Goal: Task Accomplishment & Management: Manage account settings

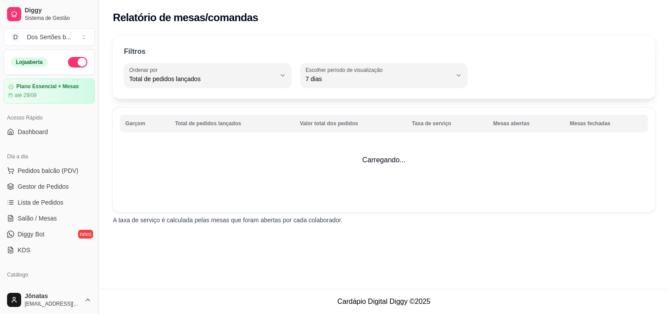
select select "TOTAL_OF_ORDERS"
select select "7"
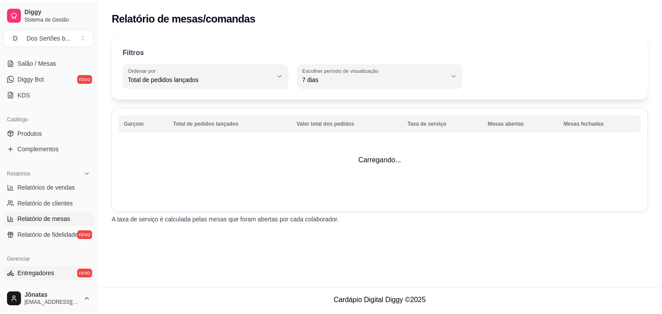
scroll to position [67, 0]
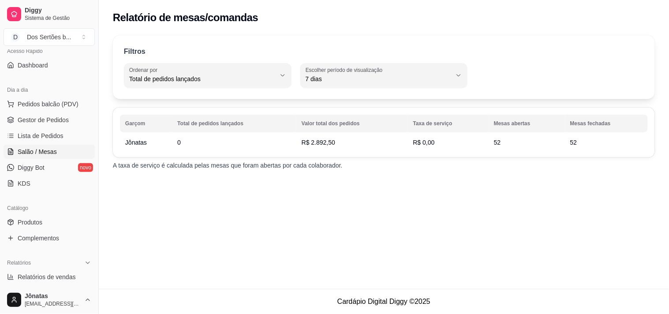
click at [38, 149] on span "Salão / Mesas" at bounding box center [37, 151] width 39 height 9
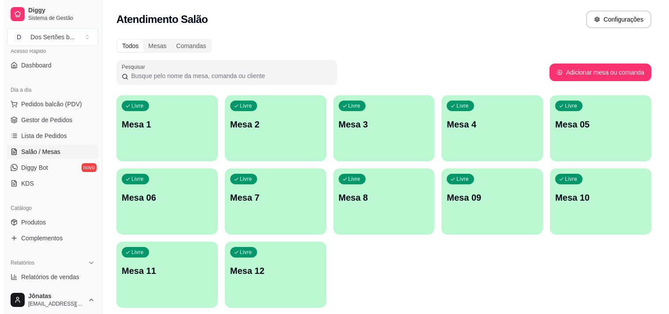
scroll to position [29, 0]
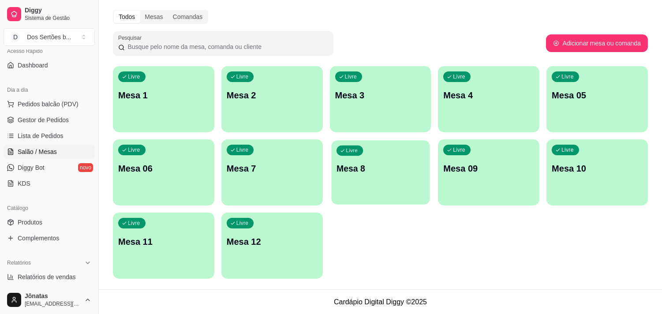
click at [363, 173] on p "Mesa 8" at bounding box center [381, 169] width 88 height 12
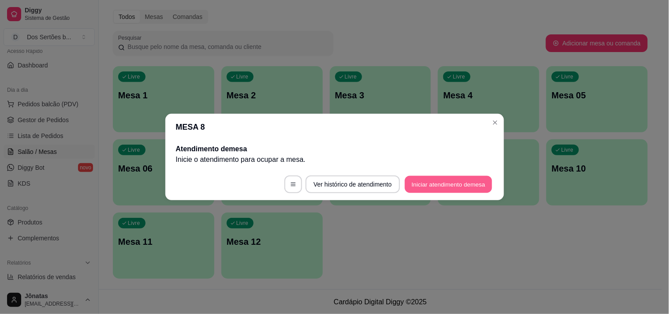
click at [438, 181] on button "Iniciar atendimento de mesa" at bounding box center [448, 184] width 87 height 17
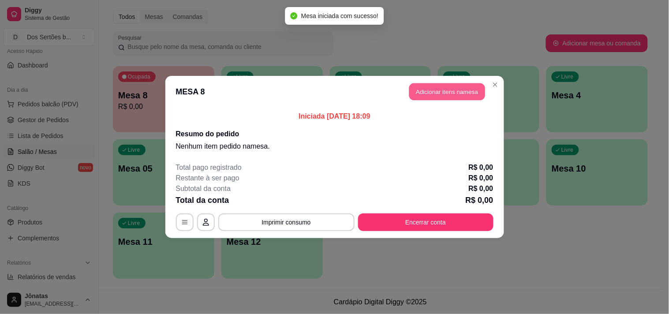
click at [419, 90] on button "Adicionar itens na mesa" at bounding box center [447, 91] width 76 height 17
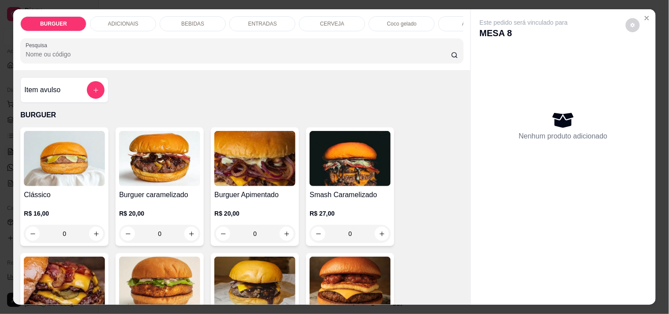
scroll to position [103, 0]
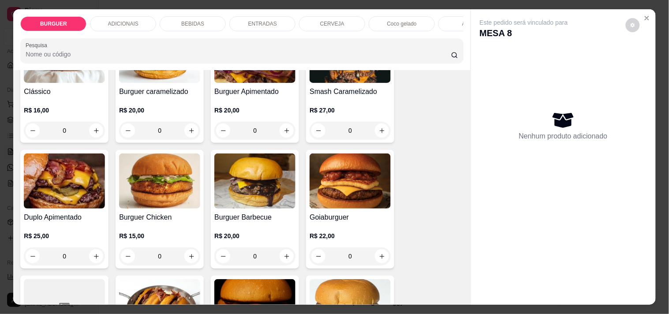
click at [188, 21] on p "BEBIDAS" at bounding box center [192, 23] width 23 height 7
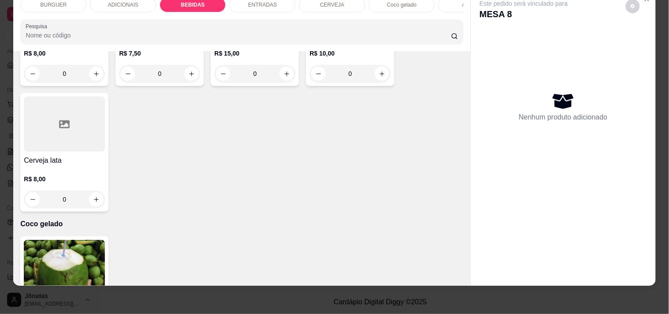
scroll to position [1401, 0]
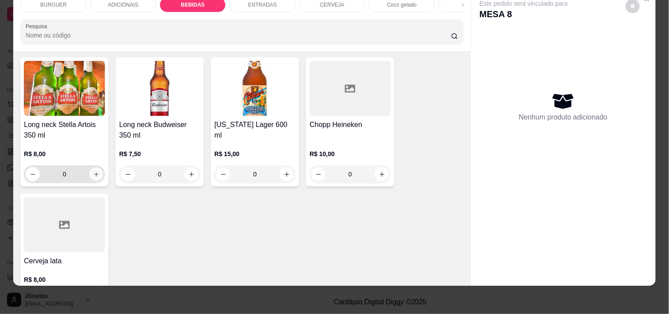
click at [93, 171] on icon "increase-product-quantity" at bounding box center [96, 174] width 7 height 7
type input "1"
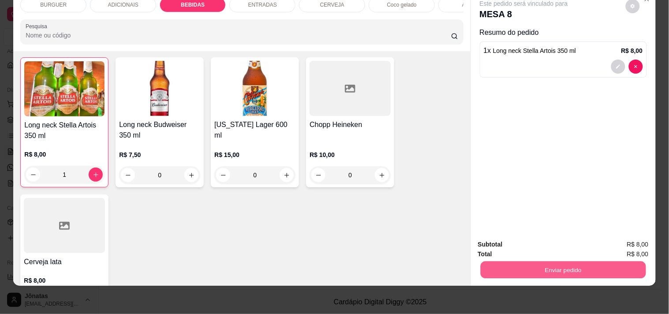
click at [549, 265] on button "Enviar pedido" at bounding box center [563, 269] width 165 height 17
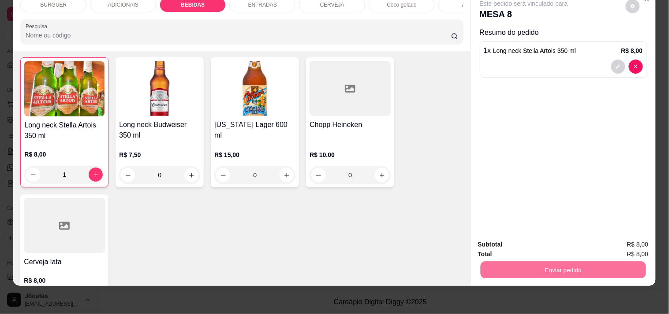
click at [552, 237] on button "Não registrar e enviar pedido" at bounding box center [534, 241] width 89 height 16
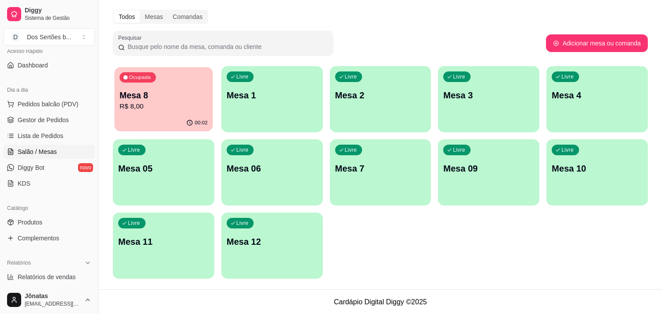
click at [162, 99] on p "Mesa 8" at bounding box center [164, 96] width 88 height 12
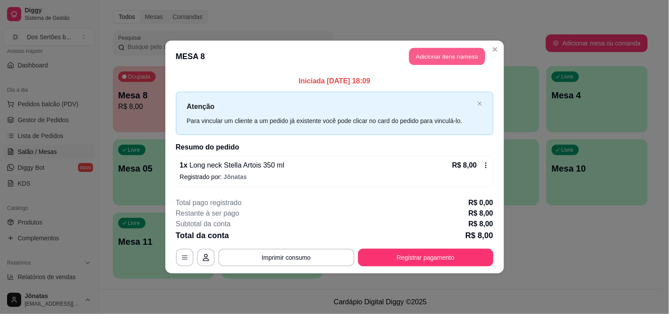
click at [429, 49] on button "Adicionar itens na mesa" at bounding box center [447, 56] width 76 height 17
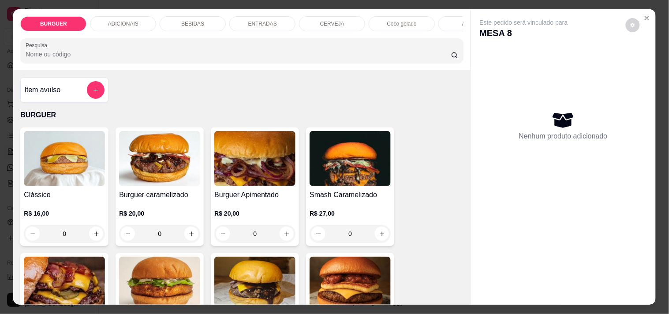
click at [270, 20] on p "ENTRADAS" at bounding box center [262, 23] width 29 height 7
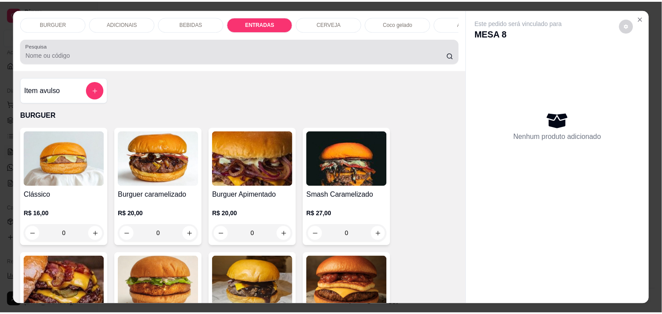
scroll to position [23, 0]
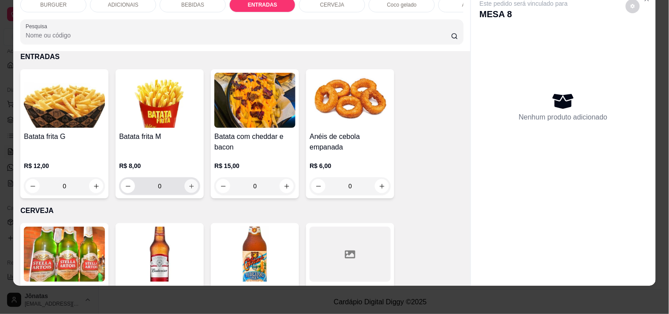
click at [188, 188] on icon "increase-product-quantity" at bounding box center [191, 186] width 7 height 7
type input "1"
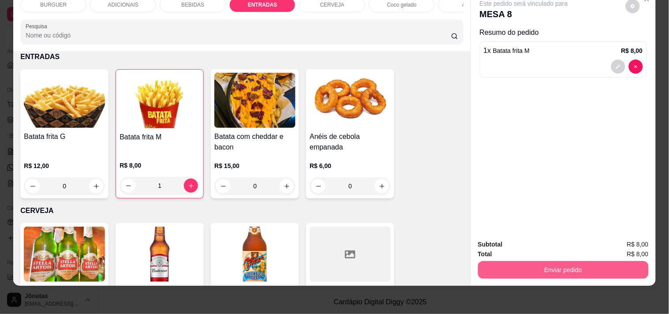
click at [540, 261] on button "Enviar pedido" at bounding box center [563, 270] width 171 height 18
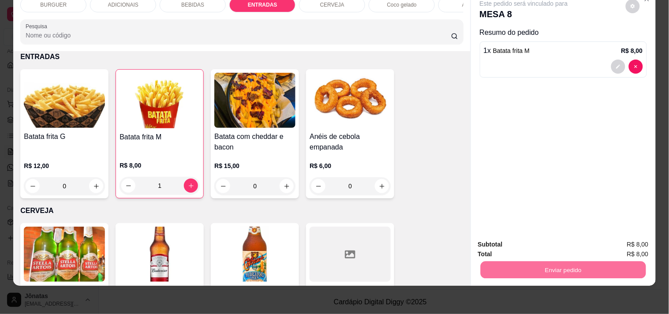
click at [539, 237] on button "Não registrar e enviar pedido" at bounding box center [534, 241] width 89 height 16
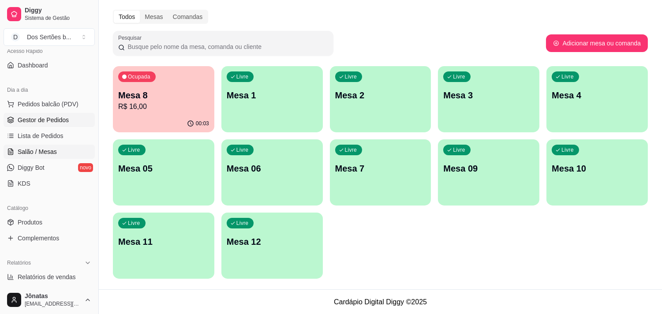
click at [40, 120] on span "Gestor de Pedidos" at bounding box center [43, 120] width 51 height 9
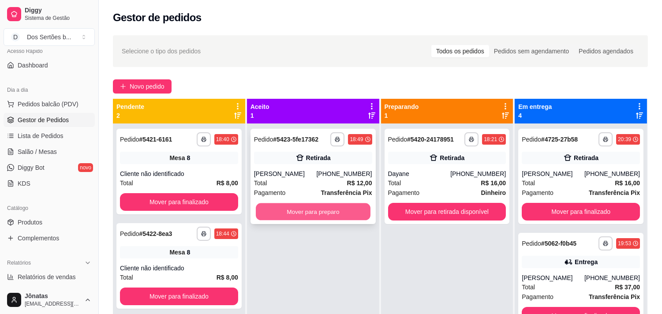
click at [292, 204] on button "Mover para preparo" at bounding box center [313, 211] width 115 height 17
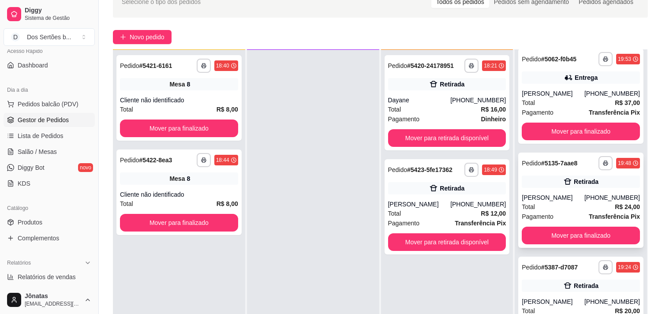
scroll to position [135, 0]
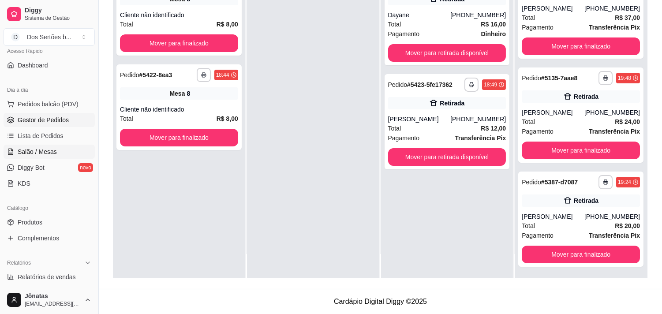
click at [49, 147] on span "Salão / Mesas" at bounding box center [37, 151] width 39 height 9
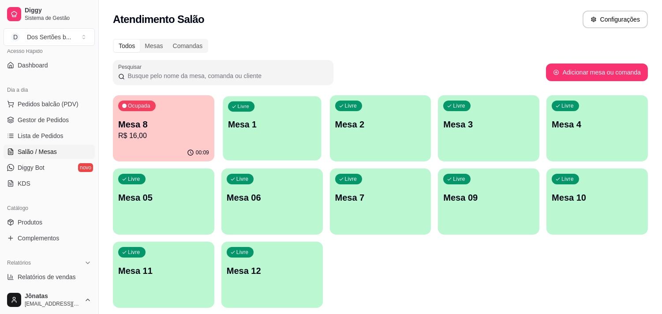
click at [253, 133] on div "Livre Mesa 1" at bounding box center [272, 123] width 98 height 54
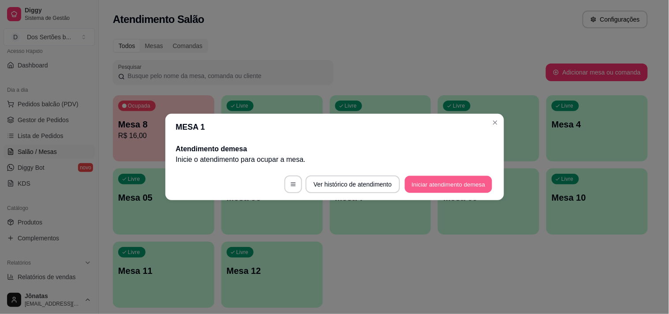
click at [432, 186] on button "Iniciar atendimento de mesa" at bounding box center [448, 184] width 87 height 17
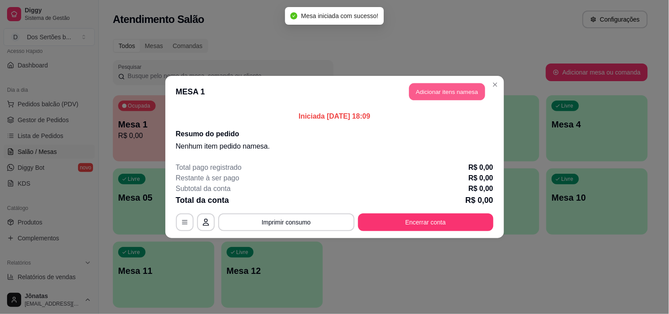
click at [430, 86] on button "Adicionar itens na mesa" at bounding box center [447, 91] width 76 height 17
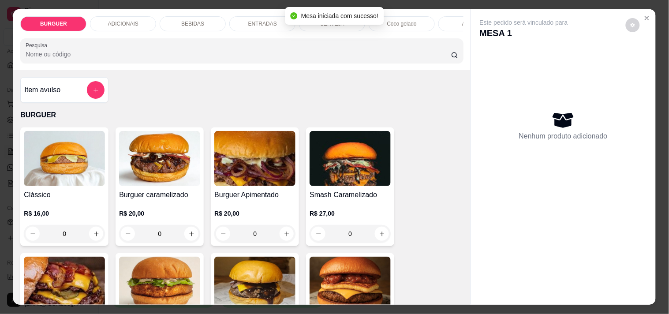
scroll to position [236, 0]
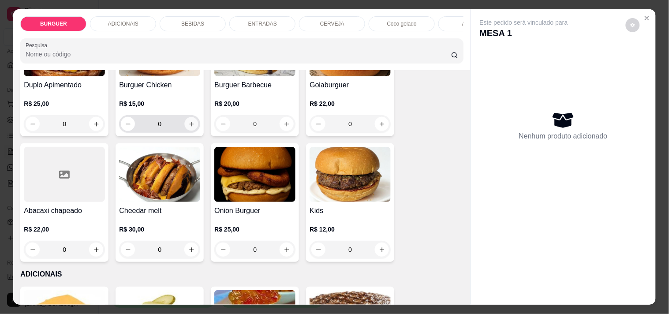
click at [188, 125] on icon "increase-product-quantity" at bounding box center [191, 124] width 7 height 7
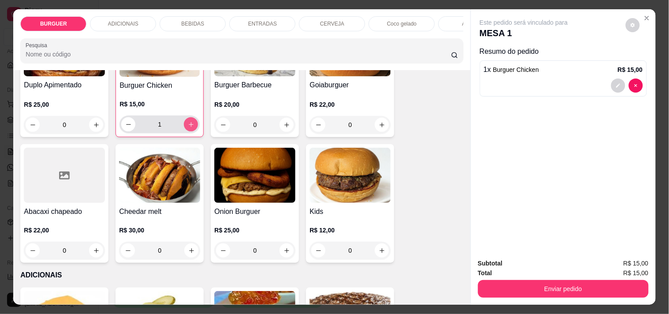
click at [188, 125] on icon "increase-product-quantity" at bounding box center [191, 124] width 7 height 7
type input "2"
click at [612, 79] on button "decrease-product-quantity" at bounding box center [619, 86] width 14 height 14
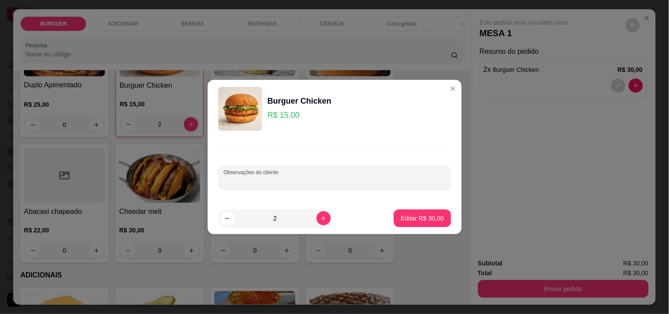
click at [245, 181] on input "Observações do cliente" at bounding box center [335, 181] width 222 height 9
type input "os 2 sem alface"
click at [407, 215] on p "Editar R$ 30,00" at bounding box center [422, 218] width 43 height 9
type input "0"
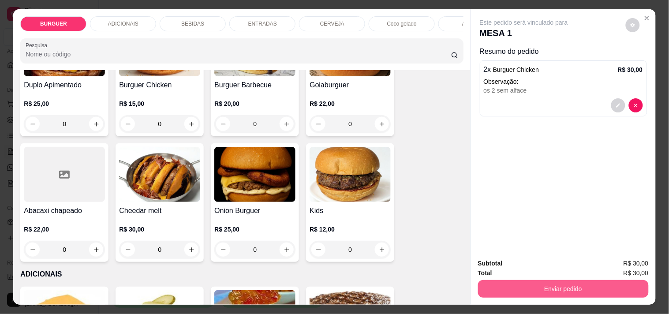
click at [536, 293] on button "Enviar pedido" at bounding box center [563, 289] width 171 height 18
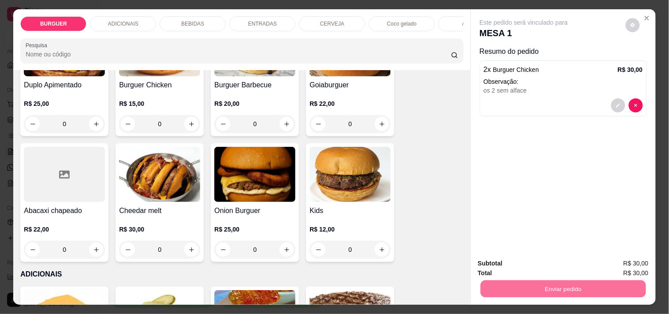
click at [533, 267] on button "Não registrar e enviar pedido" at bounding box center [534, 263] width 92 height 17
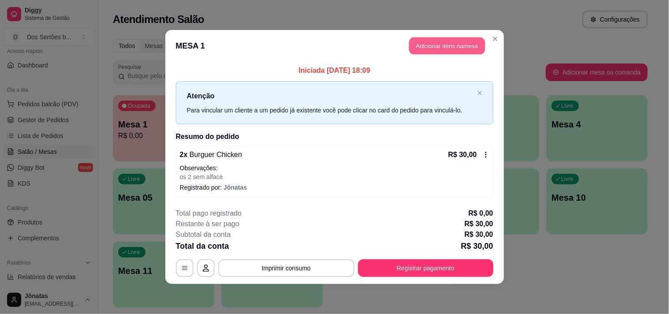
click at [473, 43] on button "Adicionar itens na mesa" at bounding box center [447, 46] width 76 height 17
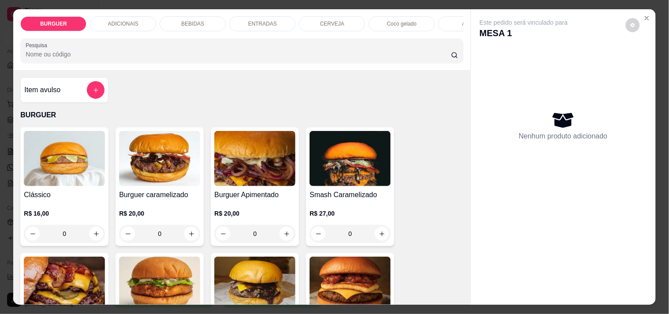
click at [257, 20] on p "ENTRADAS" at bounding box center [262, 23] width 29 height 7
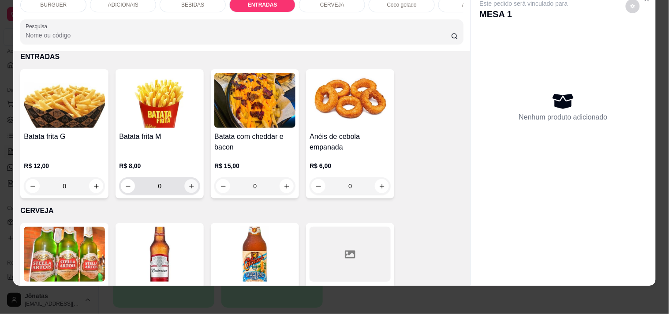
click at [188, 184] on icon "increase-product-quantity" at bounding box center [191, 186] width 7 height 7
type input "1"
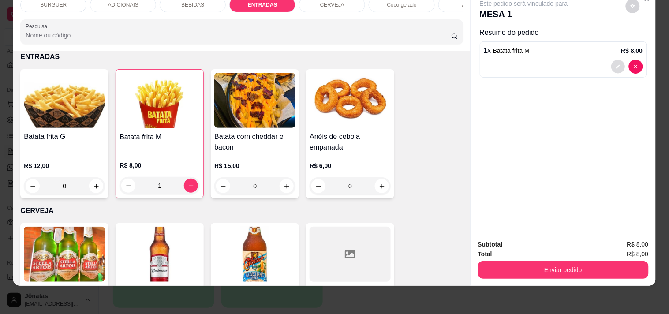
click at [618, 60] on button "decrease-product-quantity" at bounding box center [619, 67] width 14 height 14
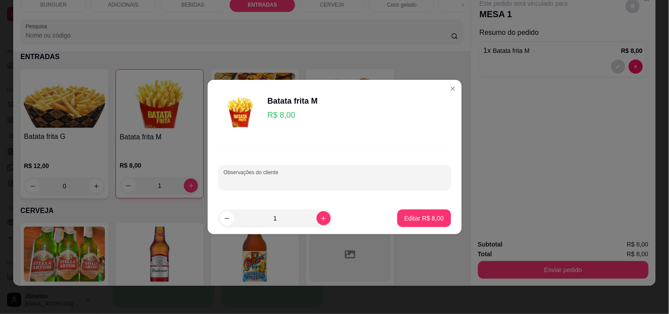
click at [238, 177] on input "Observações do cliente" at bounding box center [335, 181] width 222 height 9
type input "meia mole"
click at [416, 214] on button "Editar R$ 8,00" at bounding box center [424, 218] width 52 height 17
type input "0"
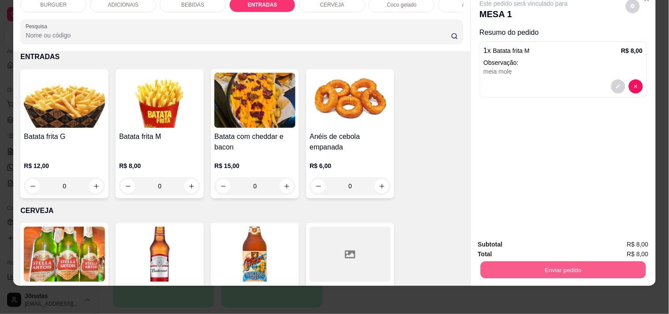
click at [560, 263] on button "Enviar pedido" at bounding box center [563, 269] width 165 height 17
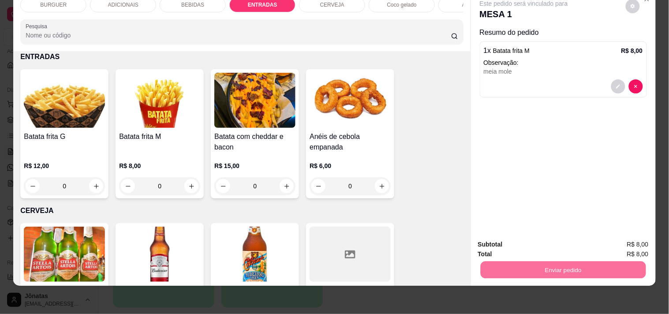
click at [551, 242] on button "Não registrar e enviar pedido" at bounding box center [534, 241] width 89 height 16
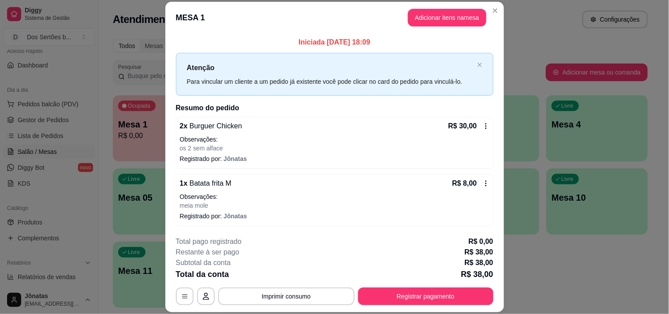
scroll to position [26, 0]
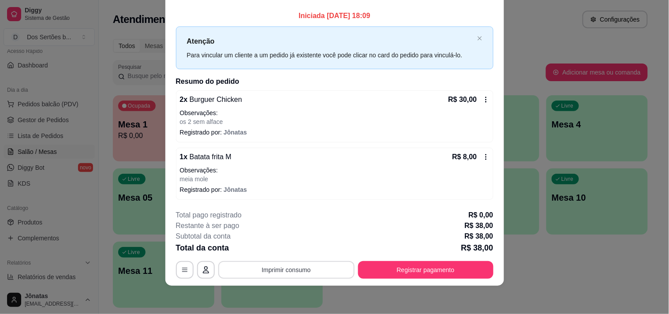
click at [305, 266] on button "Imprimir consumo" at bounding box center [286, 270] width 136 height 18
click at [284, 249] on button "Impressora" at bounding box center [286, 250] width 62 height 14
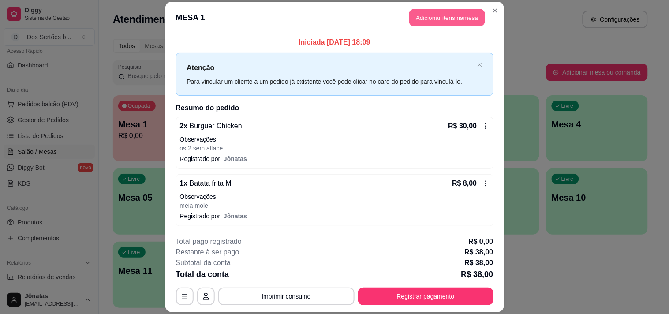
click at [423, 17] on button "Adicionar itens na mesa" at bounding box center [447, 17] width 76 height 17
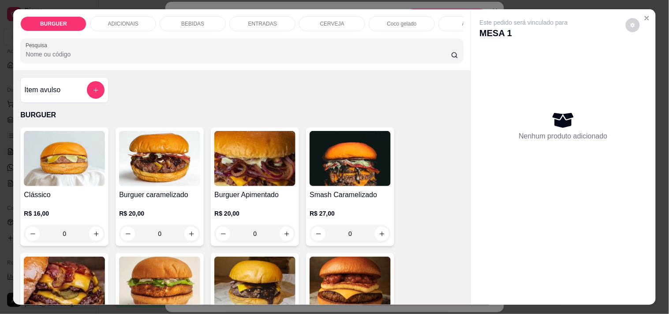
click at [198, 20] on p "BEBIDAS" at bounding box center [192, 23] width 23 height 7
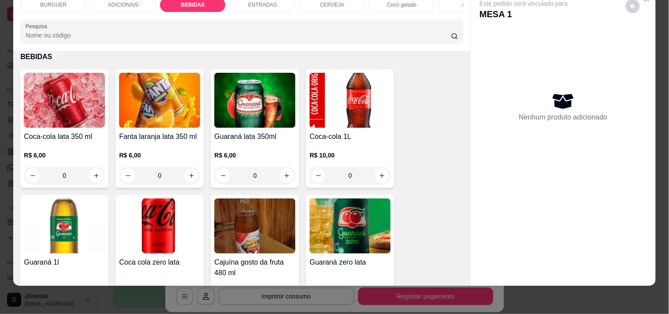
scroll to position [756, 0]
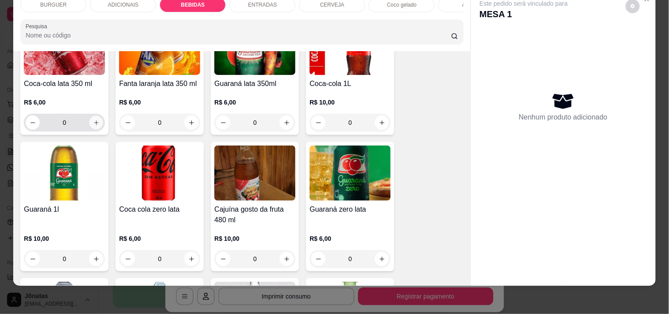
click at [93, 121] on icon "increase-product-quantity" at bounding box center [96, 123] width 7 height 7
type input "1"
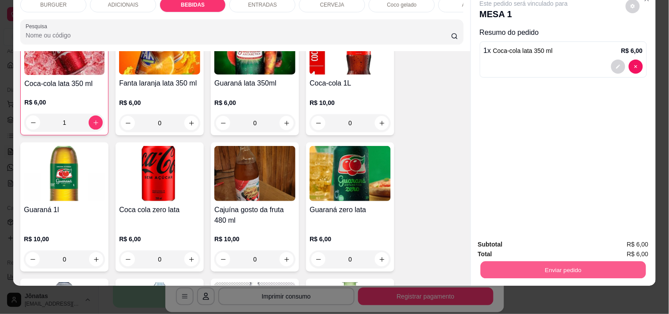
click at [527, 261] on button "Enviar pedido" at bounding box center [563, 269] width 165 height 17
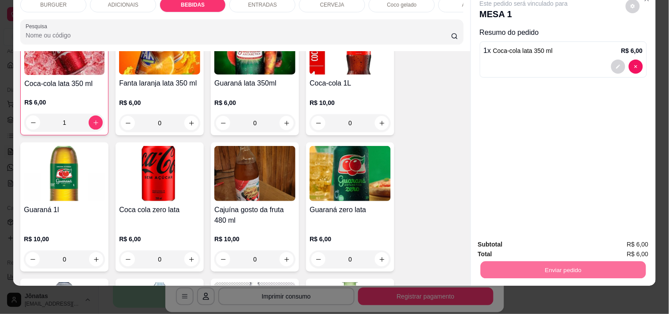
click at [535, 238] on button "Não registrar e enviar pedido" at bounding box center [534, 241] width 89 height 16
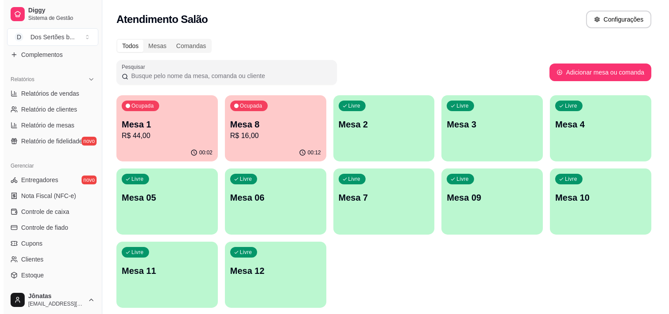
scroll to position [315, 0]
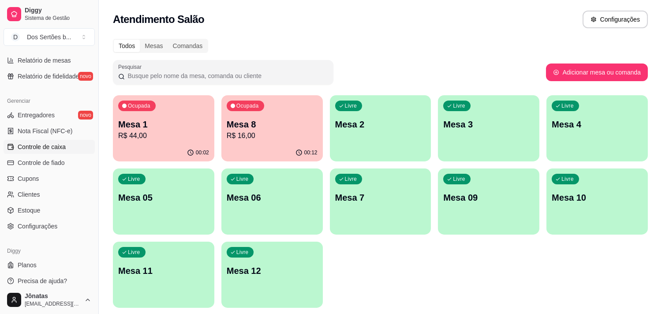
click at [29, 146] on span "Controle de caixa" at bounding box center [42, 147] width 48 height 9
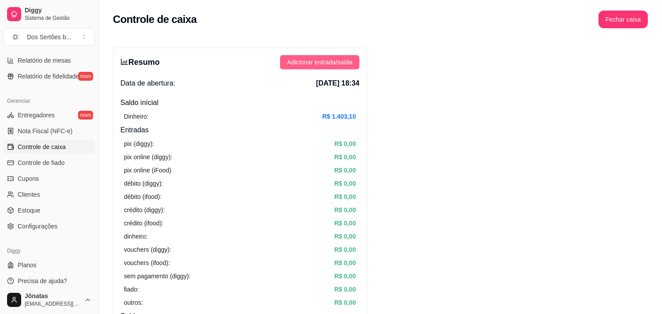
click at [306, 60] on span "Adicionar entrada/saída" at bounding box center [319, 62] width 65 height 10
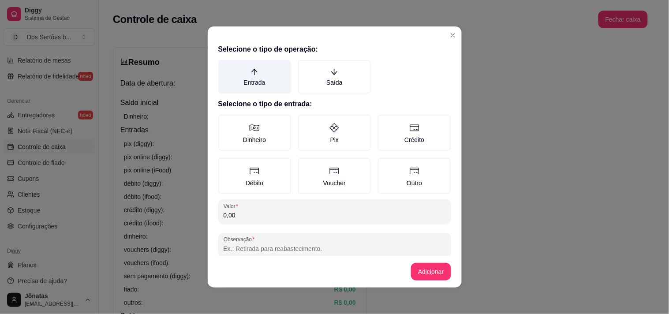
click at [226, 79] on label "Entrada" at bounding box center [254, 77] width 73 height 34
click at [225, 67] on button "Entrada" at bounding box center [221, 63] width 7 height 7
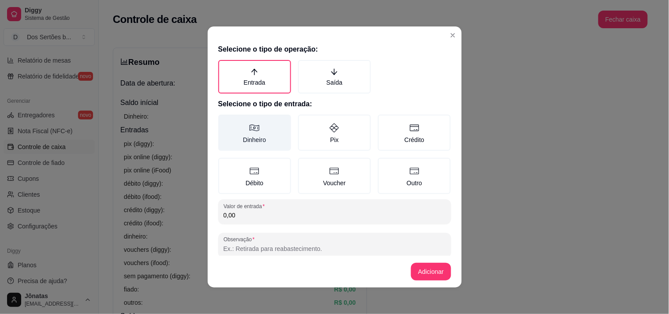
click at [243, 122] on label "Dinheiro" at bounding box center [254, 133] width 73 height 36
click at [225, 121] on button "Dinheiro" at bounding box center [221, 117] width 7 height 7
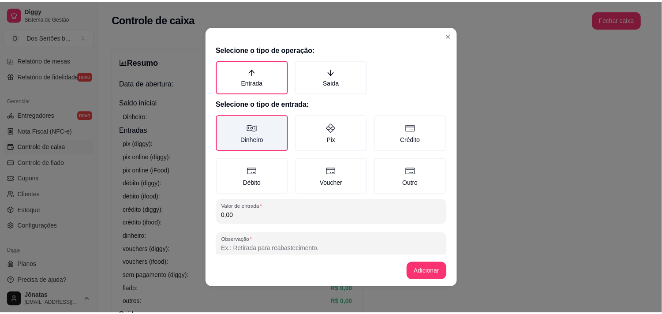
scroll to position [13, 0]
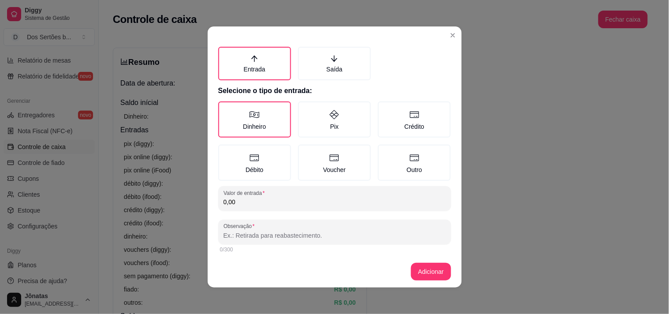
click at [240, 201] on input "0,00" at bounding box center [335, 202] width 222 height 9
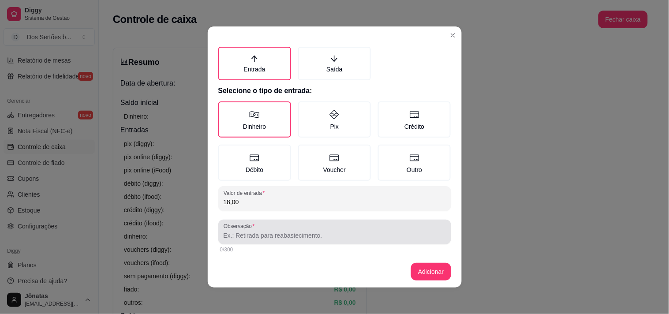
type input "18,00"
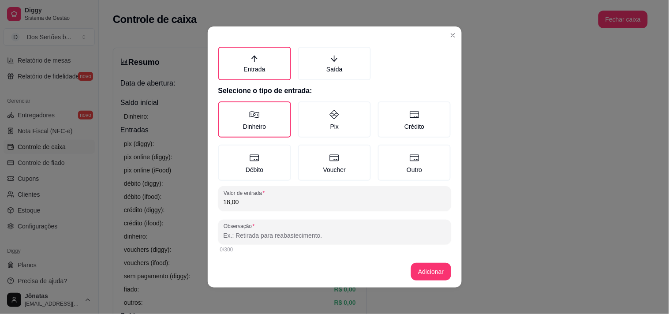
click at [228, 237] on input "Observação" at bounding box center [335, 235] width 222 height 9
type input "Moedas\trocados"
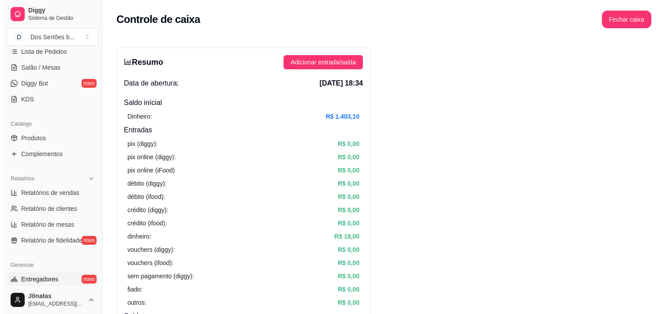
scroll to position [0, 0]
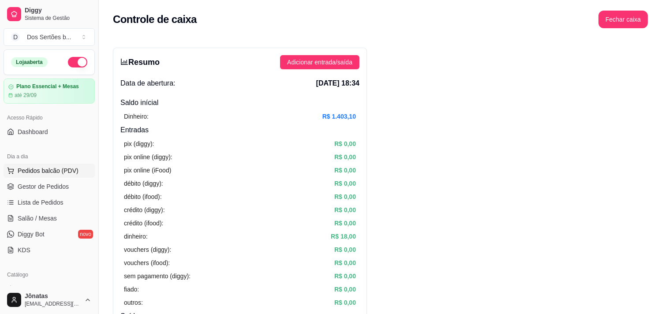
click at [28, 171] on span "Pedidos balcão (PDV)" at bounding box center [48, 170] width 61 height 9
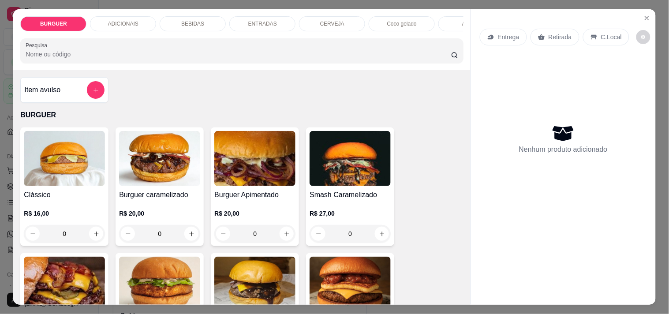
scroll to position [98, 0]
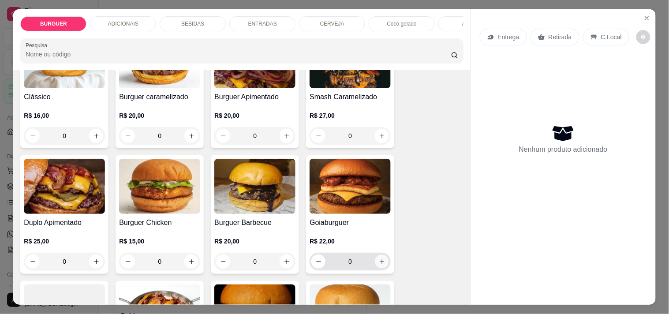
click at [380, 264] on icon "increase-product-quantity" at bounding box center [382, 261] width 4 height 4
type input "1"
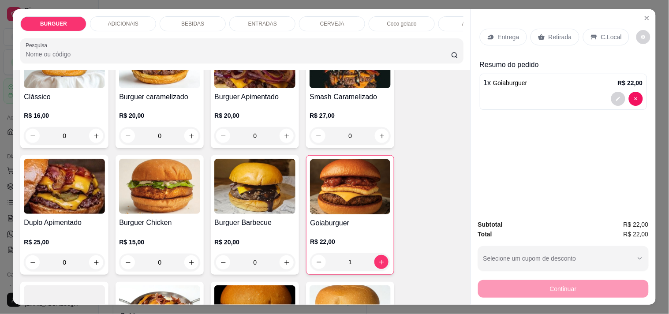
scroll to position [217, 0]
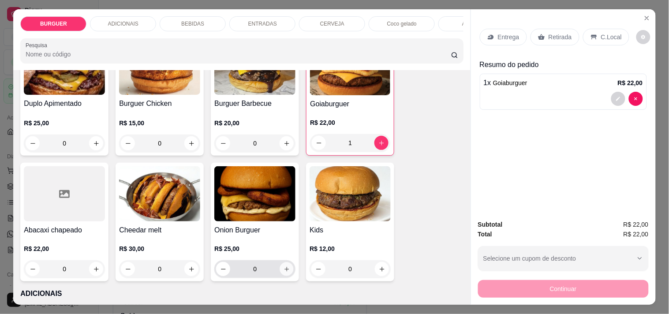
click at [284, 270] on icon "increase-product-quantity" at bounding box center [287, 269] width 7 height 7
type input "1"
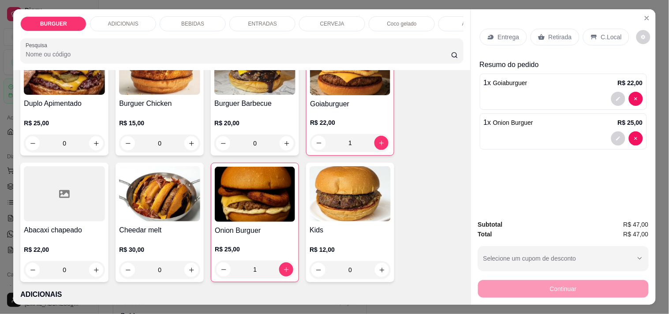
click at [498, 34] on p "Entrega" at bounding box center [509, 37] width 22 height 9
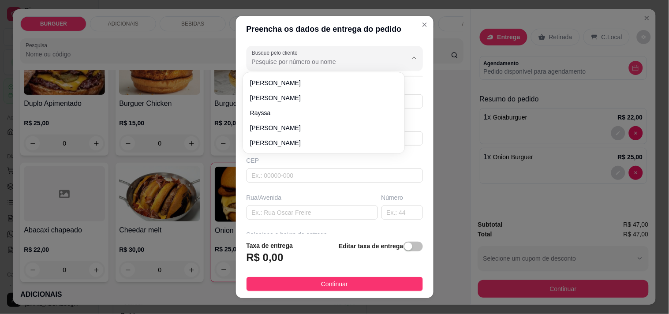
click at [274, 63] on input "Busque pelo cliente" at bounding box center [322, 61] width 141 height 9
type input "a"
type input "Andre"
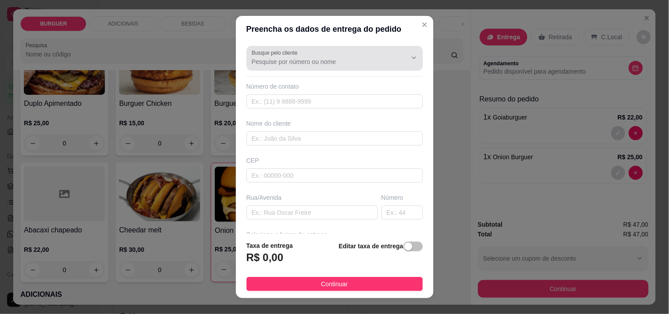
click at [400, 58] on icon "Show suggestions" at bounding box center [402, 58] width 4 height 4
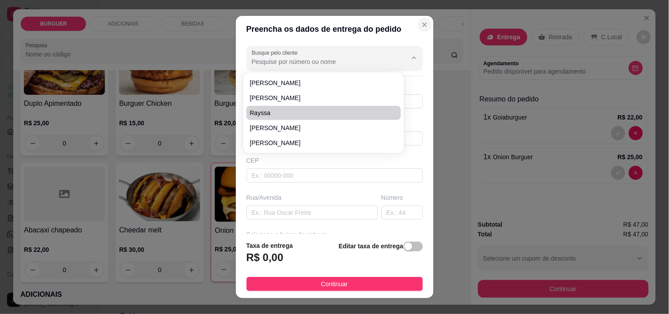
click at [423, 23] on icon "Close" at bounding box center [425, 25] width 4 height 4
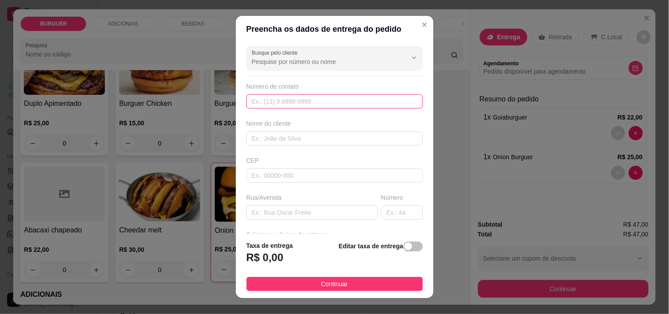
click at [258, 104] on input "text" at bounding box center [335, 101] width 176 height 14
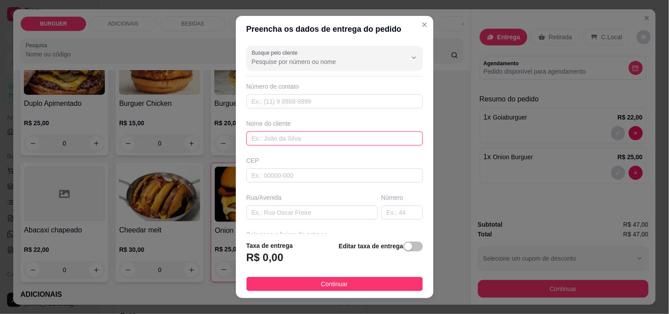
click at [251, 139] on input "text" at bounding box center [335, 138] width 176 height 14
type input "[PERSON_NAME]"
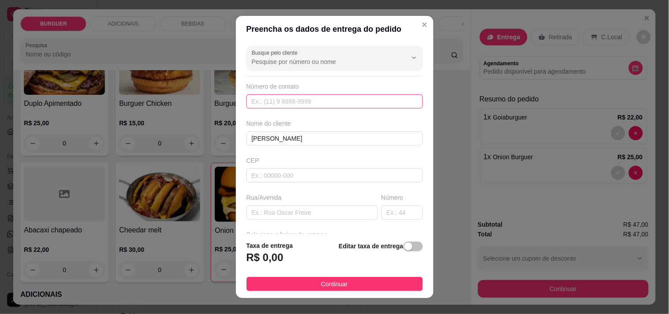
click at [263, 101] on input "text" at bounding box center [335, 101] width 176 height 14
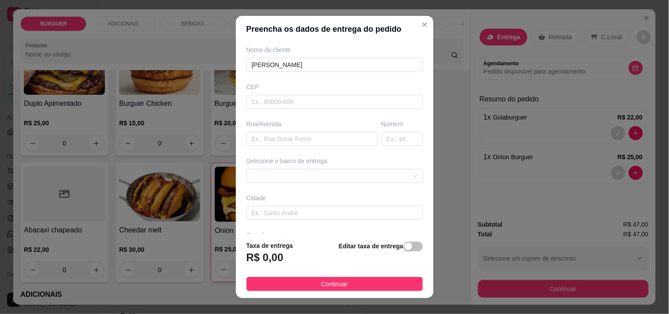
scroll to position [75, 0]
type input "(86) 9490-2009"
click at [259, 138] on input "text" at bounding box center [312, 138] width 131 height 14
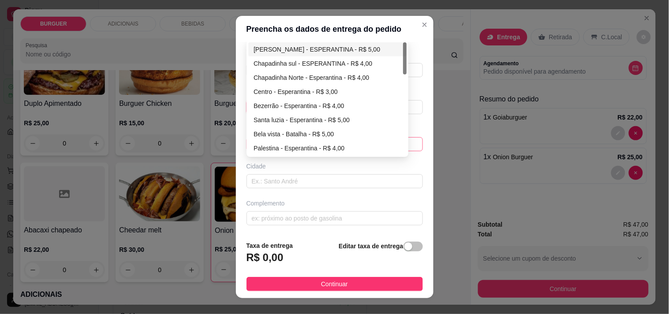
click at [278, 143] on div "67d0a9f2ac621123795caa57 67d0aa4c10a7c36e1d729bd0 Bernardo Rêgo - ESPERANTINA -…" at bounding box center [335, 144] width 176 height 14
type input "casa do Themista"
click at [298, 63] on div "Chapadinha sul - ESPERANTINA - R$ 4,00" at bounding box center [328, 64] width 148 height 10
type input "ESPERANTINA"
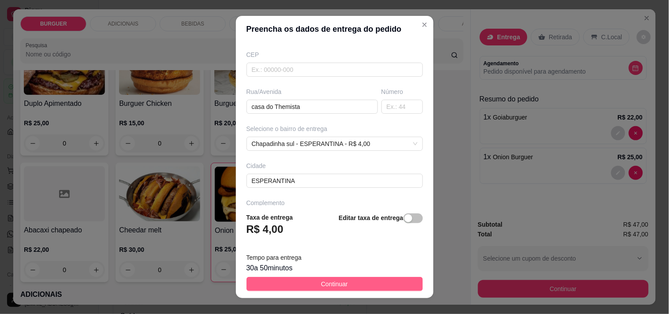
click at [349, 285] on button "Continuar" at bounding box center [335, 284] width 176 height 14
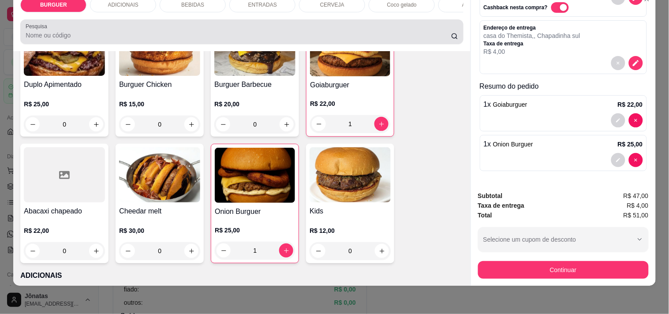
scroll to position [0, 0]
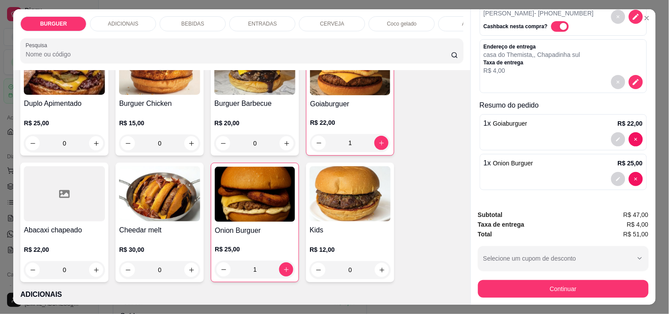
click at [193, 25] on div "BEBIDAS" at bounding box center [193, 23] width 66 height 15
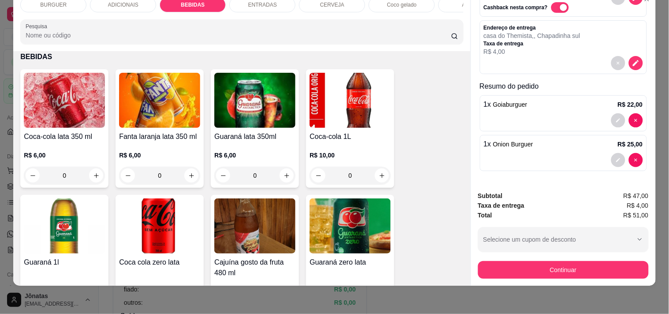
scroll to position [805, 0]
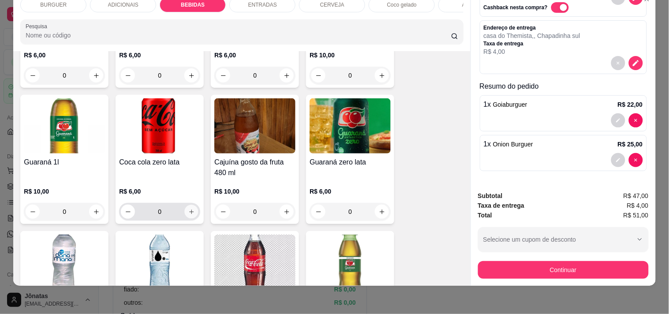
click at [190, 210] on icon "increase-product-quantity" at bounding box center [191, 212] width 7 height 7
type input "1"
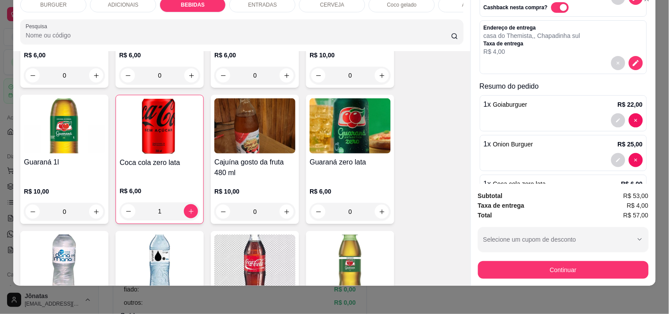
scroll to position [129, 0]
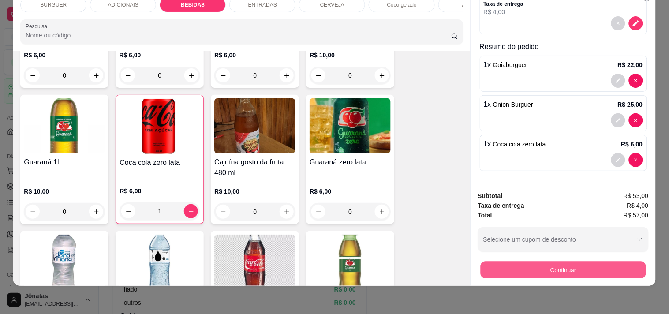
click at [556, 262] on button "Continuar" at bounding box center [563, 269] width 165 height 17
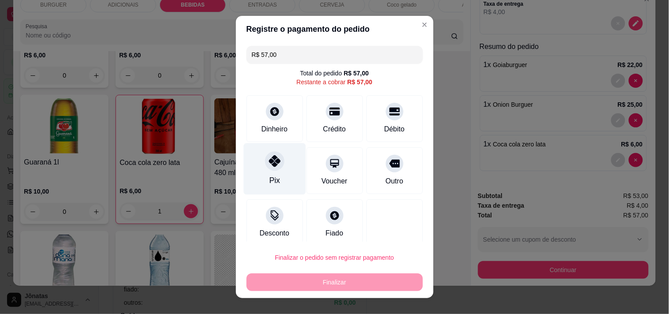
click at [270, 167] on div at bounding box center [274, 160] width 19 height 19
type input "R$ 0,00"
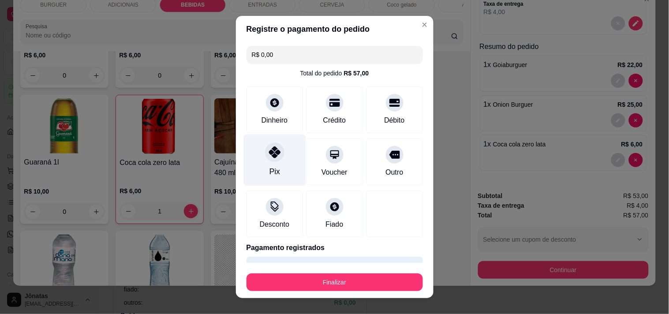
scroll to position [23, 0]
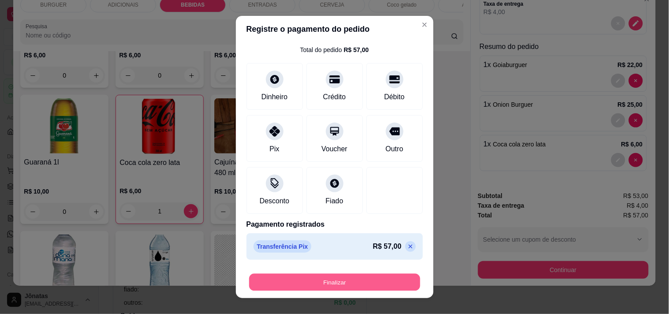
click at [330, 277] on button "Finalizar" at bounding box center [334, 282] width 171 height 17
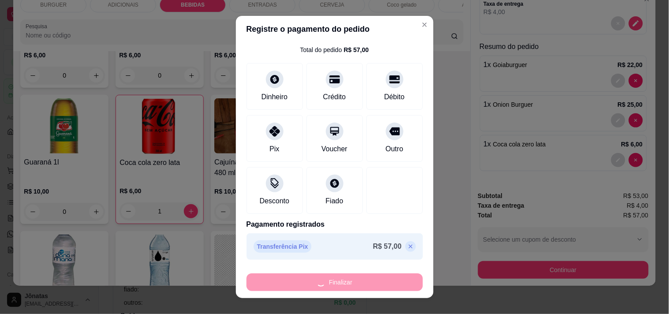
type input "0"
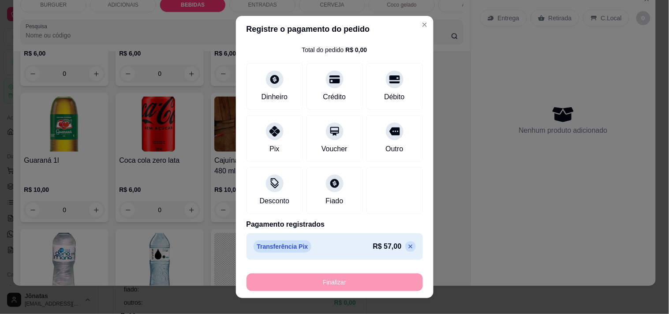
type input "-R$ 57,00"
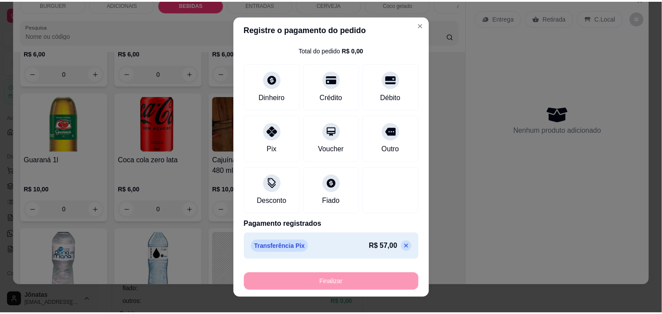
scroll to position [804, 0]
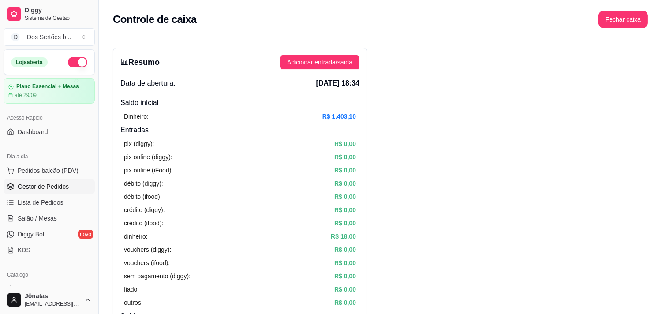
click at [19, 185] on span "Gestor de Pedidos" at bounding box center [43, 186] width 51 height 9
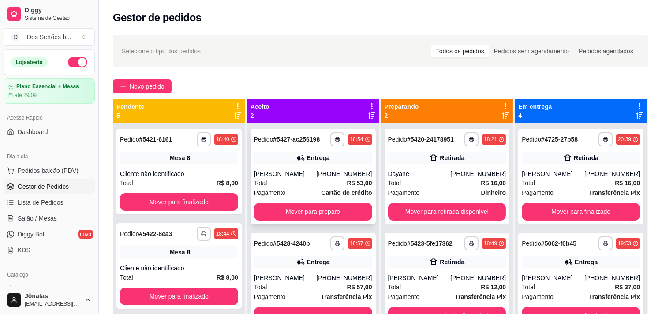
scroll to position [24, 0]
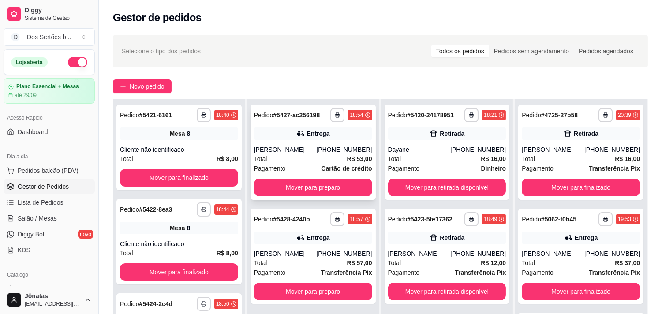
click at [321, 165] on strong "Cartão de crédito" at bounding box center [346, 168] width 51 height 7
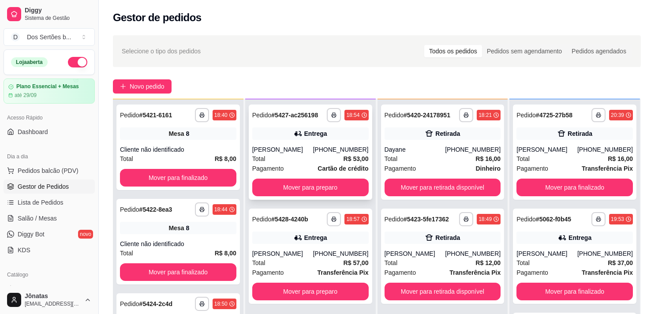
scroll to position [91, 0]
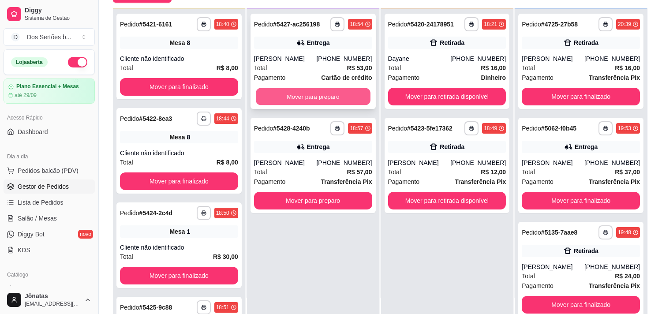
click at [333, 90] on button "Mover para preparo" at bounding box center [313, 96] width 115 height 17
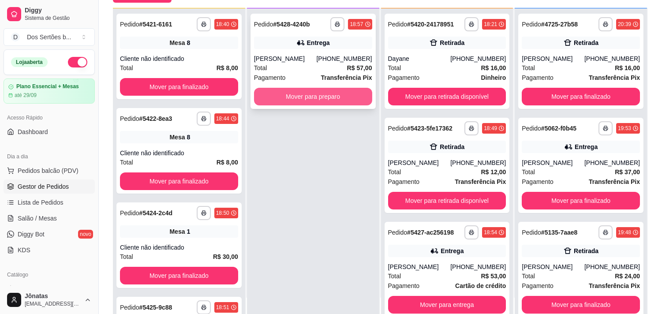
click at [341, 96] on button "Mover para preparo" at bounding box center [313, 97] width 118 height 18
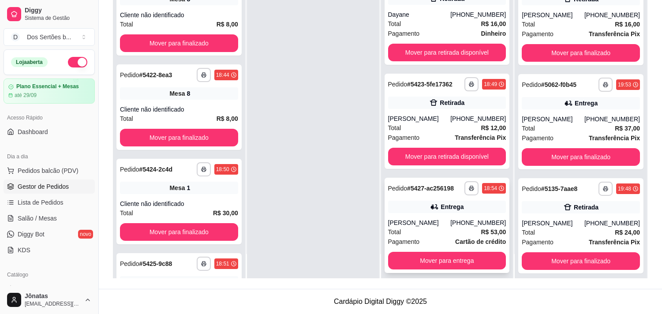
scroll to position [0, 0]
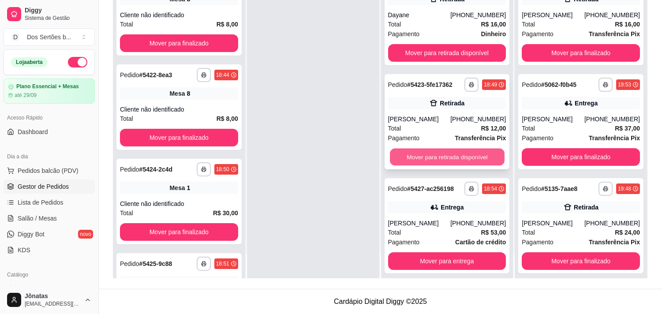
click at [447, 158] on button "Mover para retirada disponível" at bounding box center [447, 157] width 115 height 17
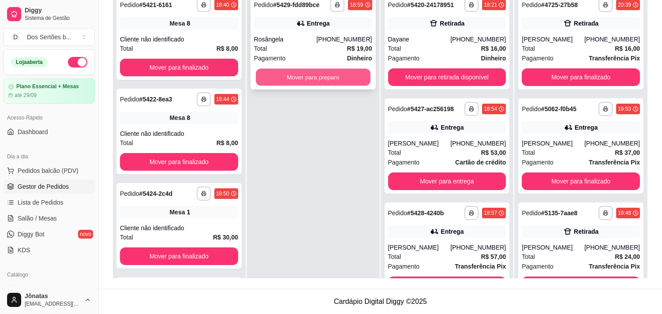
click at [281, 71] on button "Mover para preparo" at bounding box center [313, 77] width 115 height 17
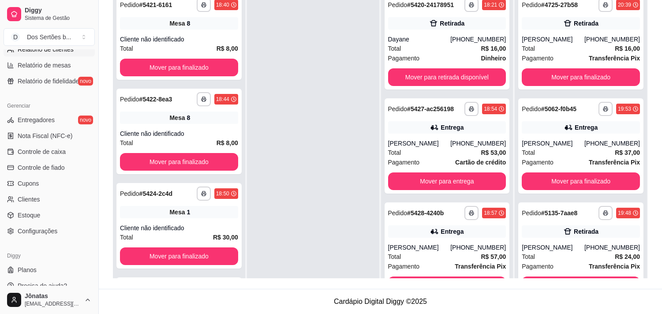
scroll to position [320, 0]
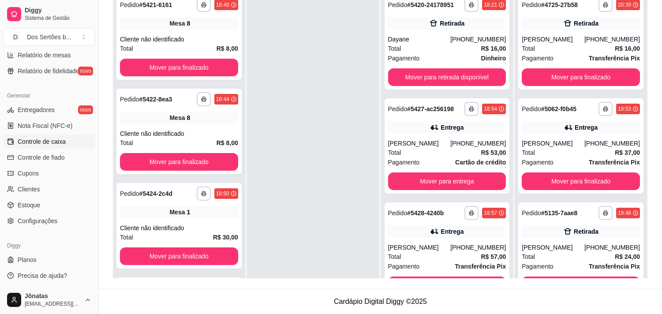
click at [47, 143] on span "Controle de caixa" at bounding box center [42, 141] width 48 height 9
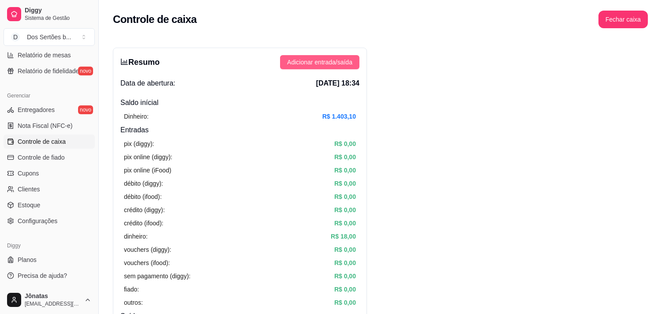
click at [310, 61] on span "Adicionar entrada/saída" at bounding box center [319, 62] width 65 height 10
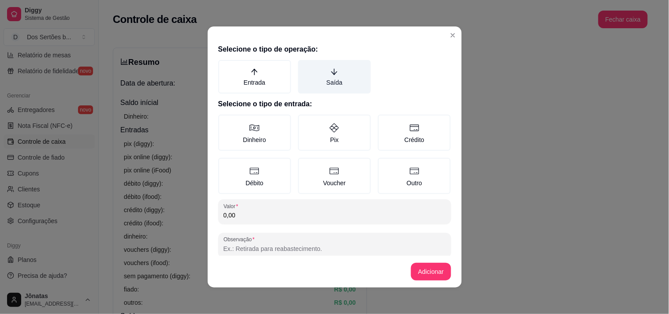
click at [326, 63] on label "Saída" at bounding box center [334, 77] width 73 height 34
click at [305, 63] on button "Saída" at bounding box center [301, 63] width 7 height 7
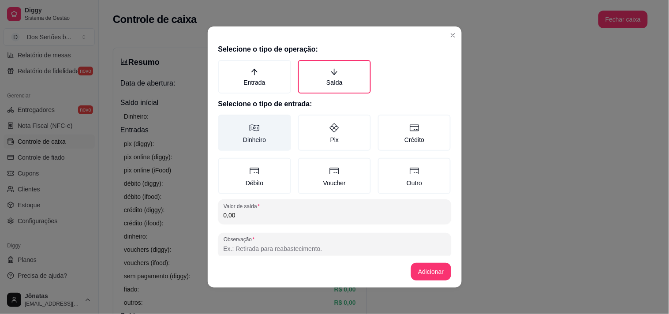
click at [247, 133] on label "Dinheiro" at bounding box center [254, 133] width 73 height 36
click at [225, 121] on button "Dinheiro" at bounding box center [221, 117] width 7 height 7
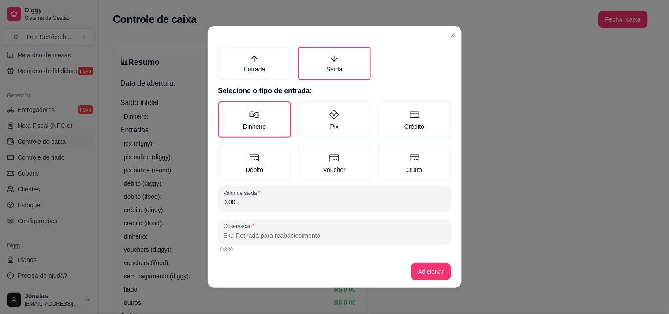
click at [241, 198] on input "0,00" at bounding box center [335, 202] width 222 height 9
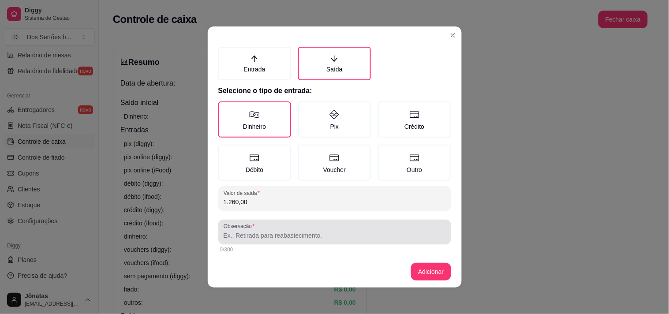
type input "1.260,00"
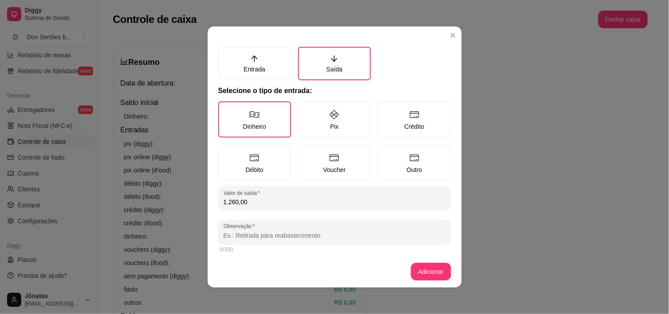
click at [226, 235] on input "Observação" at bounding box center [335, 235] width 222 height 9
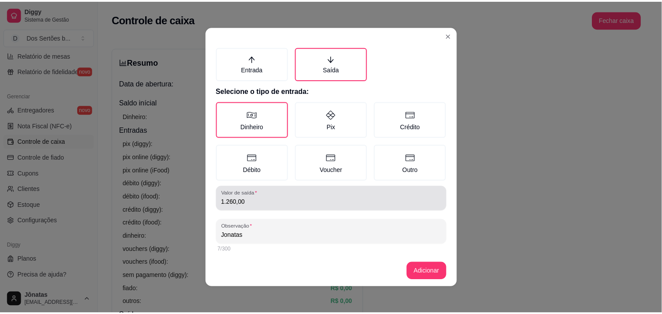
scroll to position [2, 0]
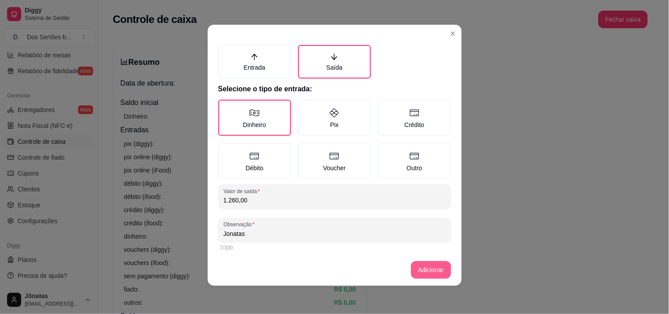
type input "Jonatas"
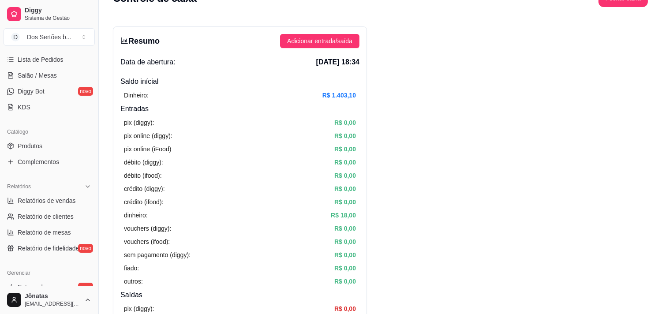
scroll to position [0, 0]
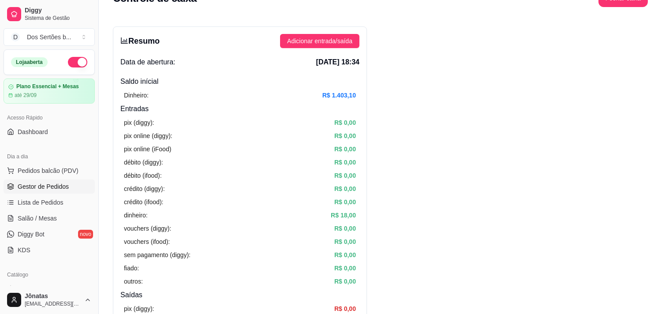
click at [41, 184] on span "Gestor de Pedidos" at bounding box center [43, 186] width 51 height 9
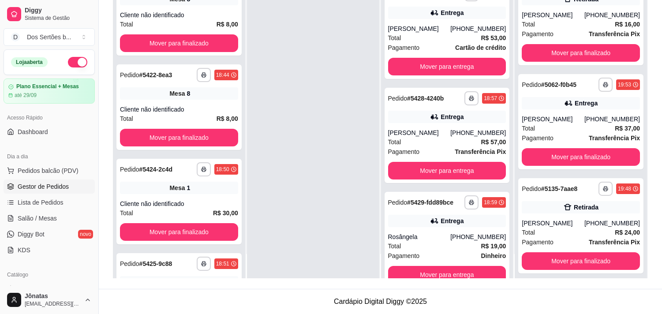
scroll to position [111, 0]
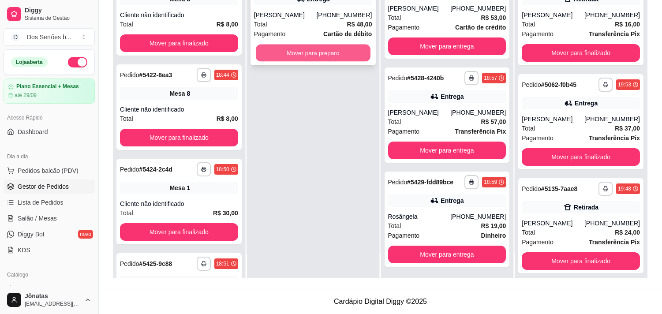
click at [274, 47] on button "Mover para preparo" at bounding box center [313, 53] width 115 height 17
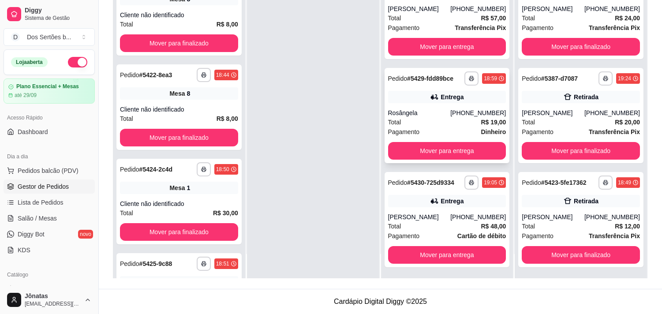
scroll to position [0, 0]
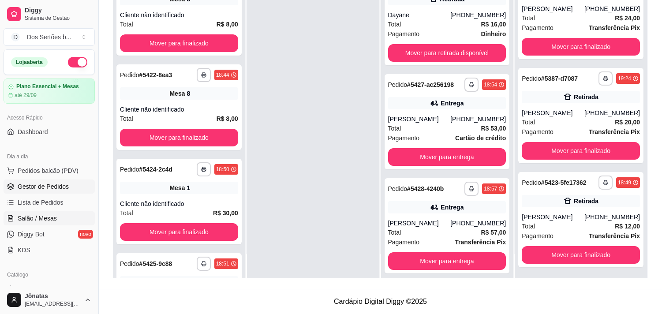
click at [47, 221] on span "Salão / Mesas" at bounding box center [37, 218] width 39 height 9
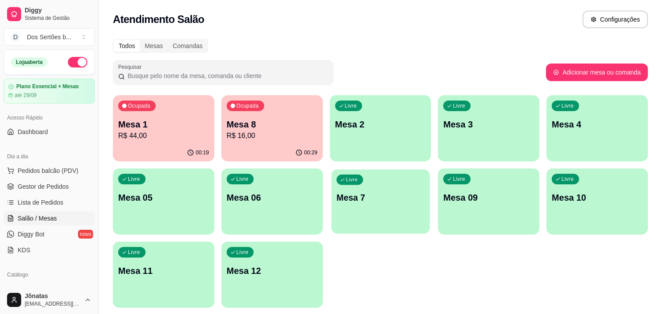
click at [391, 180] on div "Livre Mesa 7" at bounding box center [380, 196] width 98 height 54
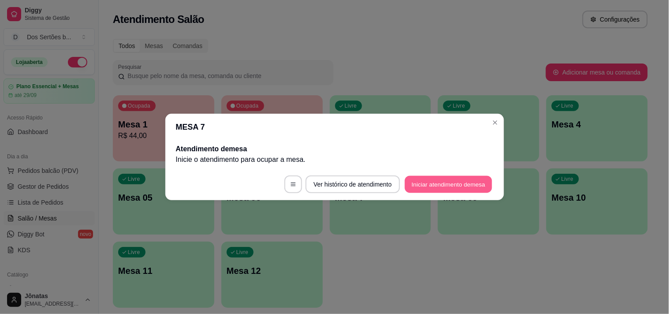
click at [431, 186] on button "Iniciar atendimento de mesa" at bounding box center [448, 184] width 87 height 17
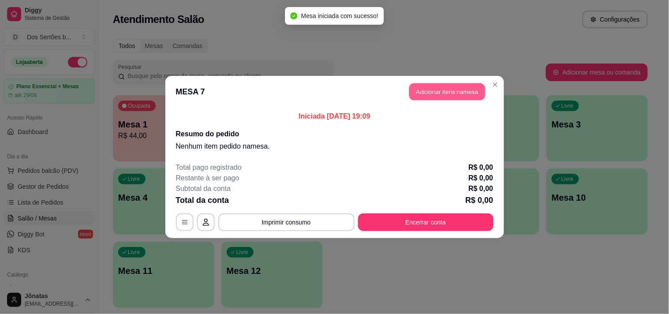
click at [425, 90] on button "Adicionar itens na mesa" at bounding box center [447, 91] width 76 height 17
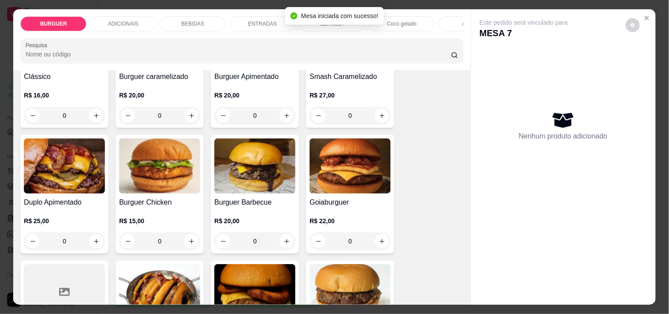
scroll to position [250, 0]
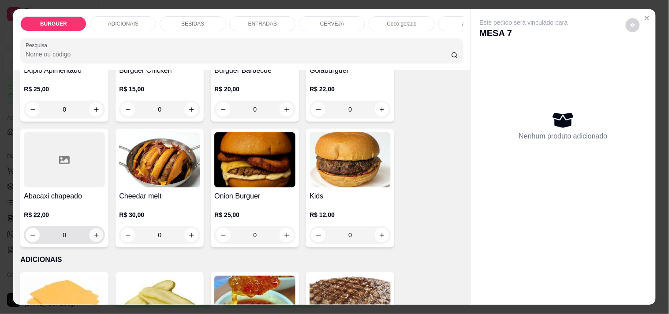
click at [94, 236] on icon "increase-product-quantity" at bounding box center [96, 235] width 7 height 7
type input "1"
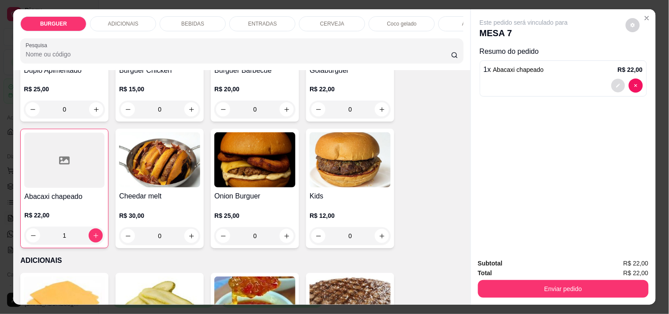
click at [616, 84] on icon "decrease-product-quantity" at bounding box center [618, 85] width 5 height 5
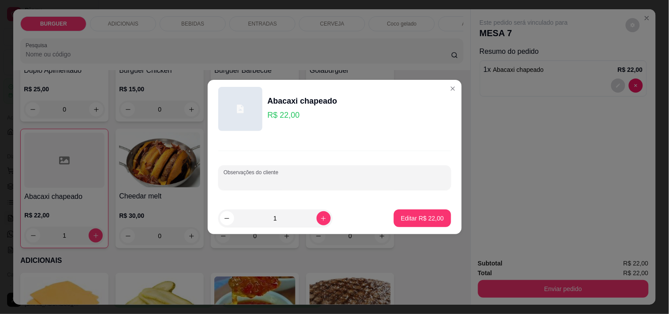
click at [231, 177] on input "Observações do cliente" at bounding box center [335, 181] width 222 height 9
type input "sem abacaxi"
click at [409, 213] on button "Editar R$ 22,00" at bounding box center [422, 219] width 57 height 18
type input "0"
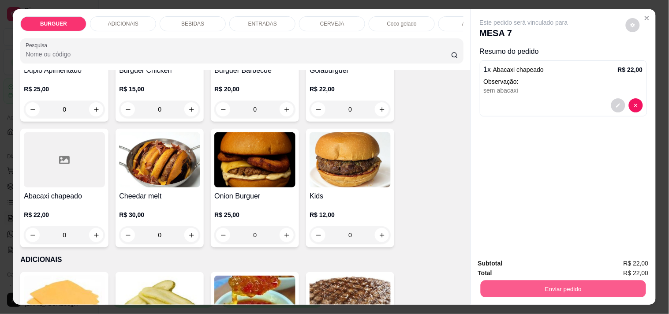
click at [530, 285] on button "Enviar pedido" at bounding box center [563, 288] width 165 height 17
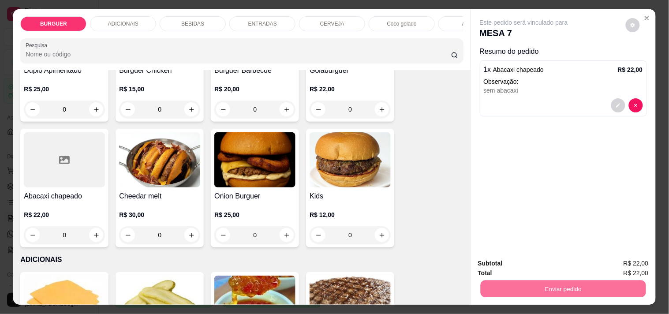
click at [508, 262] on button "Não registrar e enviar pedido" at bounding box center [534, 263] width 89 height 16
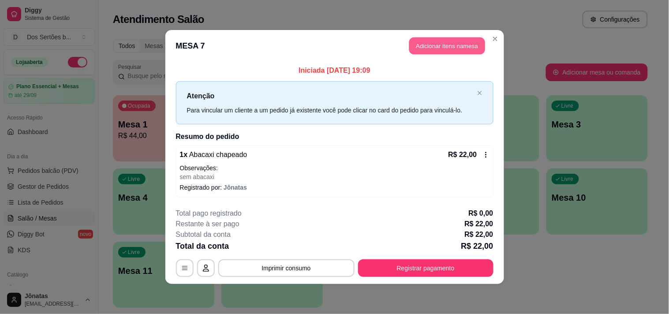
click at [430, 47] on button "Adicionar itens na mesa" at bounding box center [447, 46] width 76 height 17
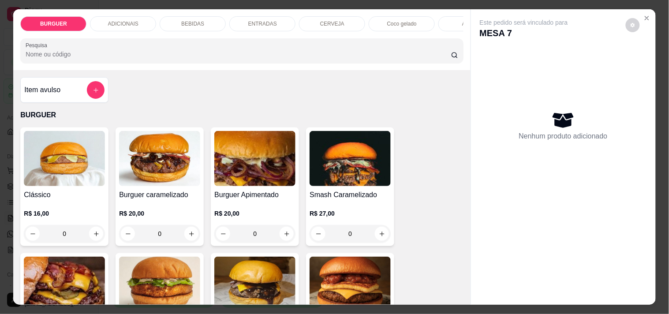
click at [188, 20] on p "BEBIDAS" at bounding box center [192, 23] width 23 height 7
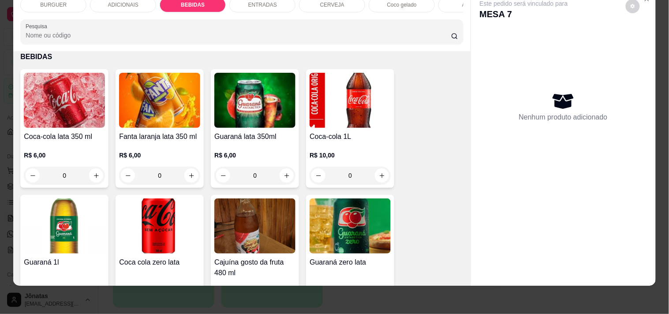
scroll to position [848, 0]
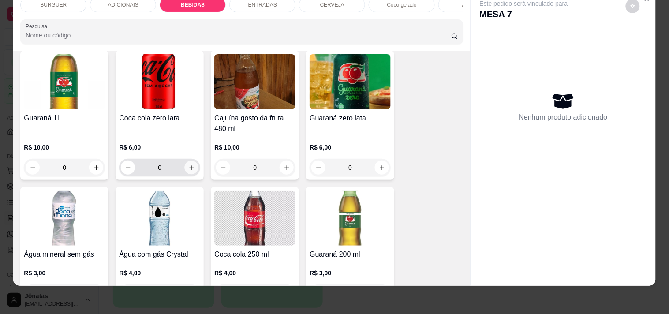
click at [188, 170] on icon "increase-product-quantity" at bounding box center [191, 168] width 7 height 7
type input "1"
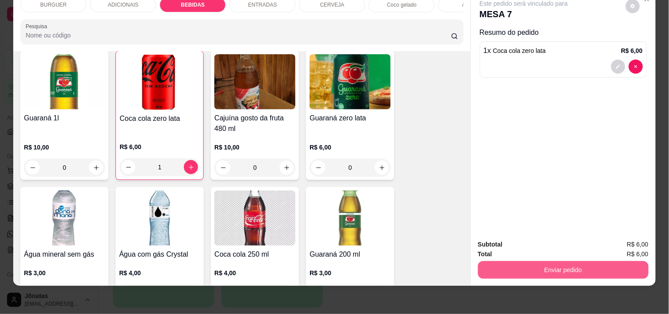
click at [531, 261] on button "Enviar pedido" at bounding box center [563, 270] width 171 height 18
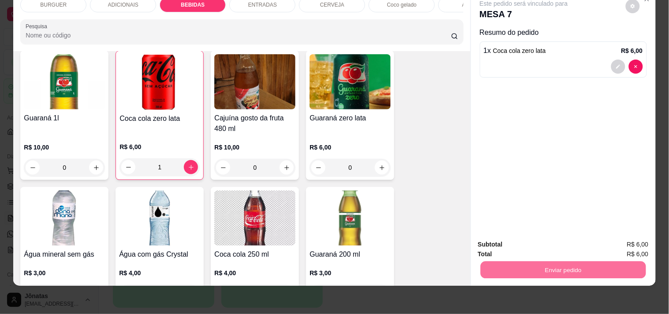
click at [526, 244] on button "Não registrar e enviar pedido" at bounding box center [534, 241] width 89 height 16
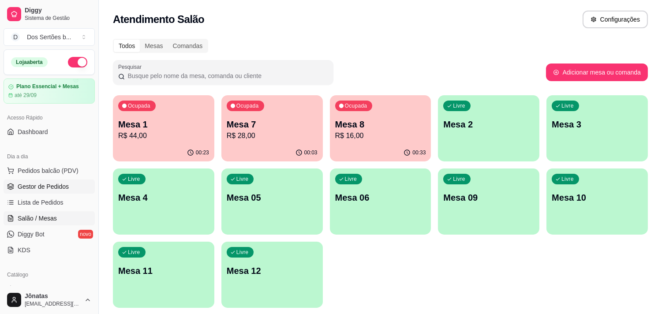
click at [51, 188] on span "Gestor de Pedidos" at bounding box center [43, 186] width 51 height 9
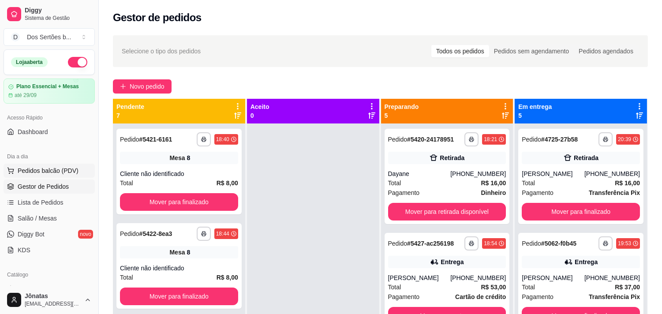
click at [34, 169] on span "Pedidos balcão (PDV)" at bounding box center [48, 170] width 61 height 9
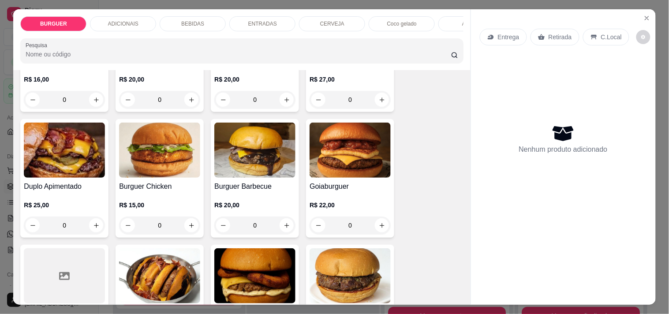
scroll to position [18, 0]
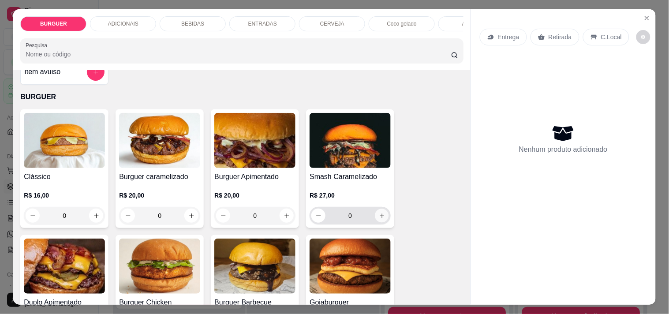
click at [380, 218] on icon "increase-product-quantity" at bounding box center [382, 216] width 7 height 7
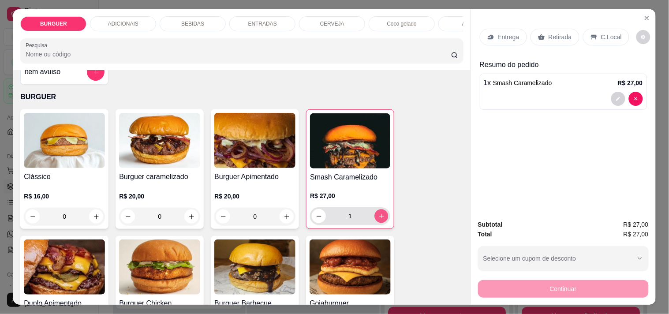
click at [380, 218] on icon "increase-product-quantity" at bounding box center [382, 216] width 7 height 7
type input "2"
click at [504, 33] on p "Entrega" at bounding box center [509, 37] width 22 height 9
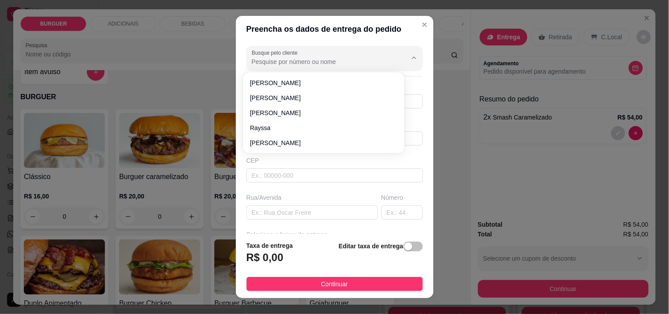
click at [309, 58] on input "Busque pelo cliente" at bounding box center [322, 61] width 141 height 9
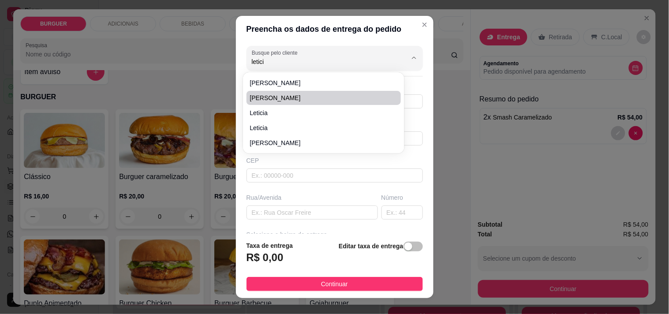
click at [274, 100] on span "leticia Ribeiro" at bounding box center [319, 98] width 139 height 9
type input "leticia Ribeiro"
type input "8694819106"
type input "leticia Ribeiro"
type input "Rua olavo rebelo"
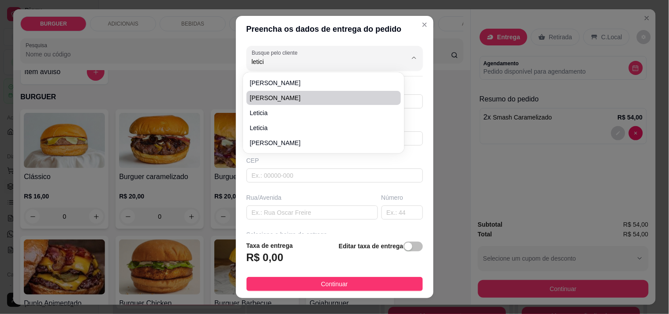
type input "666"
type input "Esperantina"
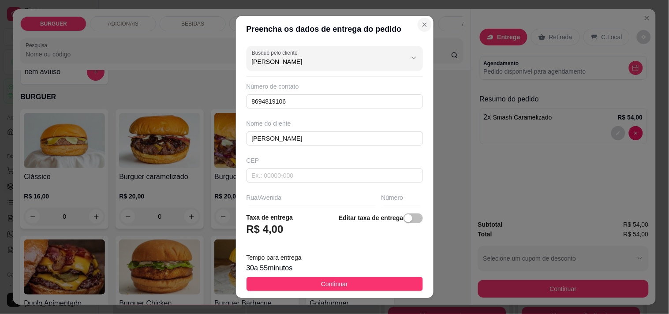
type input "leticia Ribeiro"
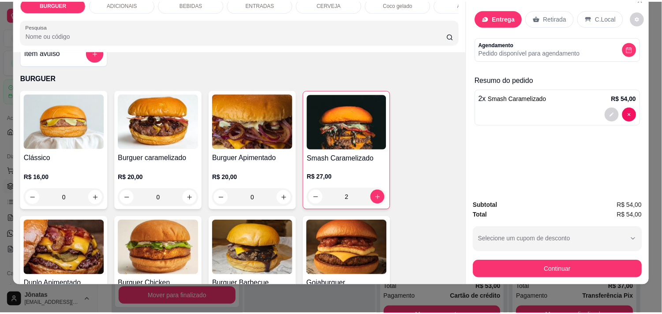
scroll to position [0, 0]
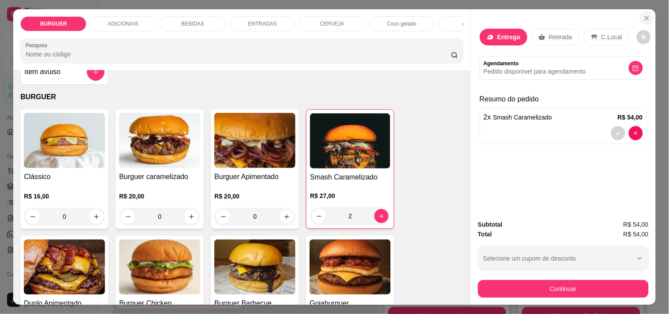
click at [644, 15] on icon "Close" at bounding box center [647, 18] width 7 height 7
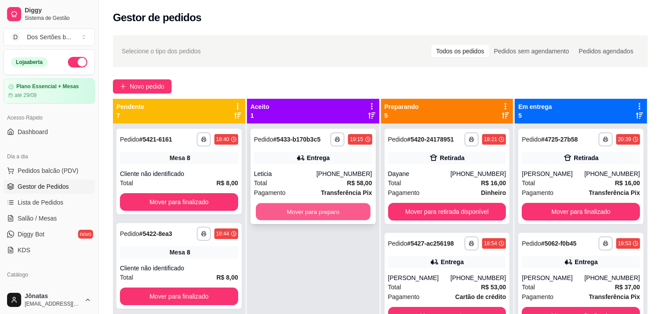
click at [293, 210] on button "Mover para preparo" at bounding box center [313, 211] width 115 height 17
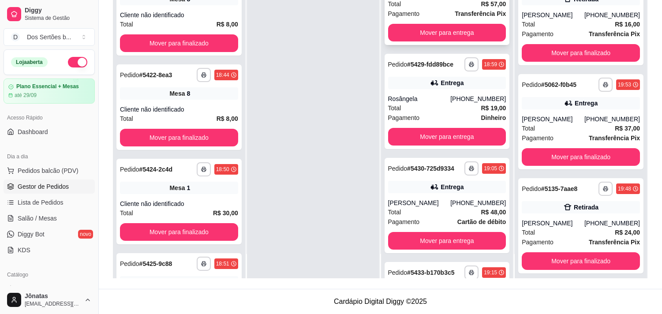
scroll to position [237, 0]
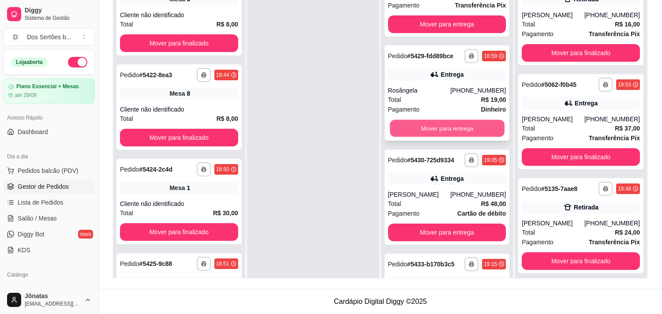
click at [430, 124] on button "Mover para entrega" at bounding box center [447, 128] width 115 height 17
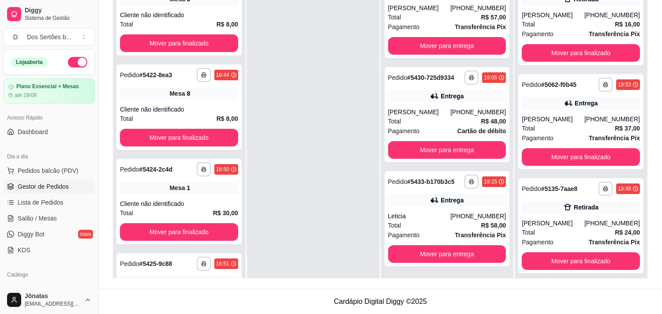
scroll to position [215, 0]
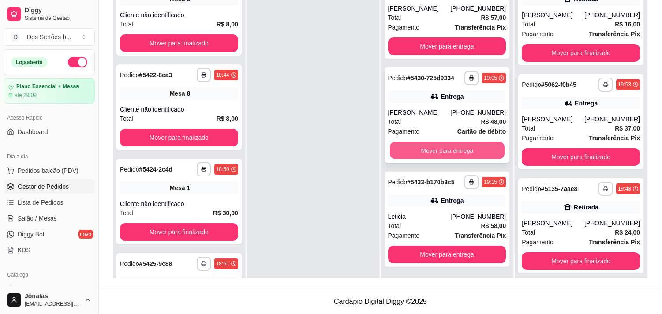
click at [477, 144] on button "Mover para entrega" at bounding box center [447, 150] width 115 height 17
click at [434, 150] on button "Mover para entrega" at bounding box center [447, 150] width 115 height 17
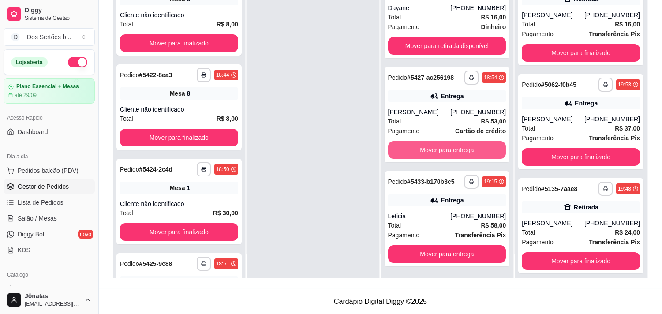
scroll to position [7, 0]
click at [442, 143] on button "Mover para entrega" at bounding box center [447, 150] width 115 height 17
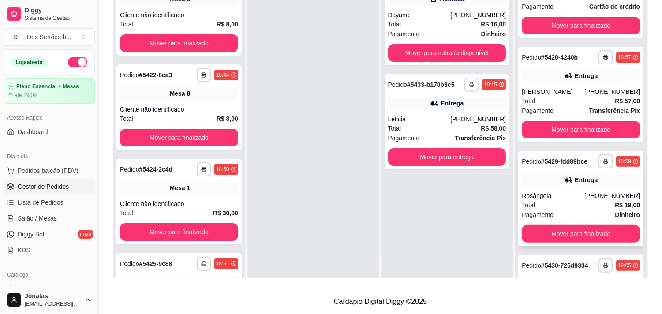
scroll to position [541, 0]
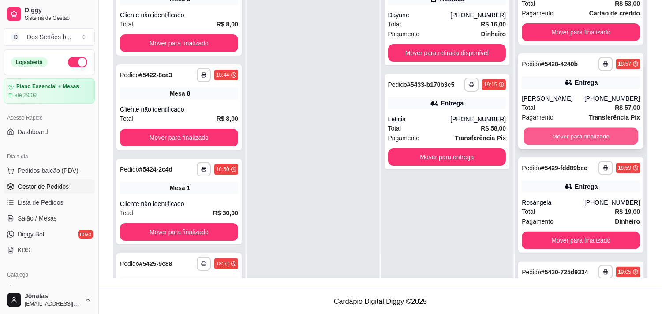
click at [589, 133] on button "Mover para finalizado" at bounding box center [581, 136] width 115 height 17
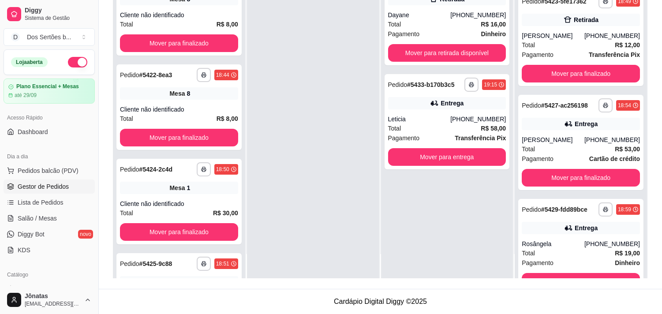
scroll to position [439, 0]
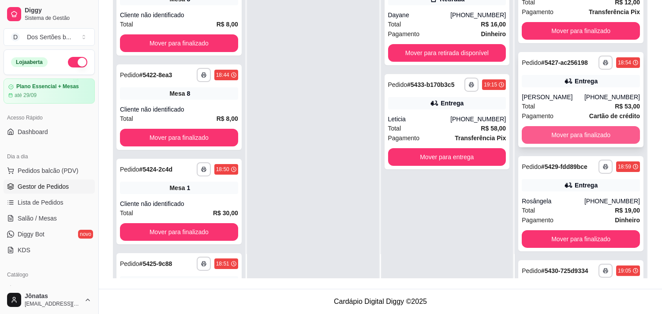
click at [589, 133] on button "Mover para finalizado" at bounding box center [581, 135] width 118 height 18
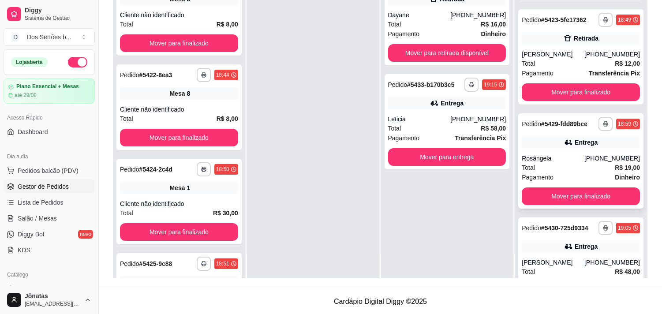
scroll to position [338, 0]
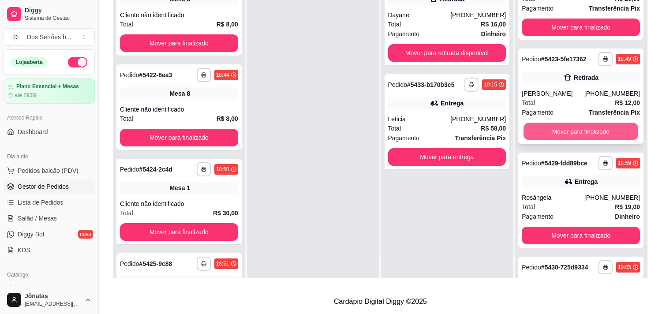
click at [571, 124] on button "Mover para finalizado" at bounding box center [581, 131] width 115 height 17
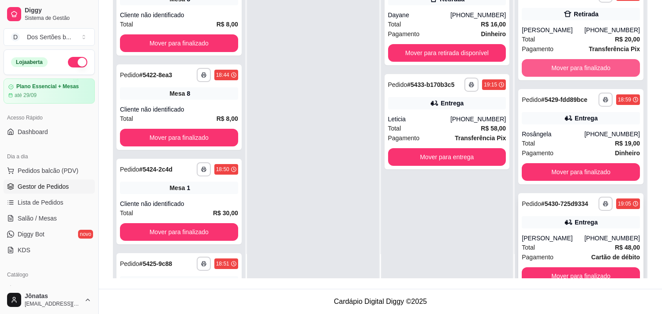
scroll to position [319, 0]
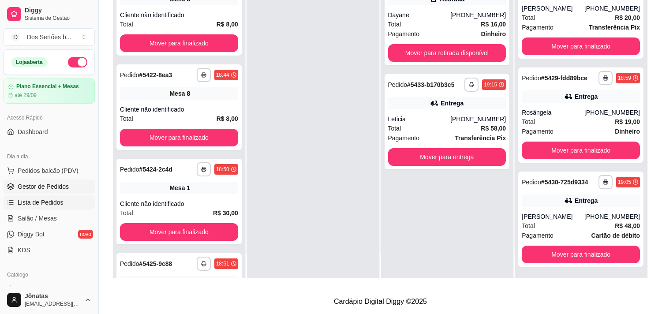
click at [44, 201] on span "Lista de Pedidos" at bounding box center [41, 202] width 46 height 9
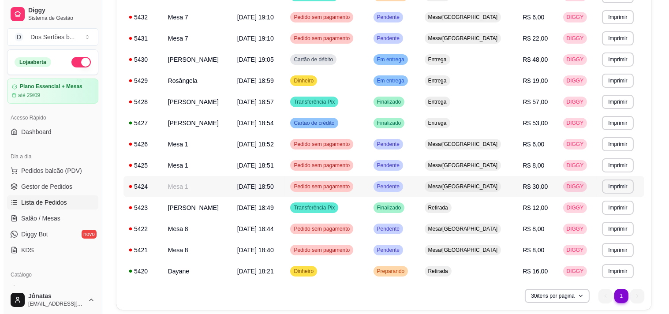
scroll to position [92, 0]
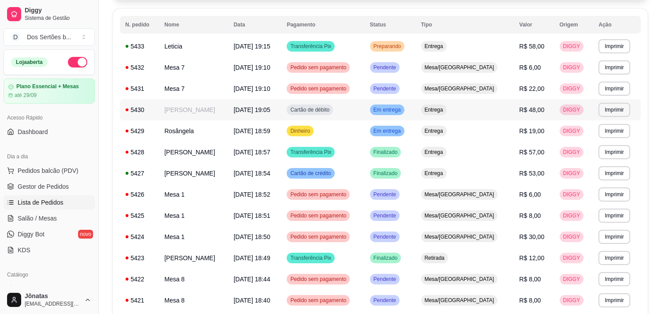
click at [215, 108] on td "[PERSON_NAME]" at bounding box center [193, 109] width 69 height 21
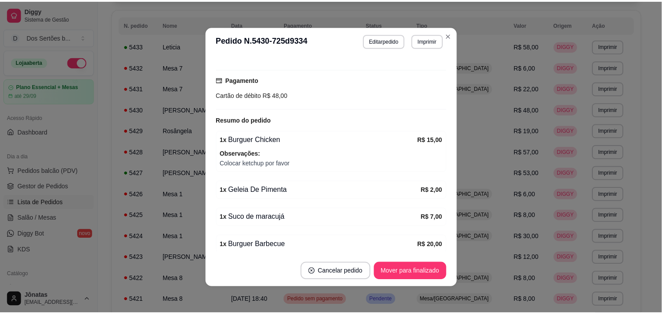
scroll to position [255, 0]
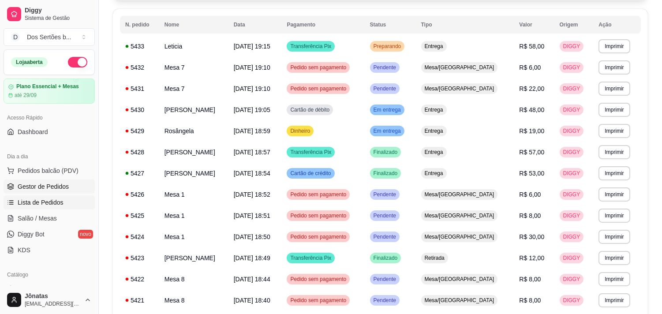
click at [27, 184] on span "Gestor de Pedidos" at bounding box center [43, 186] width 51 height 9
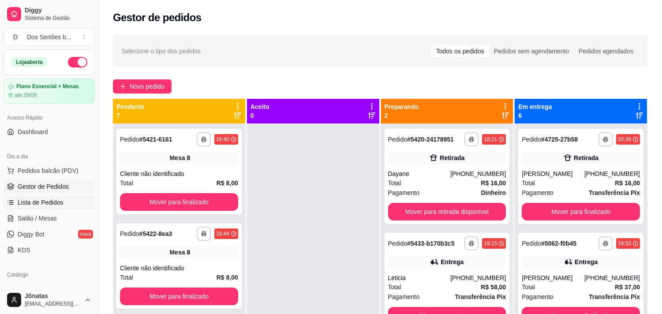
click at [34, 202] on span "Lista de Pedidos" at bounding box center [41, 202] width 46 height 9
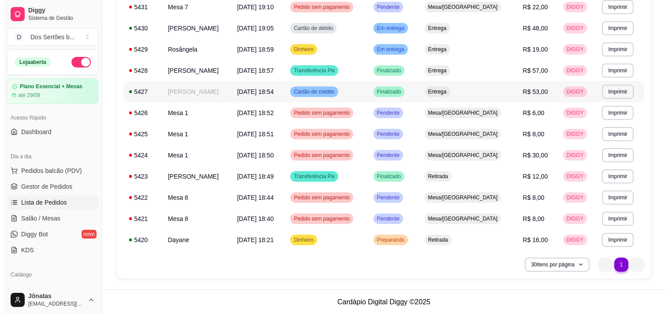
scroll to position [142, 0]
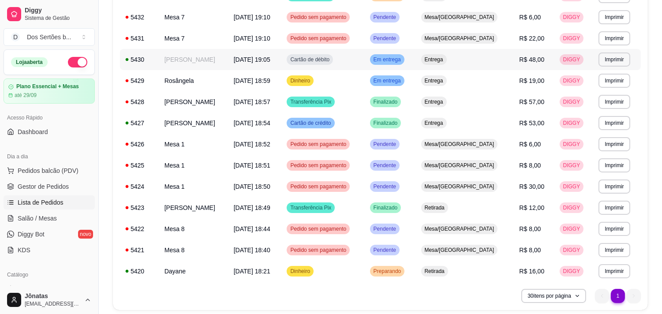
click at [270, 58] on span "20/09/25 às 19:05" at bounding box center [252, 59] width 37 height 7
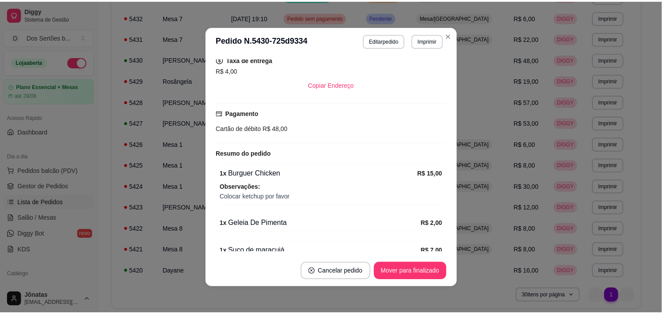
scroll to position [255, 0]
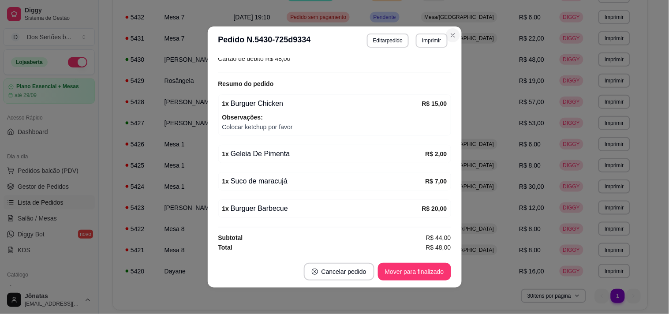
click at [448, 34] on td "Mesa/[GEOGRAPHIC_DATA]" at bounding box center [465, 38] width 98 height 21
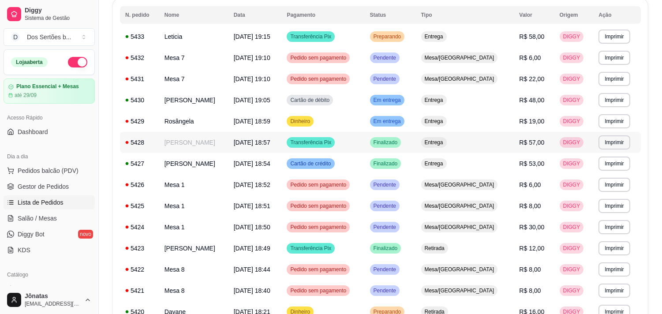
scroll to position [99, 0]
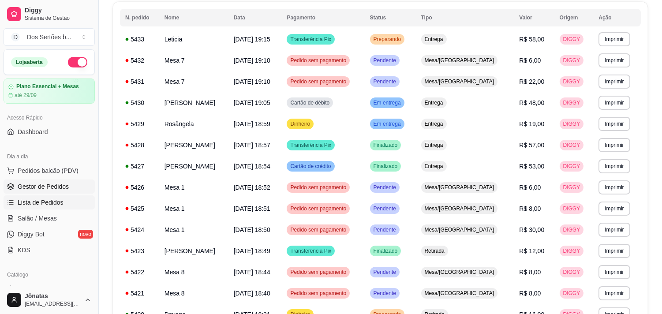
click at [14, 182] on link "Gestor de Pedidos" at bounding box center [49, 187] width 91 height 14
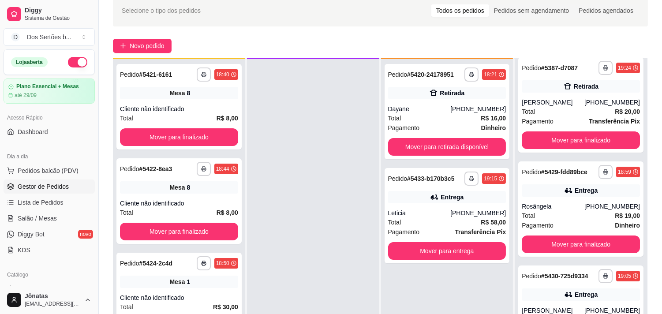
scroll to position [135, 0]
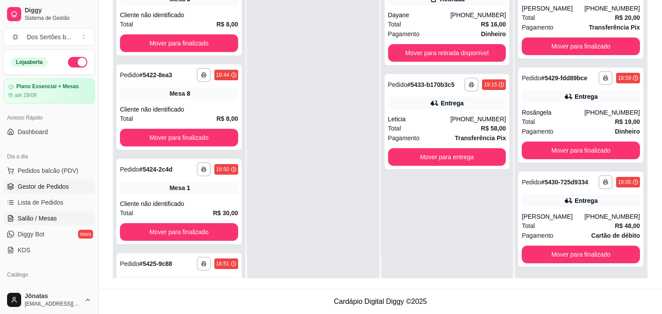
click at [30, 216] on span "Salão / Mesas" at bounding box center [37, 218] width 39 height 9
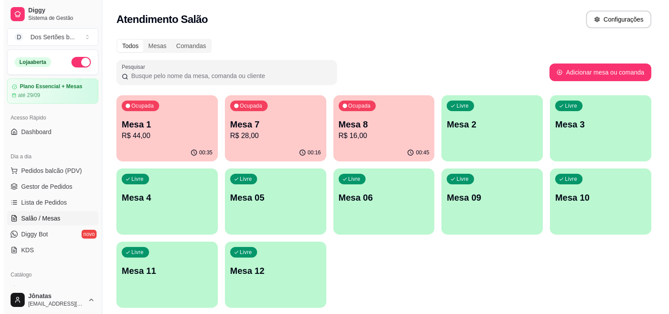
scroll to position [29, 0]
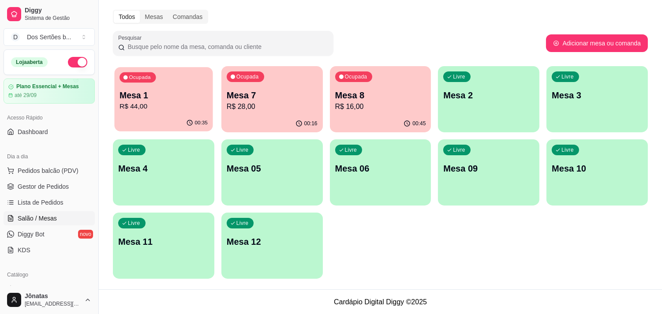
click at [170, 100] on p "Mesa 1" at bounding box center [164, 96] width 88 height 12
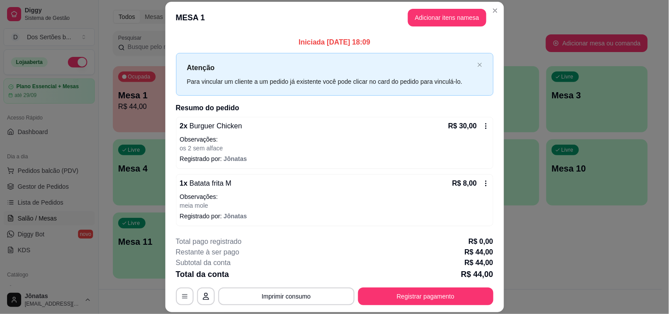
scroll to position [36, 0]
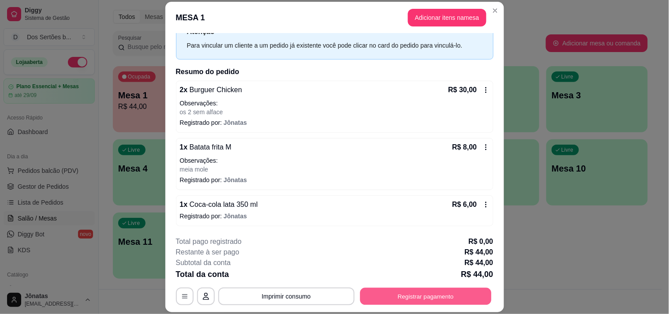
click at [417, 295] on button "Registrar pagamento" at bounding box center [425, 296] width 131 height 17
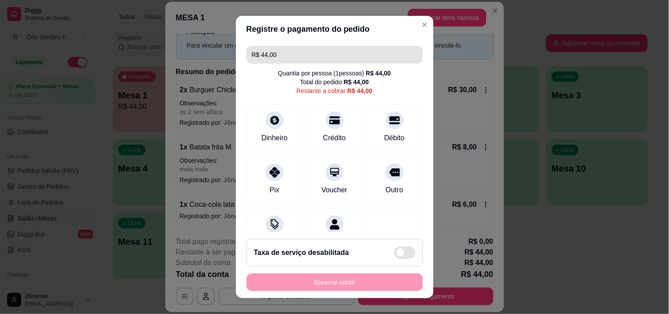
click at [277, 58] on input "R$ 44,00" at bounding box center [335, 55] width 166 height 18
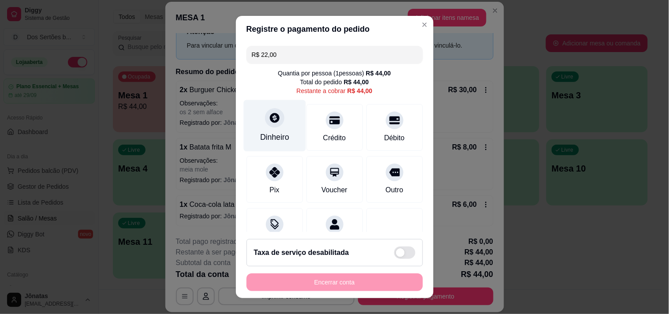
click at [269, 117] on icon at bounding box center [274, 117] width 11 height 11
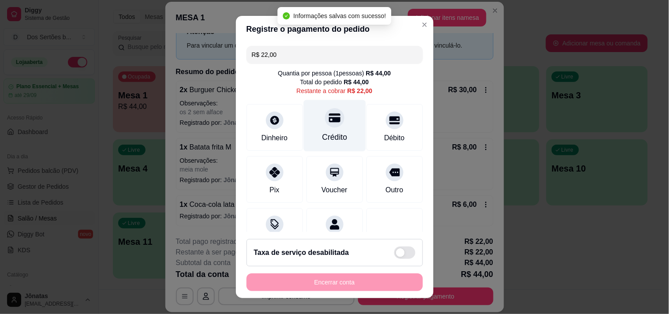
click at [338, 133] on div "Crédito" at bounding box center [335, 126] width 62 height 52
type input "R$ 0,00"
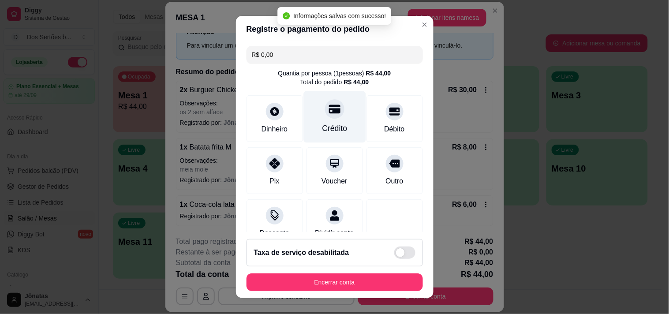
scroll to position [107, 0]
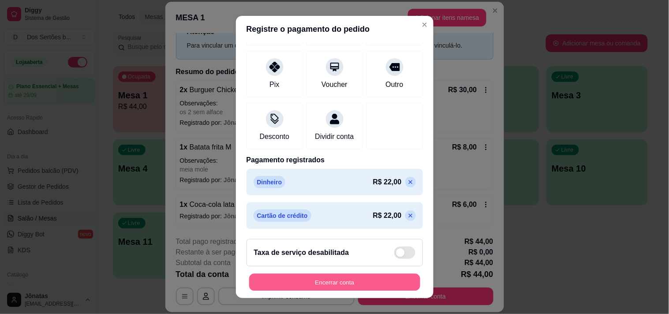
click at [371, 278] on button "Encerrar conta" at bounding box center [334, 282] width 171 height 17
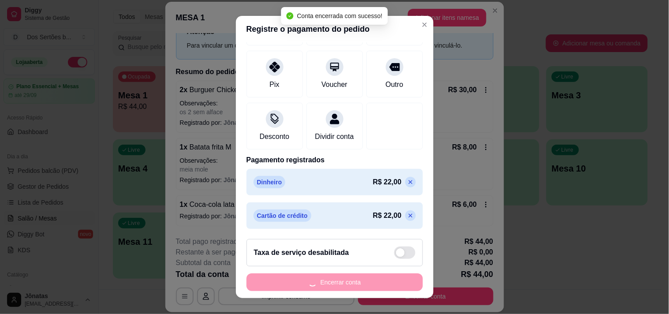
scroll to position [0, 0]
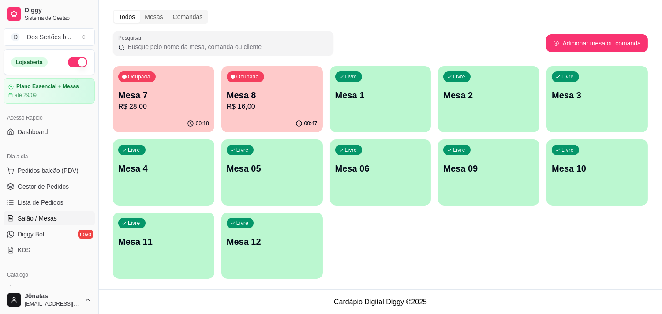
click at [254, 86] on div "Ocupada Mesa 8 R$ 16,00" at bounding box center [272, 90] width 101 height 49
click at [151, 100] on p "Mesa 7" at bounding box center [164, 96] width 88 height 12
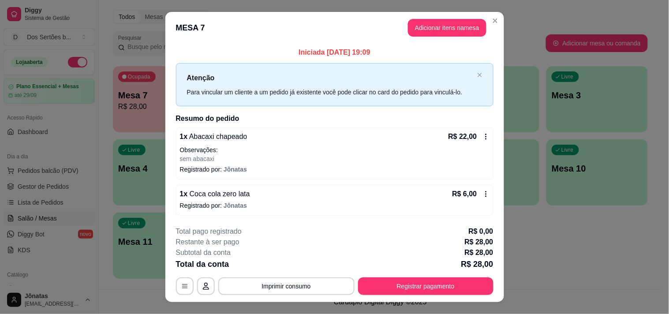
scroll to position [16, 0]
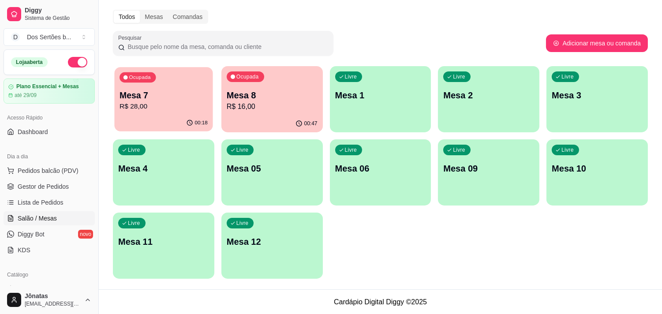
click at [184, 96] on p "Mesa 7" at bounding box center [164, 96] width 88 height 12
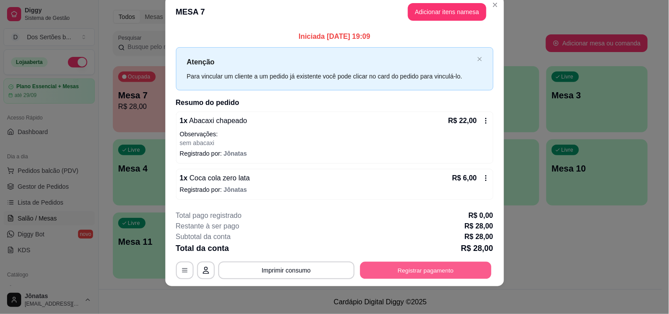
click at [431, 267] on button "Registrar pagamento" at bounding box center [425, 270] width 131 height 17
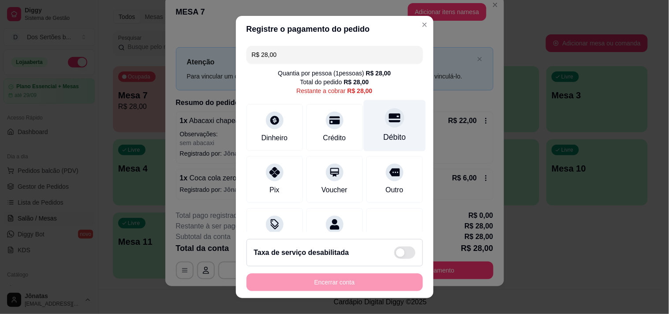
click at [385, 125] on div "Débito" at bounding box center [395, 126] width 62 height 52
type input "R$ 0,00"
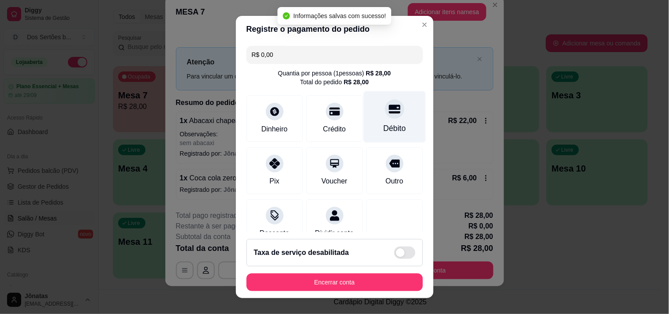
scroll to position [74, 0]
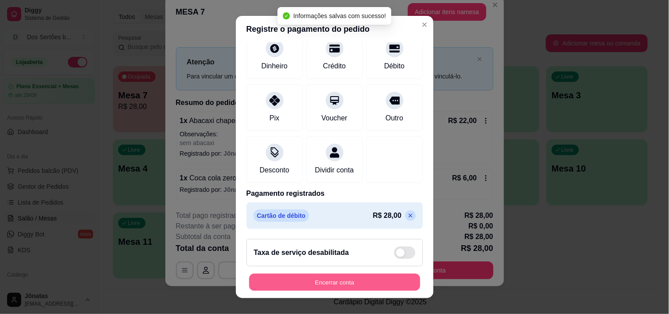
click at [382, 283] on button "Encerrar conta" at bounding box center [334, 282] width 171 height 17
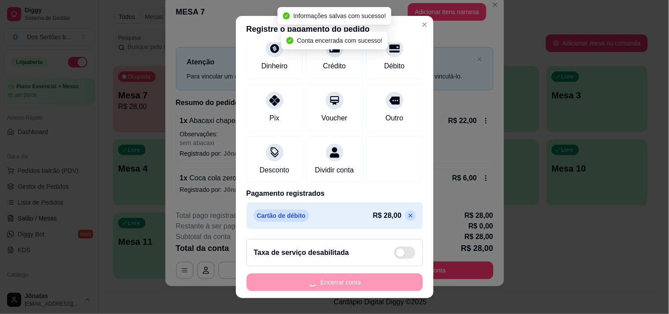
scroll to position [0, 0]
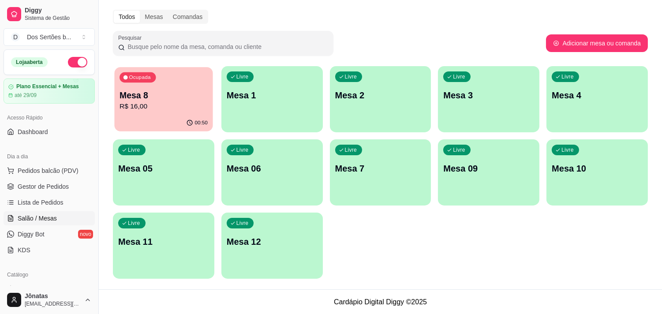
click at [168, 80] on div "Ocupada Mesa 8 R$ 16,00" at bounding box center [163, 91] width 98 height 48
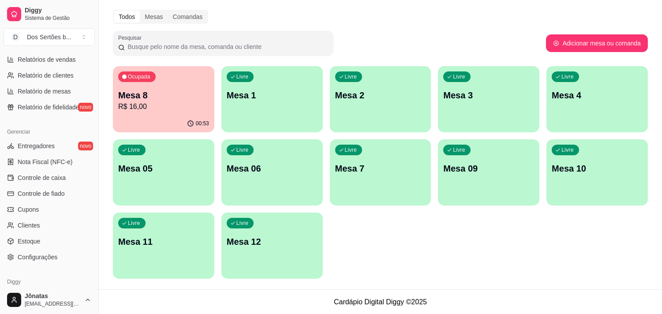
scroll to position [320, 0]
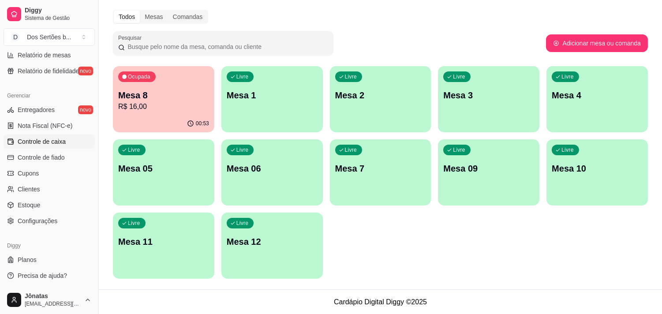
click at [32, 144] on span "Controle de caixa" at bounding box center [42, 141] width 48 height 9
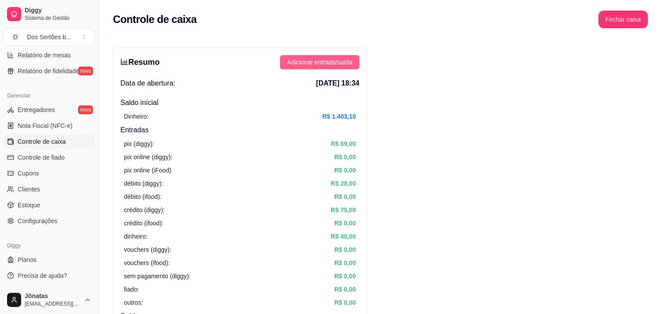
click at [314, 59] on span "Adicionar entrada/saída" at bounding box center [319, 62] width 65 height 10
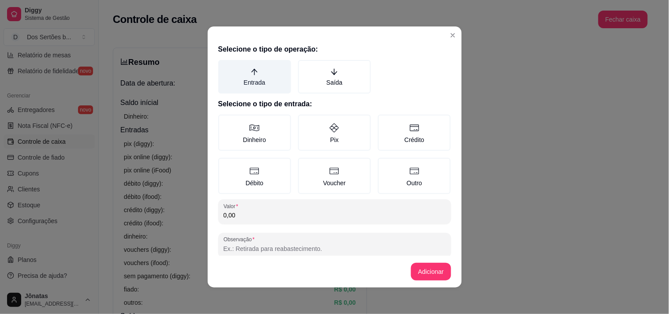
click at [265, 79] on label "Entrada" at bounding box center [254, 77] width 73 height 34
click at [225, 67] on button "Entrada" at bounding box center [221, 63] width 7 height 7
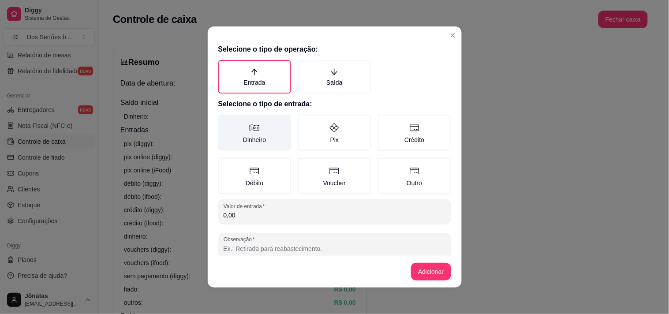
click at [258, 130] on label "Dinheiro" at bounding box center [254, 133] width 73 height 36
click at [225, 121] on button "Dinheiro" at bounding box center [221, 117] width 7 height 7
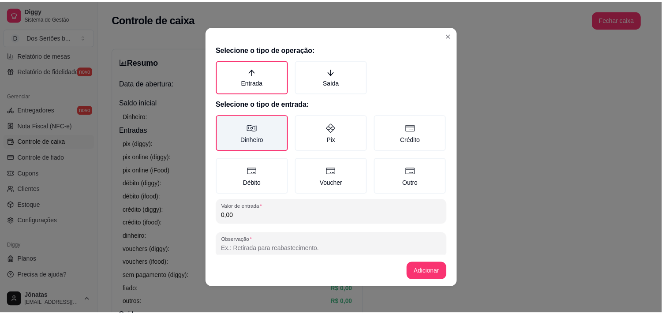
scroll to position [13, 0]
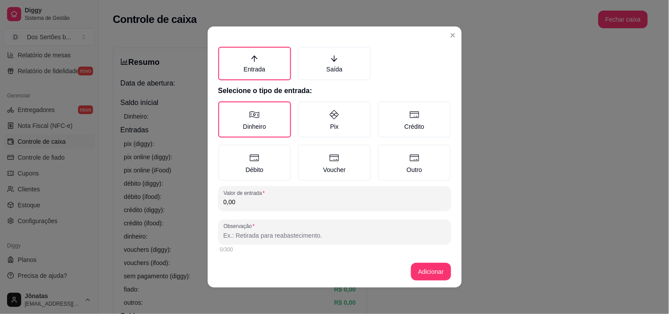
click at [246, 201] on input "0,00" at bounding box center [335, 202] width 222 height 9
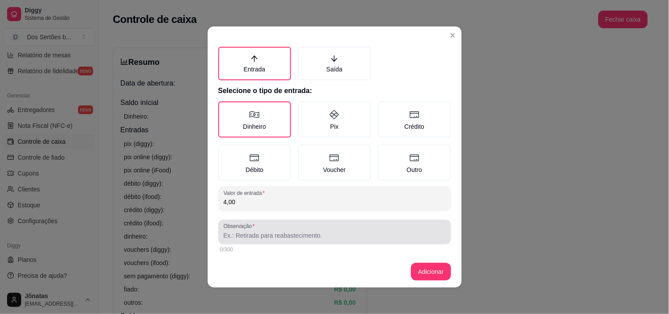
type input "4,00"
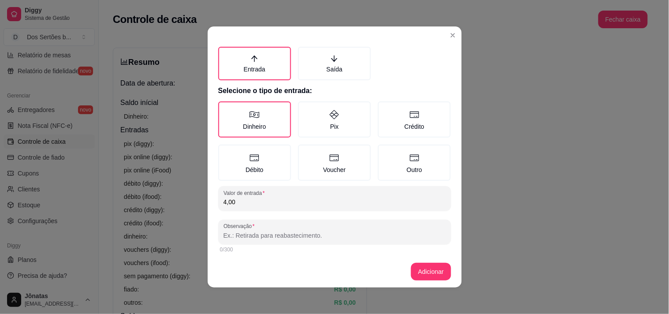
click at [240, 237] on input "Observação" at bounding box center [335, 235] width 222 height 9
type input "jonatas"
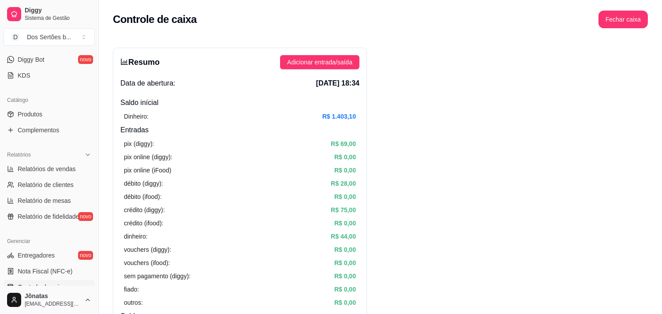
scroll to position [120, 0]
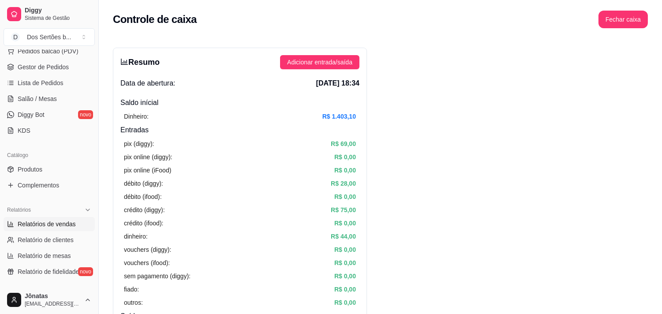
click at [34, 221] on span "Relatórios de vendas" at bounding box center [47, 224] width 58 height 9
select select "ALL"
select select "0"
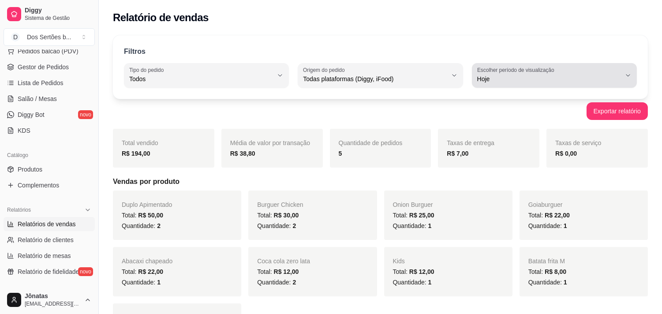
click at [563, 79] on span "Hoje" at bounding box center [549, 79] width 144 height 9
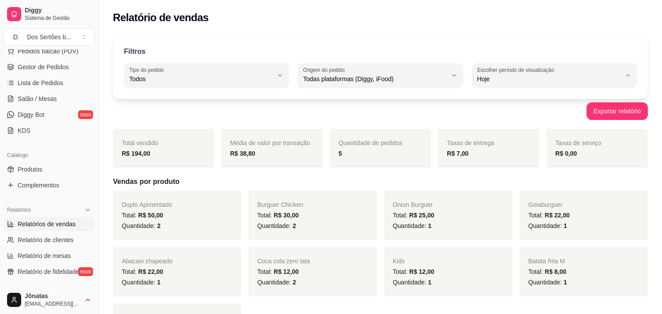
click at [532, 191] on span "Customizado" at bounding box center [550, 186] width 136 height 8
type input "-1"
select select "-1"
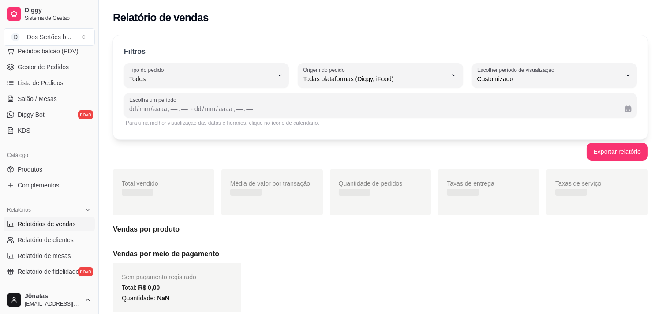
scroll to position [8, 0]
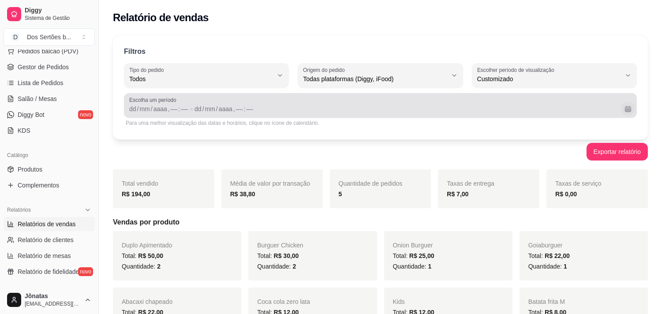
click at [626, 108] on button "Calendário" at bounding box center [628, 109] width 14 height 14
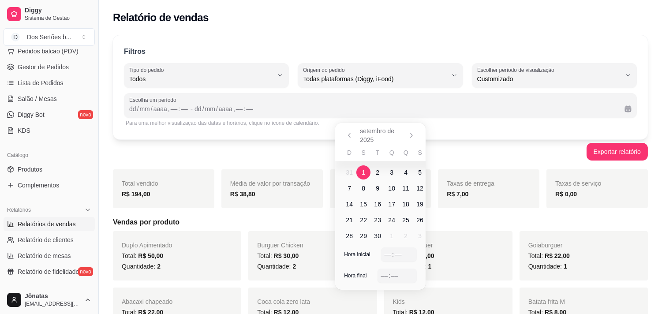
click at [366, 171] on span "1" at bounding box center [364, 172] width 14 height 14
click at [346, 134] on icon "Anterior" at bounding box center [349, 135] width 7 height 7
click at [349, 253] on span "31" at bounding box center [349, 252] width 7 height 9
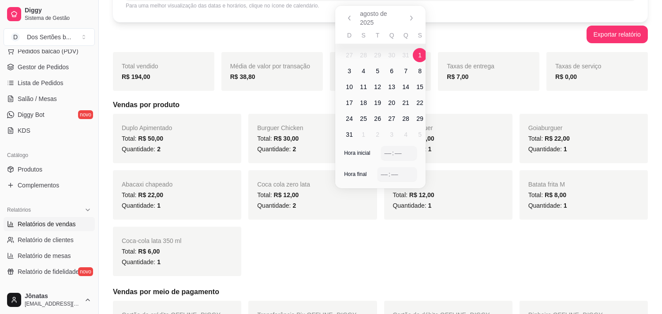
click at [421, 53] on span "1" at bounding box center [420, 55] width 4 height 9
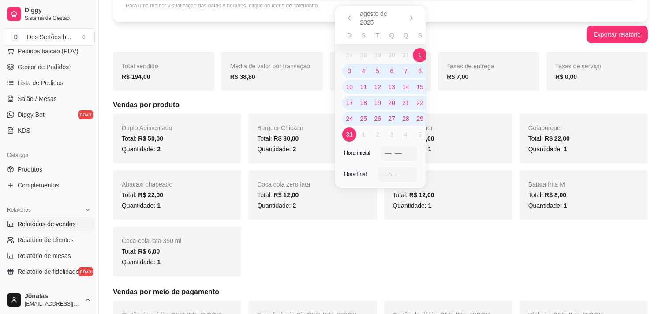
click at [351, 131] on span "31" at bounding box center [349, 134] width 7 height 9
click at [389, 155] on div "––" at bounding box center [388, 153] width 9 height 9
click at [383, 172] on div "––" at bounding box center [384, 174] width 9 height 9
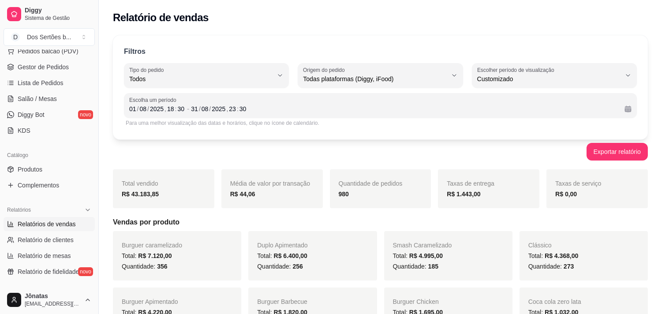
scroll to position [113, 0]
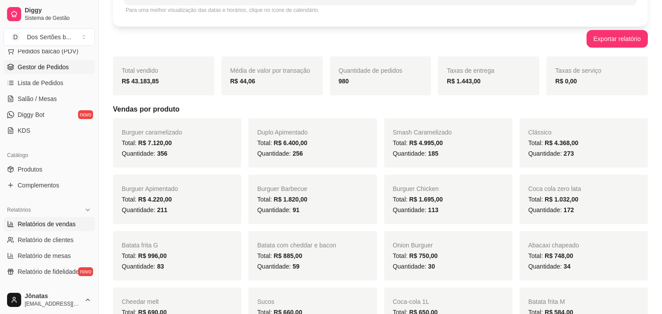
click at [19, 64] on span "Gestor de Pedidos" at bounding box center [43, 67] width 51 height 9
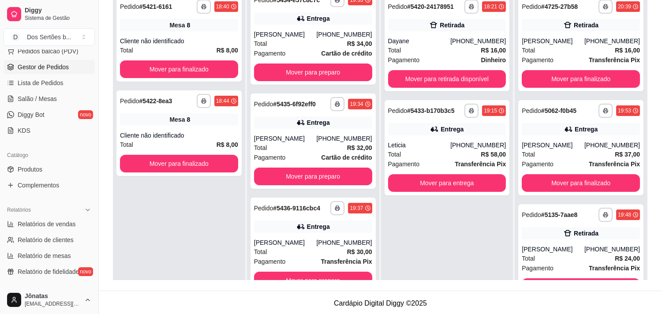
scroll to position [135, 0]
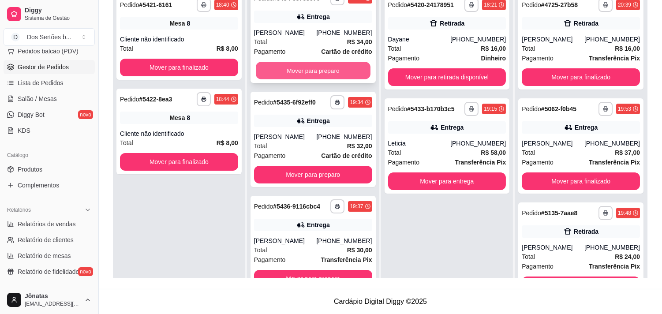
click at [288, 66] on button "Mover para preparo" at bounding box center [313, 70] width 115 height 17
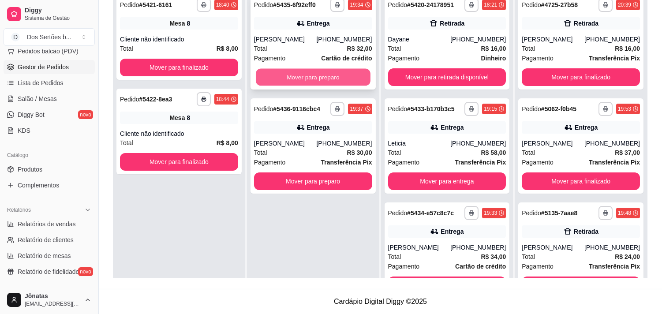
click at [307, 71] on button "Mover para preparo" at bounding box center [313, 77] width 115 height 17
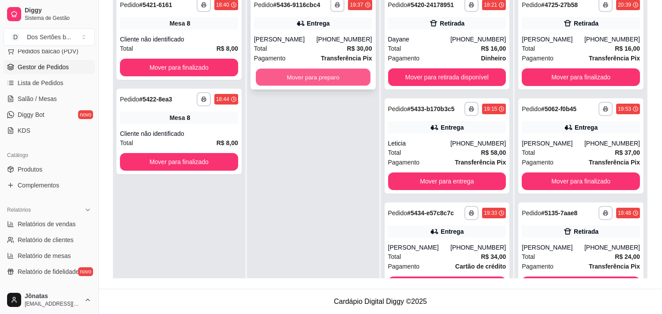
click at [283, 77] on button "Mover para preparo" at bounding box center [313, 77] width 115 height 17
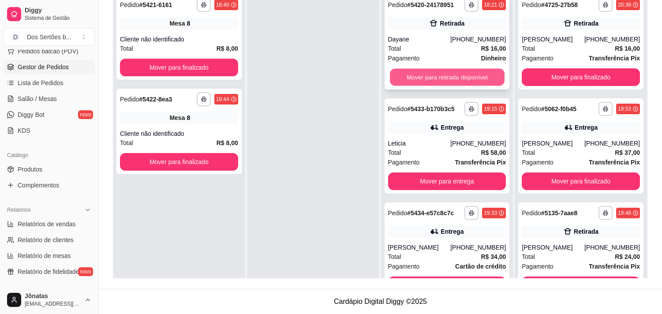
click at [425, 69] on button "Mover para retirada disponível" at bounding box center [447, 77] width 115 height 17
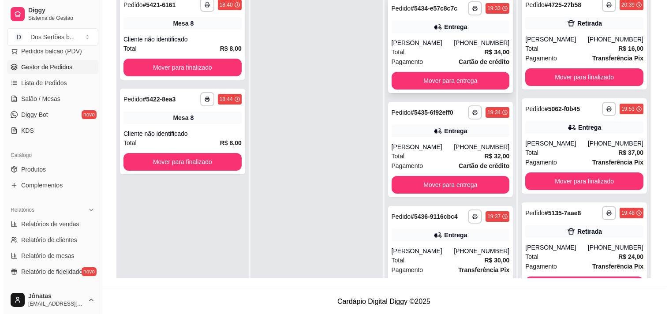
scroll to position [111, 0]
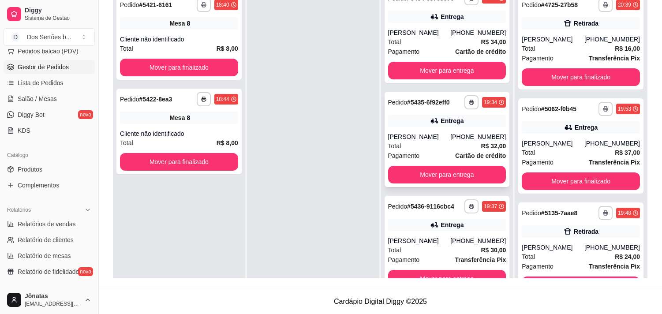
click at [419, 131] on div "**********" at bounding box center [447, 139] width 125 height 95
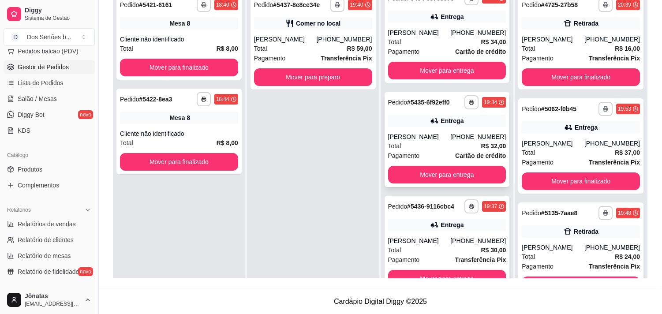
scroll to position [24, 0]
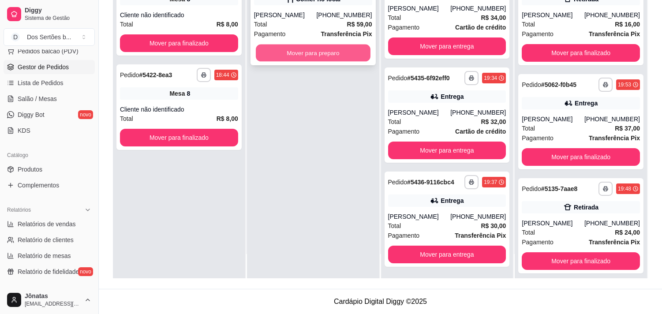
click at [293, 49] on button "Mover para preparo" at bounding box center [313, 53] width 115 height 17
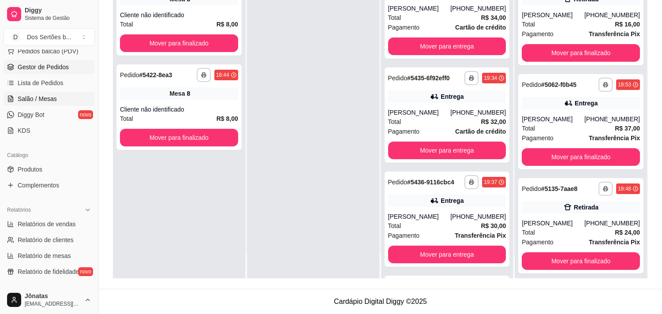
click at [28, 103] on span "Salão / Mesas" at bounding box center [37, 98] width 39 height 9
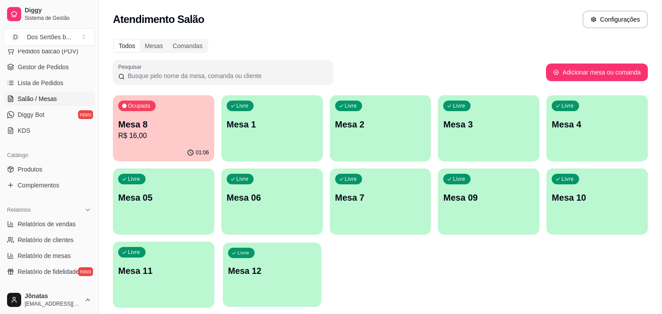
click at [279, 248] on div "Livre Mesa 12" at bounding box center [272, 270] width 98 height 54
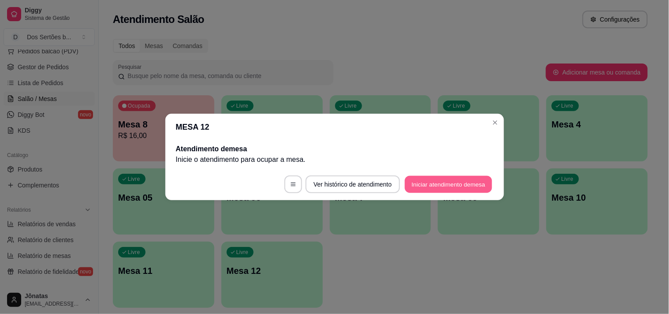
click at [442, 181] on button "Iniciar atendimento de mesa" at bounding box center [448, 184] width 87 height 17
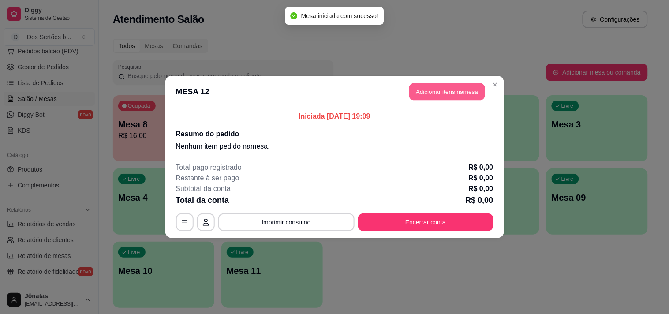
click at [437, 87] on button "Adicionar itens na mesa" at bounding box center [447, 91] width 76 height 17
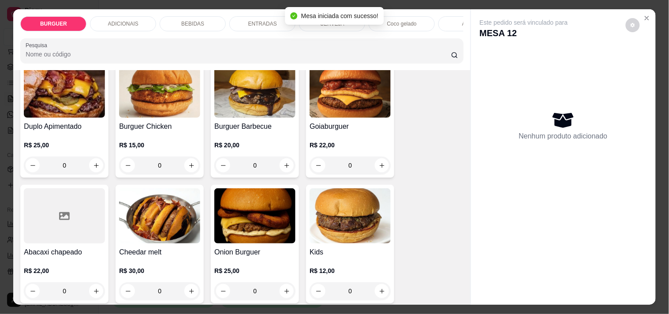
scroll to position [258, 0]
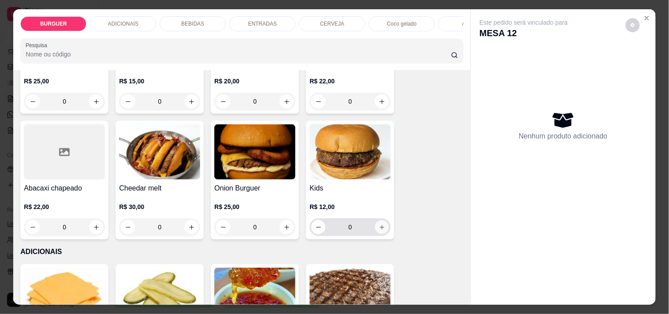
click at [379, 230] on icon "increase-product-quantity" at bounding box center [382, 227] width 7 height 7
type input "1"
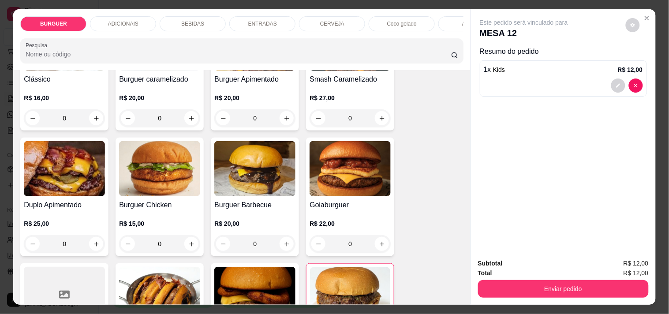
scroll to position [85, 0]
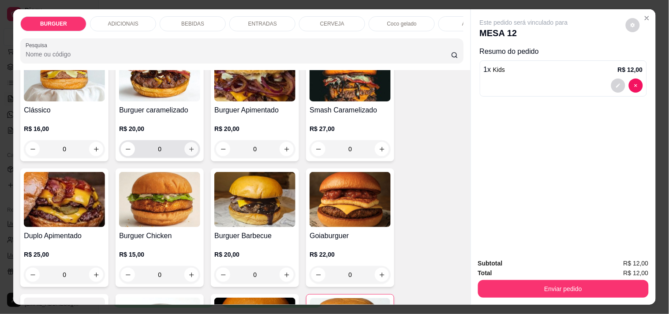
click at [188, 151] on icon "increase-product-quantity" at bounding box center [191, 149] width 7 height 7
type input "1"
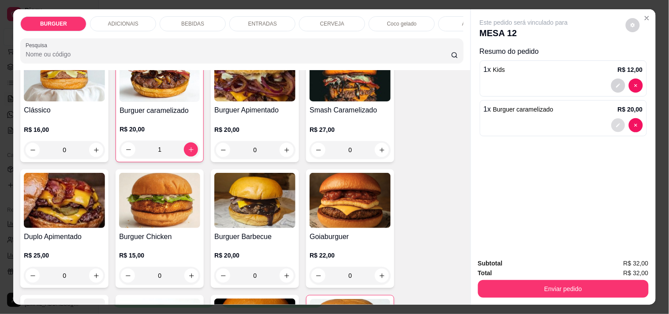
click at [616, 119] on button "decrease-product-quantity" at bounding box center [619, 126] width 14 height 14
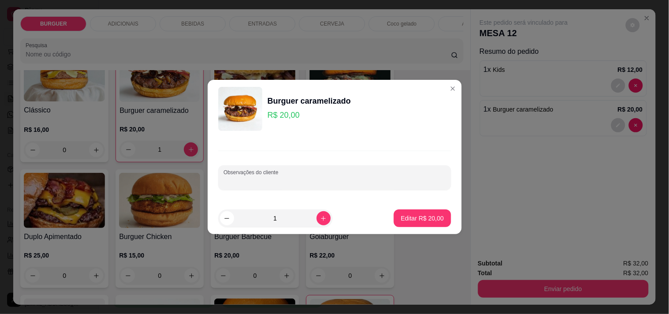
click at [257, 177] on input "Observações do cliente" at bounding box center [335, 181] width 222 height 9
type input "bastante molho"
click at [417, 218] on p "Editar R$ 20,00" at bounding box center [422, 218] width 41 height 8
type input "0"
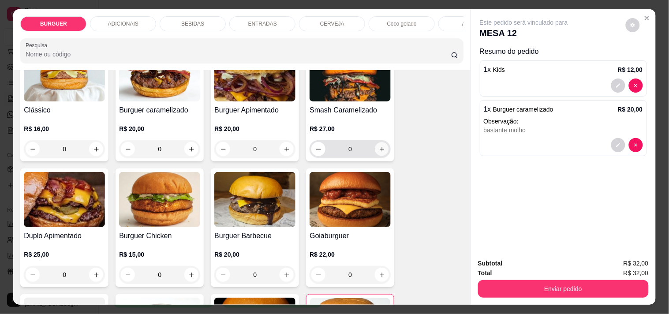
click at [383, 153] on button "increase-product-quantity" at bounding box center [382, 150] width 14 height 14
type input "1"
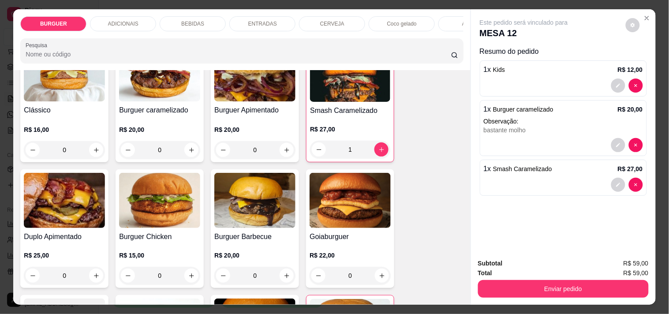
click at [192, 23] on p "BEBIDAS" at bounding box center [192, 23] width 23 height 7
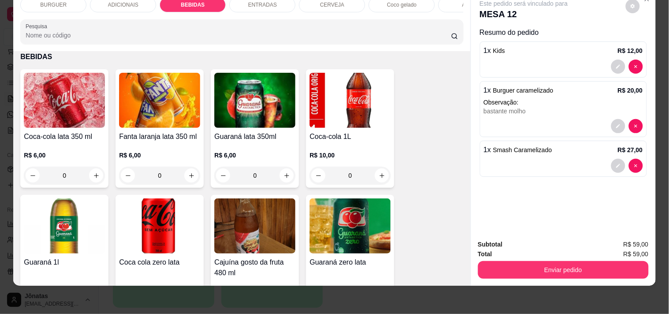
scroll to position [786, 0]
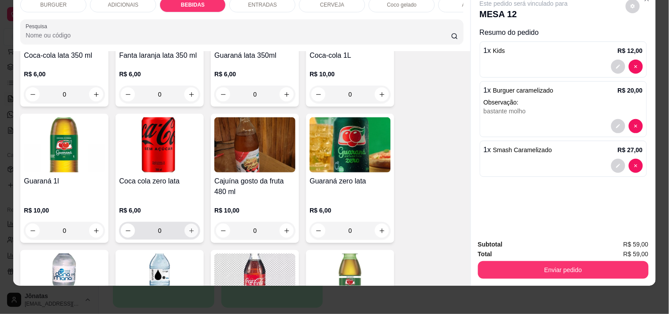
click at [189, 231] on icon "increase-product-quantity" at bounding box center [191, 231] width 4 height 4
type input "1"
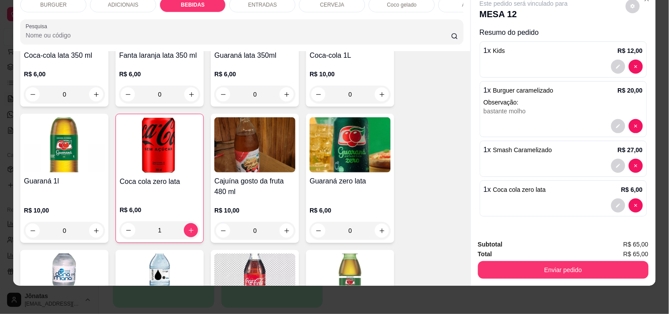
click at [263, 1] on p "ENTRADAS" at bounding box center [262, 4] width 29 height 7
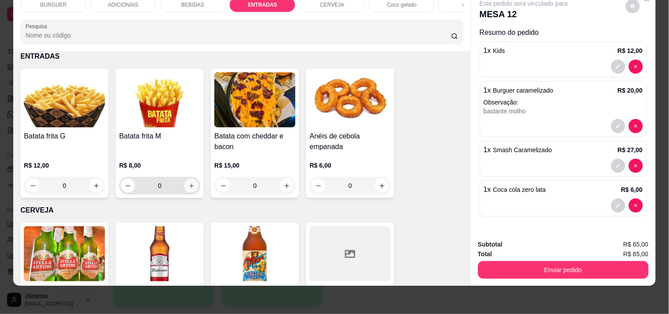
click at [188, 187] on icon "increase-product-quantity" at bounding box center [191, 186] width 7 height 7
type input "1"
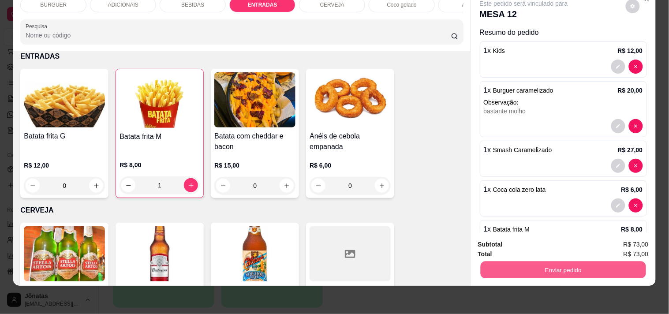
click at [526, 263] on button "Enviar pedido" at bounding box center [563, 269] width 165 height 17
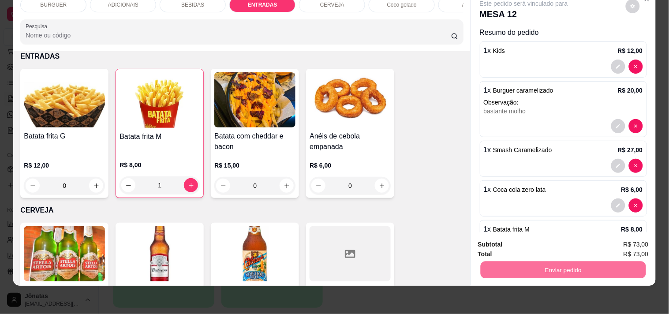
click at [538, 241] on button "Não registrar e enviar pedido" at bounding box center [534, 241] width 89 height 16
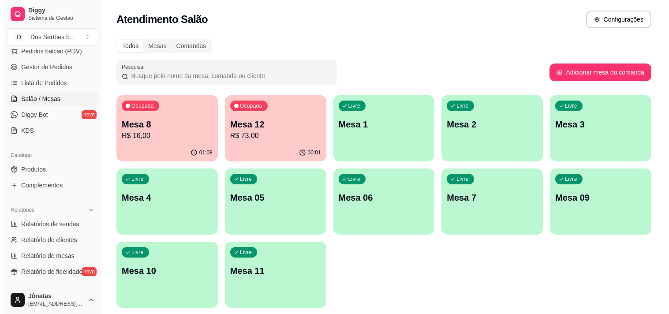
scroll to position [29, 0]
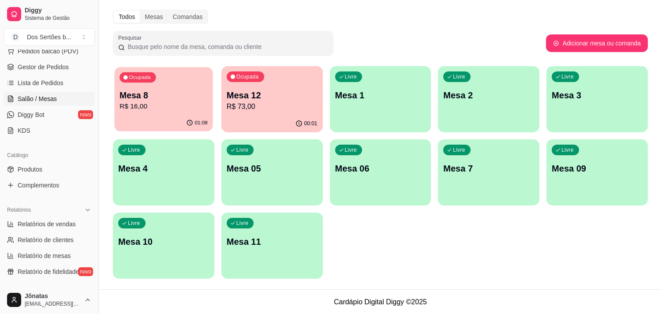
click at [178, 93] on p "Mesa 8" at bounding box center [164, 96] width 88 height 12
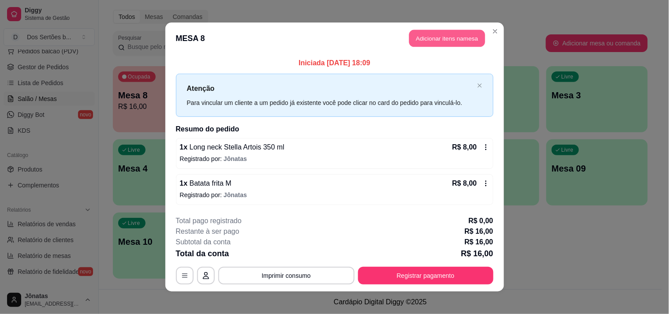
click at [437, 36] on button "Adicionar itens na mesa" at bounding box center [447, 38] width 76 height 17
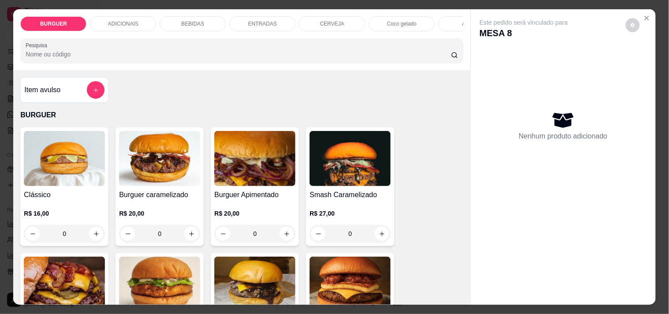
click at [178, 16] on div "BEBIDAS" at bounding box center [193, 23] width 66 height 15
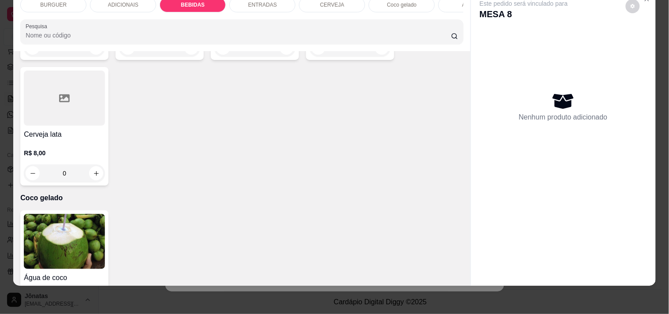
scroll to position [1474, 0]
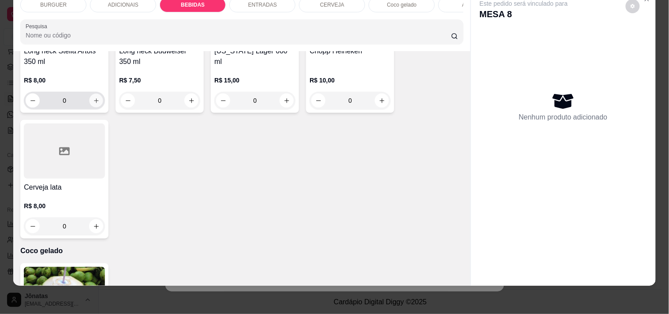
click at [90, 96] on button "increase-product-quantity" at bounding box center [97, 101] width 14 height 14
type input "1"
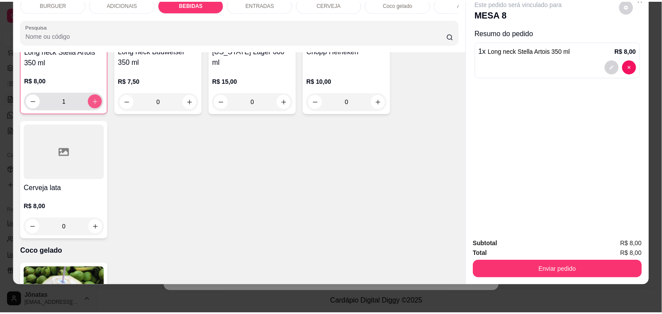
scroll to position [1475, 0]
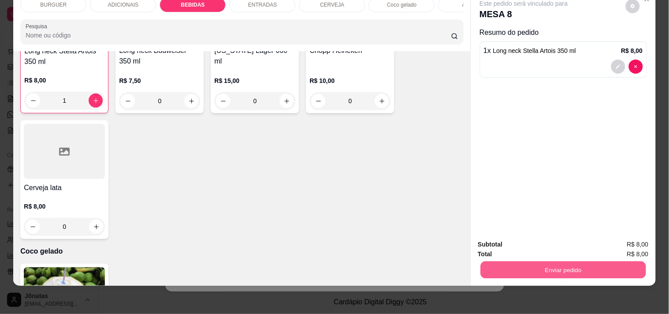
click at [515, 261] on button "Enviar pedido" at bounding box center [563, 269] width 165 height 17
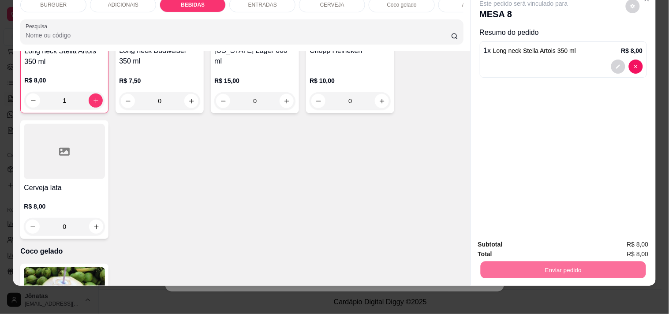
click at [523, 239] on button "Não registrar e enviar pedido" at bounding box center [534, 241] width 89 height 16
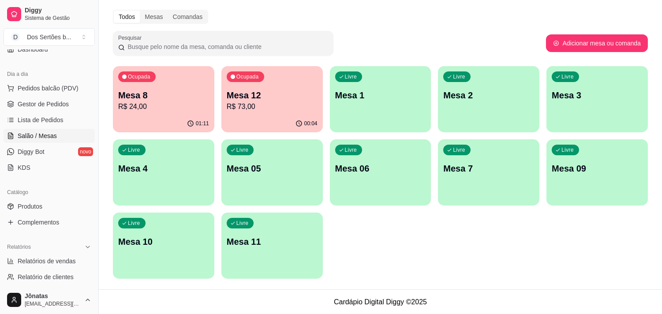
scroll to position [79, 0]
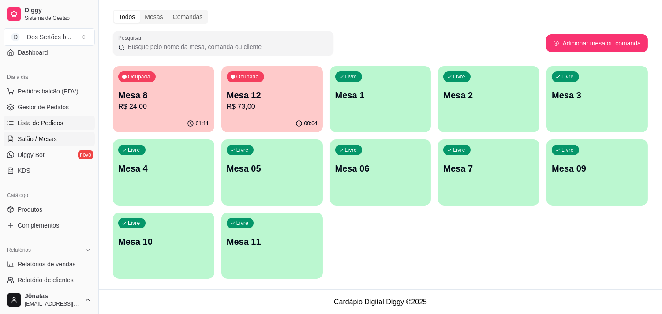
click at [38, 121] on span "Lista de Pedidos" at bounding box center [41, 123] width 46 height 9
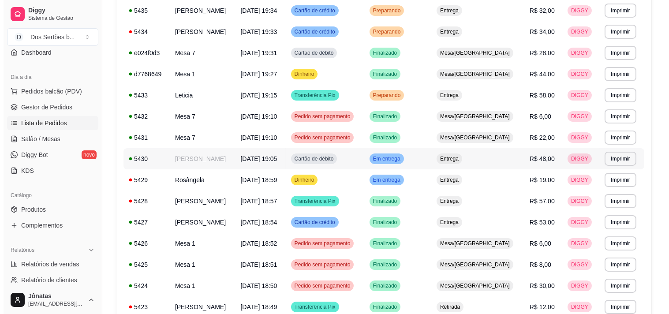
scroll to position [224, 0]
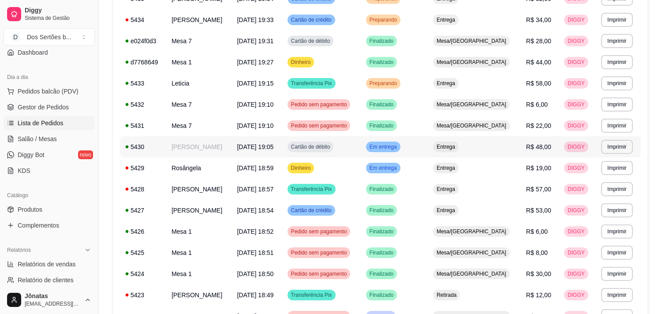
click at [274, 149] on span "20/09/25 às 19:05" at bounding box center [255, 146] width 37 height 7
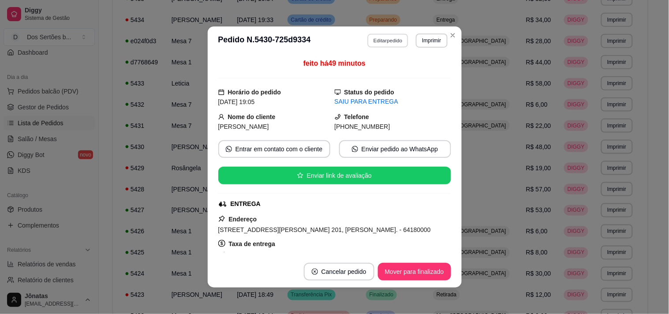
click at [368, 41] on button "Editar pedido" at bounding box center [388, 41] width 41 height 14
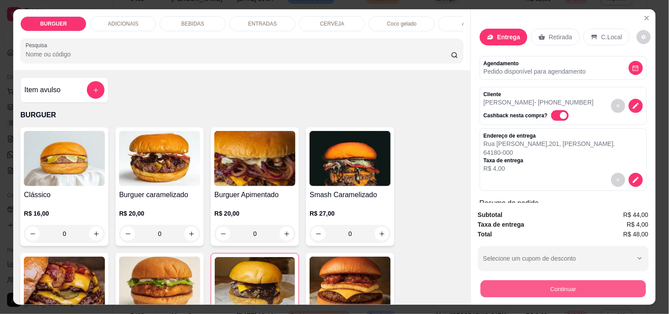
click at [541, 283] on button "Continuar" at bounding box center [563, 288] width 165 height 17
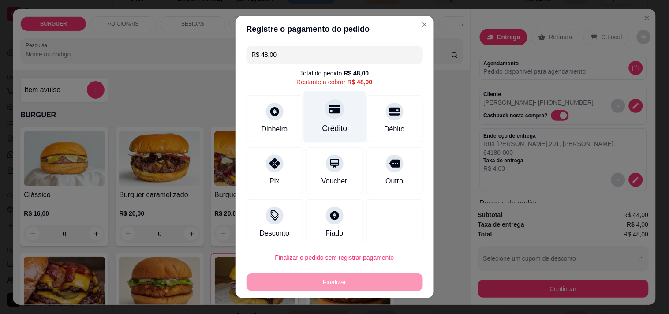
click at [327, 120] on div "Crédito" at bounding box center [335, 117] width 62 height 52
type input "R$ 0,00"
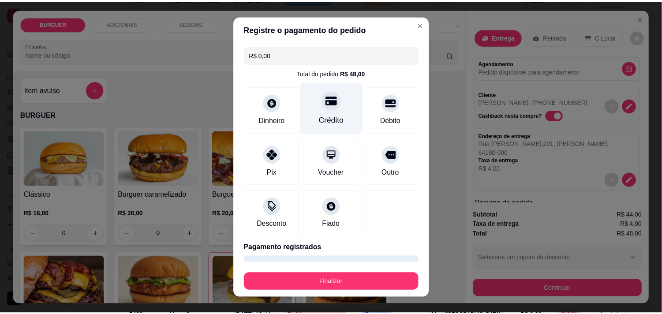
scroll to position [23, 0]
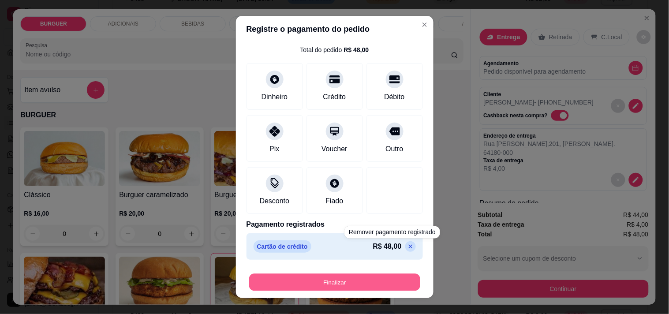
click at [376, 275] on button "Finalizar" at bounding box center [334, 282] width 171 height 17
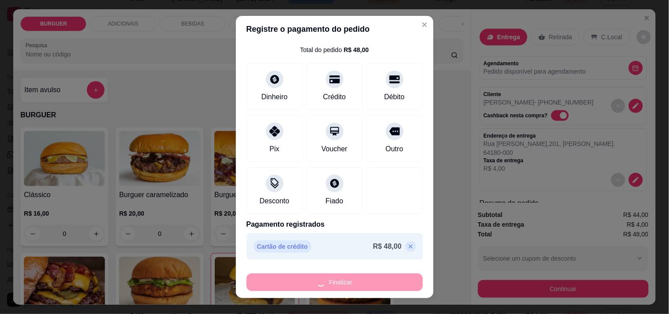
type input "0"
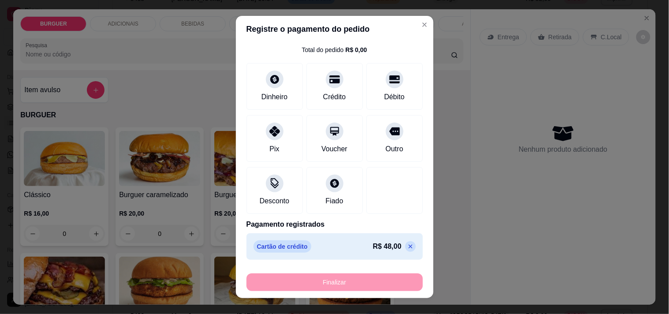
type input "-R$ 48,00"
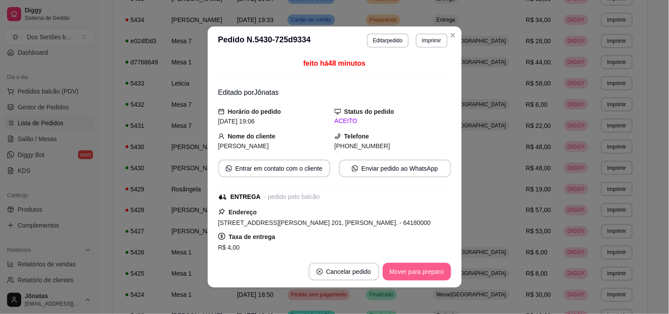
click at [404, 267] on button "Mover para preparo" at bounding box center [417, 272] width 68 height 18
click at [404, 267] on button "Mover para entrega" at bounding box center [417, 272] width 68 height 18
click at [403, 267] on button "Mover para finalizado" at bounding box center [414, 271] width 71 height 17
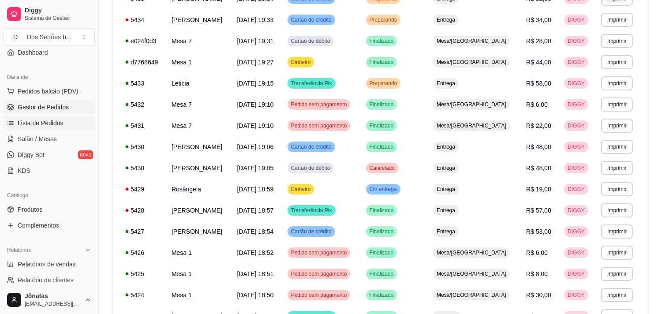
click at [36, 107] on span "Gestor de Pedidos" at bounding box center [43, 107] width 51 height 9
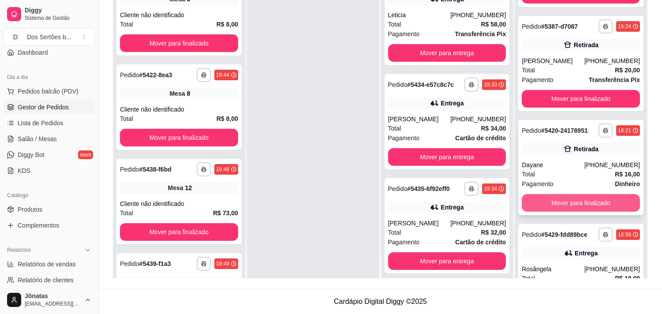
scroll to position [319, 0]
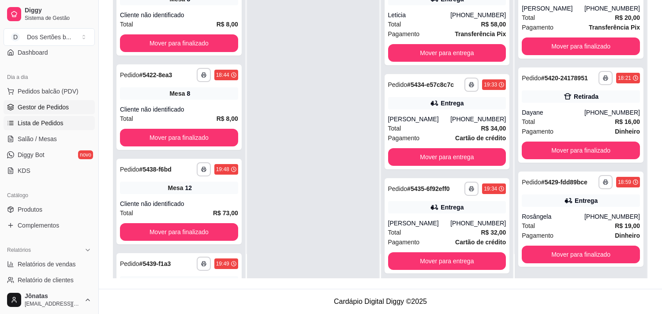
click at [44, 125] on span "Lista de Pedidos" at bounding box center [41, 123] width 46 height 9
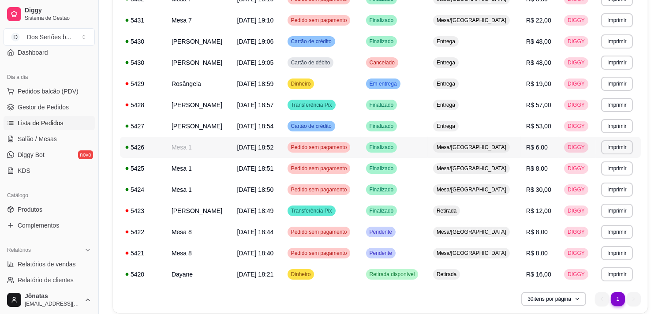
scroll to position [364, 0]
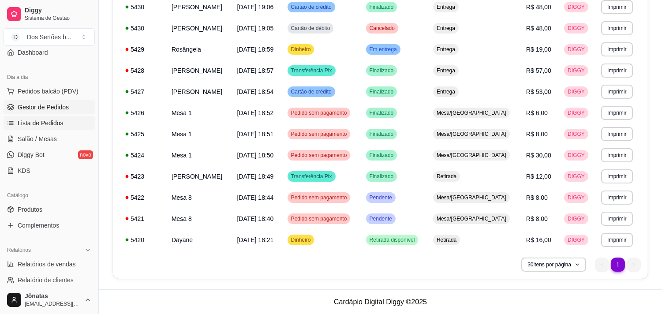
click at [23, 107] on span "Gestor de Pedidos" at bounding box center [43, 107] width 51 height 9
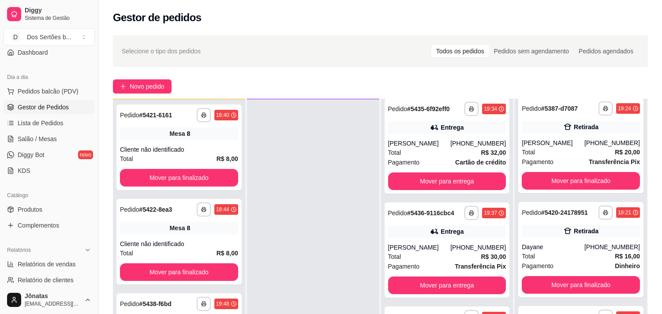
scroll to position [135, 0]
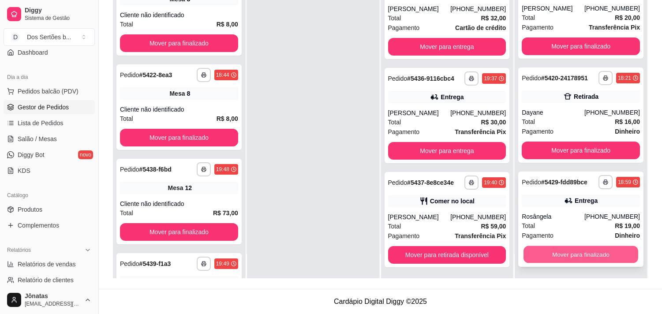
click at [564, 255] on button "Mover para finalizado" at bounding box center [581, 254] width 115 height 17
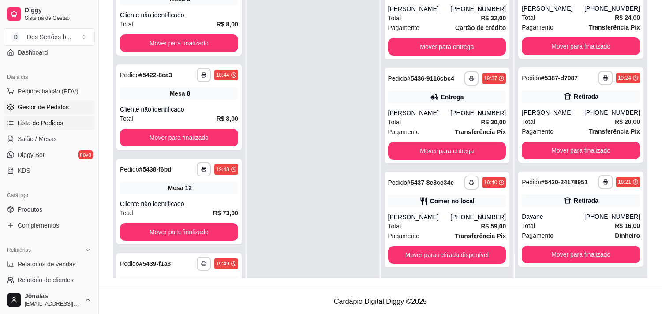
click at [26, 120] on span "Lista de Pedidos" at bounding box center [41, 123] width 46 height 9
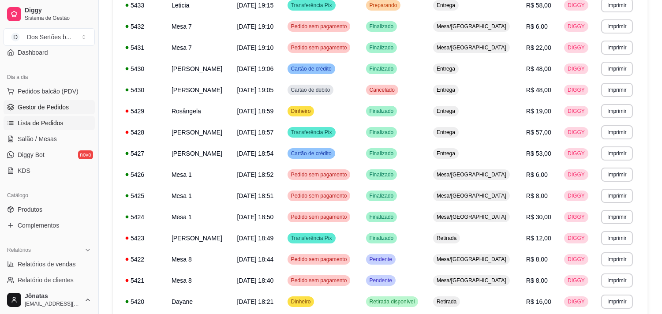
scroll to position [28, 0]
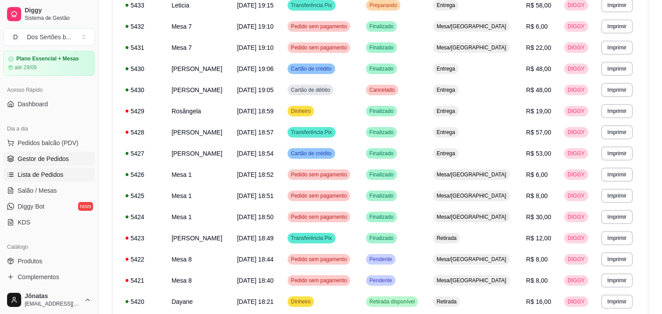
click at [18, 156] on span "Gestor de Pedidos" at bounding box center [43, 158] width 51 height 9
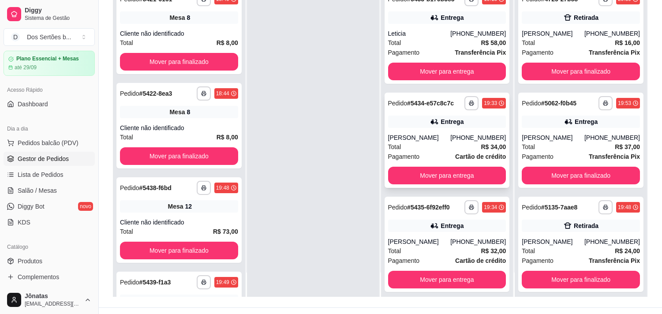
scroll to position [48, 0]
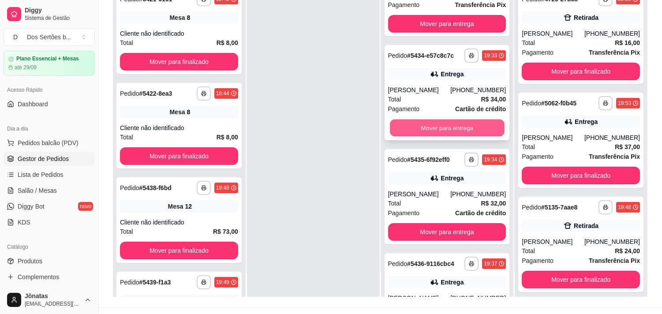
click at [427, 122] on button "Mover para entrega" at bounding box center [447, 128] width 115 height 17
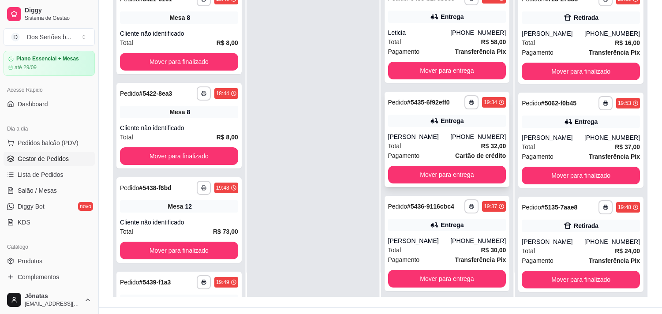
scroll to position [111, 0]
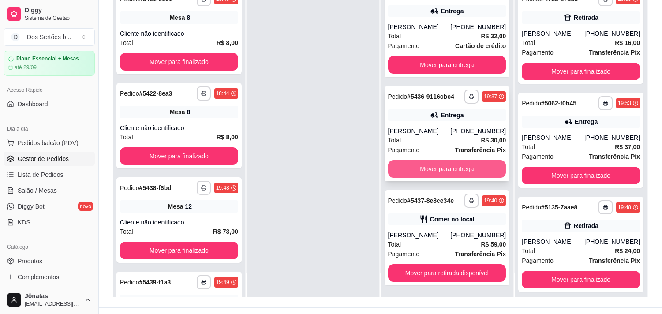
click at [421, 169] on button "Mover para entrega" at bounding box center [447, 169] width 118 height 18
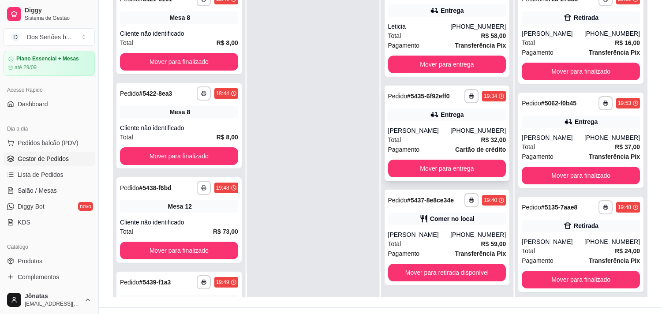
scroll to position [7, 0]
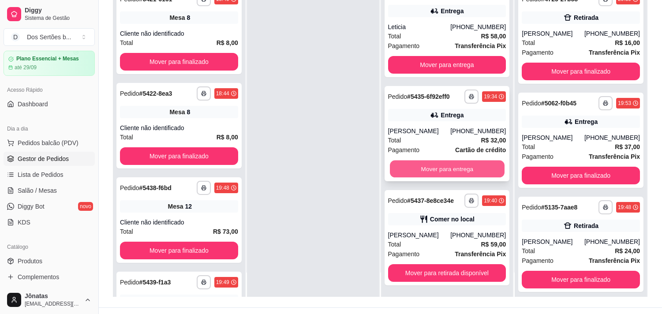
click at [415, 161] on button "Mover para entrega" at bounding box center [447, 169] width 115 height 17
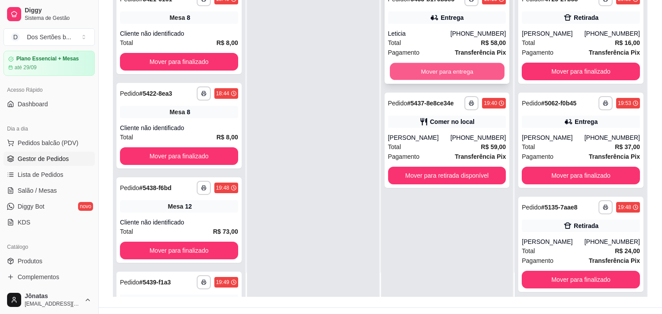
click at [428, 67] on button "Mover para entrega" at bounding box center [447, 71] width 115 height 17
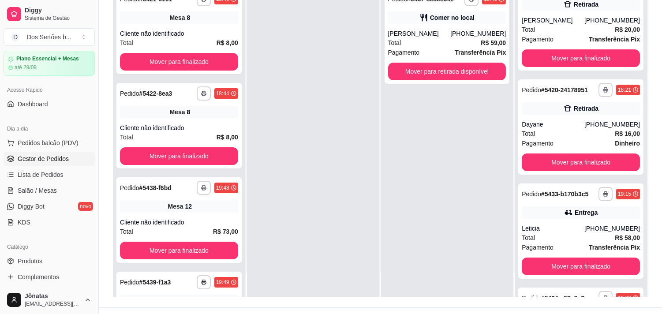
scroll to position [631, 0]
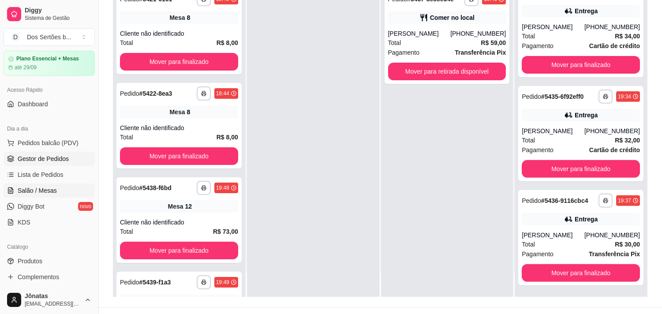
click at [58, 191] on link "Salão / Mesas" at bounding box center [49, 191] width 91 height 14
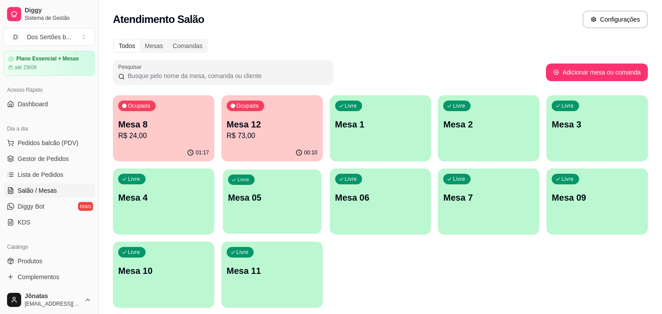
click at [283, 196] on p "Mesa 05" at bounding box center [272, 198] width 88 height 12
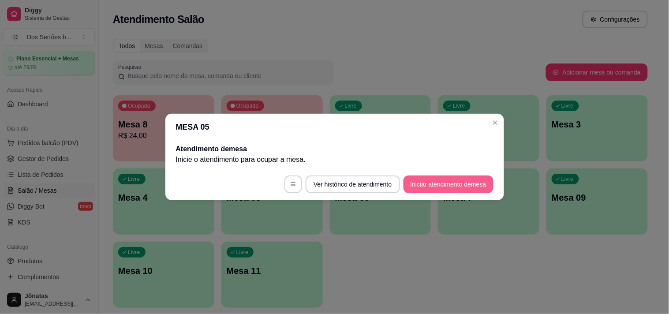
click at [451, 181] on button "Iniciar atendimento de mesa" at bounding box center [449, 185] width 90 height 18
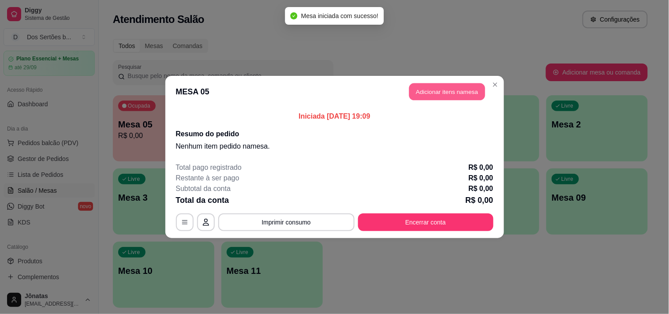
click at [440, 93] on button "Adicionar itens na mesa" at bounding box center [447, 91] width 76 height 17
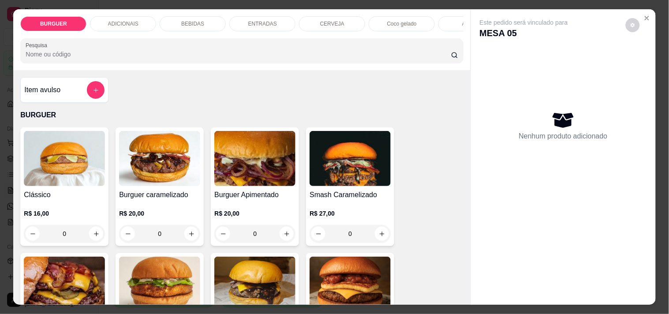
drag, startPoint x: 191, startPoint y: 20, endPoint x: 252, endPoint y: 24, distance: 60.6
click at [196, 26] on div "BEBIDAS" at bounding box center [193, 23] width 66 height 15
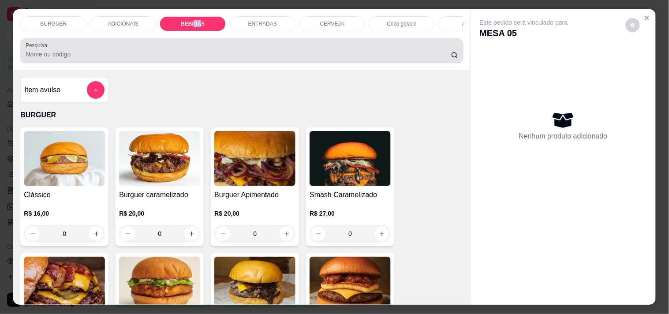
scroll to position [23, 0]
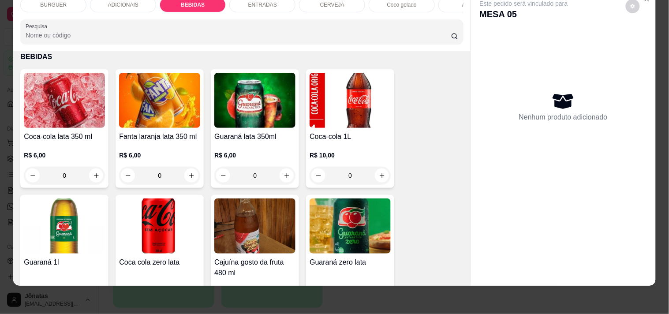
click at [110, 2] on div "ADICIONAIS" at bounding box center [123, 4] width 66 height 15
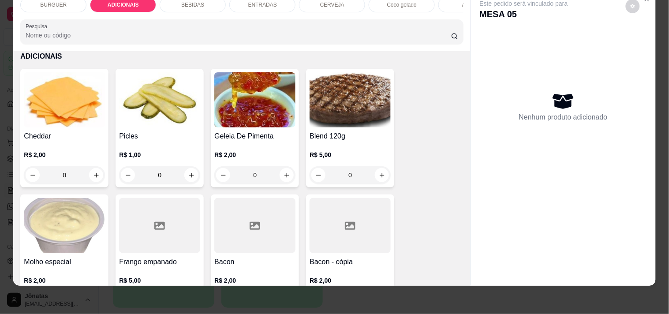
click at [58, 2] on div "BURGUER" at bounding box center [53, 4] width 66 height 15
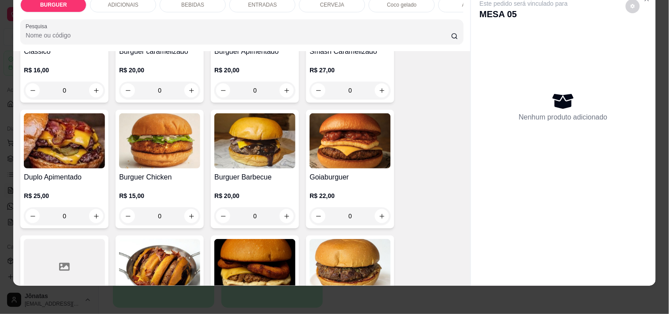
scroll to position [238, 0]
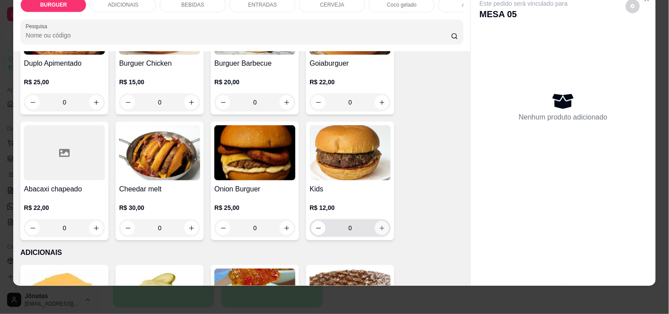
click at [378, 224] on button "increase-product-quantity" at bounding box center [382, 228] width 14 height 14
type input "1"
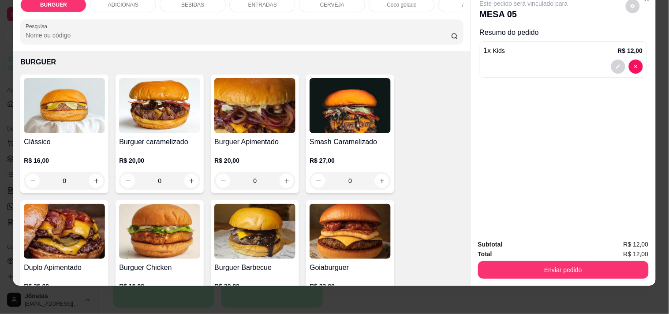
scroll to position [0, 0]
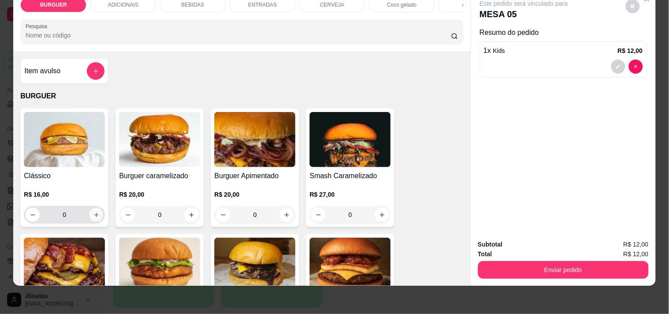
click at [93, 214] on icon "increase-product-quantity" at bounding box center [96, 215] width 7 height 7
type input "1"
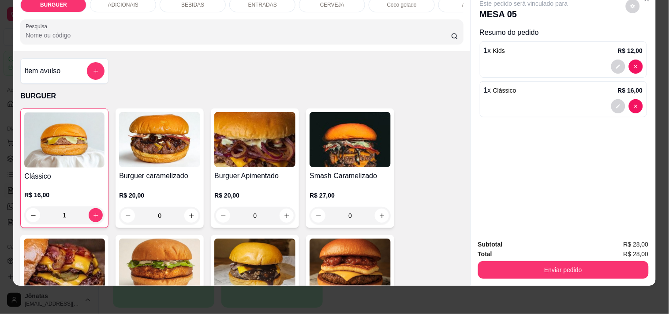
click at [240, 4] on div "ENTRADAS" at bounding box center [262, 4] width 66 height 15
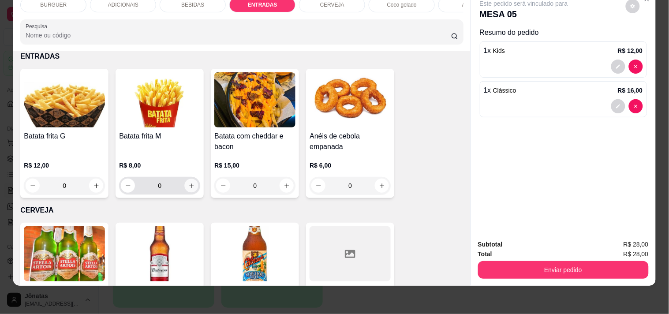
click at [192, 184] on button "increase-product-quantity" at bounding box center [192, 186] width 14 height 14
type input "1"
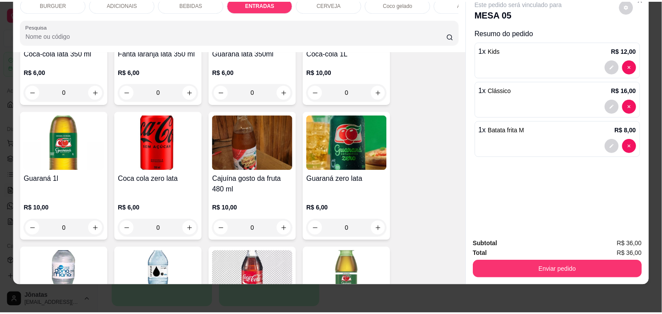
scroll to position [852, 0]
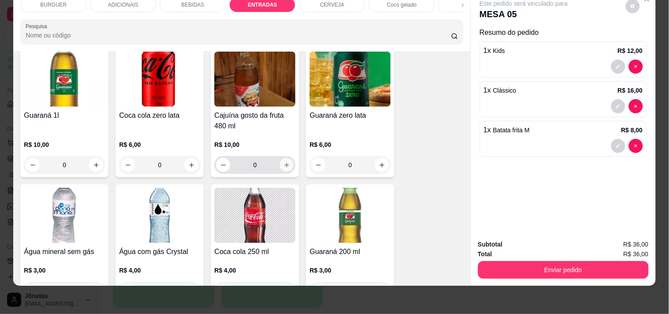
click at [286, 164] on button "increase-product-quantity" at bounding box center [287, 165] width 14 height 14
type input "1"
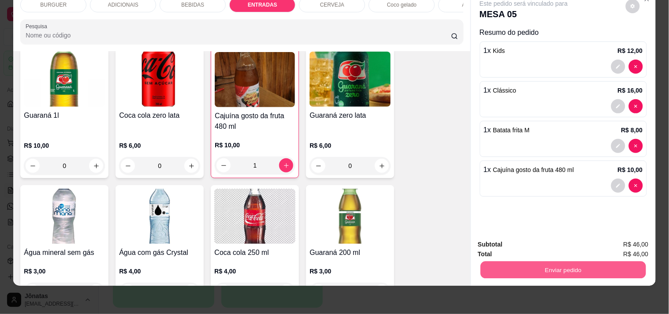
click at [529, 263] on button "Enviar pedido" at bounding box center [563, 269] width 165 height 17
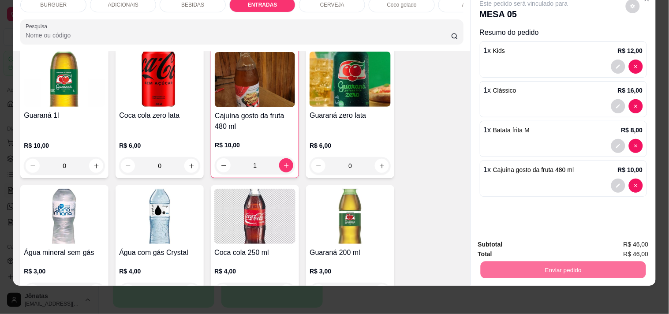
click at [523, 235] on button "Não registrar e enviar pedido" at bounding box center [534, 241] width 89 height 16
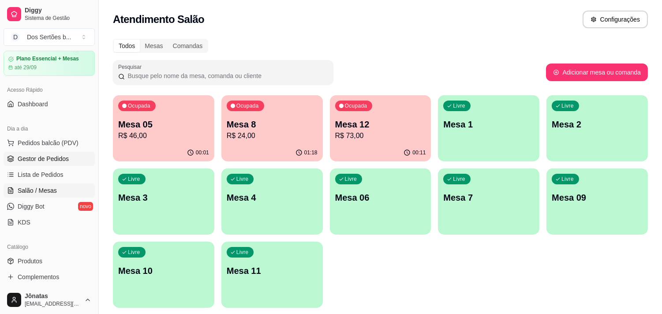
click at [45, 164] on link "Gestor de Pedidos" at bounding box center [49, 159] width 91 height 14
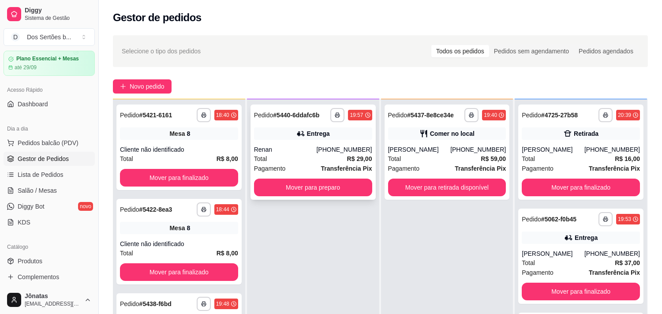
scroll to position [77, 0]
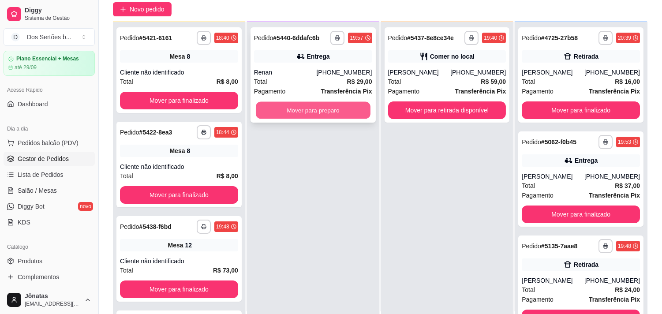
click at [283, 113] on button "Mover para preparo" at bounding box center [313, 110] width 115 height 17
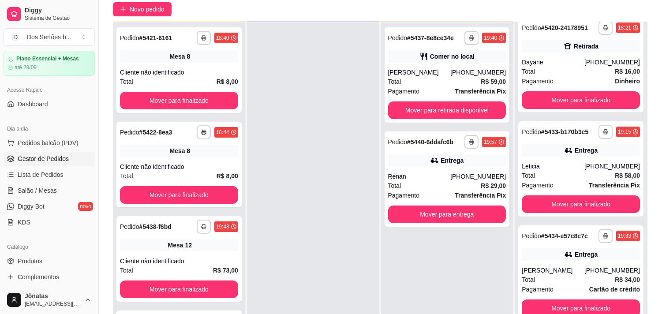
scroll to position [541, 0]
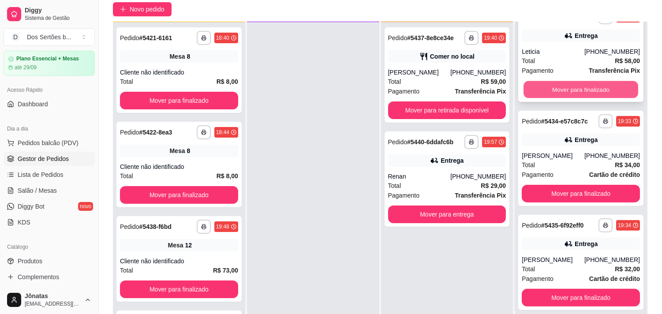
click at [575, 90] on button "Mover para finalizado" at bounding box center [581, 89] width 115 height 17
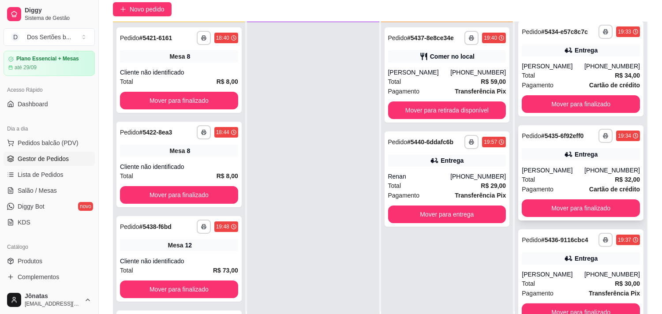
scroll to position [135, 0]
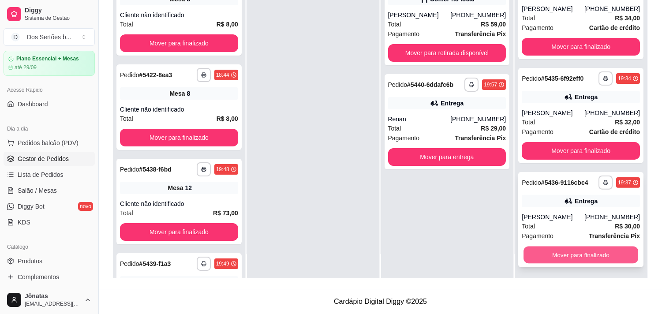
click at [554, 249] on button "Mover para finalizado" at bounding box center [581, 255] width 115 height 17
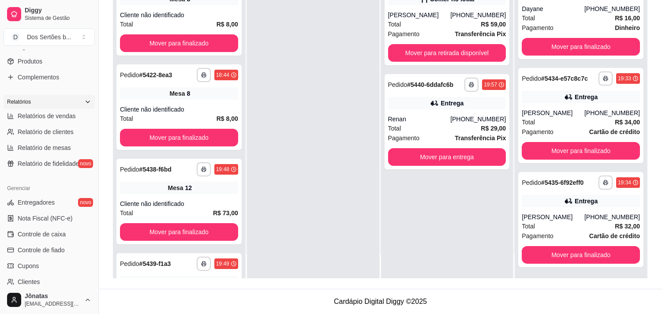
scroll to position [231, 0]
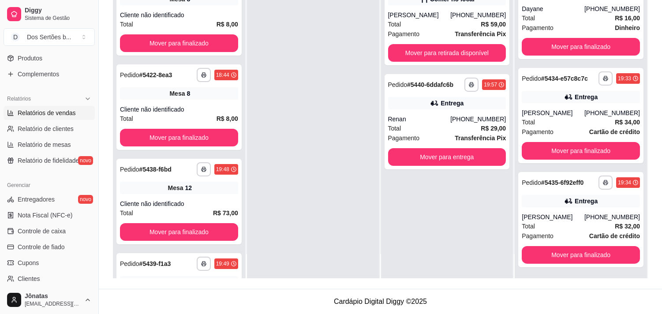
click at [23, 115] on span "Relatórios de vendas" at bounding box center [47, 113] width 58 height 9
select select "ALL"
select select "0"
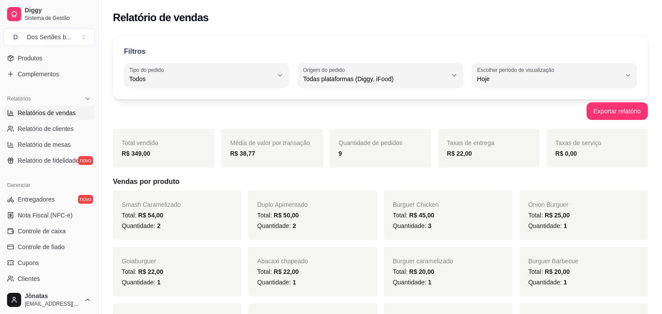
scroll to position [64, 0]
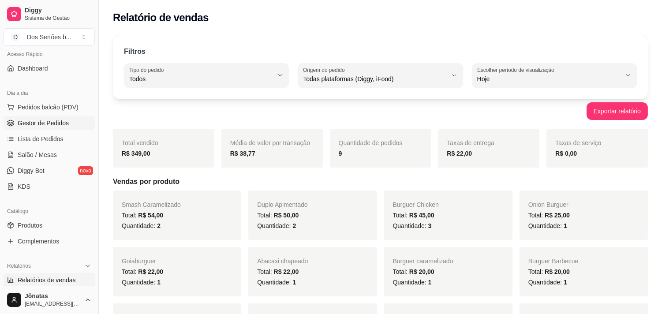
click at [43, 125] on span "Gestor de Pedidos" at bounding box center [43, 123] width 51 height 9
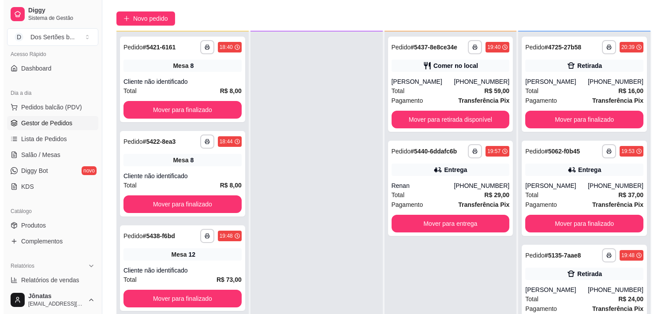
scroll to position [106, 0]
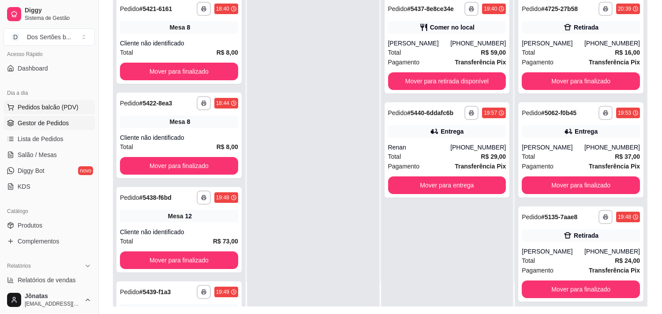
click at [36, 107] on span "Pedidos balcão (PDV)" at bounding box center [48, 107] width 61 height 9
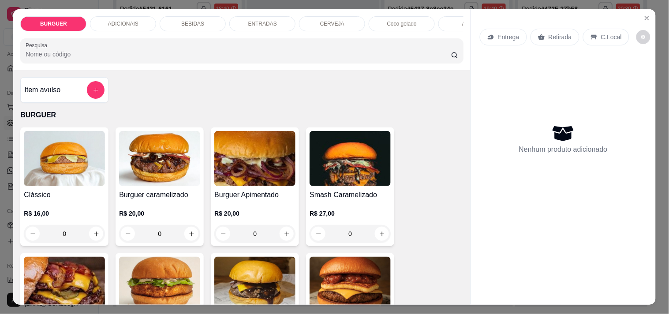
scroll to position [62, 0]
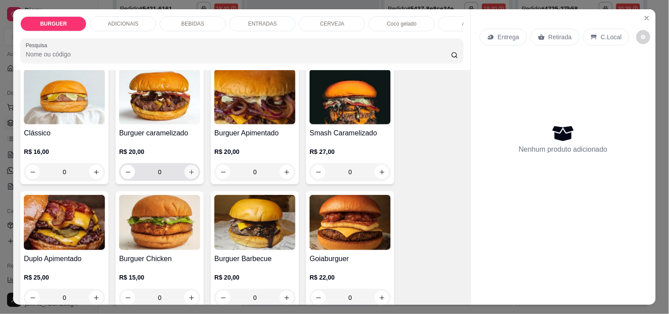
click at [190, 176] on icon "increase-product-quantity" at bounding box center [191, 172] width 7 height 7
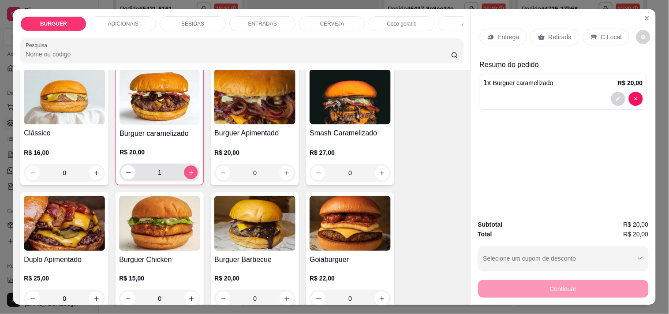
click at [190, 176] on icon "increase-product-quantity" at bounding box center [191, 172] width 7 height 7
type input "2"
click at [546, 29] on div "Retirada" at bounding box center [555, 37] width 49 height 17
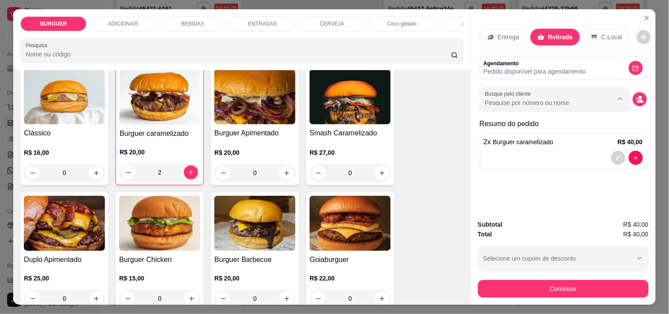
click at [494, 99] on input "Busque pelo cliente" at bounding box center [542, 102] width 114 height 9
type input "y"
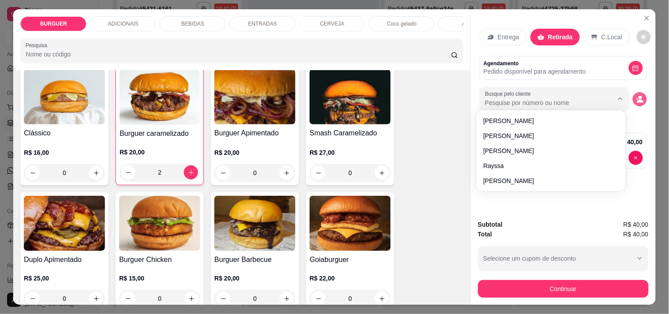
click at [637, 100] on icon "decrease-product-quantity" at bounding box center [640, 101] width 7 height 3
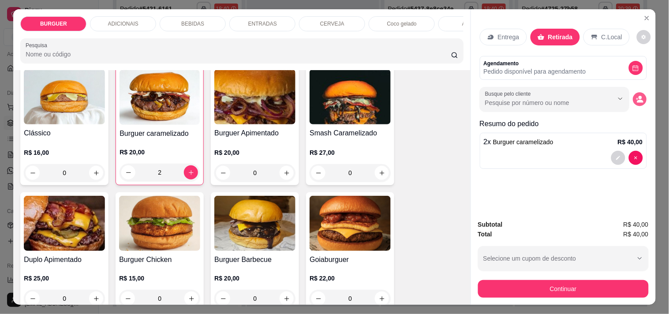
click at [639, 96] on icon "decrease-product-quantity" at bounding box center [640, 100] width 8 height 8
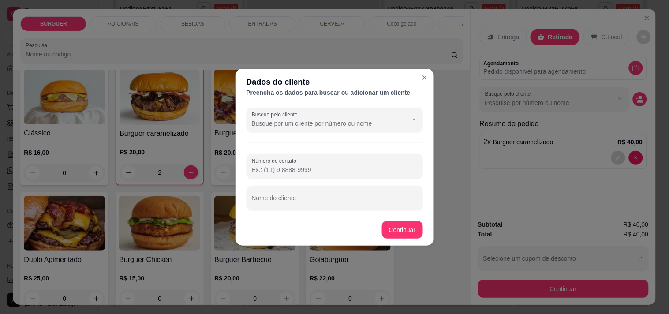
click at [319, 119] on input "Busque pelo cliente" at bounding box center [322, 123] width 141 height 9
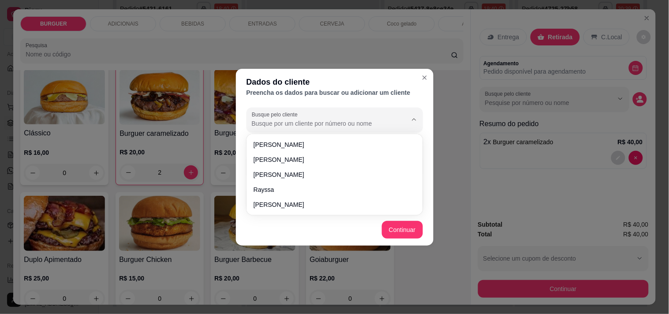
type input "Y"
type input "i"
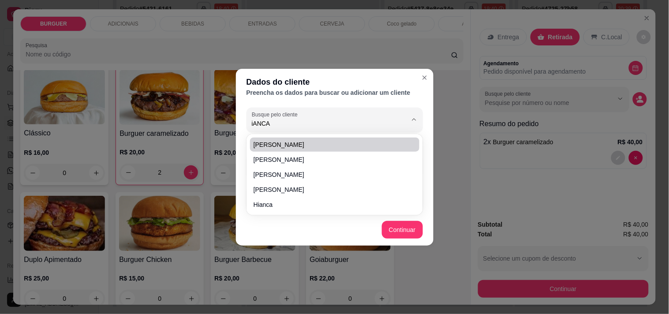
click at [292, 136] on div "Ianca Lages Bianca Iris Bianca Hellen Castro Marques Bianca Hianca" at bounding box center [334, 175] width 173 height 78
click at [289, 141] on span "Ianca Lages" at bounding box center [331, 144] width 154 height 9
type input "Ianca Lages"
type input "(86) 9543-7706"
type input "Ianca Lages"
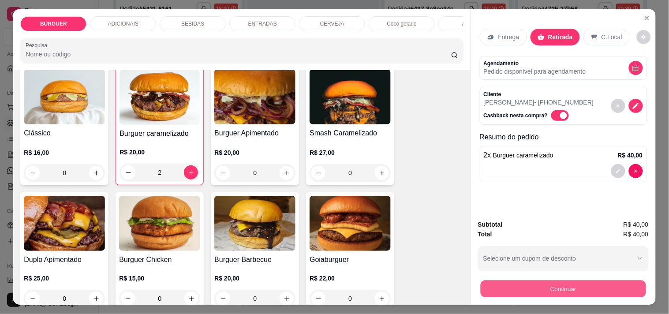
click at [543, 281] on button "Continuar" at bounding box center [563, 288] width 165 height 17
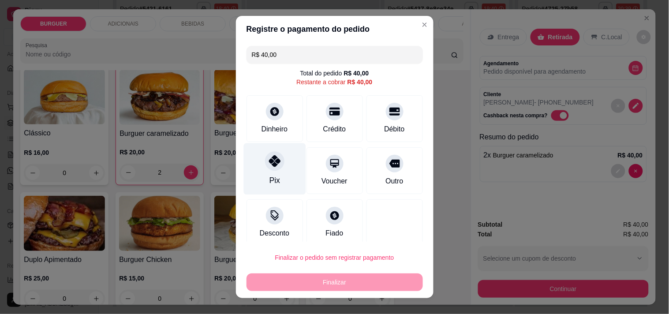
click at [253, 152] on div "Pix" at bounding box center [275, 169] width 62 height 52
type input "R$ 0,00"
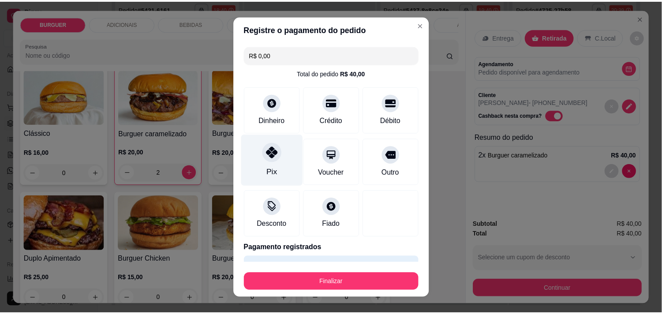
scroll to position [23, 0]
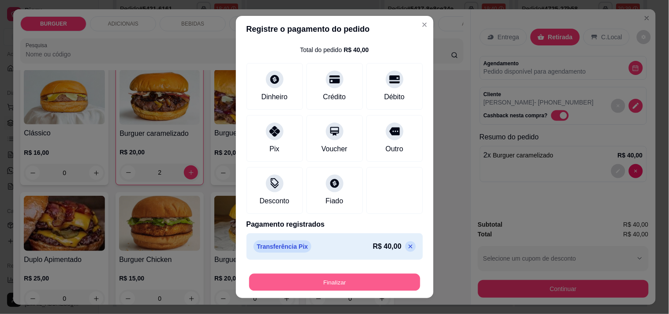
click at [336, 281] on button "Finalizar" at bounding box center [334, 282] width 171 height 17
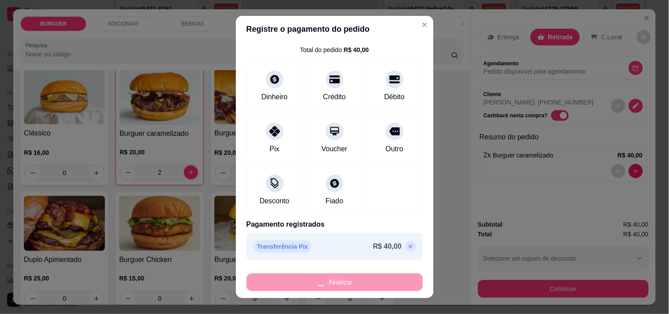
type input "0"
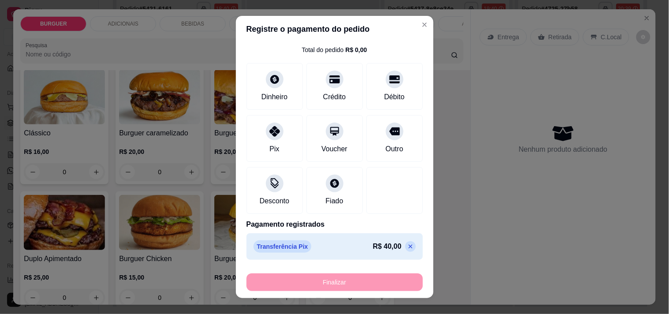
type input "-R$ 40,00"
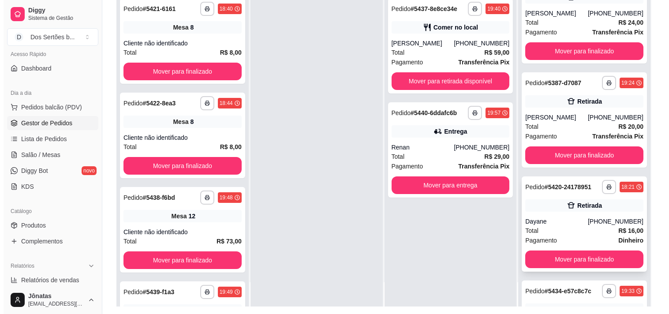
scroll to position [334, 0]
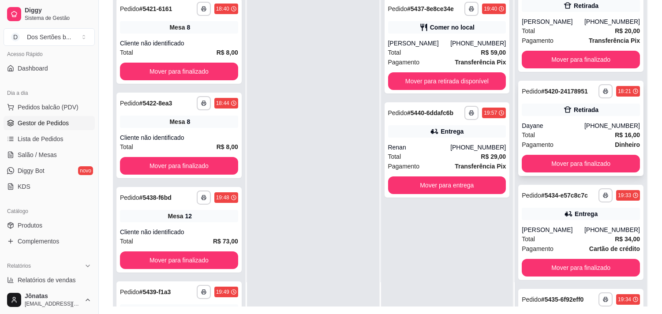
click at [600, 135] on div "Total R$ 16,00" at bounding box center [581, 135] width 118 height 10
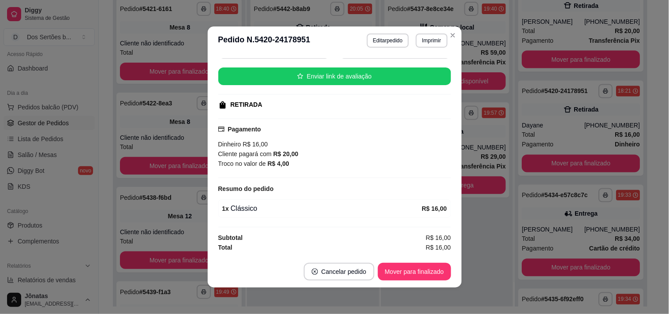
scroll to position [2, 0]
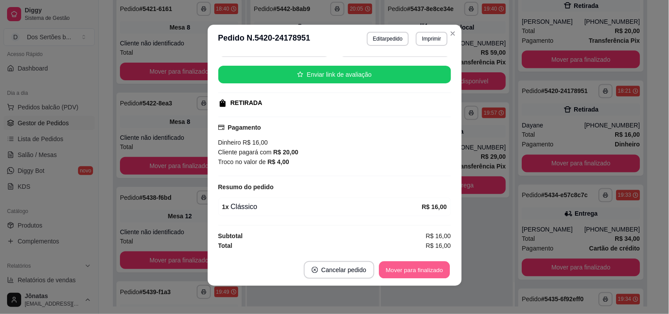
click at [420, 270] on button "Mover para finalizado" at bounding box center [414, 270] width 71 height 17
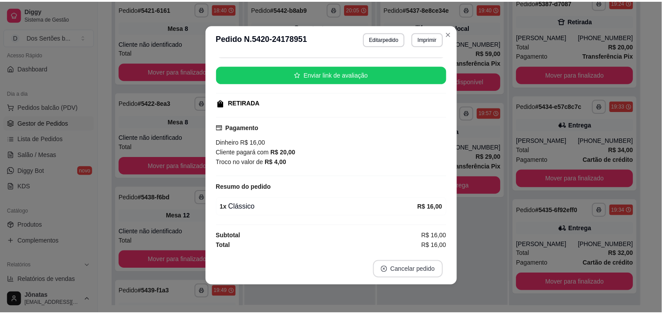
scroll to position [80, 0]
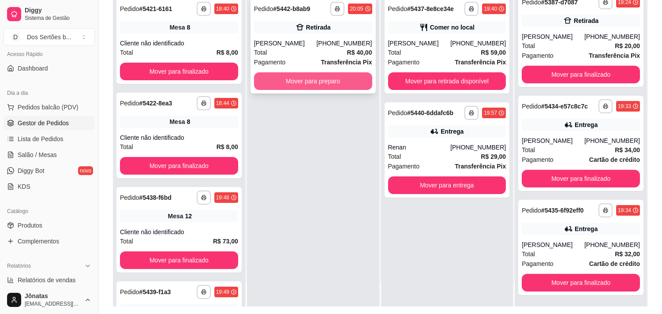
click at [330, 81] on button "Mover para preparo" at bounding box center [313, 81] width 118 height 18
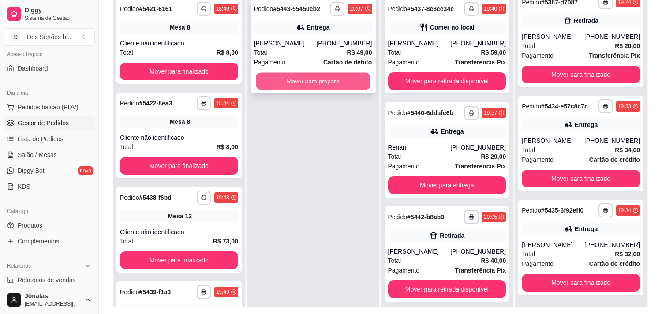
click at [270, 75] on button "Mover para preparo" at bounding box center [313, 81] width 115 height 17
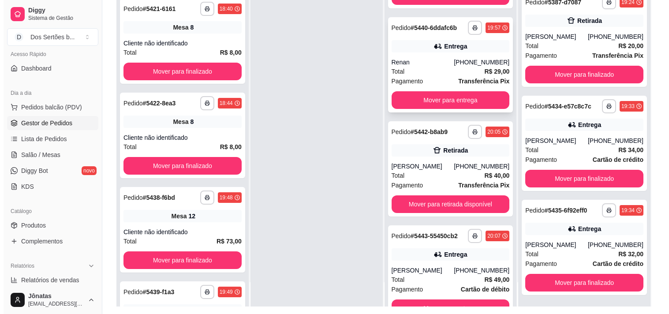
scroll to position [111, 0]
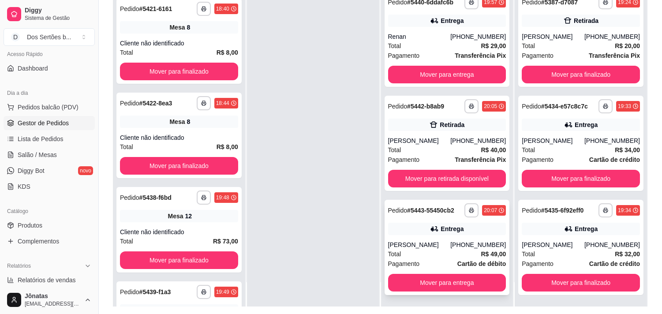
click at [439, 255] on div "Total R$ 49,00" at bounding box center [447, 254] width 118 height 10
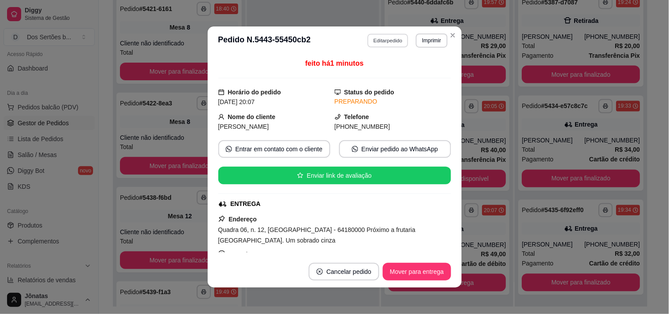
click at [384, 41] on button "Editar pedido" at bounding box center [388, 41] width 41 height 14
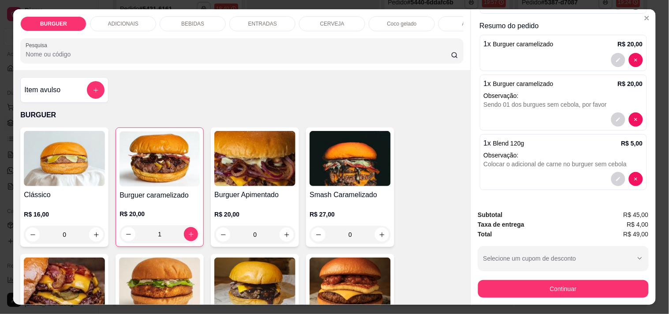
scroll to position [23, 0]
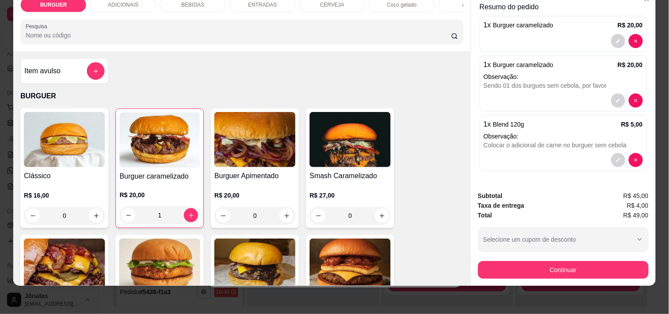
click at [199, 0] on div "BEBIDAS" at bounding box center [193, 4] width 66 height 15
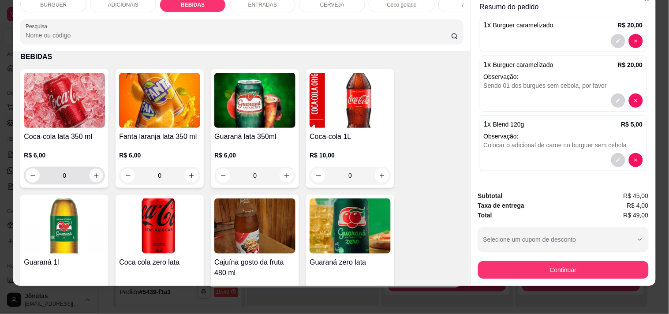
click at [93, 178] on icon "increase-product-quantity" at bounding box center [96, 176] width 7 height 7
type input "1"
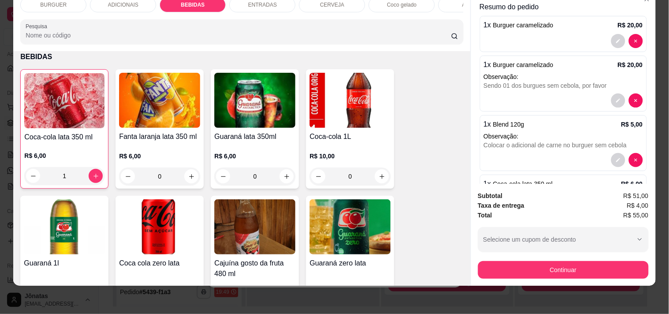
scroll to position [226, 0]
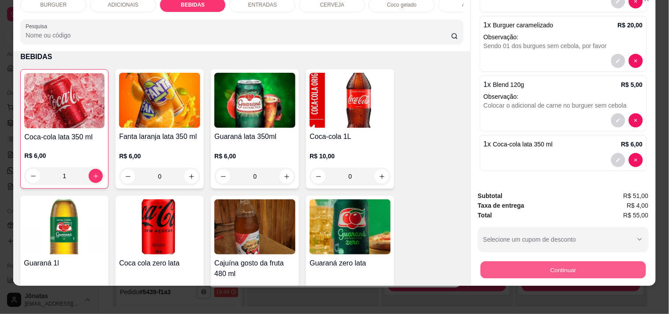
click at [557, 261] on button "Continuar" at bounding box center [563, 269] width 165 height 17
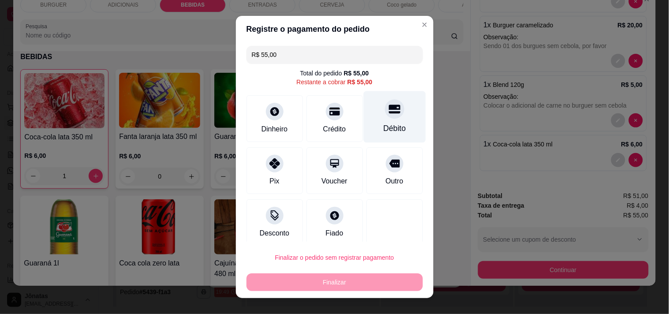
click at [389, 109] on icon at bounding box center [394, 108] width 11 height 11
type input "R$ 0,00"
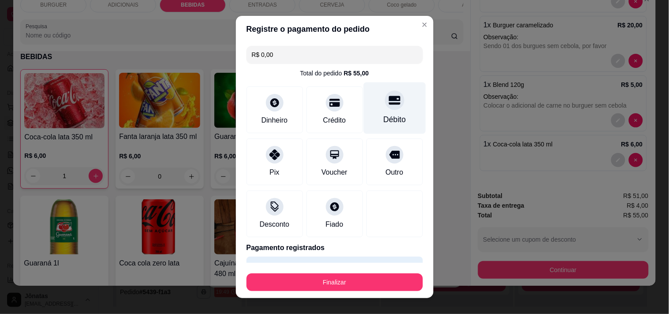
scroll to position [23, 0]
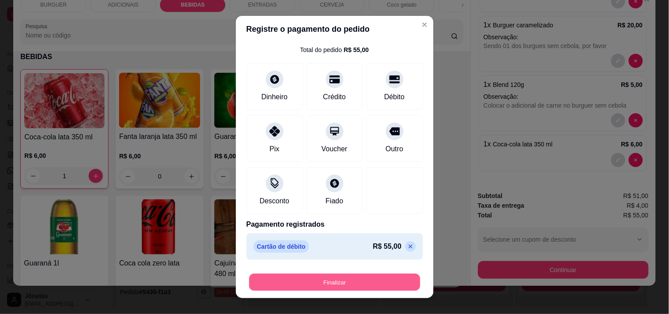
click at [345, 285] on button "Finalizar" at bounding box center [334, 282] width 171 height 17
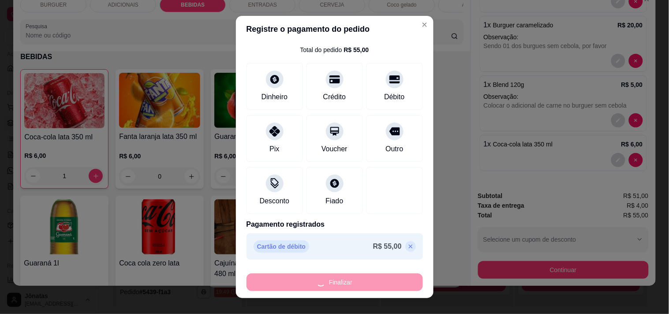
type input "0"
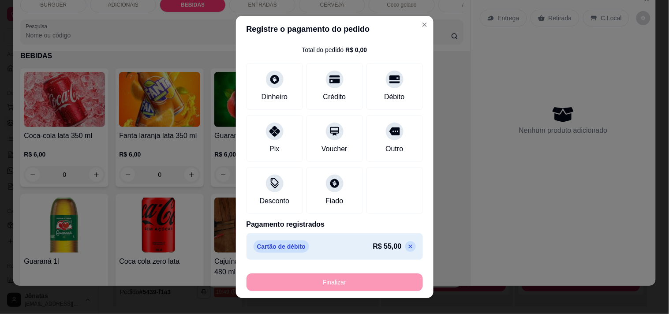
type input "-R$ 55,00"
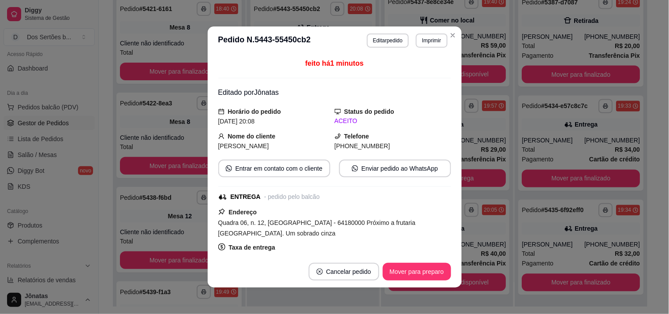
scroll to position [7, 0]
click at [408, 268] on button "Mover para preparo" at bounding box center [417, 271] width 66 height 17
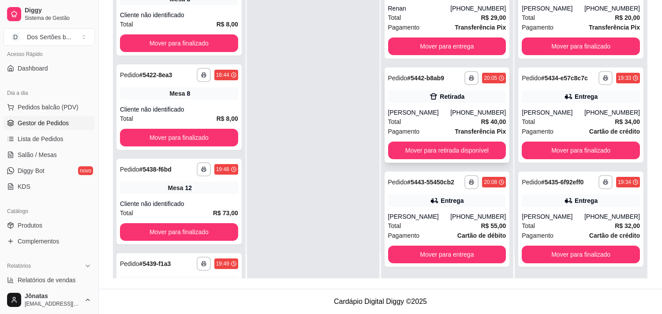
scroll to position [0, 0]
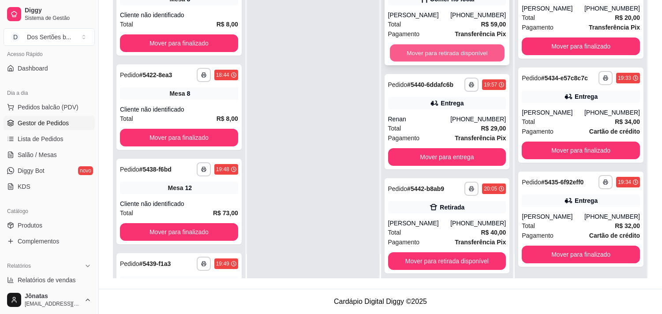
click at [445, 49] on button "Mover para retirada disponível" at bounding box center [447, 53] width 115 height 17
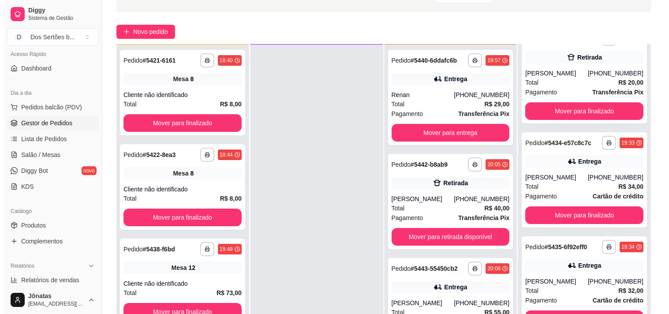
scroll to position [135, 0]
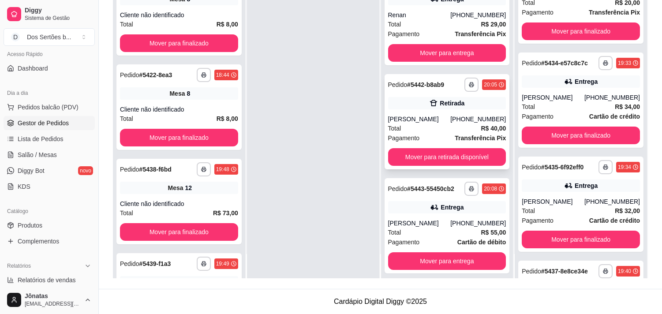
click at [421, 107] on div "Retirada" at bounding box center [447, 103] width 118 height 12
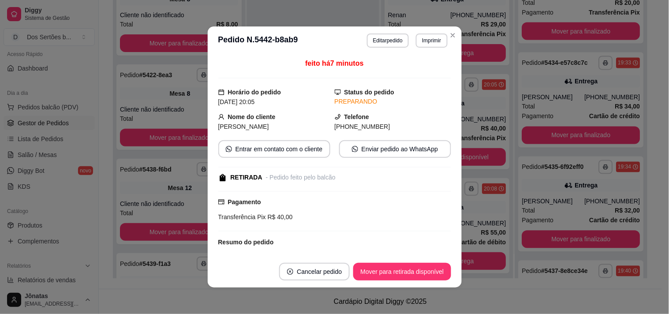
scroll to position [54, 0]
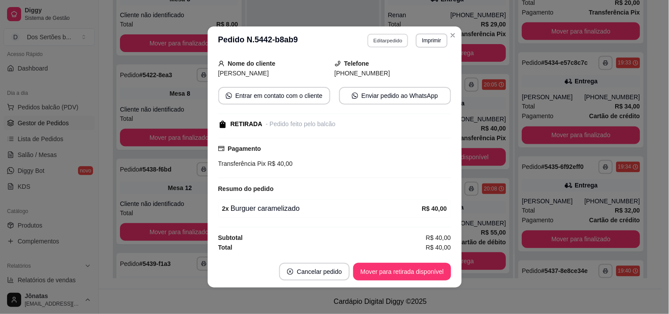
click at [377, 40] on button "Editar pedido" at bounding box center [388, 41] width 41 height 14
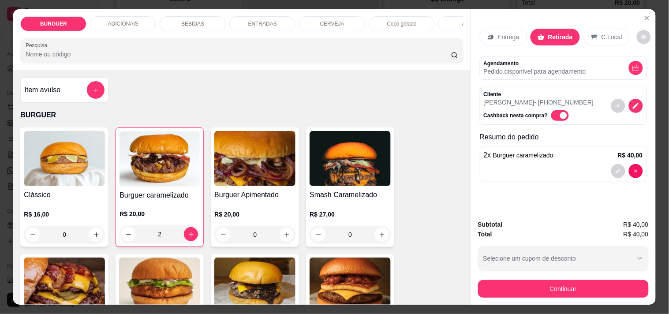
click at [190, 20] on p "BEBIDAS" at bounding box center [192, 23] width 23 height 7
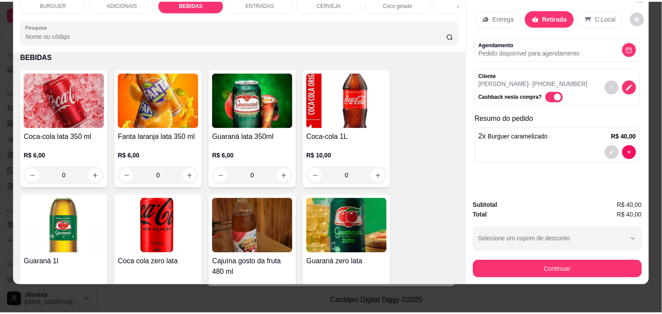
scroll to position [0, 0]
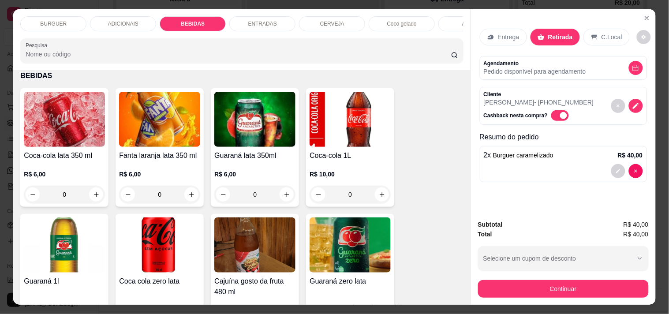
click at [636, 15] on div "Entrega Retirada C.Local Agendamento Pedido disponível para agendamento Cliente…" at bounding box center [563, 110] width 185 height 203
click at [646, 15] on icon "Close" at bounding box center [647, 18] width 7 height 7
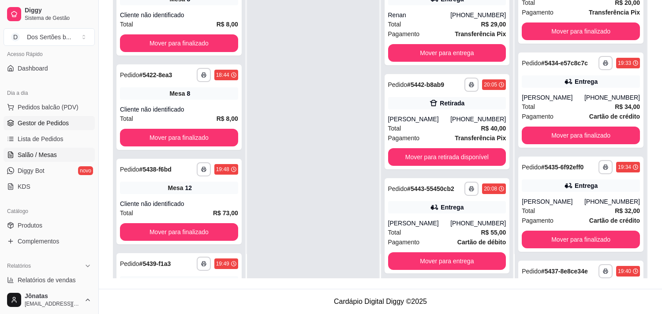
click at [22, 156] on span "Salão / Mesas" at bounding box center [37, 154] width 39 height 9
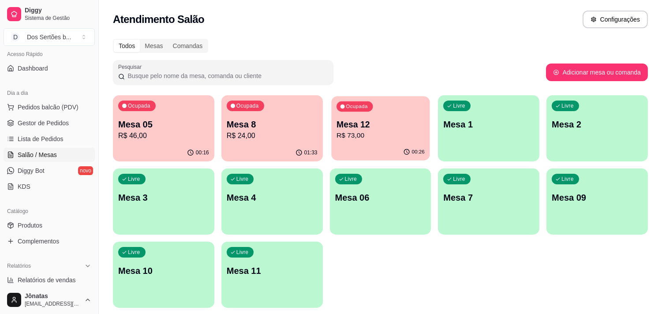
click at [365, 130] on div "Mesa 12 R$ 73,00" at bounding box center [381, 130] width 88 height 22
click at [43, 120] on span "Gestor de Pedidos" at bounding box center [43, 123] width 51 height 9
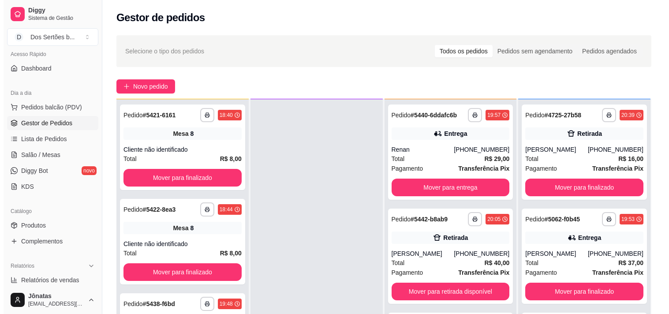
scroll to position [135, 0]
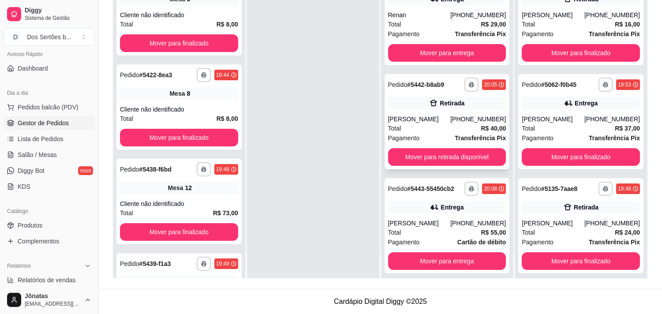
click at [446, 105] on div "Retirada" at bounding box center [452, 103] width 25 height 9
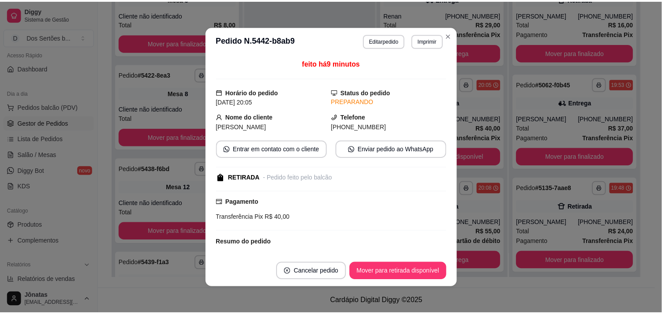
scroll to position [54, 0]
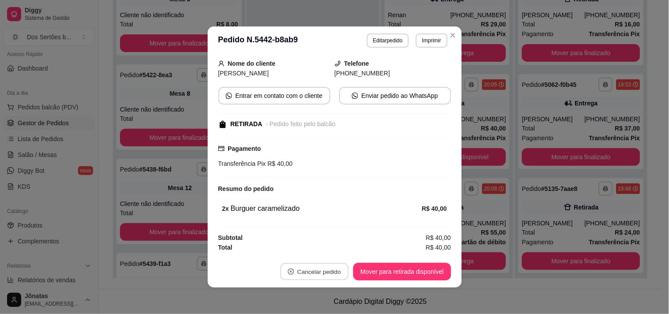
click at [294, 274] on button "Cancelar pedido" at bounding box center [315, 271] width 68 height 17
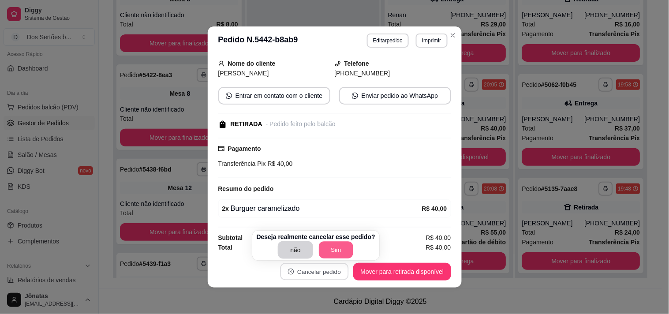
click at [331, 250] on button "Sim" at bounding box center [336, 250] width 34 height 17
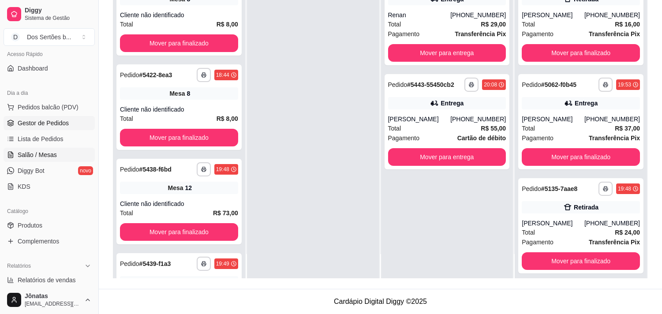
click at [22, 152] on span "Salão / Mesas" at bounding box center [37, 154] width 39 height 9
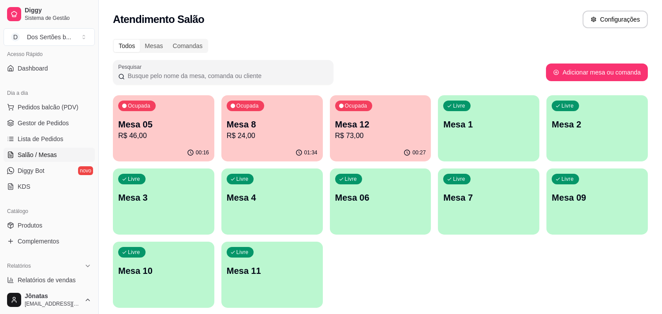
click at [354, 135] on p "R$ 73,00" at bounding box center [380, 136] width 91 height 11
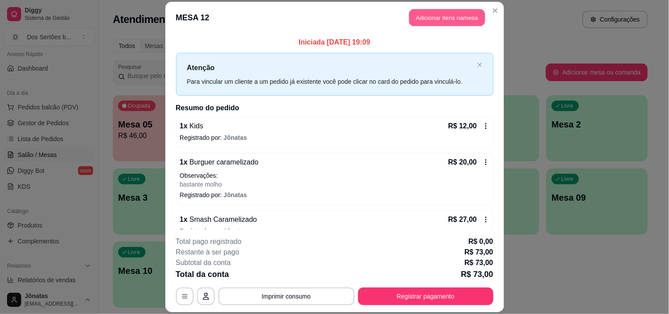
click at [433, 14] on button "Adicionar itens na mesa" at bounding box center [447, 17] width 76 height 17
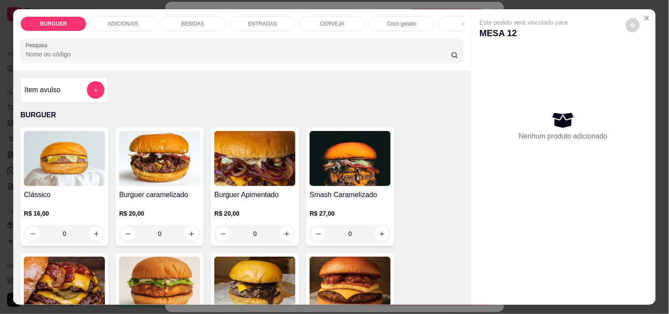
click at [192, 24] on div "BEBIDAS" at bounding box center [193, 23] width 66 height 15
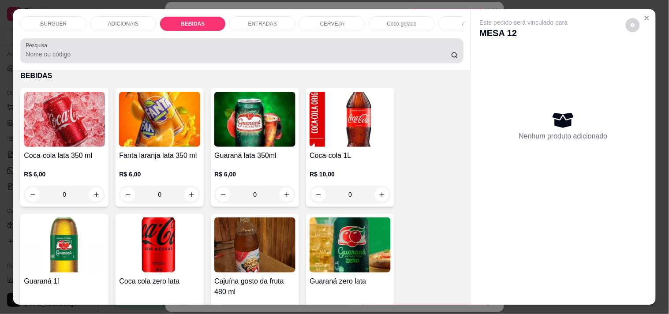
scroll to position [23, 0]
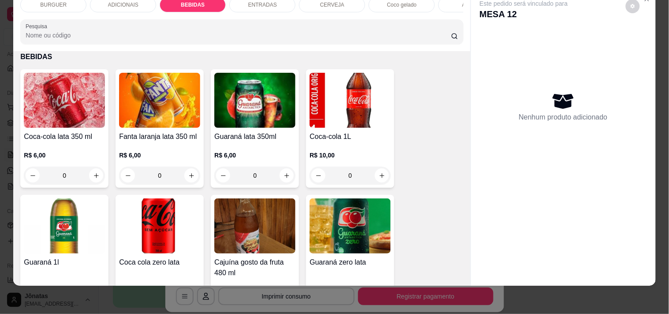
click at [47, 1] on p "BURGUER" at bounding box center [53, 4] width 26 height 7
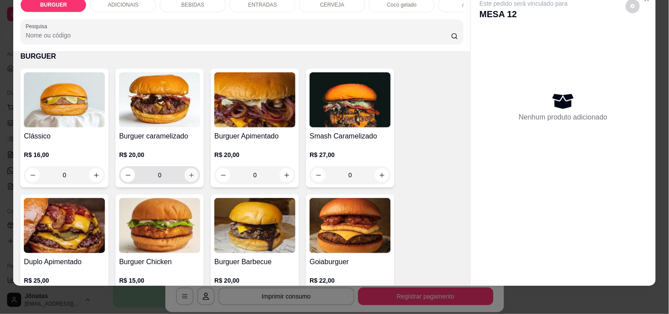
click at [188, 177] on icon "increase-product-quantity" at bounding box center [191, 175] width 7 height 7
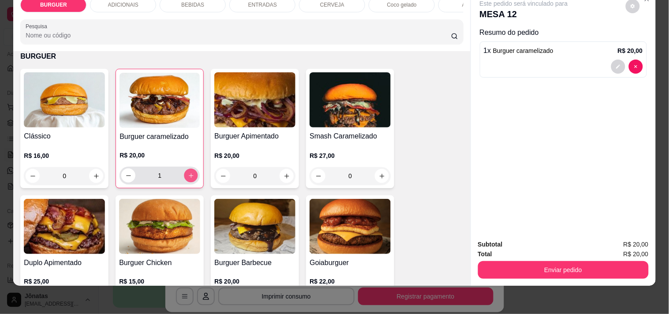
click at [188, 177] on icon "increase-product-quantity" at bounding box center [191, 176] width 7 height 7
type input "2"
click at [514, 276] on div "Subtotal R$ 40,00 Total R$ 40,00 Enviar pedido" at bounding box center [563, 259] width 185 height 53
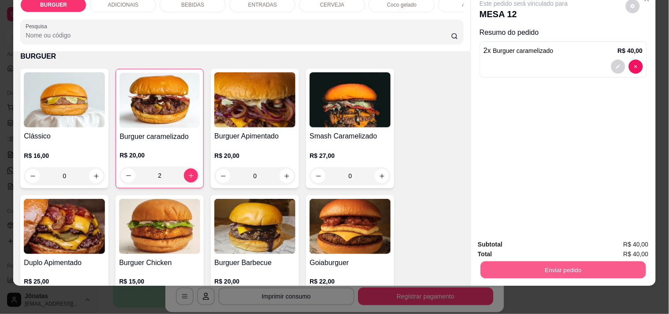
click at [512, 263] on button "Enviar pedido" at bounding box center [563, 269] width 165 height 17
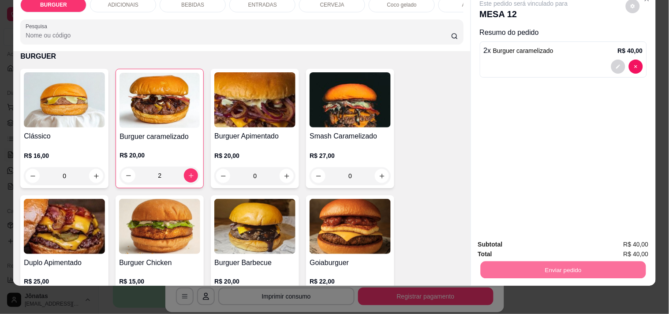
click at [511, 239] on button "Não registrar e enviar pedido" at bounding box center [534, 241] width 89 height 16
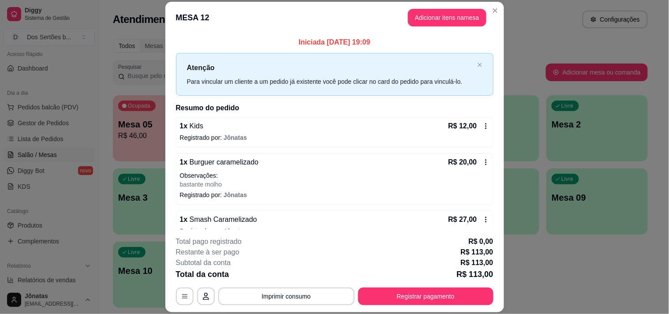
scroll to position [124, 0]
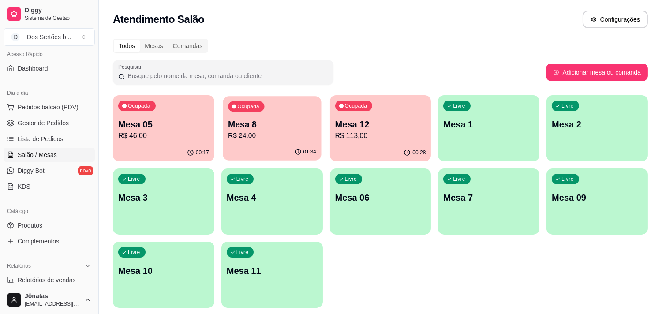
click at [256, 133] on p "R$ 24,00" at bounding box center [272, 136] width 88 height 10
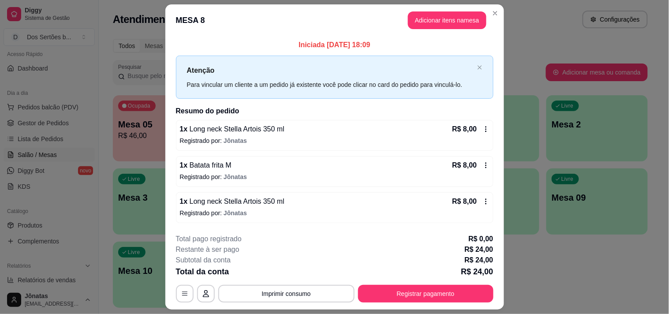
scroll to position [23, 0]
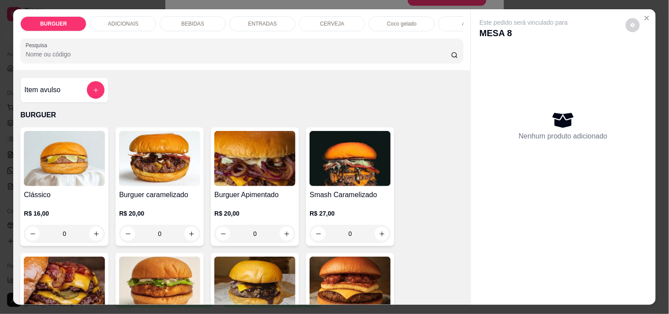
click at [199, 16] on div "BEBIDAS" at bounding box center [193, 23] width 66 height 15
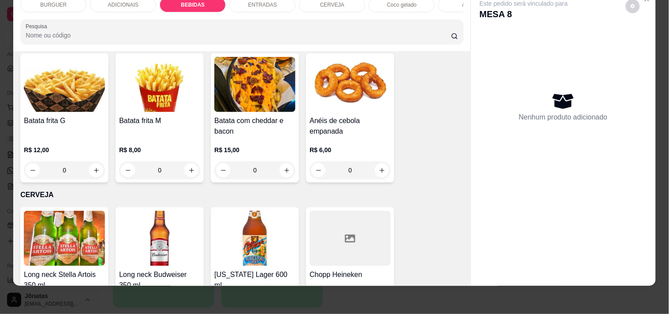
scroll to position [1401, 0]
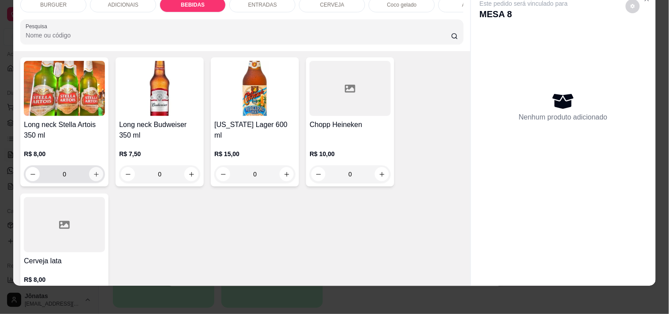
click at [94, 176] on icon "increase-product-quantity" at bounding box center [96, 174] width 5 height 5
type input "1"
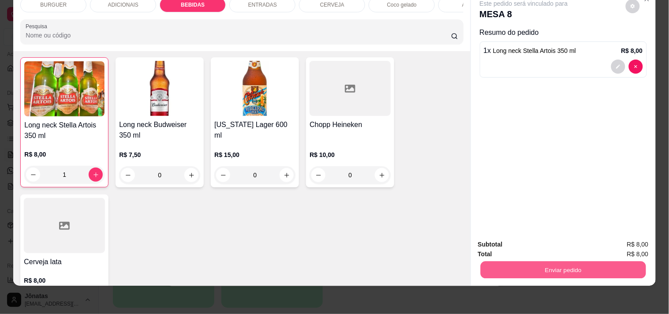
click at [590, 261] on button "Enviar pedido" at bounding box center [563, 269] width 165 height 17
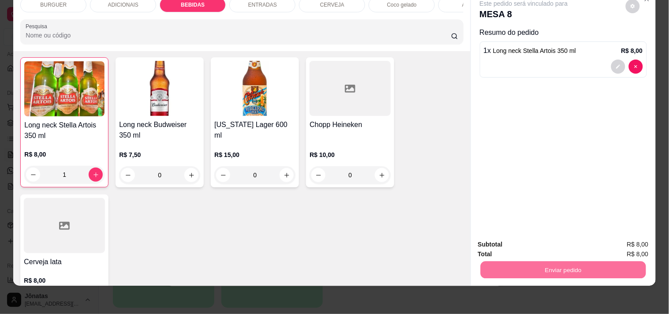
click at [561, 237] on button "Não registrar e enviar pedido" at bounding box center [534, 241] width 89 height 16
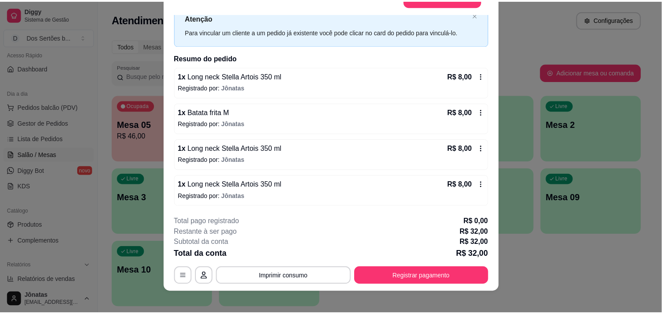
scroll to position [0, 0]
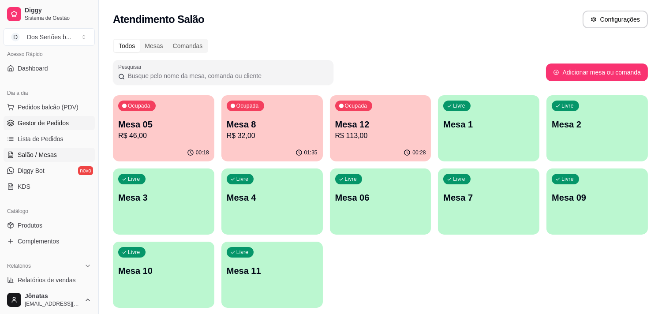
click at [47, 119] on span "Gestor de Pedidos" at bounding box center [43, 123] width 51 height 9
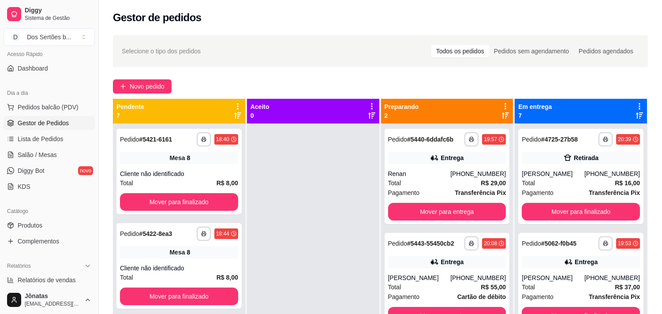
scroll to position [24, 0]
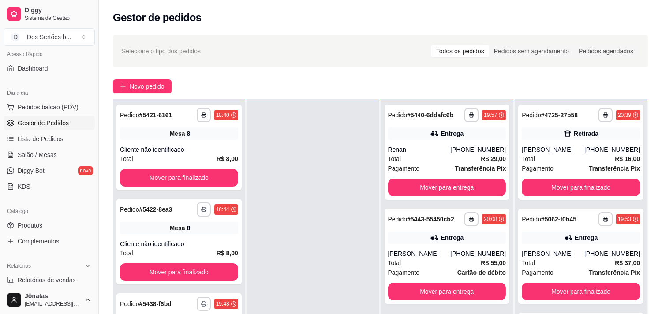
click at [367, 121] on div at bounding box center [313, 256] width 132 height 314
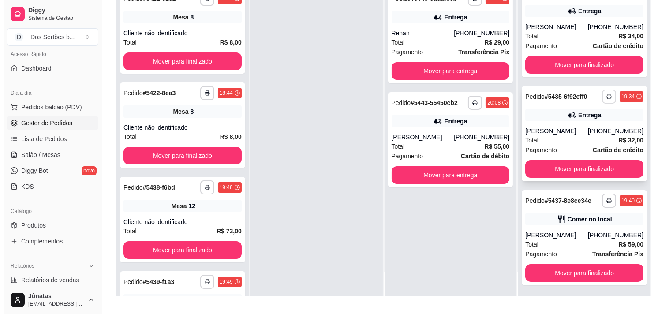
scroll to position [135, 0]
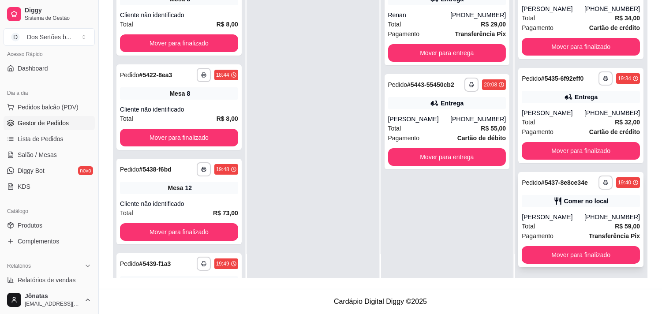
click at [554, 199] on icon at bounding box center [558, 201] width 9 height 9
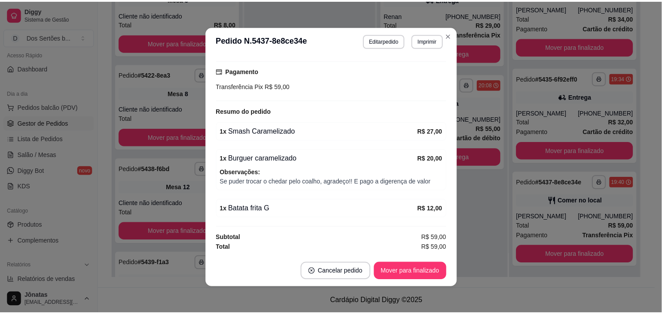
scroll to position [2, 0]
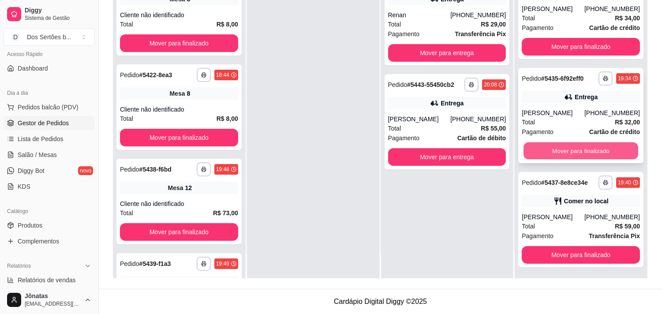
click at [584, 144] on button "Mover para finalizado" at bounding box center [581, 151] width 115 height 17
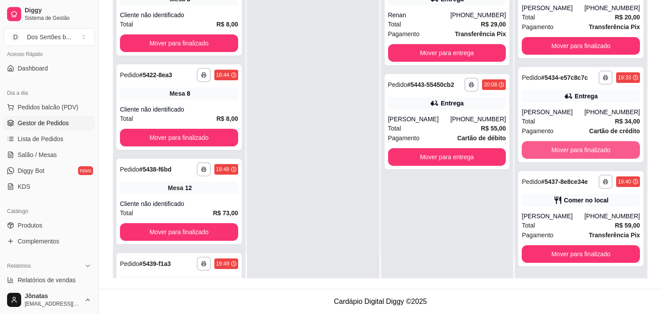
scroll to position [319, 0]
click at [584, 144] on button "Mover para finalizado" at bounding box center [581, 150] width 115 height 17
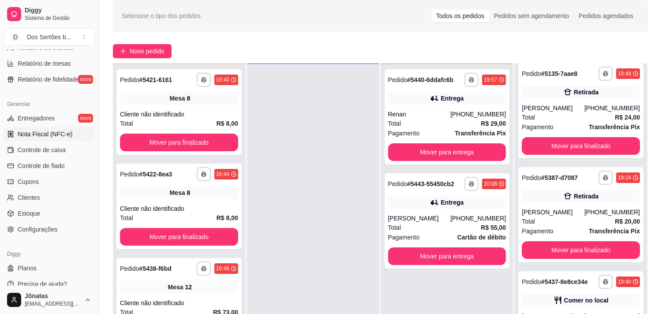
scroll to position [250, 0]
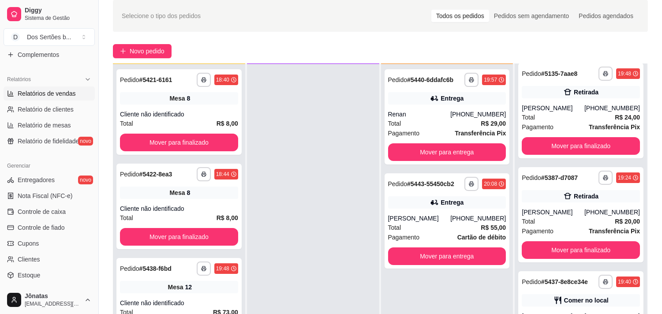
click at [53, 87] on link "Relatórios de vendas" at bounding box center [49, 93] width 91 height 14
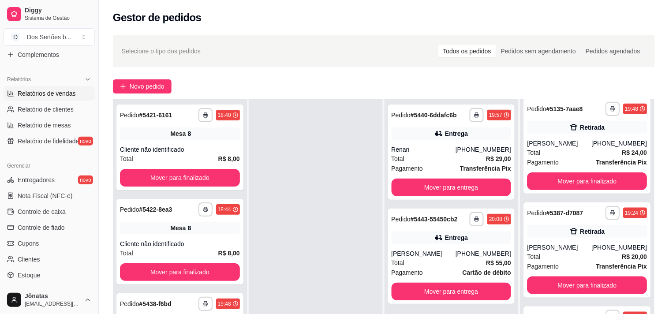
select select "ALL"
select select "0"
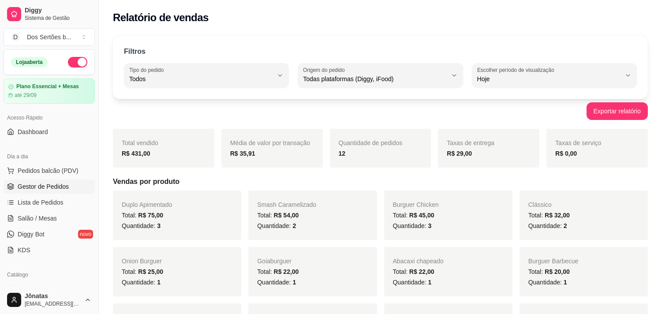
click at [45, 191] on link "Gestor de Pedidos" at bounding box center [49, 187] width 91 height 14
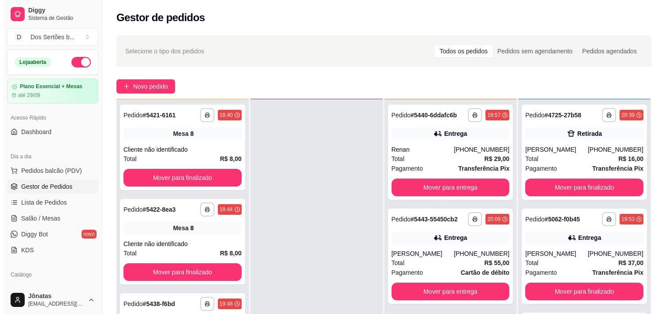
scroll to position [135, 0]
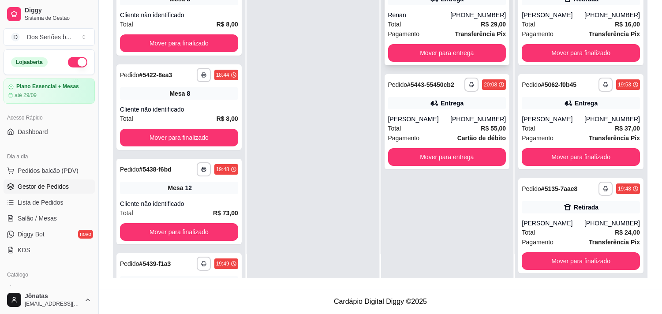
click at [439, 19] on div "Total R$ 29,00" at bounding box center [447, 24] width 118 height 10
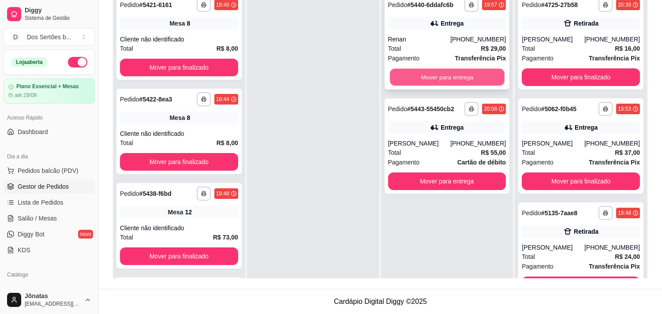
click at [431, 75] on button "Mover para entrega" at bounding box center [447, 77] width 115 height 17
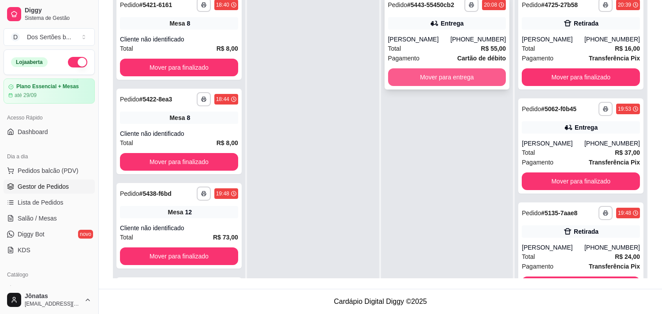
click at [469, 74] on button "Mover para entrega" at bounding box center [447, 77] width 118 height 18
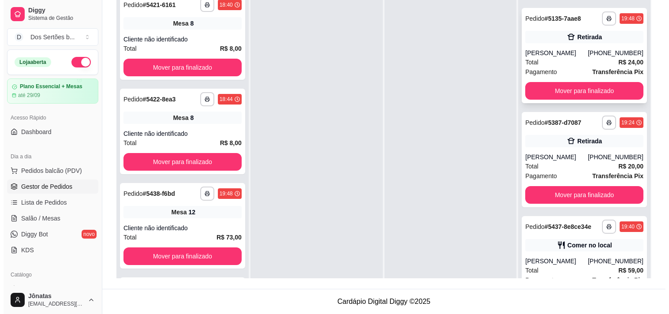
scroll to position [386, 0]
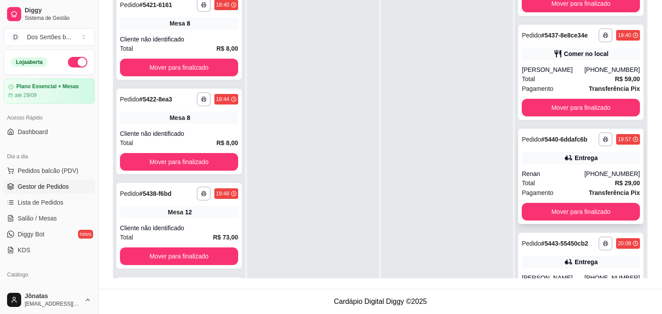
click at [552, 181] on div "Total R$ 29,00" at bounding box center [581, 183] width 118 height 10
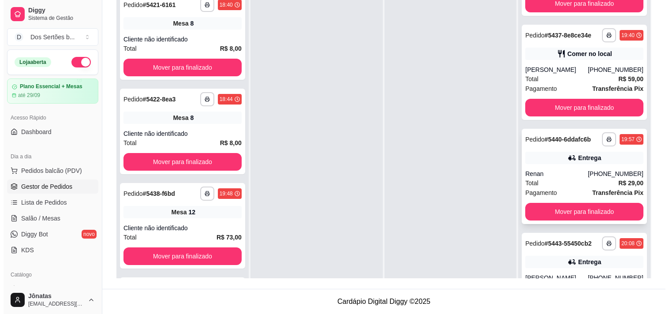
scroll to position [423, 0]
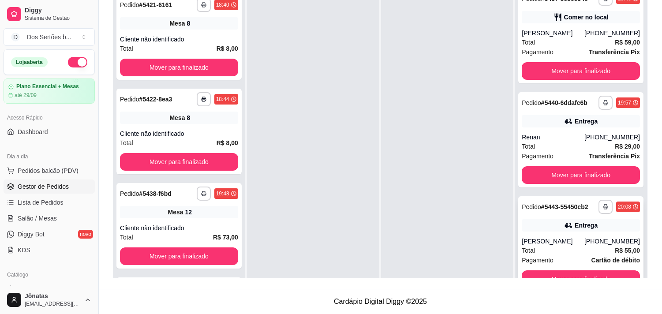
click at [577, 249] on div "Total R$ 55,00" at bounding box center [581, 251] width 118 height 10
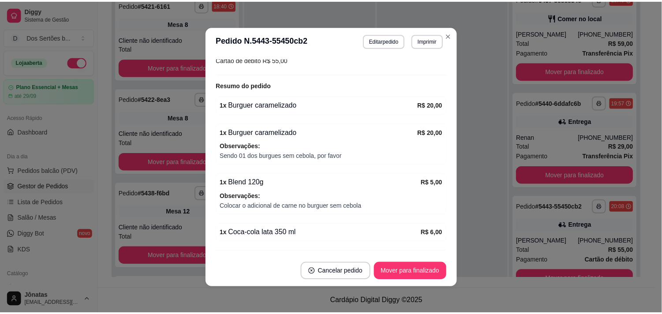
scroll to position [281, 0]
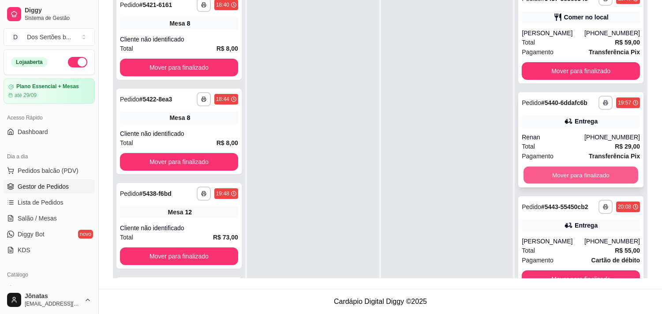
click at [556, 169] on button "Mover para finalizado" at bounding box center [581, 175] width 115 height 17
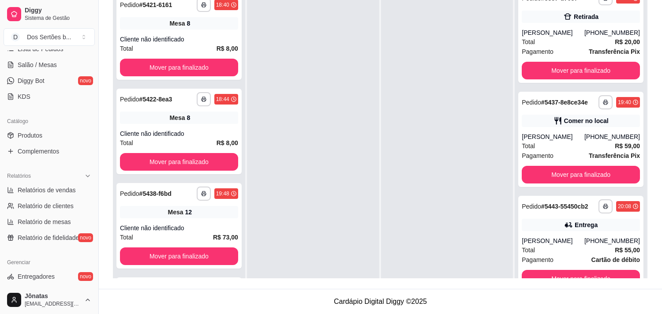
scroll to position [158, 0]
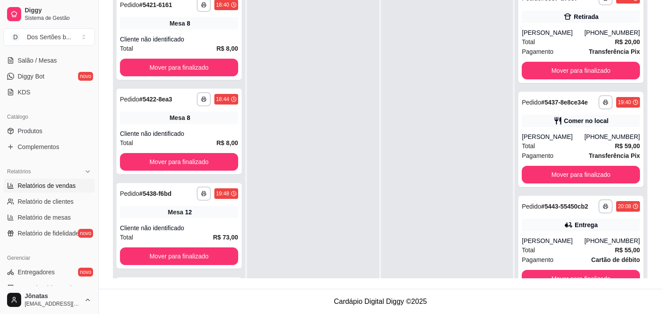
click at [23, 184] on span "Relatórios de vendas" at bounding box center [47, 185] width 58 height 9
select select "ALL"
select select "0"
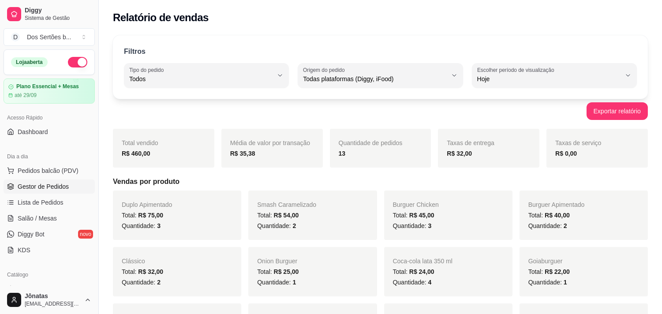
click at [32, 188] on span "Gestor de Pedidos" at bounding box center [43, 186] width 51 height 9
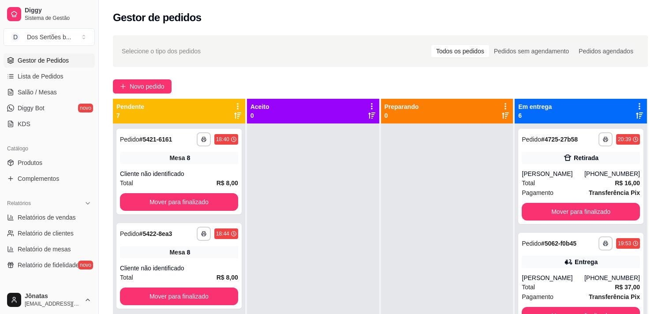
scroll to position [134, 0]
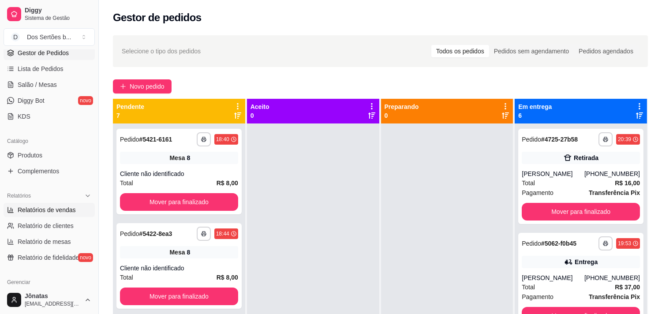
click at [37, 210] on span "Relatórios de vendas" at bounding box center [47, 210] width 58 height 9
select select "ALL"
select select "0"
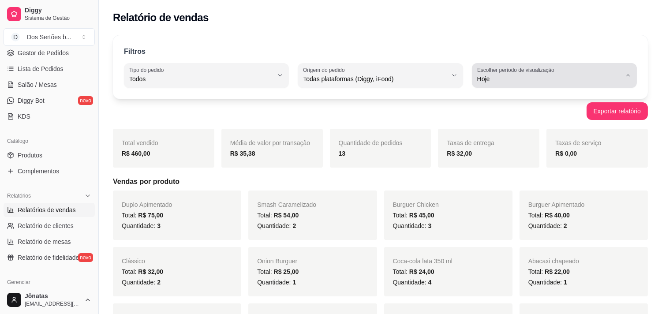
click at [517, 72] on label "Escolher período de visualização" at bounding box center [517, 70] width 80 height 8
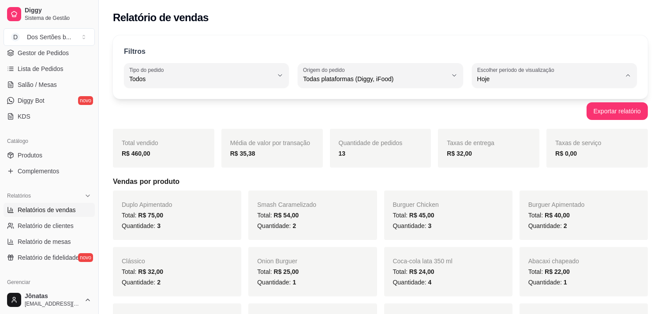
click at [491, 184] on li "Customizado" at bounding box center [555, 187] width 152 height 14
type input "-1"
select select "-1"
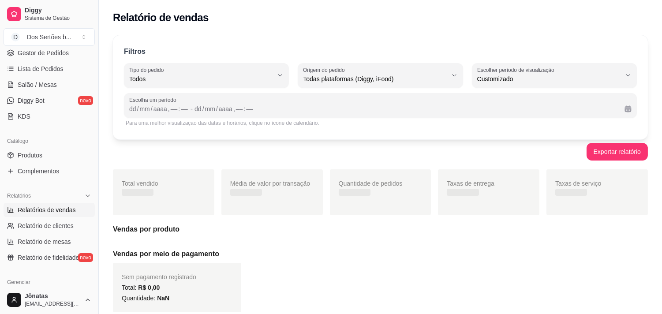
scroll to position [8, 0]
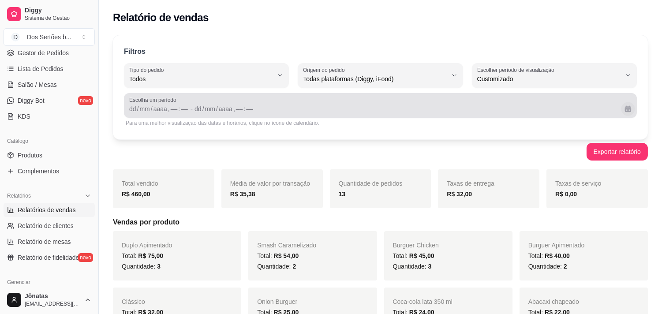
click at [624, 111] on button "Calendário" at bounding box center [628, 109] width 14 height 14
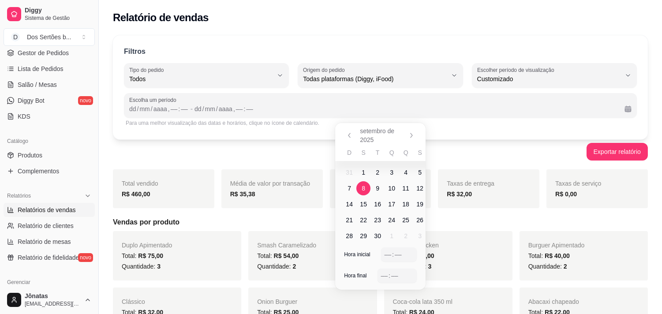
click at [359, 184] on span "8" at bounding box center [364, 188] width 14 height 14
click at [364, 205] on span "15" at bounding box center [363, 204] width 7 height 9
click at [421, 203] on span "19" at bounding box center [420, 204] width 7 height 9
click at [362, 207] on span "15" at bounding box center [363, 204] width 7 height 9
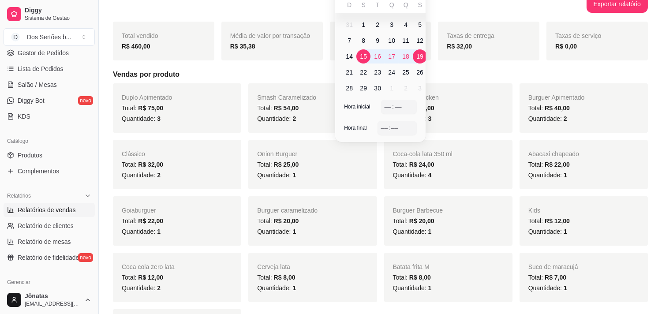
scroll to position [99, 0]
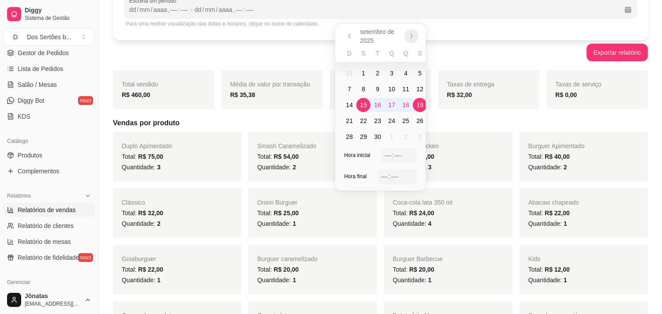
click at [415, 31] on button "Próximo" at bounding box center [412, 36] width 14 height 14
click at [353, 33] on button "Anterior" at bounding box center [349, 36] width 14 height 14
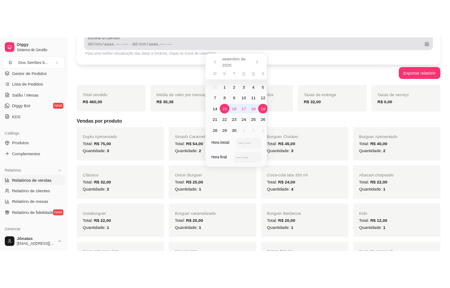
scroll to position [8, 0]
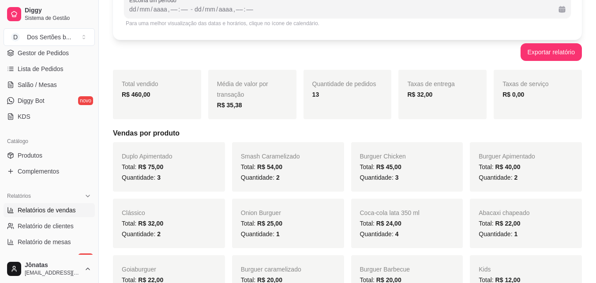
click at [406, 48] on div "Exportar relatório" at bounding box center [347, 52] width 469 height 18
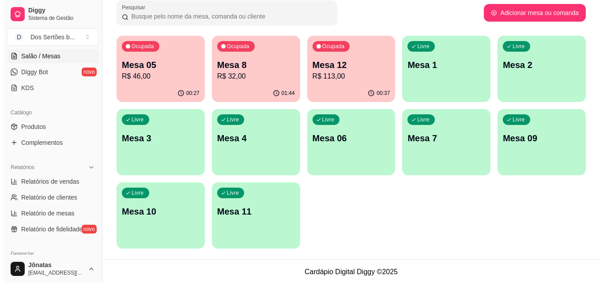
scroll to position [59, 0]
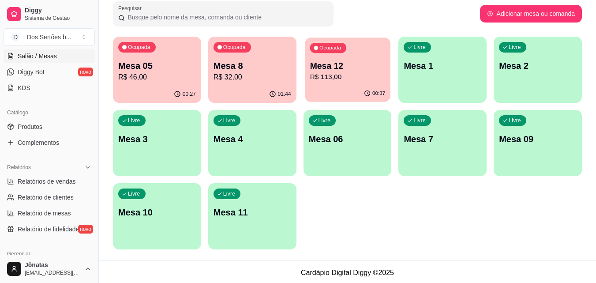
click at [347, 61] on p "Mesa 12" at bounding box center [347, 66] width 75 height 12
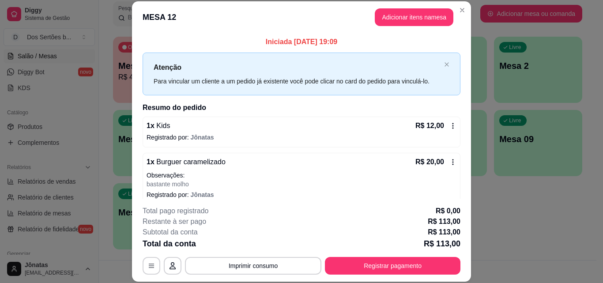
scroll to position [154, 0]
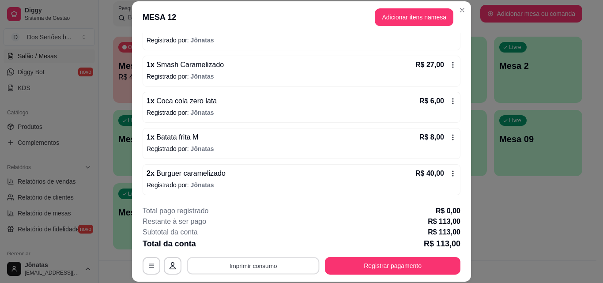
click at [242, 267] on button "Imprimir consumo" at bounding box center [253, 265] width 132 height 17
click at [253, 244] on button "Impressora" at bounding box center [253, 245] width 64 height 14
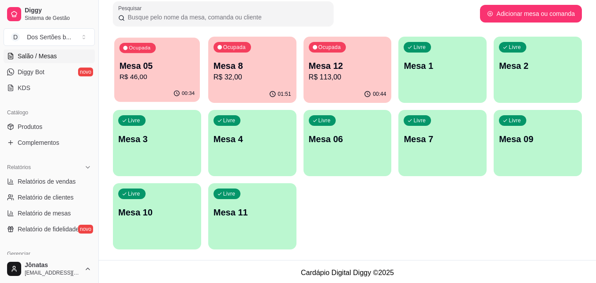
click at [149, 78] on p "R$ 46,00" at bounding box center [157, 77] width 75 height 10
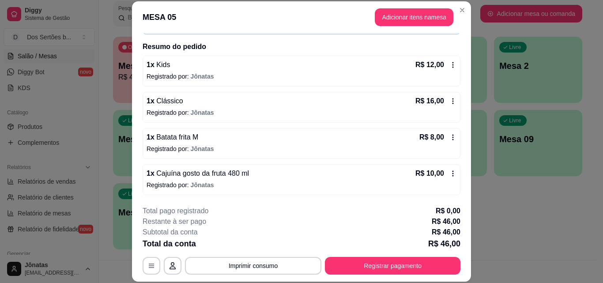
scroll to position [27, 0]
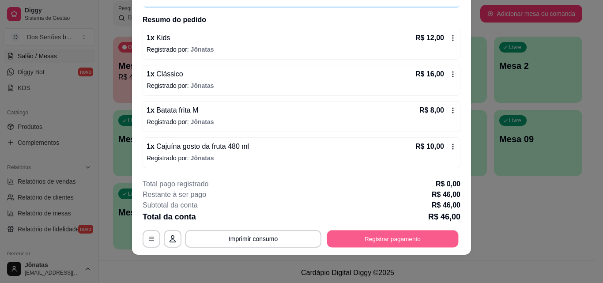
click at [366, 243] on button "Registrar pagamento" at bounding box center [392, 238] width 131 height 17
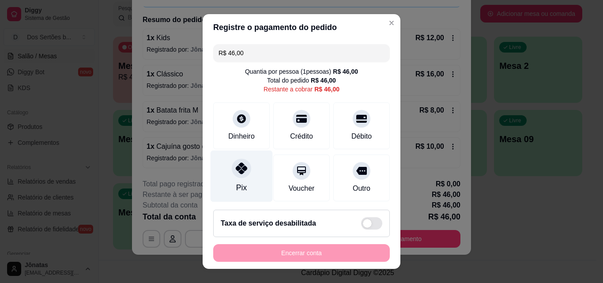
click at [244, 167] on div at bounding box center [241, 167] width 19 height 19
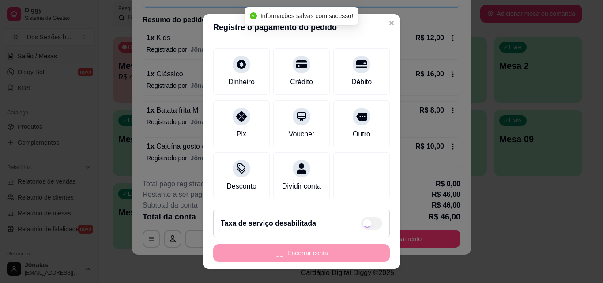
type input "R$ 0,00"
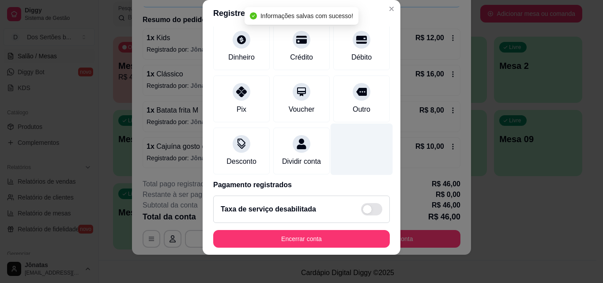
scroll to position [102, 0]
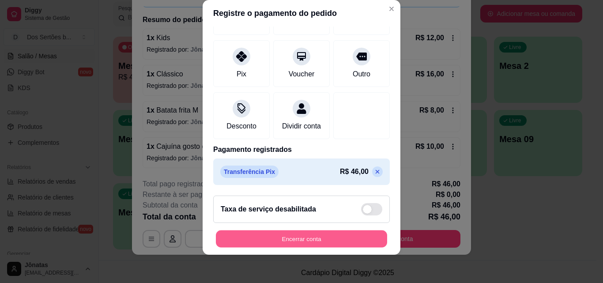
click at [350, 240] on button "Encerrar conta" at bounding box center [301, 238] width 171 height 17
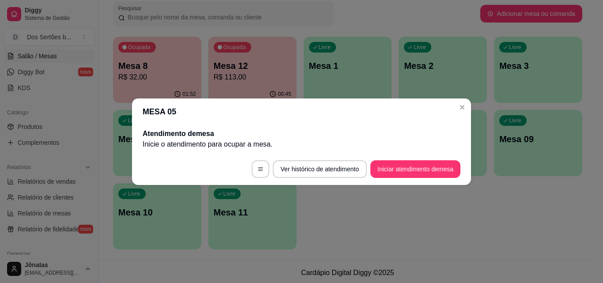
scroll to position [0, 0]
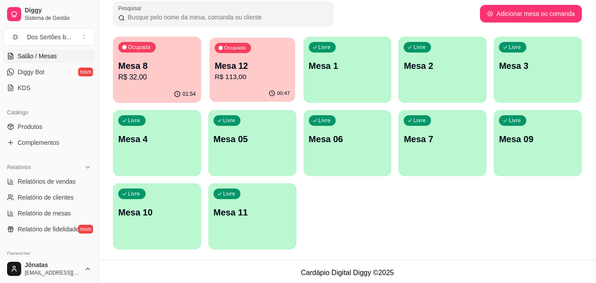
click at [230, 72] on p "R$ 113,00" at bounding box center [251, 77] width 75 height 10
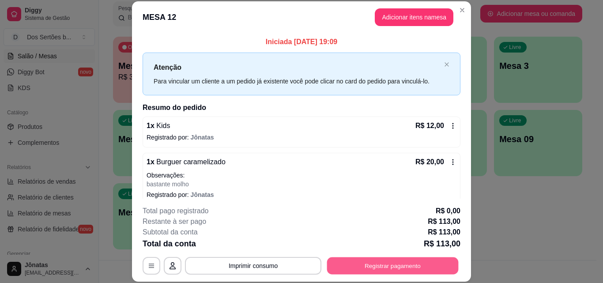
click at [388, 259] on button "Registrar pagamento" at bounding box center [392, 265] width 131 height 17
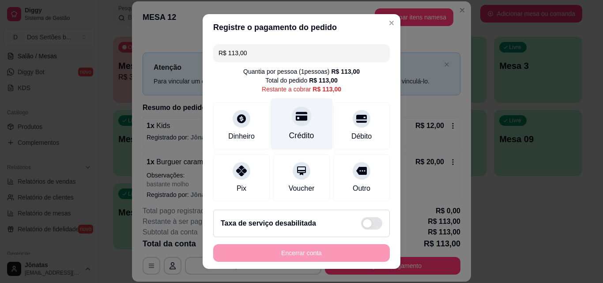
click at [296, 122] on div at bounding box center [301, 115] width 19 height 19
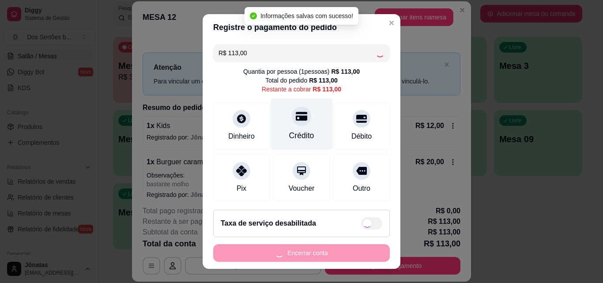
type input "R$ 0,00"
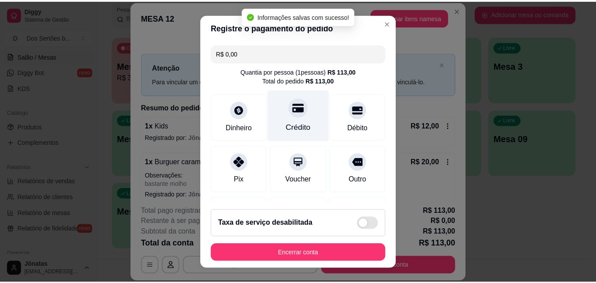
scroll to position [102, 0]
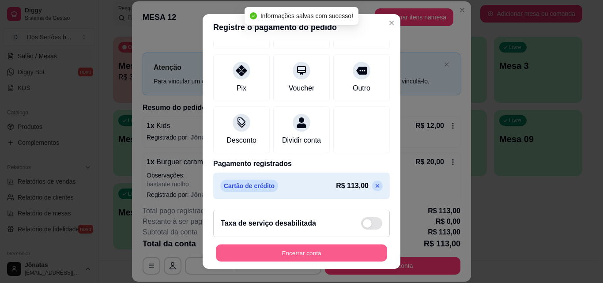
click at [355, 247] on button "Encerrar conta" at bounding box center [301, 252] width 171 height 17
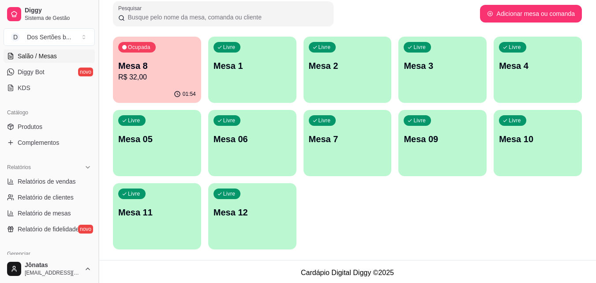
click at [95, 53] on button "Toggle Sidebar" at bounding box center [98, 141] width 7 height 283
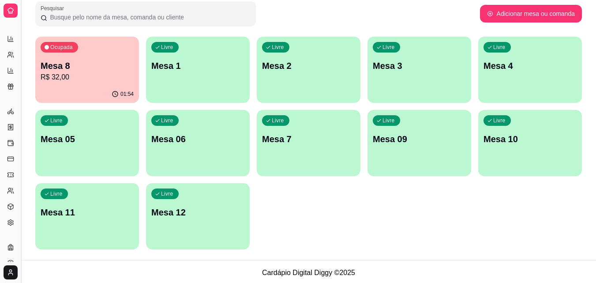
scroll to position [90, 0]
click at [21, 90] on button "Toggle Sidebar" at bounding box center [20, 141] width 7 height 283
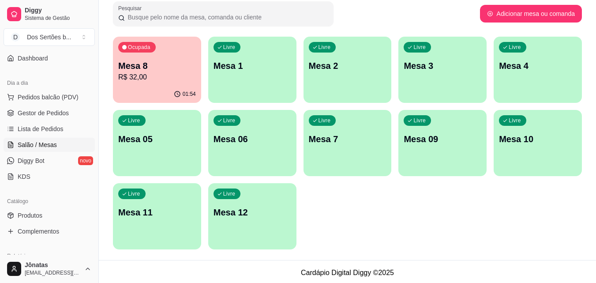
scroll to position [0, 0]
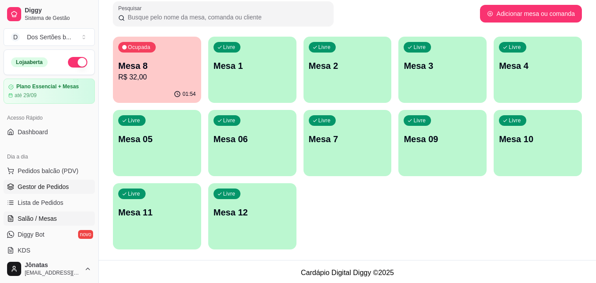
click at [39, 184] on span "Gestor de Pedidos" at bounding box center [43, 186] width 51 height 9
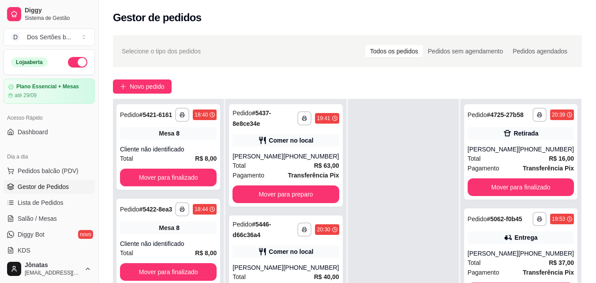
scroll to position [105, 0]
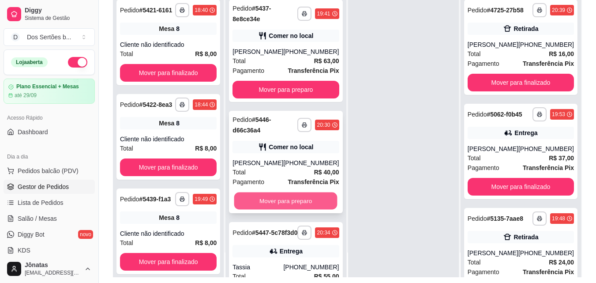
click at [279, 199] on button "Mover para preparo" at bounding box center [285, 200] width 103 height 17
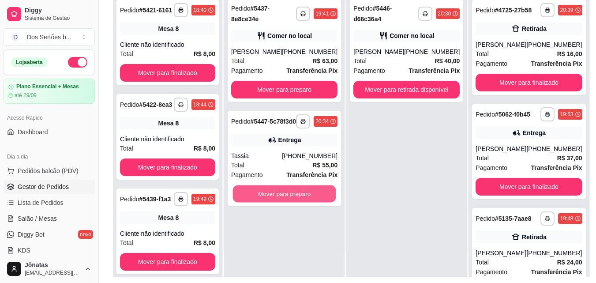
click at [279, 199] on button "Mover para preparo" at bounding box center [284, 193] width 103 height 17
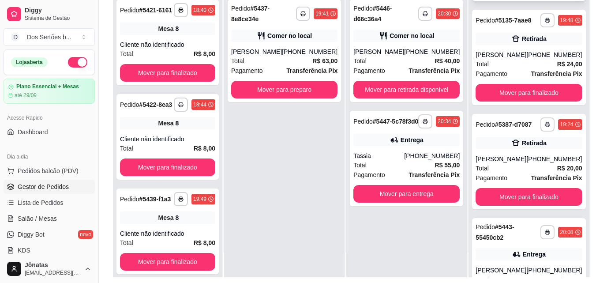
scroll to position [282, 0]
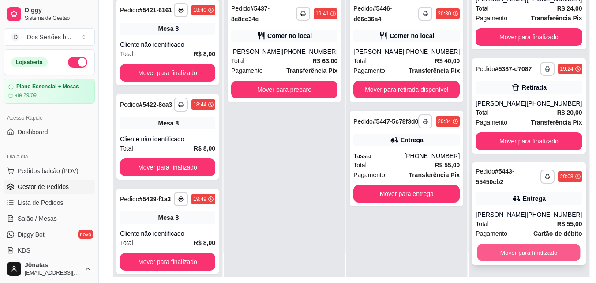
click at [520, 246] on button "Mover para finalizado" at bounding box center [528, 252] width 103 height 17
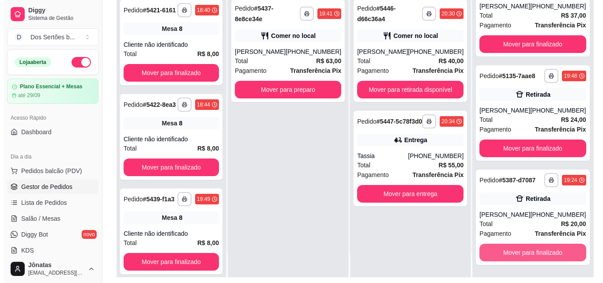
scroll to position [171, 0]
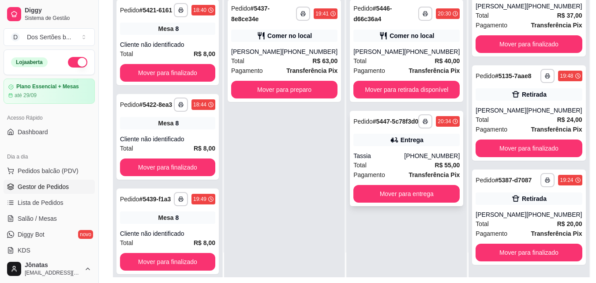
click at [385, 160] on div "Tassia" at bounding box center [378, 155] width 51 height 9
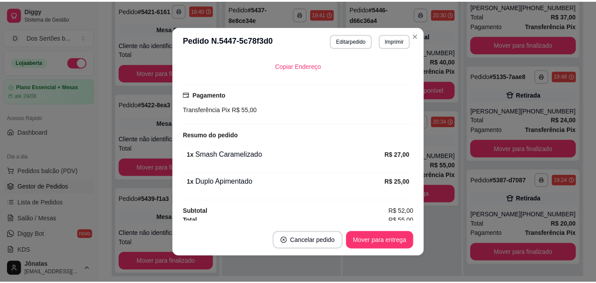
scroll to position [218, 0]
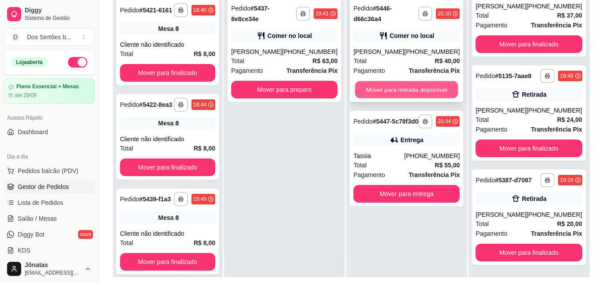
click at [391, 89] on button "Mover para retirada disponível" at bounding box center [406, 89] width 103 height 17
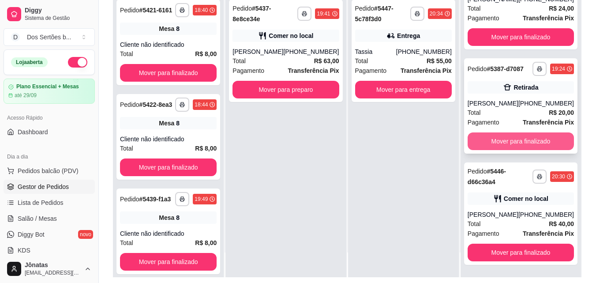
scroll to position [135, 0]
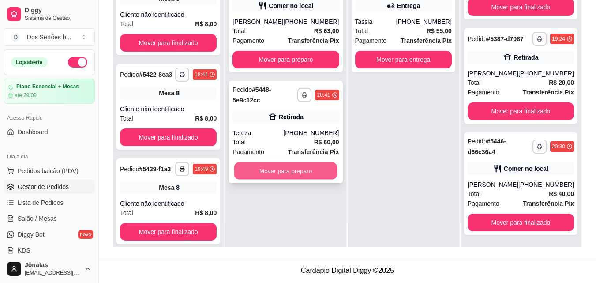
click at [285, 169] on button "Mover para preparo" at bounding box center [285, 170] width 103 height 17
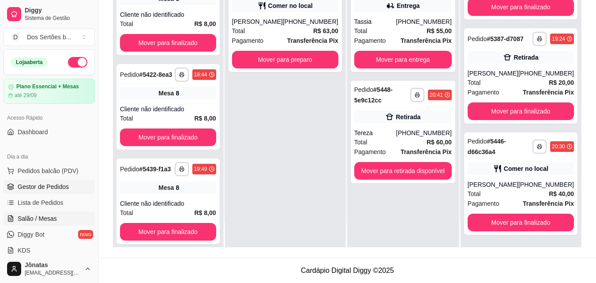
click at [29, 222] on span "Salão / Mesas" at bounding box center [37, 218] width 39 height 9
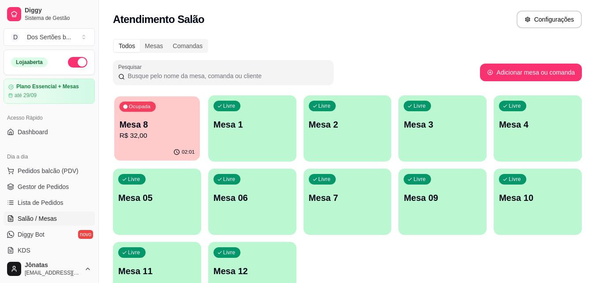
click at [143, 131] on p "R$ 32,00" at bounding box center [157, 136] width 75 height 10
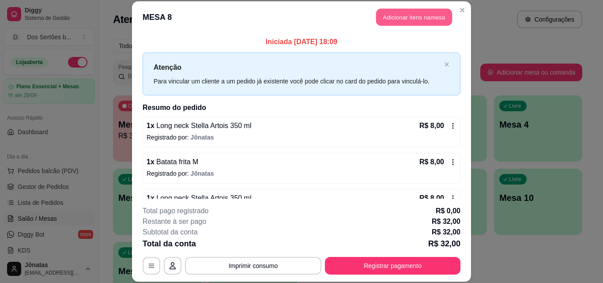
click at [431, 9] on button "Adicionar itens na mesa" at bounding box center [414, 17] width 76 height 17
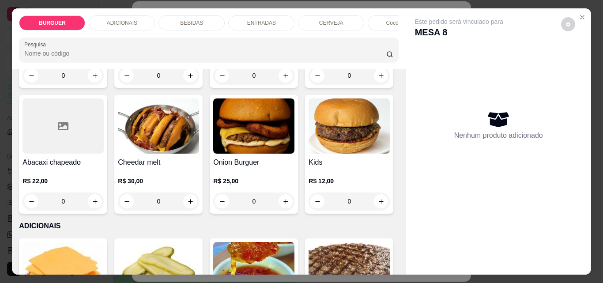
scroll to position [282, 0]
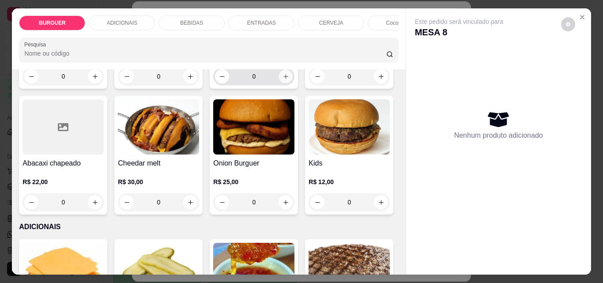
click at [282, 80] on icon "increase-product-quantity" at bounding box center [285, 76] width 7 height 7
type input "1"
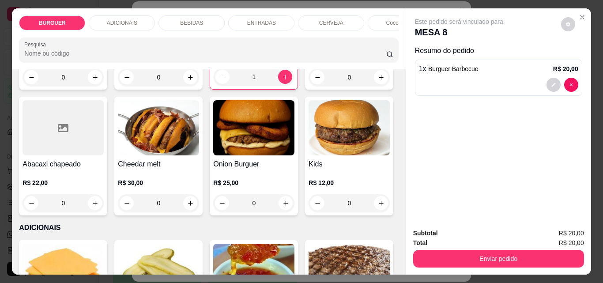
click at [201, 22] on div "BEBIDAS" at bounding box center [191, 22] width 66 height 15
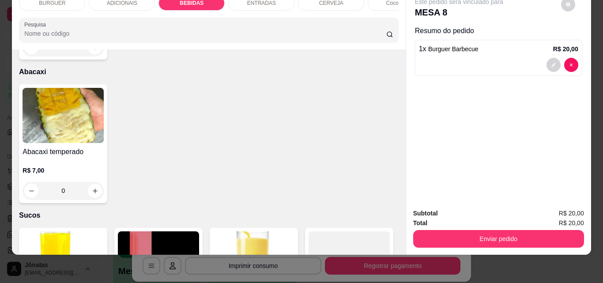
scroll to position [1941, 0]
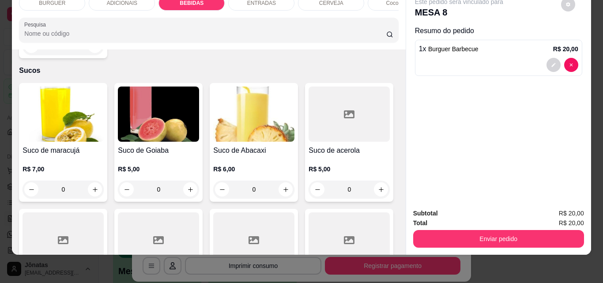
type input "1"
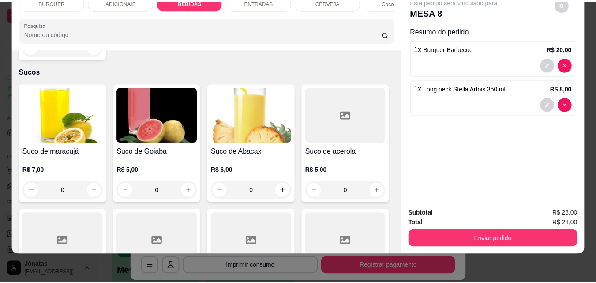
scroll to position [1941, 0]
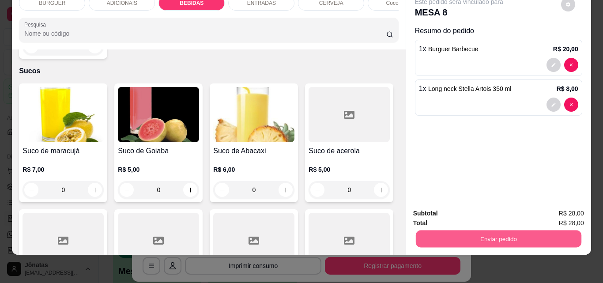
click at [473, 231] on button "Enviar pedido" at bounding box center [497, 238] width 165 height 17
click at [466, 209] on button "Não registrar e enviar pedido" at bounding box center [468, 210] width 89 height 16
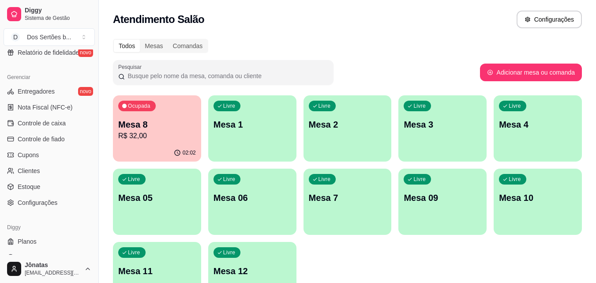
scroll to position [352, 0]
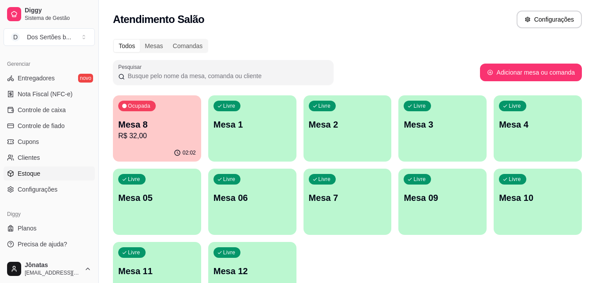
click at [41, 174] on link "Estoque" at bounding box center [49, 173] width 91 height 14
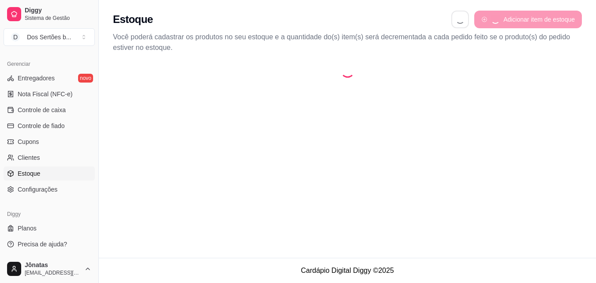
select select "QUANTITY_ORDER"
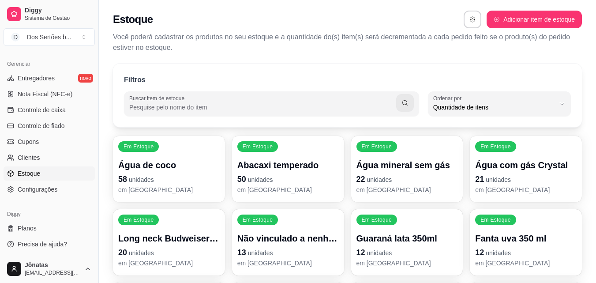
scroll to position [175, 0]
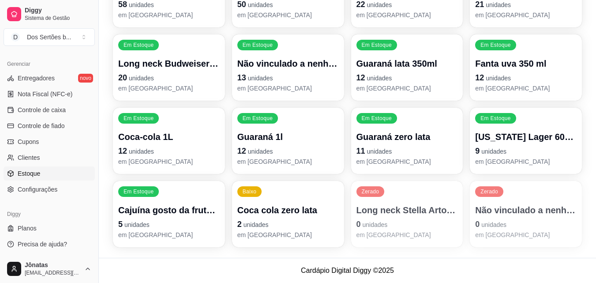
click at [409, 210] on p "Long neck Stella Artois 350 ml" at bounding box center [407, 210] width 101 height 12
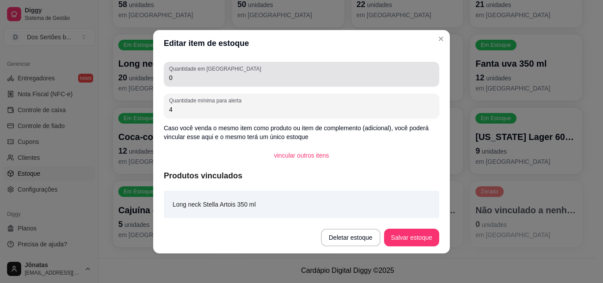
click at [198, 75] on input "0" at bounding box center [301, 77] width 265 height 9
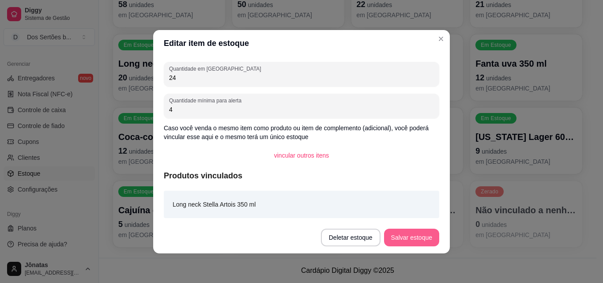
type input "24"
click at [400, 232] on button "Salvar estoque" at bounding box center [411, 237] width 54 height 17
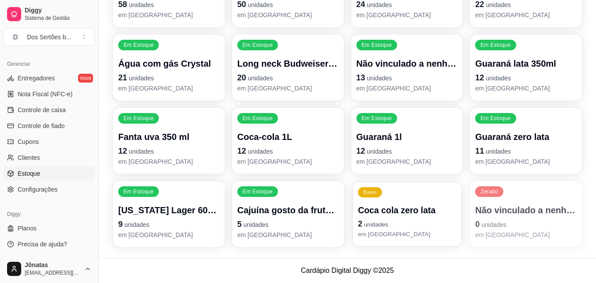
click at [399, 216] on div "Coca cola zero lata 2 unidades em [GEOGRAPHIC_DATA]" at bounding box center [407, 221] width 98 height 34
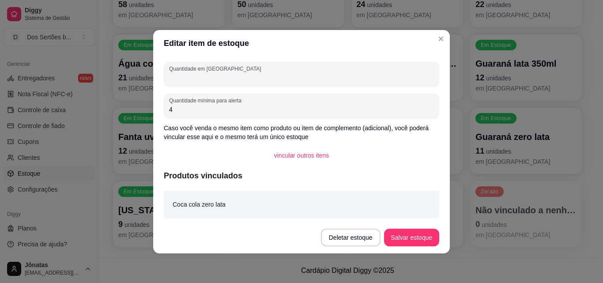
click at [194, 77] on input "Quantidade em [GEOGRAPHIC_DATA]" at bounding box center [301, 77] width 265 height 9
type input "5"
type input "4"
type input "24"
click at [414, 240] on button "Salvar estoque" at bounding box center [411, 237] width 54 height 17
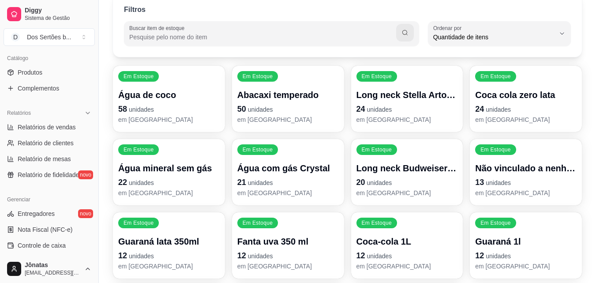
scroll to position [21, 0]
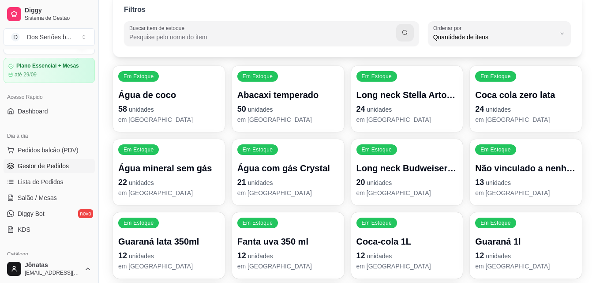
click at [47, 165] on span "Gestor de Pedidos" at bounding box center [43, 165] width 51 height 9
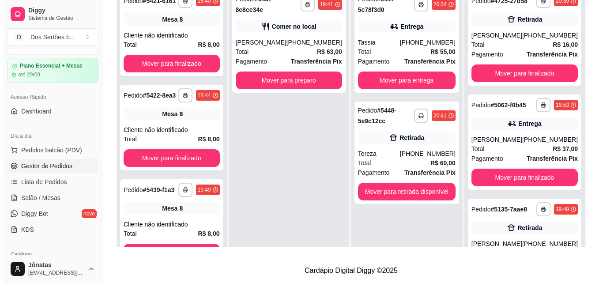
scroll to position [5, 0]
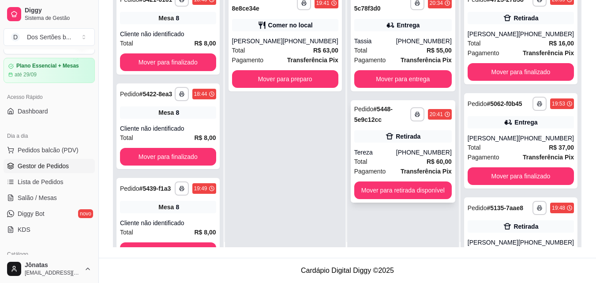
click at [388, 171] on div "Pagamento Transferência Pix" at bounding box center [403, 171] width 98 height 10
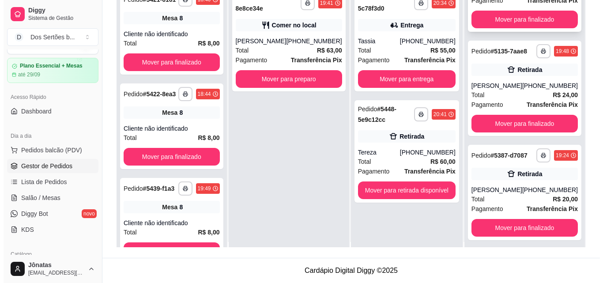
scroll to position [282, 0]
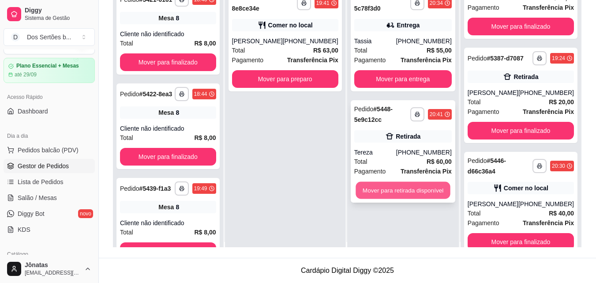
click at [416, 183] on button "Mover para retirada disponível" at bounding box center [403, 190] width 94 height 17
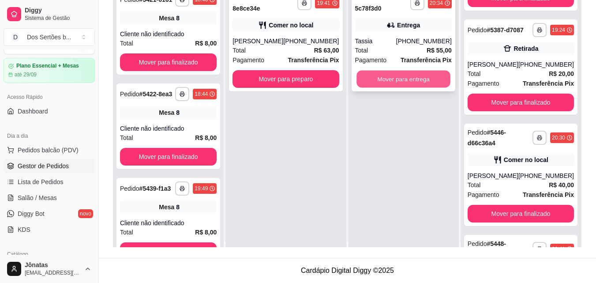
click at [377, 81] on button "Mover para entrega" at bounding box center [404, 79] width 94 height 17
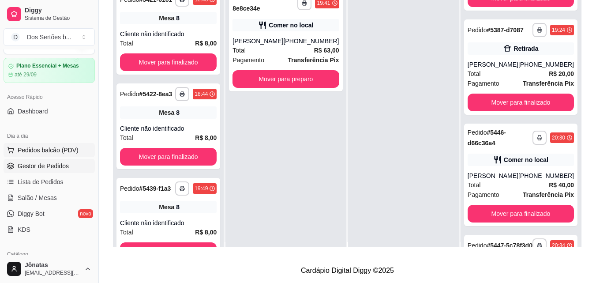
click at [48, 148] on span "Pedidos balcão (PDV)" at bounding box center [48, 150] width 61 height 9
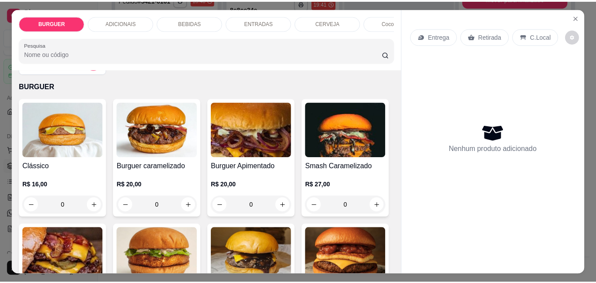
scroll to position [53, 0]
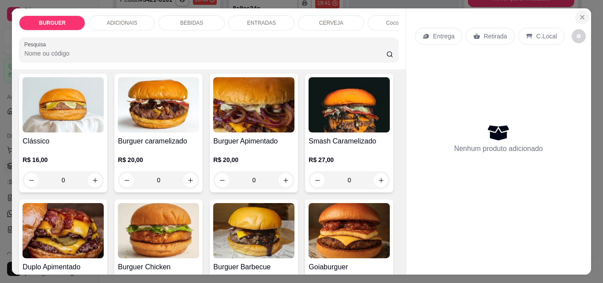
click at [580, 17] on icon "Close" at bounding box center [581, 17] width 7 height 7
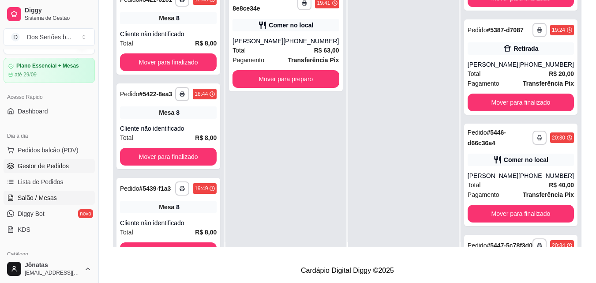
click at [34, 198] on span "Salão / Mesas" at bounding box center [37, 197] width 39 height 9
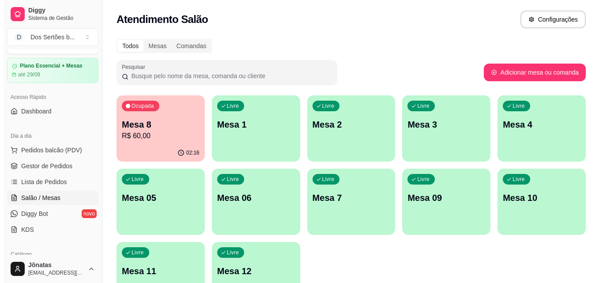
scroll to position [61, 0]
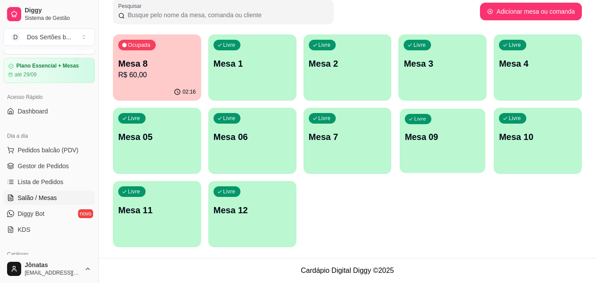
click at [456, 148] on div "Livre Mesa 09" at bounding box center [443, 136] width 86 height 54
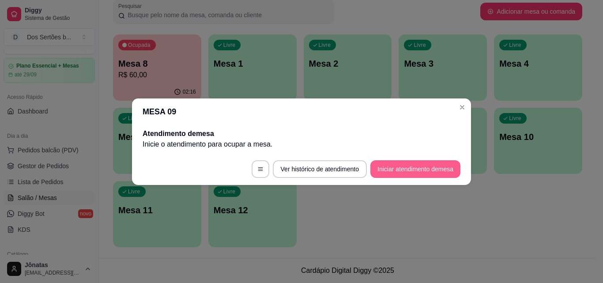
click at [426, 166] on button "Iniciar atendimento de mesa" at bounding box center [415, 169] width 90 height 18
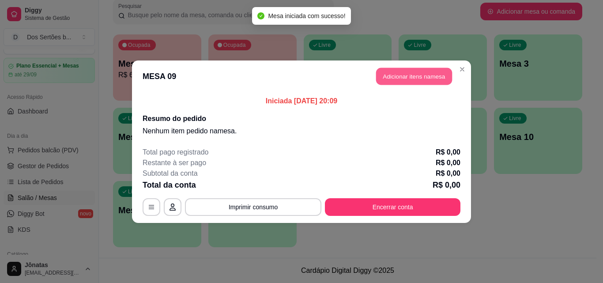
click at [406, 74] on button "Adicionar itens na mesa" at bounding box center [414, 76] width 76 height 17
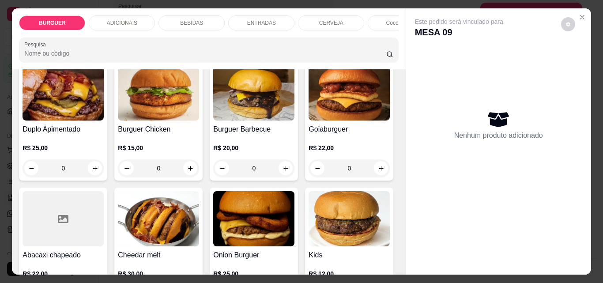
scroll to position [291, 0]
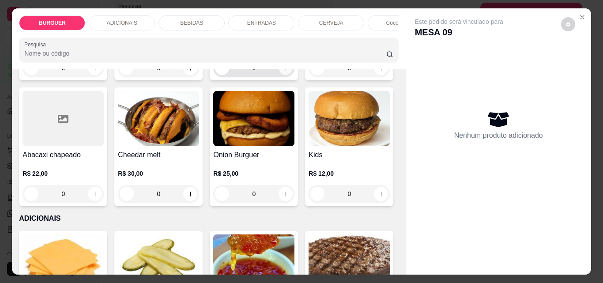
click at [279, 75] on button "increase-product-quantity" at bounding box center [286, 68] width 14 height 14
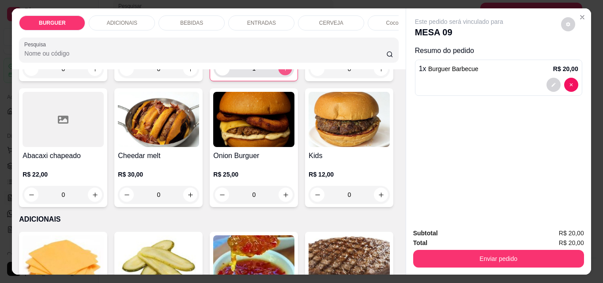
click at [278, 75] on button "increase-product-quantity" at bounding box center [285, 69] width 14 height 14
type input "2"
click at [189, 20] on p "BEBIDAS" at bounding box center [191, 22] width 23 height 7
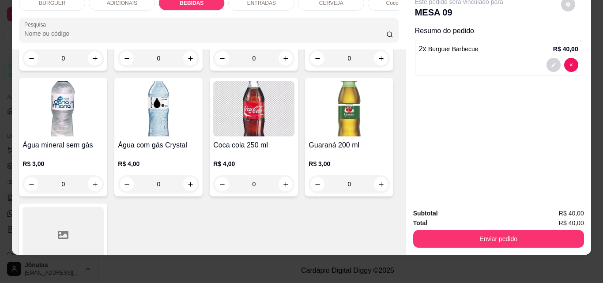
scroll to position [1021, 0]
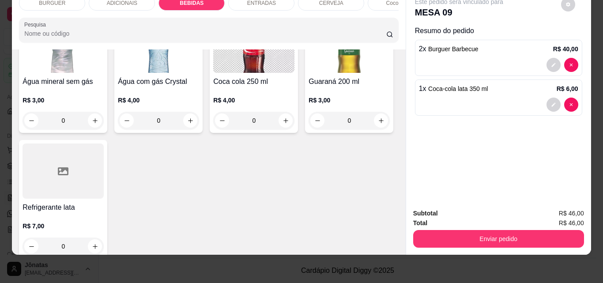
scroll to position [1021, 0]
type input "2"
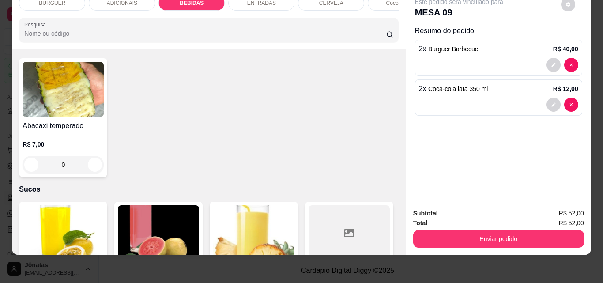
scroll to position [1941, 0]
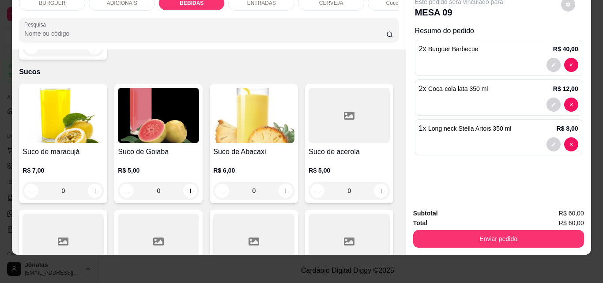
type input "2"
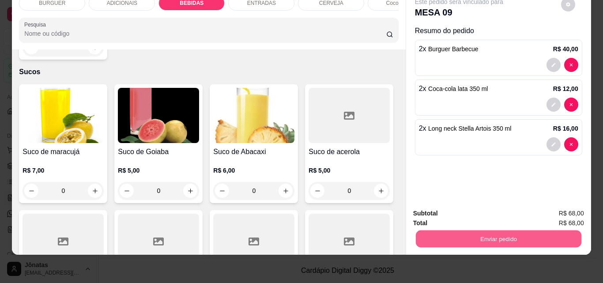
click at [428, 236] on button "Enviar pedido" at bounding box center [497, 238] width 165 height 17
click at [446, 205] on button "Não registrar e enviar pedido" at bounding box center [469, 210] width 92 height 17
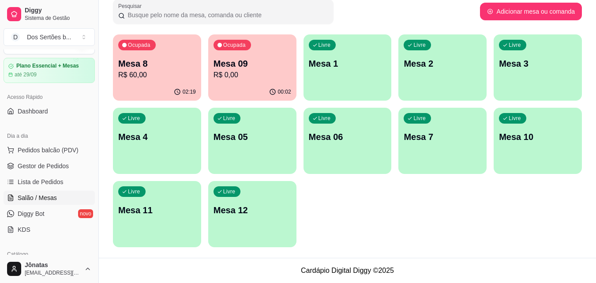
click at [334, 138] on p "Mesa 06" at bounding box center [348, 137] width 78 height 12
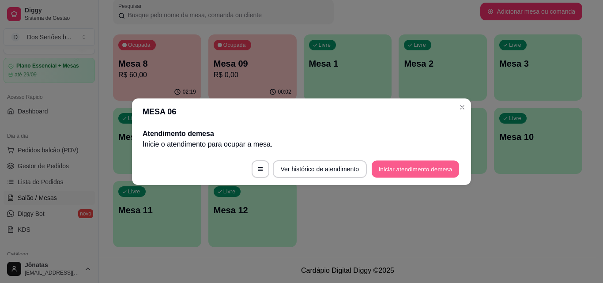
click at [426, 164] on button "Iniciar atendimento de mesa" at bounding box center [415, 168] width 87 height 17
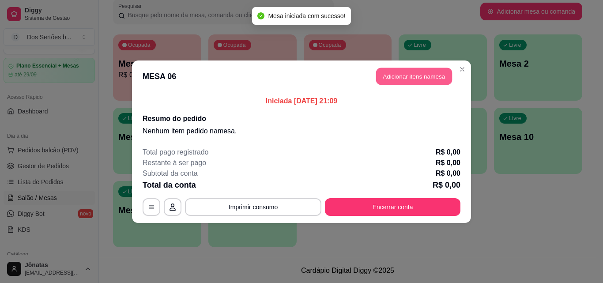
click at [399, 75] on button "Adicionar itens na mesa" at bounding box center [414, 76] width 76 height 17
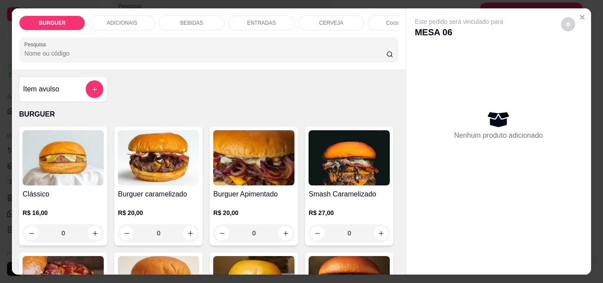
click at [248, 20] on p "ENTRADAS" at bounding box center [261, 22] width 29 height 7
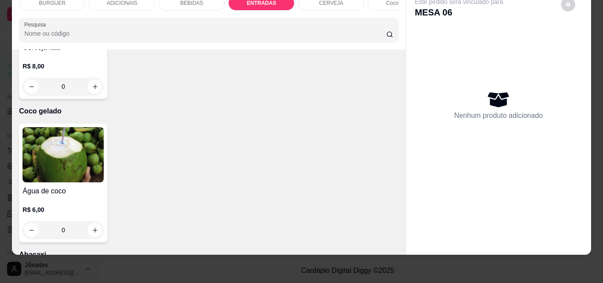
scroll to position [1671, 0]
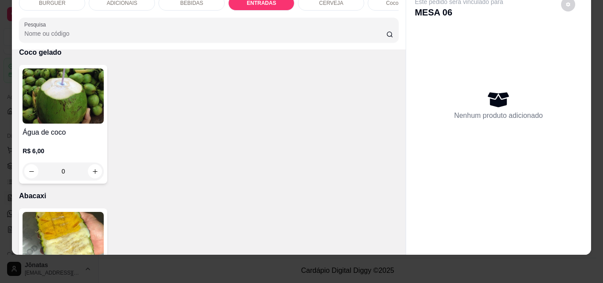
type input "1"
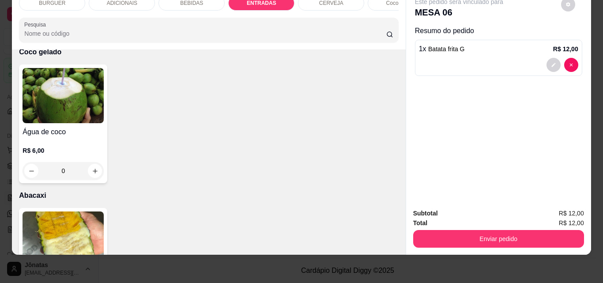
scroll to position [1473, 0]
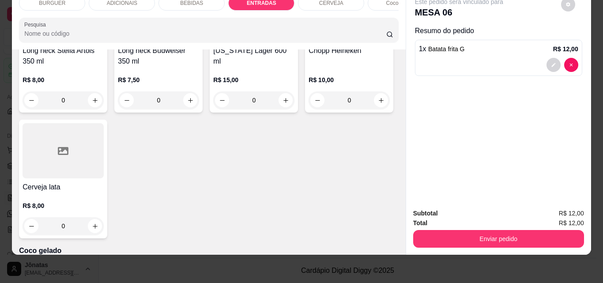
click at [172, 0] on div "BEBIDAS" at bounding box center [191, 3] width 66 height 15
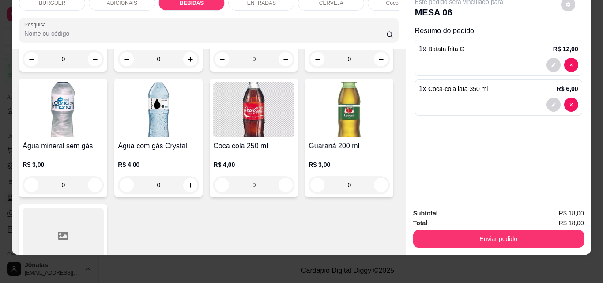
type input "2"
click at [122, 2] on div "ADICIONAIS" at bounding box center [122, 3] width 66 height 15
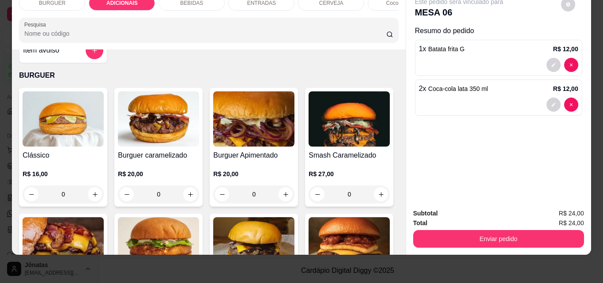
scroll to position [169, 0]
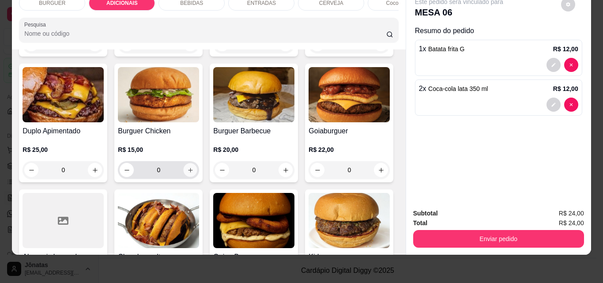
click at [194, 169] on icon "increase-product-quantity" at bounding box center [190, 170] width 7 height 7
type input "1"
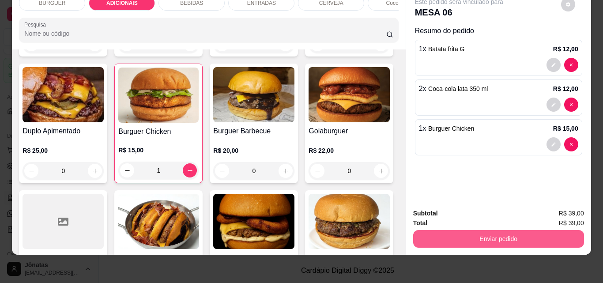
click at [486, 235] on button "Enviar pedido" at bounding box center [498, 239] width 171 height 18
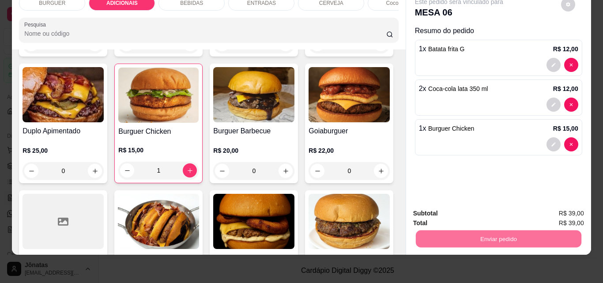
click at [457, 205] on button "Não registrar e enviar pedido" at bounding box center [468, 210] width 89 height 16
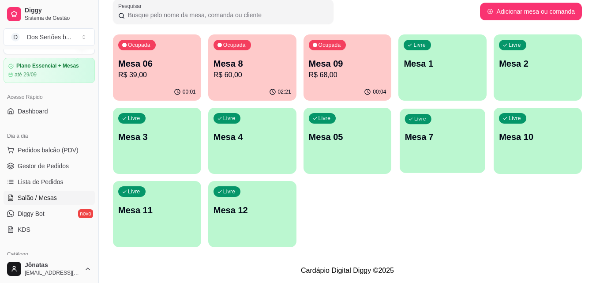
click at [414, 147] on div "Livre Mesa 7" at bounding box center [443, 136] width 86 height 54
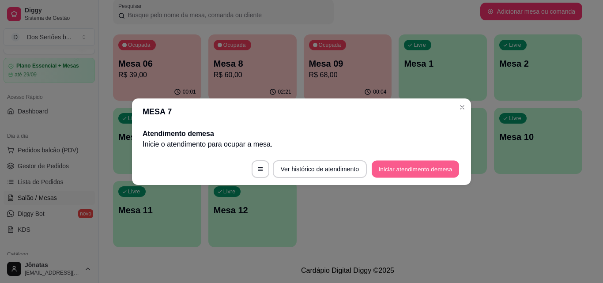
click at [418, 167] on button "Iniciar atendimento de mesa" at bounding box center [415, 168] width 87 height 17
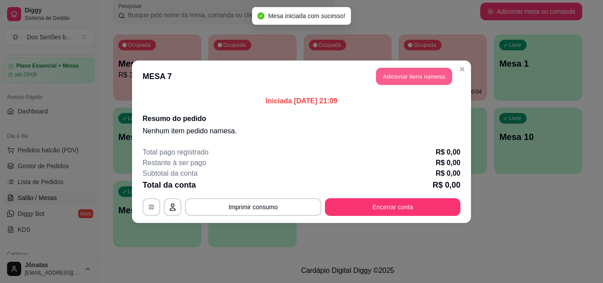
click at [398, 76] on button "Adicionar itens na mesa" at bounding box center [414, 76] width 76 height 17
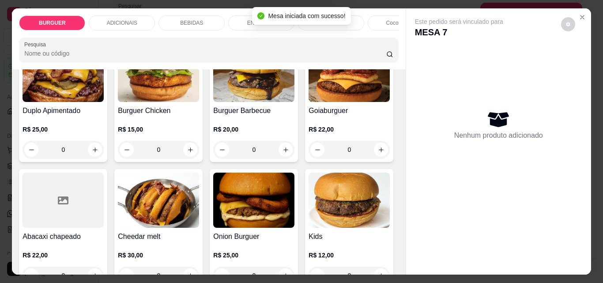
scroll to position [224, 0]
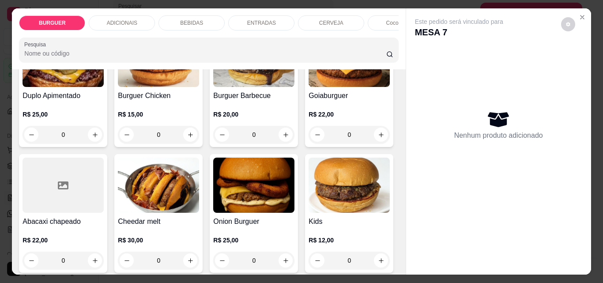
click at [378, 12] on icon "increase-product-quantity" at bounding box center [381, 9] width 7 height 7
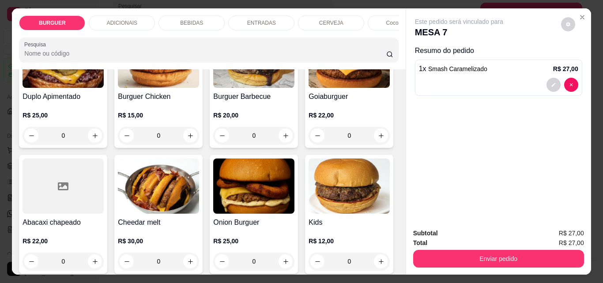
scroll to position [225, 0]
click at [377, 12] on icon "increase-product-quantity" at bounding box center [380, 9] width 7 height 7
type input "2"
click at [199, 23] on div "BEBIDAS" at bounding box center [191, 22] width 66 height 15
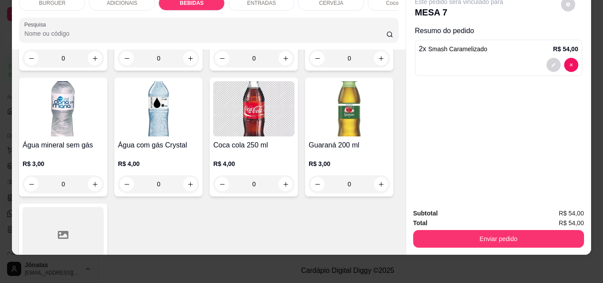
scroll to position [1046, 0]
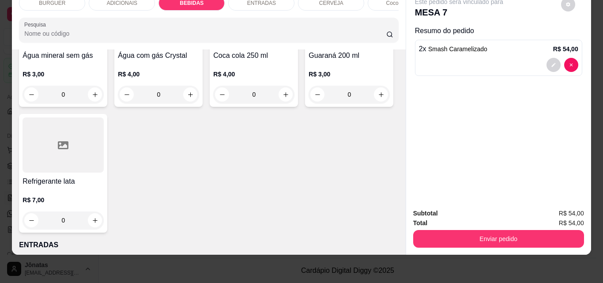
type input "1"
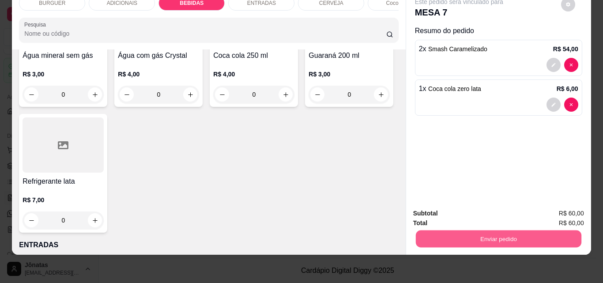
click at [477, 231] on button "Enviar pedido" at bounding box center [497, 238] width 165 height 17
click at [459, 212] on button "Não registrar e enviar pedido" at bounding box center [469, 210] width 92 height 17
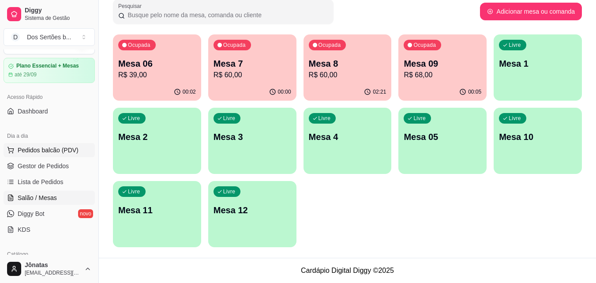
click at [47, 150] on span "Pedidos balcão (PDV)" at bounding box center [48, 150] width 61 height 9
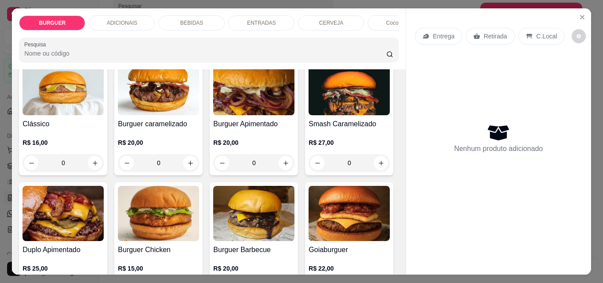
scroll to position [72, 0]
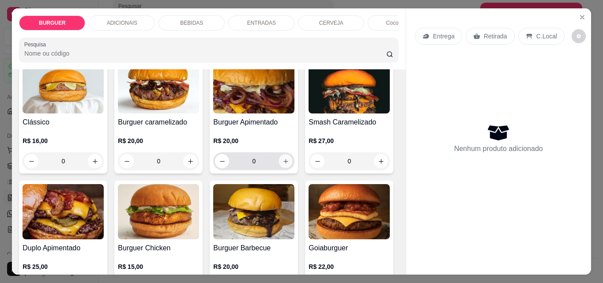
click at [284, 162] on icon "increase-product-quantity" at bounding box center [285, 161] width 7 height 7
type input "1"
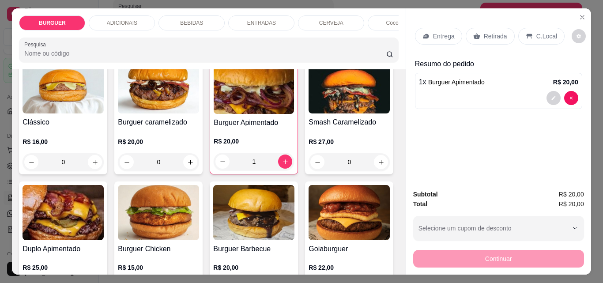
click at [437, 32] on p "Entrega" at bounding box center [444, 36] width 22 height 9
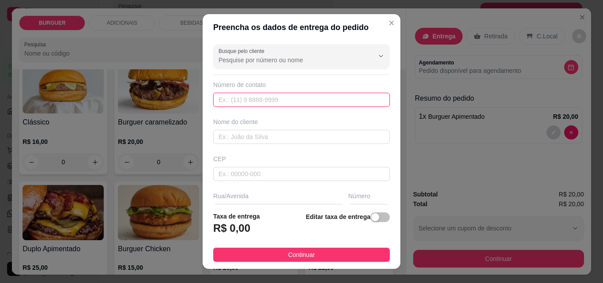
click at [224, 101] on input "text" at bounding box center [301, 100] width 176 height 14
type input "[PHONE_NUMBER]"
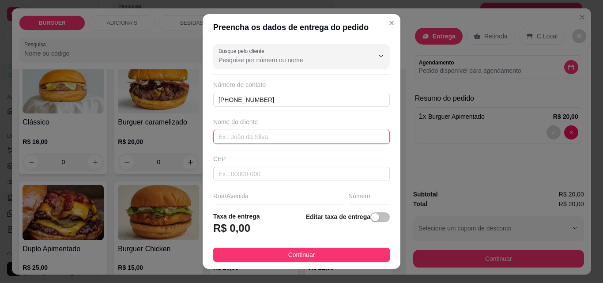
click at [232, 133] on input "text" at bounding box center [301, 137] width 176 height 14
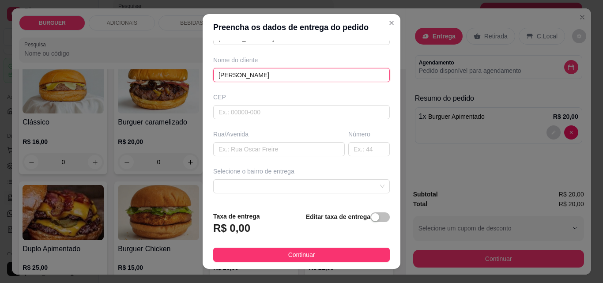
scroll to position [134, 0]
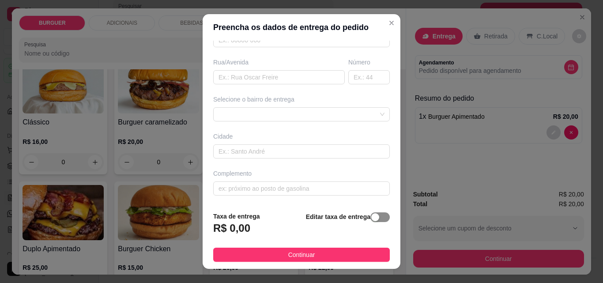
type input "[PERSON_NAME]"
click at [376, 218] on span "button" at bounding box center [379, 217] width 19 height 10
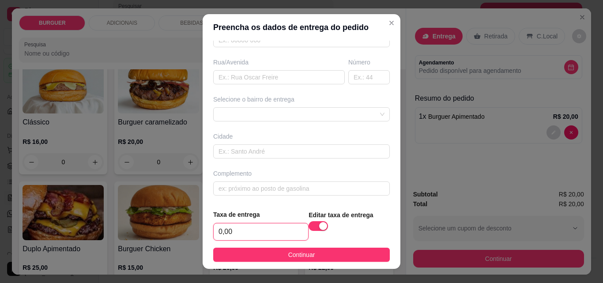
click at [235, 232] on input "0,00" at bounding box center [261, 231] width 94 height 17
type input "4,00"
click at [232, 78] on input "text" at bounding box center [278, 77] width 131 height 14
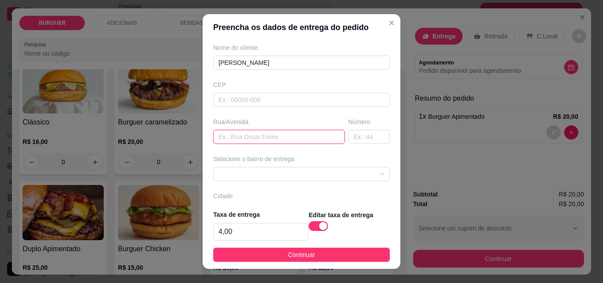
scroll to position [74, 0]
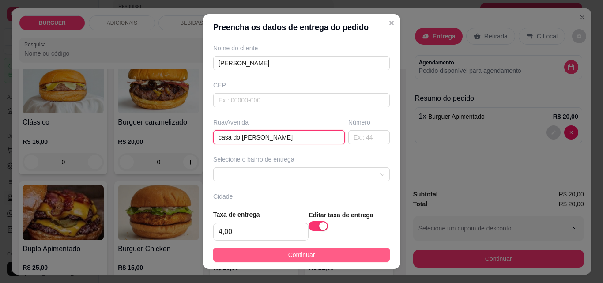
type input "casa do [PERSON_NAME]"
click at [353, 251] on button "Continuar" at bounding box center [301, 255] width 176 height 14
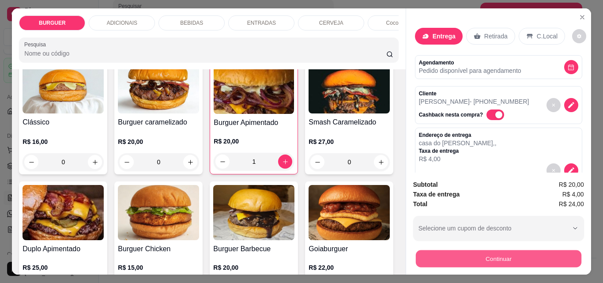
click at [454, 251] on button "Continuar" at bounding box center [497, 258] width 165 height 17
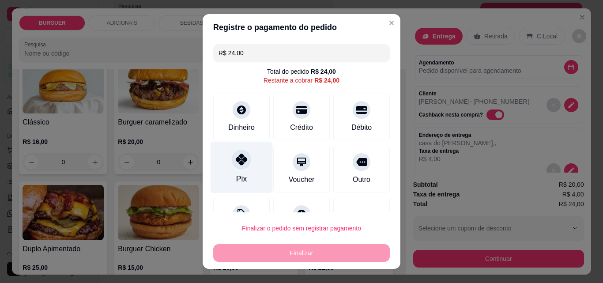
click at [237, 165] on icon at bounding box center [241, 159] width 11 height 11
type input "R$ 0,00"
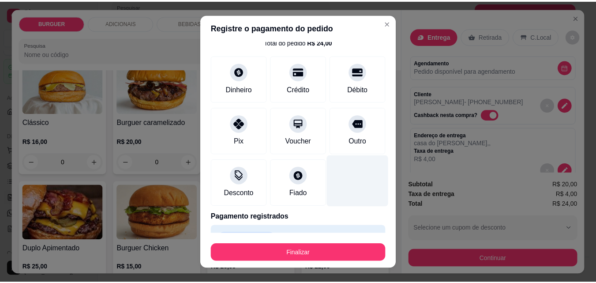
scroll to position [52, 0]
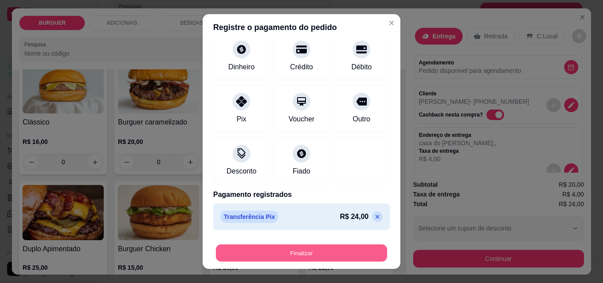
click at [351, 250] on button "Finalizar" at bounding box center [301, 252] width 171 height 17
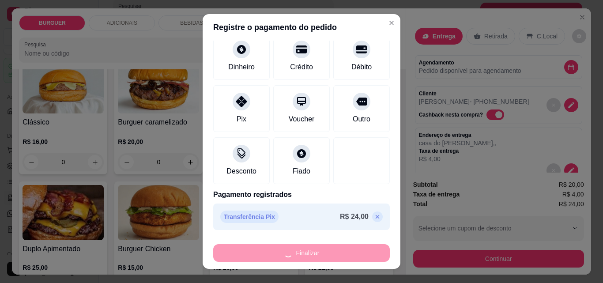
type input "0"
type input "-R$ 24,00"
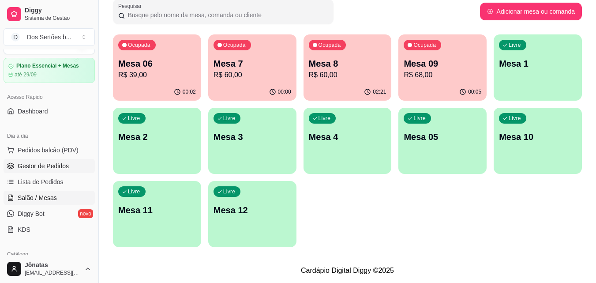
click at [21, 162] on span "Gestor de Pedidos" at bounding box center [43, 165] width 51 height 9
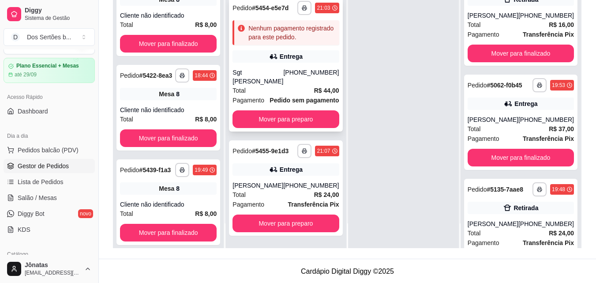
scroll to position [135, 0]
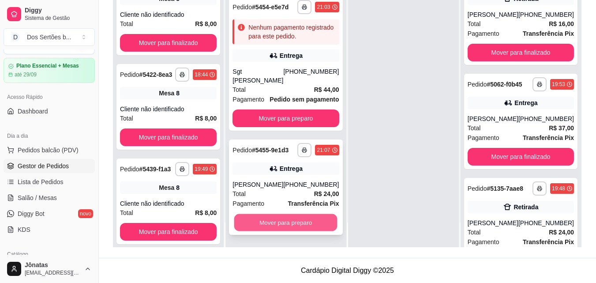
click at [279, 220] on button "Mover para preparo" at bounding box center [285, 222] width 103 height 17
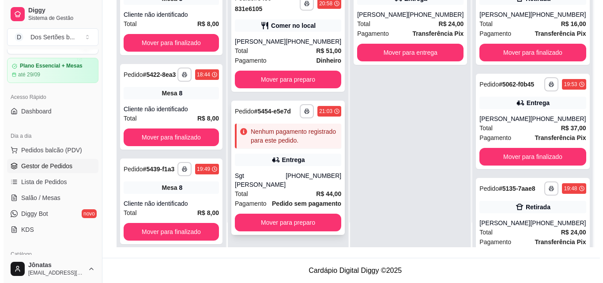
scroll to position [108, 0]
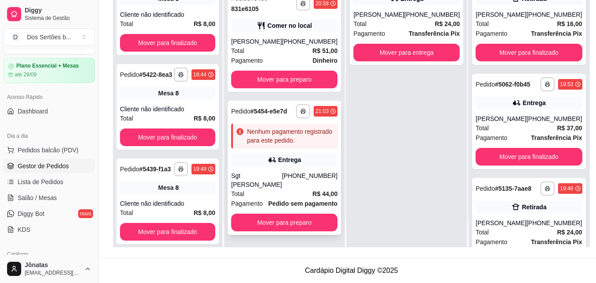
click at [285, 141] on div "Nenhum pagamento registrado para este pedido." at bounding box center [290, 136] width 87 height 18
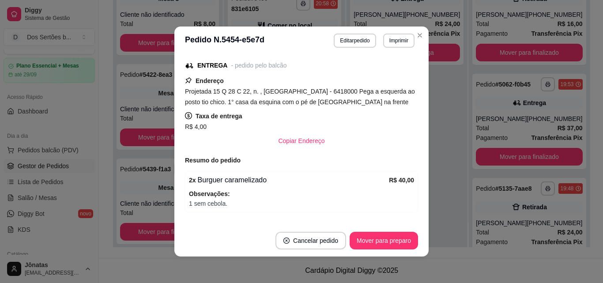
scroll to position [168, 0]
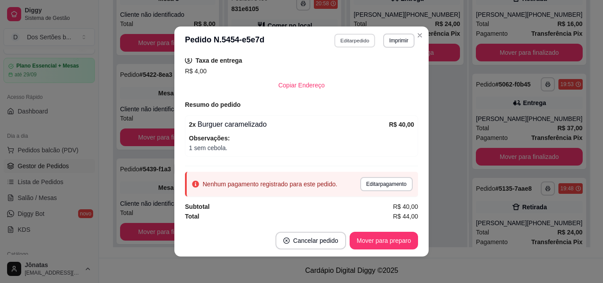
click at [342, 39] on button "Editar pedido" at bounding box center [354, 41] width 41 height 14
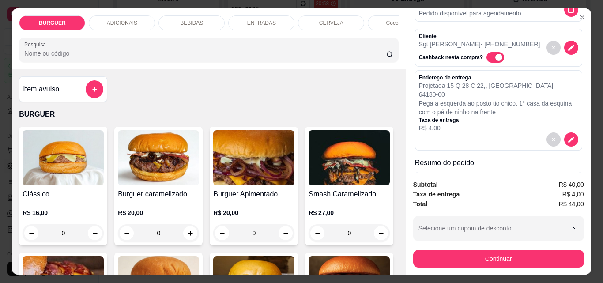
scroll to position [125, 0]
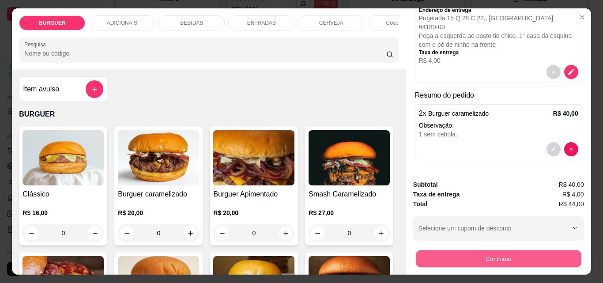
click at [500, 254] on button "Continuar" at bounding box center [497, 258] width 165 height 17
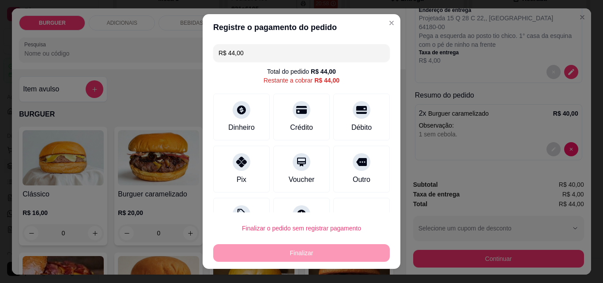
scroll to position [36, 0]
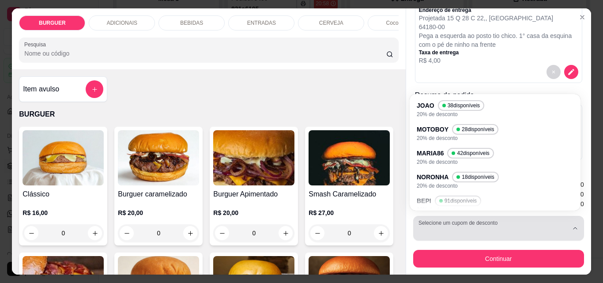
click at [450, 216] on button "Selecione um cupom de desconto" at bounding box center [498, 228] width 171 height 25
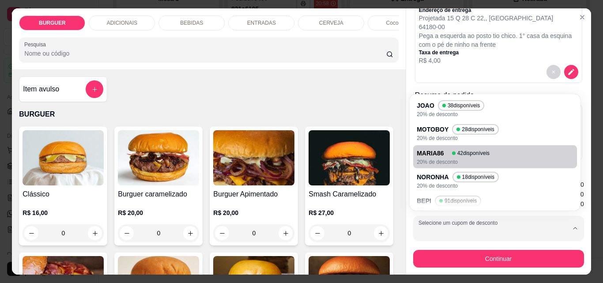
scroll to position [56, 0]
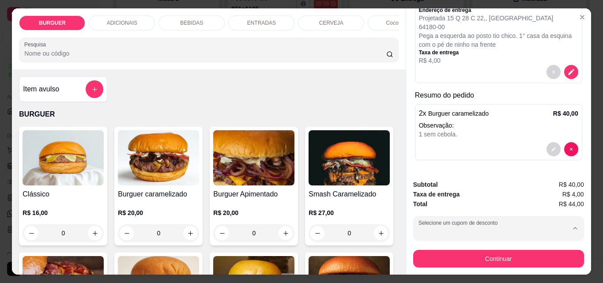
click at [448, 147] on span "91 disponíveis" at bounding box center [462, 146] width 34 height 7
type input "689e904026838b02dc7bd4f5"
select select "689e904026838b02dc7bd4f5"
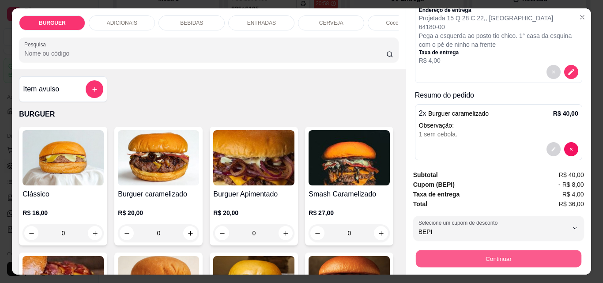
click at [442, 258] on button "Continuar" at bounding box center [497, 258] width 165 height 17
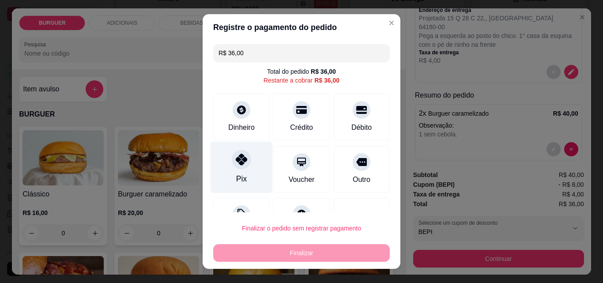
click at [248, 154] on div "Pix" at bounding box center [241, 168] width 62 height 52
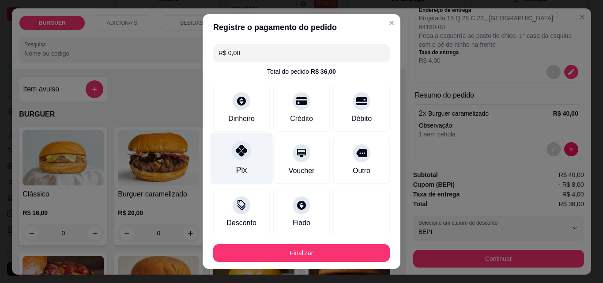
scroll to position [52, 0]
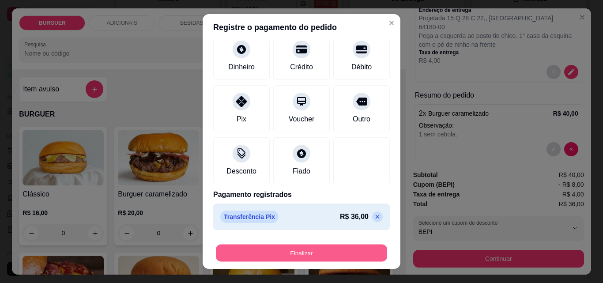
click at [321, 248] on button "Finalizar" at bounding box center [301, 252] width 171 height 17
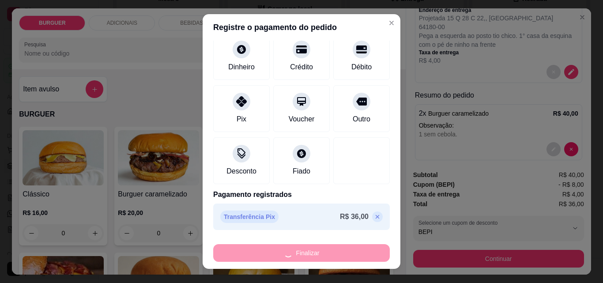
scroll to position [219, 0]
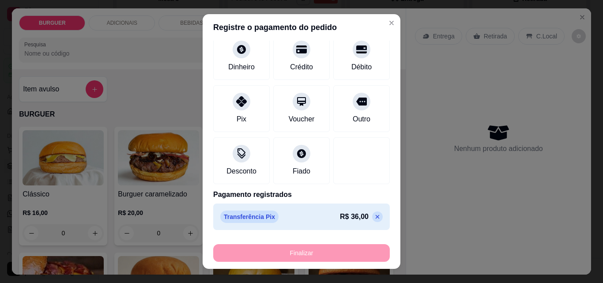
type input "-R$ 36,00"
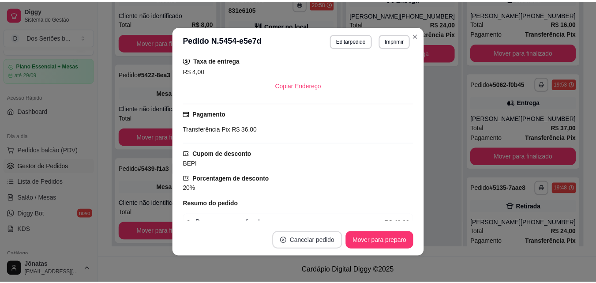
scroll to position [60, 0]
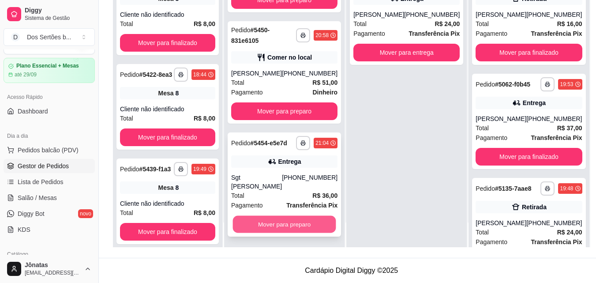
click at [267, 222] on button "Mover para preparo" at bounding box center [284, 224] width 103 height 17
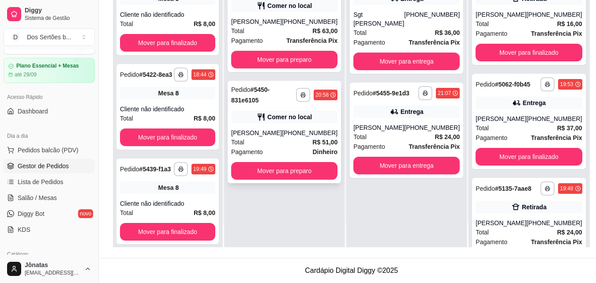
scroll to position [0, 0]
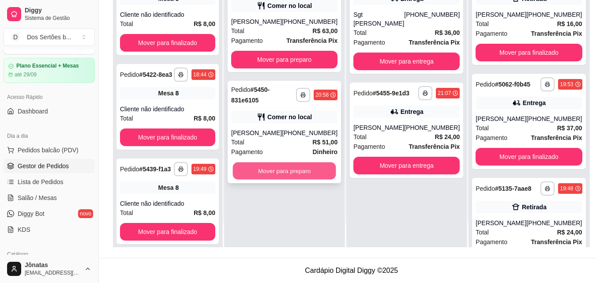
click at [287, 171] on button "Mover para preparo" at bounding box center [284, 170] width 103 height 17
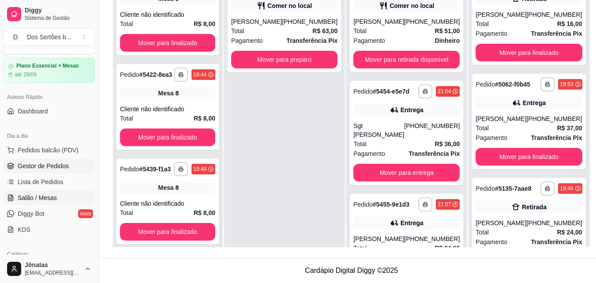
click at [61, 192] on link "Salão / Mesas" at bounding box center [49, 198] width 91 height 14
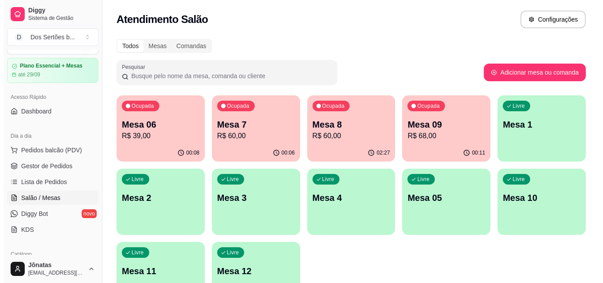
scroll to position [36, 0]
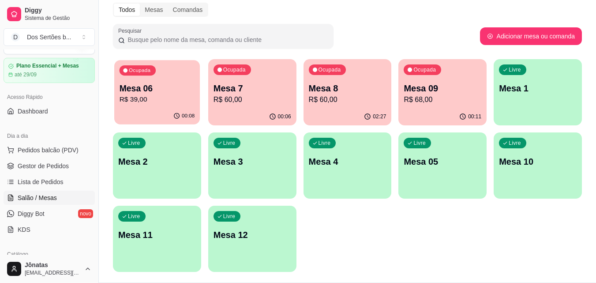
click at [172, 104] on p "R$ 39,00" at bounding box center [157, 99] width 75 height 10
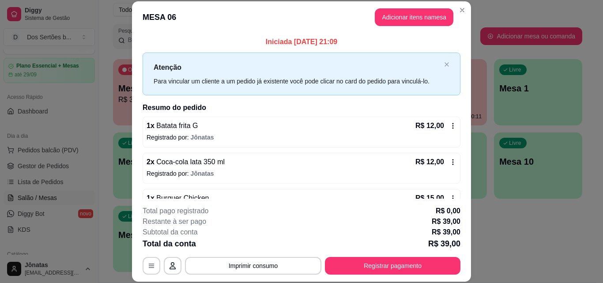
scroll to position [25, 0]
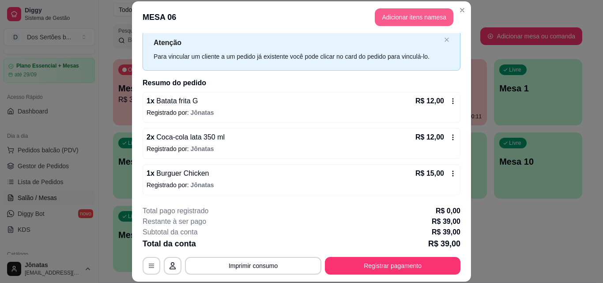
click at [391, 18] on button "Adicionar itens na mesa" at bounding box center [414, 17] width 79 height 18
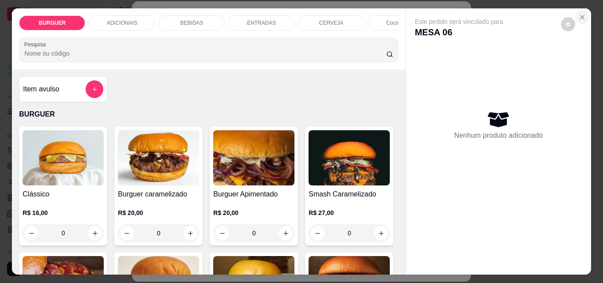
click at [582, 10] on button "Close" at bounding box center [582, 17] width 14 height 14
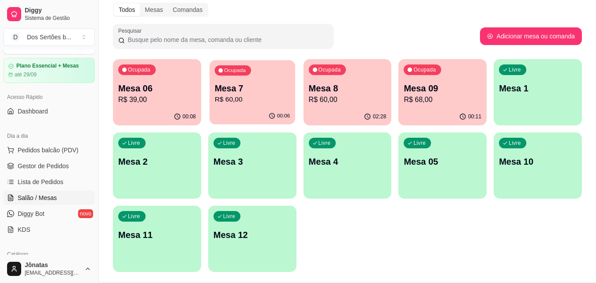
click at [271, 91] on p "Mesa 7" at bounding box center [251, 89] width 75 height 12
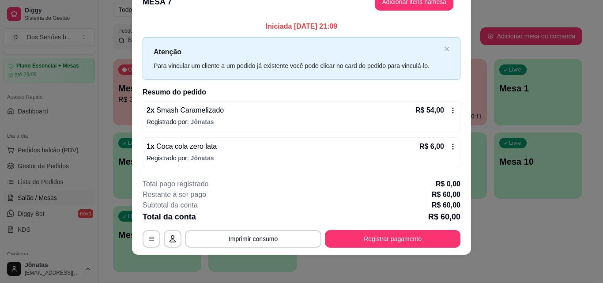
scroll to position [0, 0]
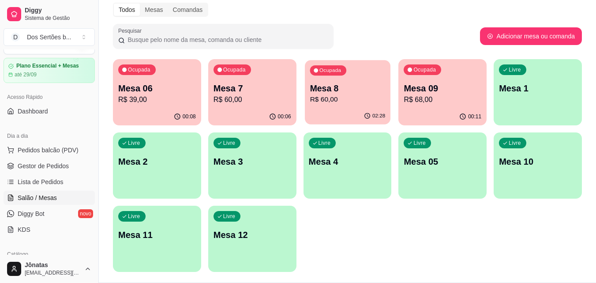
click at [332, 94] on p "Mesa 8" at bounding box center [347, 89] width 75 height 12
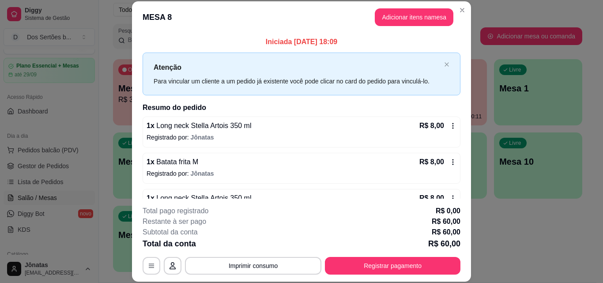
scroll to position [133, 0]
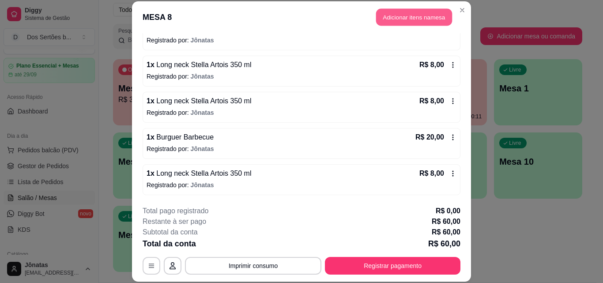
click at [389, 19] on button "Adicionar itens na mesa" at bounding box center [414, 17] width 76 height 17
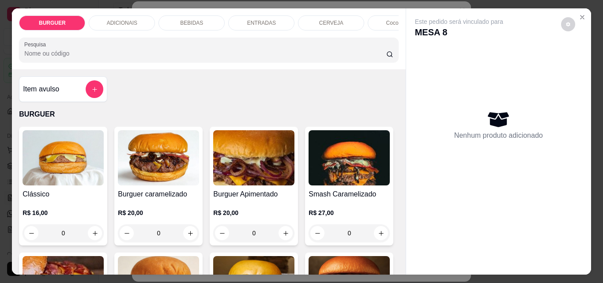
click at [192, 19] on p "BEBIDAS" at bounding box center [191, 22] width 23 height 7
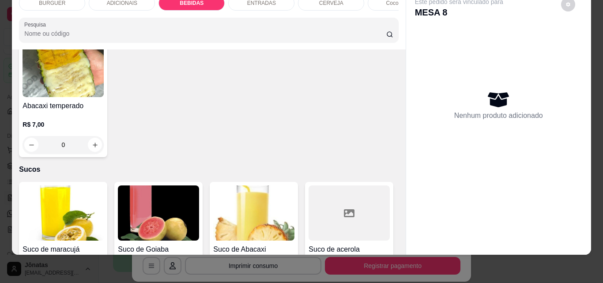
scroll to position [1957, 0]
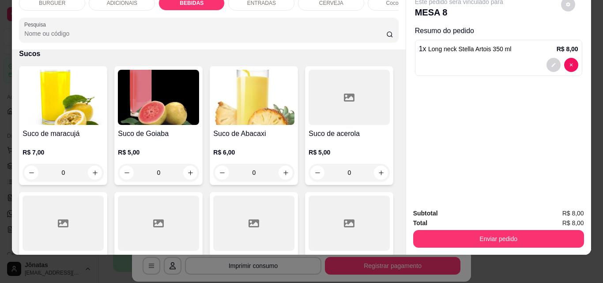
scroll to position [1958, 0]
type input "2"
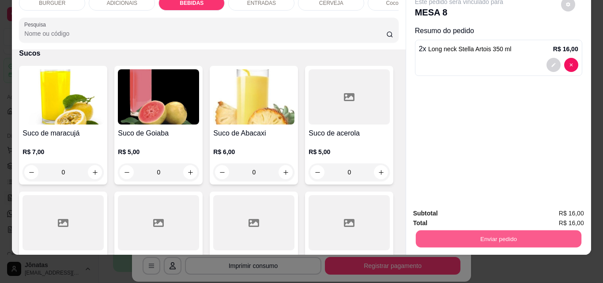
click at [465, 230] on button "Enviar pedido" at bounding box center [497, 238] width 165 height 17
click at [469, 210] on button "Não registrar e enviar pedido" at bounding box center [468, 210] width 89 height 16
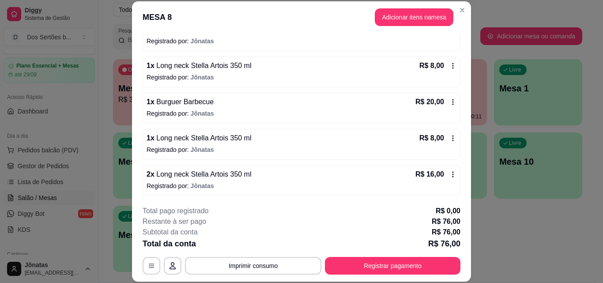
scroll to position [169, 0]
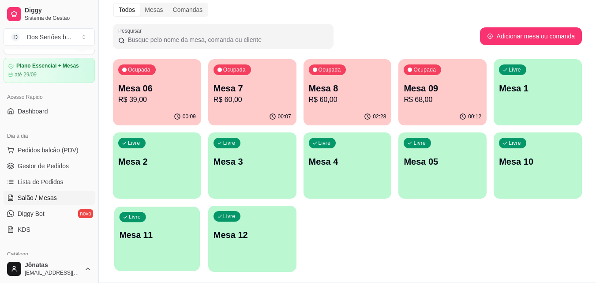
click at [166, 238] on p "Mesa 11" at bounding box center [157, 235] width 75 height 12
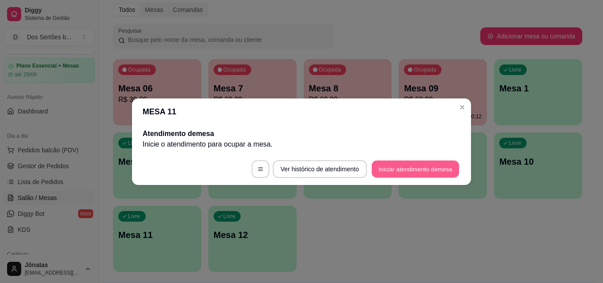
click at [396, 174] on button "Iniciar atendimento de mesa" at bounding box center [415, 168] width 87 height 17
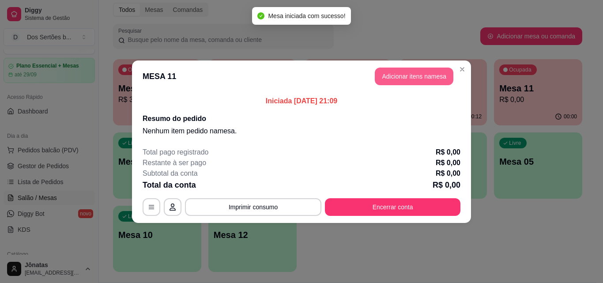
click at [399, 72] on button "Adicionar itens na mesa" at bounding box center [414, 77] width 79 height 18
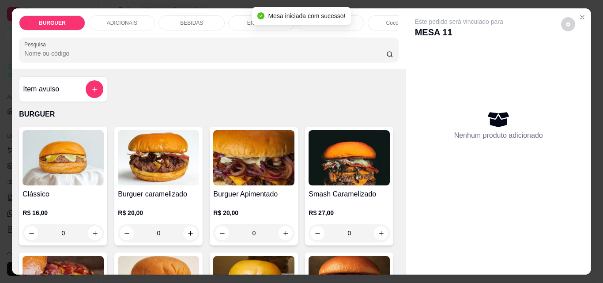
scroll to position [78, 0]
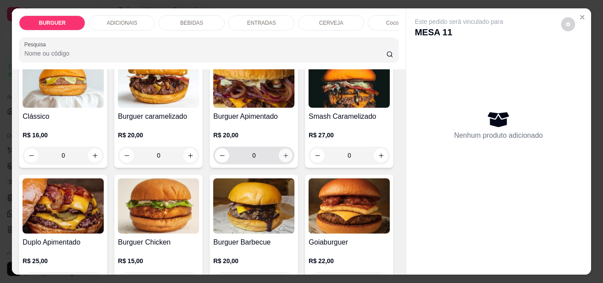
click at [283, 157] on icon "increase-product-quantity" at bounding box center [285, 155] width 7 height 7
type input "1"
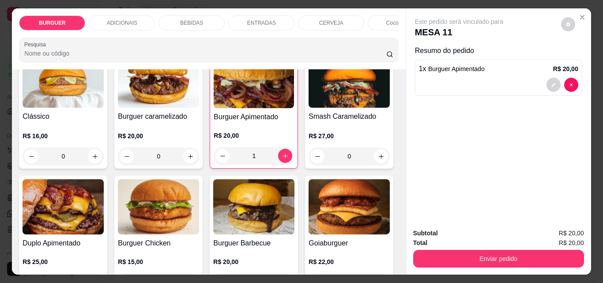
scroll to position [98, 0]
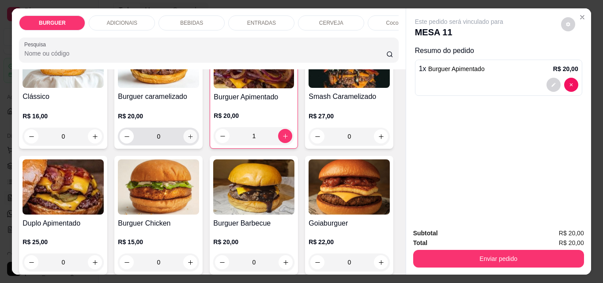
click at [184, 135] on button "increase-product-quantity" at bounding box center [191, 137] width 14 height 14
type input "1"
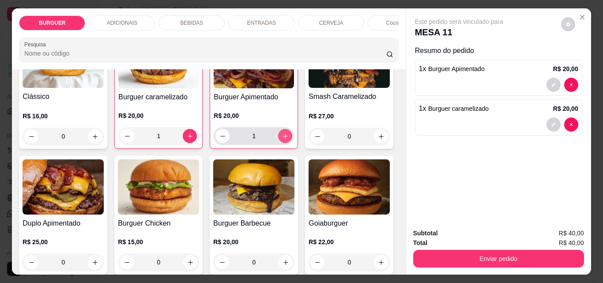
scroll to position [212, 0]
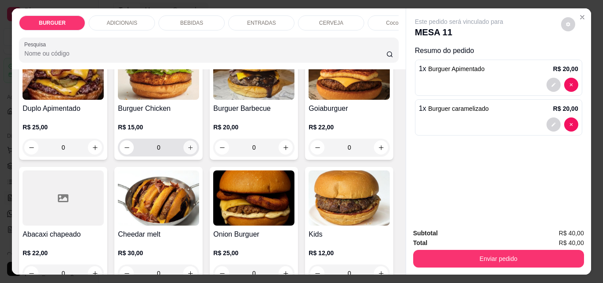
click at [197, 146] on button "increase-product-quantity" at bounding box center [191, 148] width 14 height 14
type input "1"
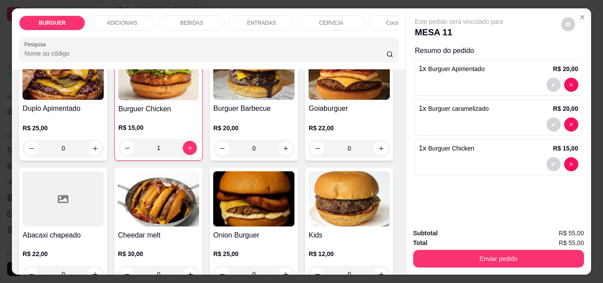
click at [129, 15] on div "ADICIONAIS" at bounding box center [122, 22] width 66 height 15
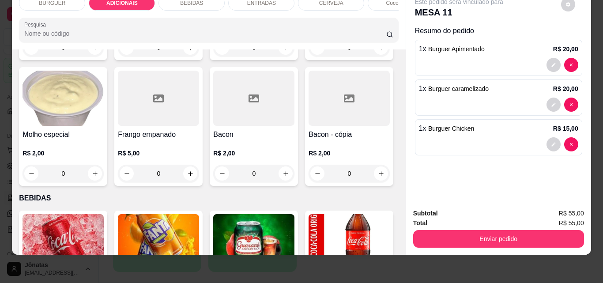
scroll to position [679, 0]
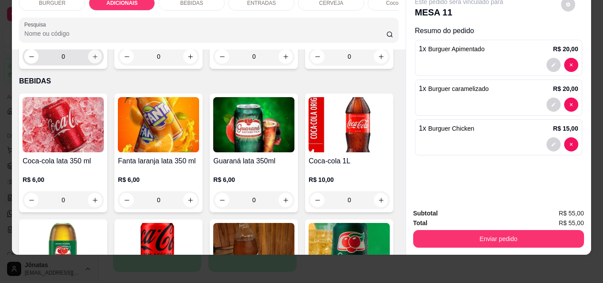
click at [98, 60] on icon "increase-product-quantity" at bounding box center [95, 56] width 7 height 7
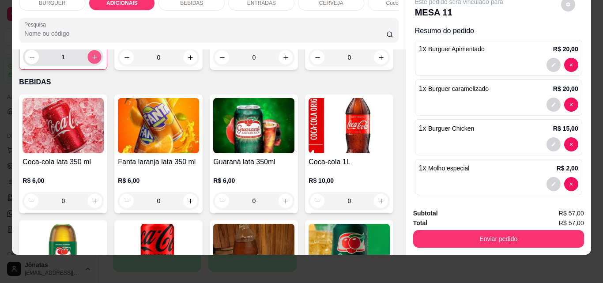
click at [98, 60] on icon "increase-product-quantity" at bounding box center [94, 57] width 7 height 7
type input "4"
click at [190, 0] on div "BEBIDAS" at bounding box center [191, 3] width 66 height 15
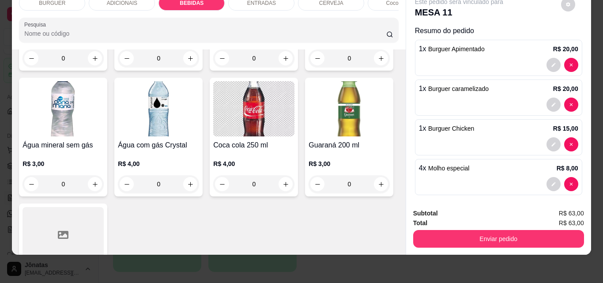
scroll to position [1098, 0]
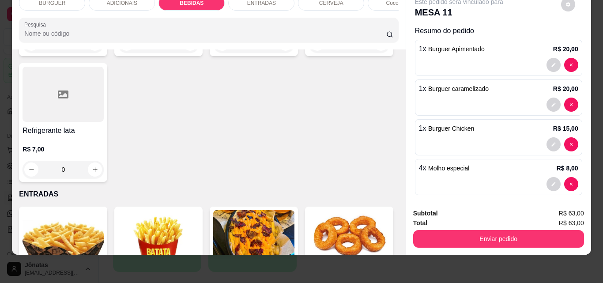
type input "1"
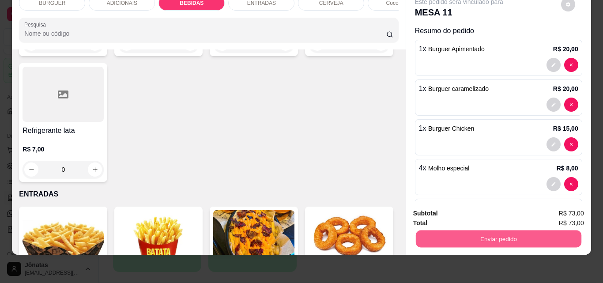
click at [479, 230] on button "Enviar pedido" at bounding box center [497, 238] width 165 height 17
click at [482, 210] on button "Não registrar e enviar pedido" at bounding box center [468, 210] width 89 height 16
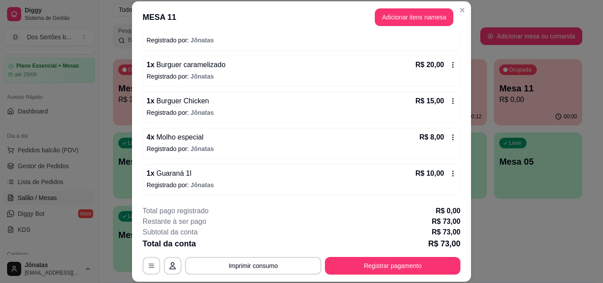
scroll to position [0, 0]
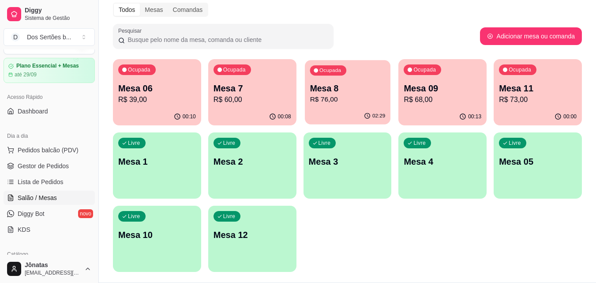
click at [339, 104] on p "R$ 76,00" at bounding box center [347, 99] width 75 height 10
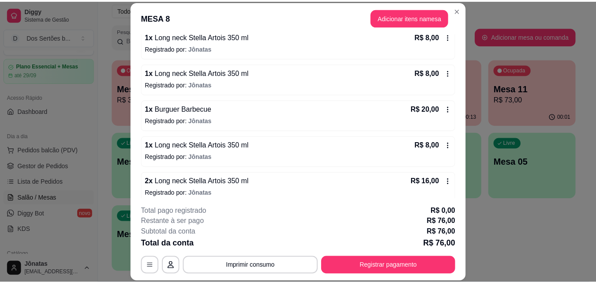
scroll to position [169, 0]
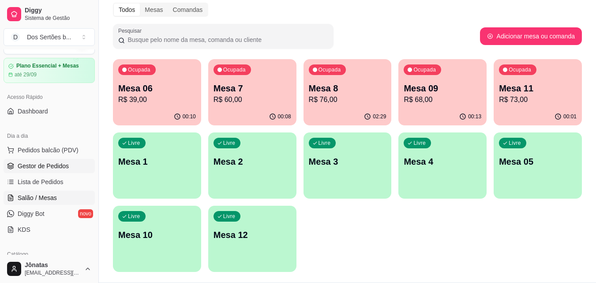
click at [36, 165] on span "Gestor de Pedidos" at bounding box center [43, 165] width 51 height 9
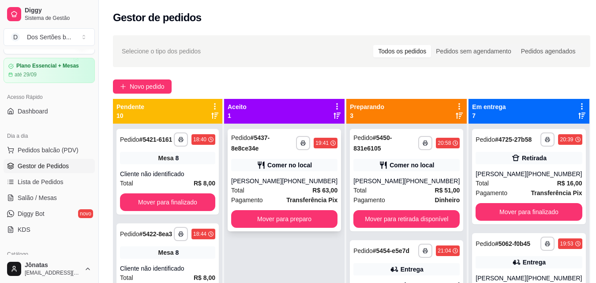
click at [291, 148] on div "Pedido # 5437-8e8ce34e" at bounding box center [263, 142] width 65 height 21
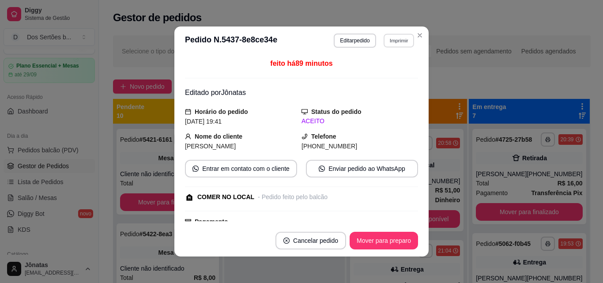
click at [393, 38] on button "Imprimir" at bounding box center [398, 41] width 30 height 14
click at [375, 71] on button "Impressora" at bounding box center [380, 71] width 62 height 14
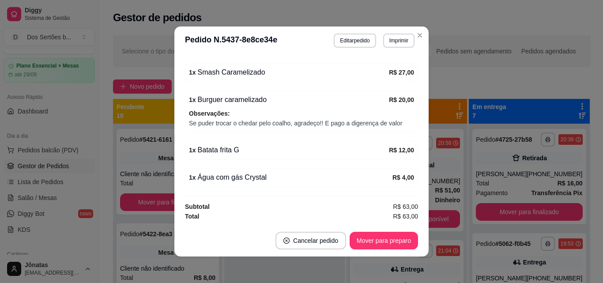
scroll to position [2, 0]
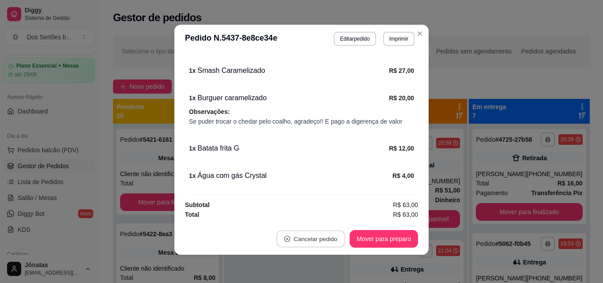
click at [297, 241] on button "Cancelar pedido" at bounding box center [310, 238] width 68 height 17
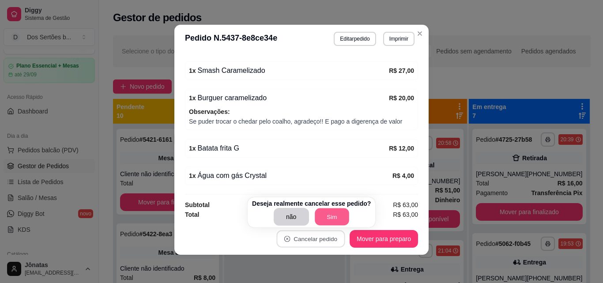
click at [330, 211] on button "Sim" at bounding box center [332, 216] width 34 height 17
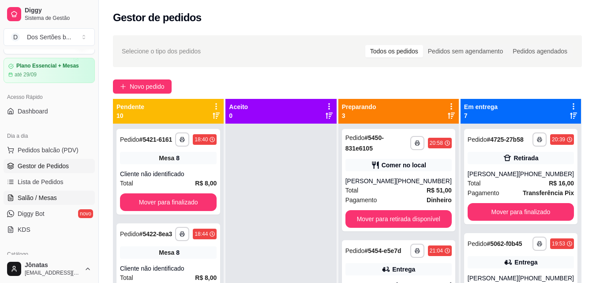
click at [23, 203] on link "Salão / Mesas" at bounding box center [49, 198] width 91 height 14
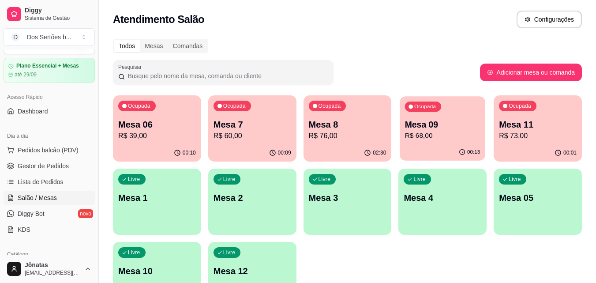
click at [428, 134] on p "R$ 68,00" at bounding box center [442, 136] width 75 height 10
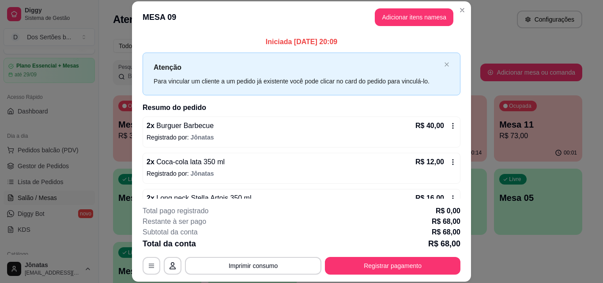
scroll to position [25, 0]
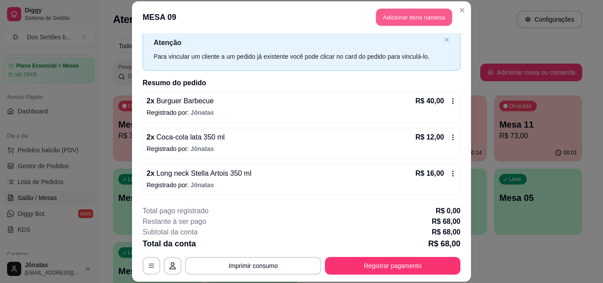
click at [384, 22] on button "Adicionar itens na mesa" at bounding box center [414, 17] width 76 height 17
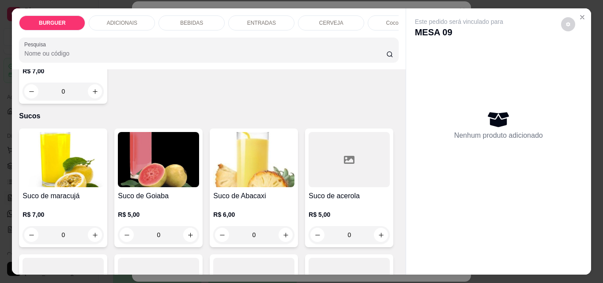
scroll to position [1999, 0]
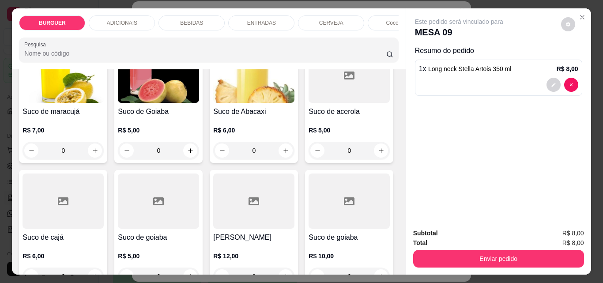
type input "2"
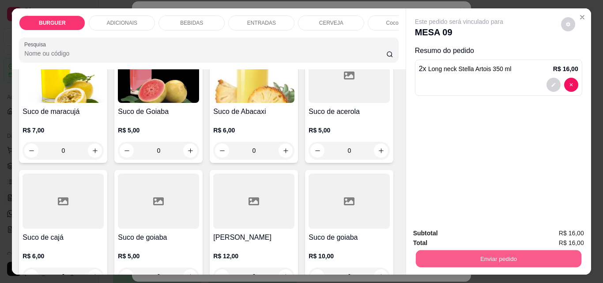
click at [448, 257] on button "Enviar pedido" at bounding box center [497, 258] width 165 height 17
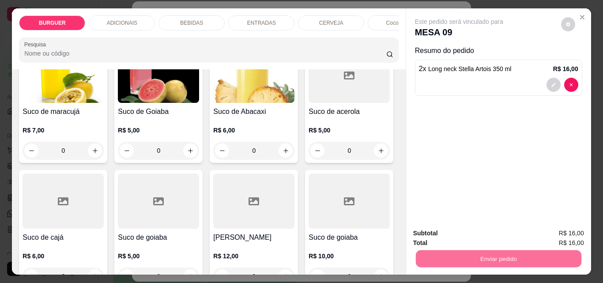
click at [465, 227] on button "Não registrar e enviar pedido" at bounding box center [468, 233] width 89 height 16
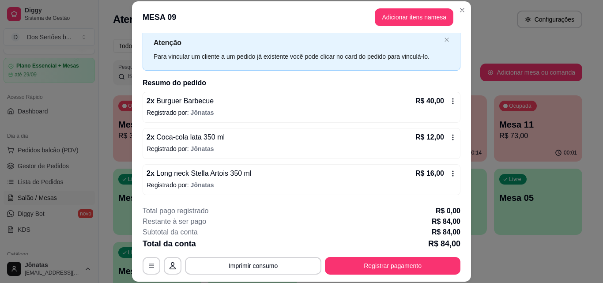
scroll to position [61, 0]
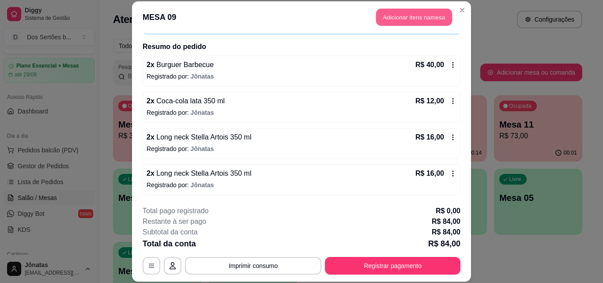
click at [402, 19] on button "Adicionar itens na mesa" at bounding box center [414, 17] width 76 height 17
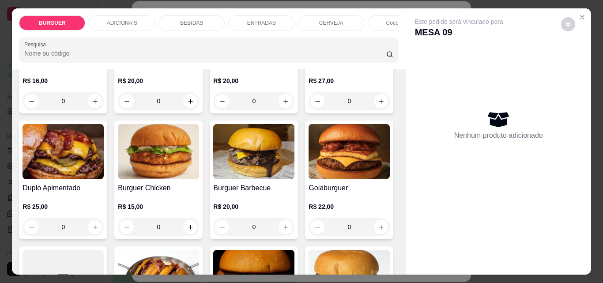
scroll to position [222, 0]
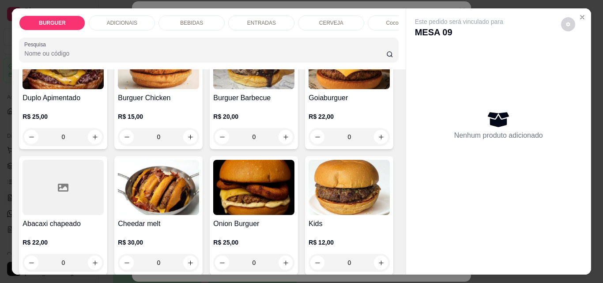
click at [378, 15] on icon "increase-product-quantity" at bounding box center [381, 11] width 7 height 7
type input "1"
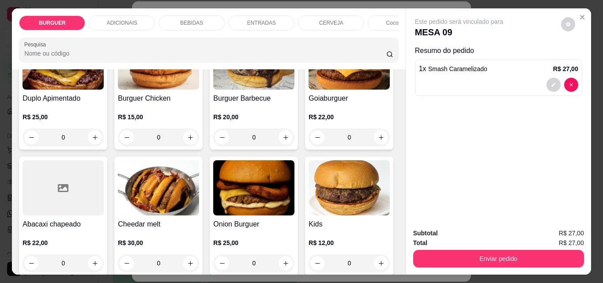
scroll to position [83, 0]
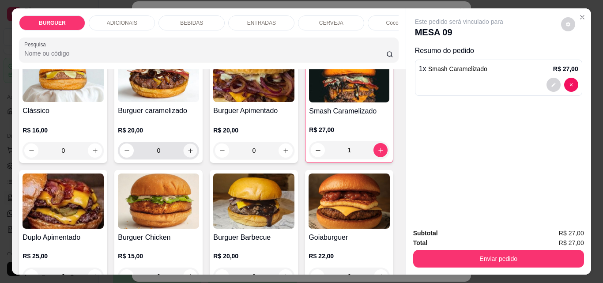
click at [187, 154] on icon "increase-product-quantity" at bounding box center [190, 150] width 7 height 7
type input "1"
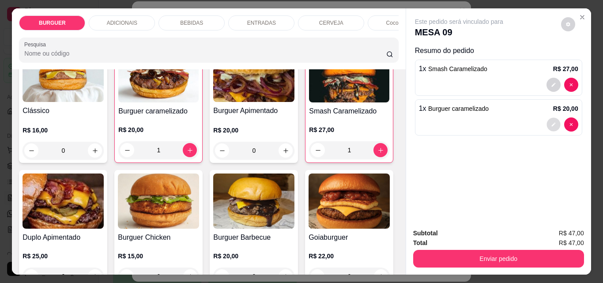
click at [547, 120] on button "decrease-product-quantity" at bounding box center [553, 125] width 14 height 14
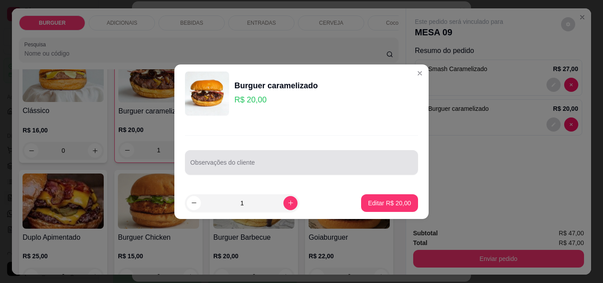
click at [232, 156] on div at bounding box center [301, 163] width 222 height 18
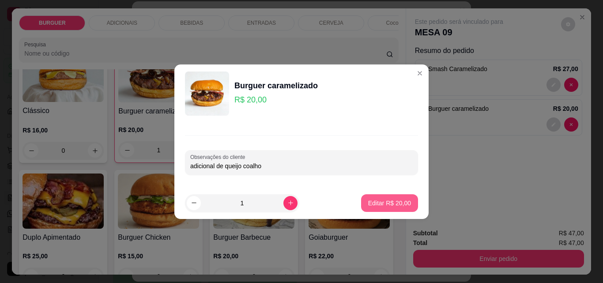
type input "adicional de queijo coalho"
click at [374, 197] on button "Editar R$ 20,00" at bounding box center [389, 203] width 57 height 18
type input "0"
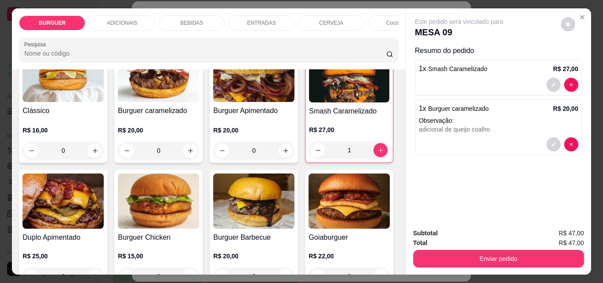
scroll to position [0, 0]
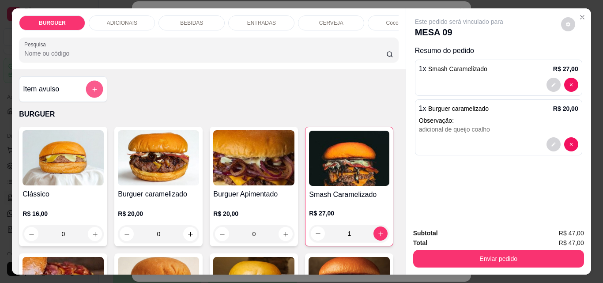
click at [91, 92] on icon "add-separate-item" at bounding box center [94, 89] width 7 height 7
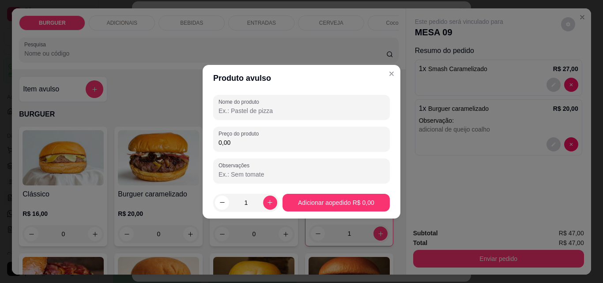
click at [224, 109] on input "Nome do produto" at bounding box center [301, 110] width 166 height 9
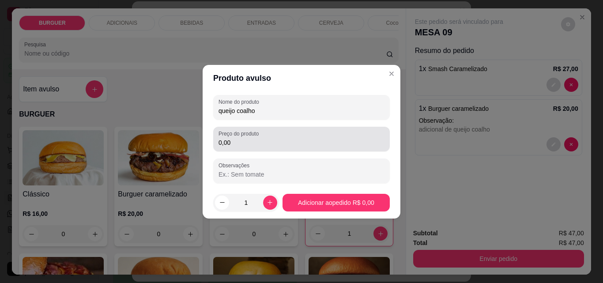
type input "queijo coalho"
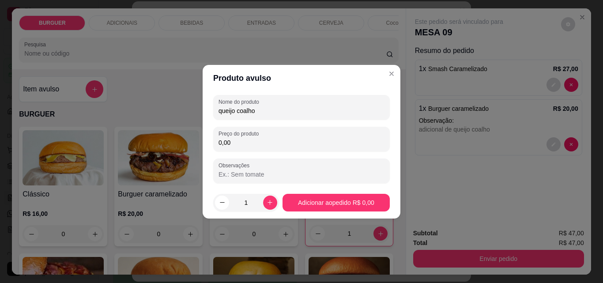
click at [234, 146] on input "0,00" at bounding box center [301, 142] width 166 height 9
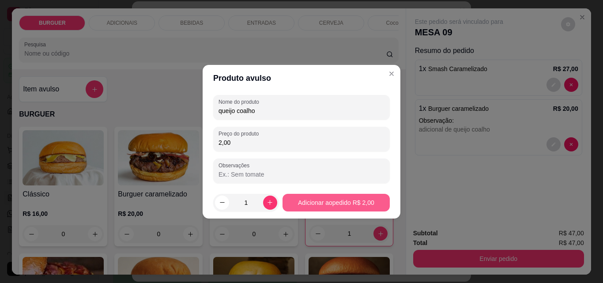
type input "2,00"
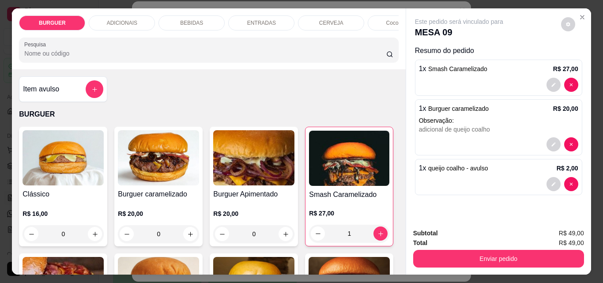
click at [244, 16] on div "ENTRADAS" at bounding box center [261, 22] width 66 height 15
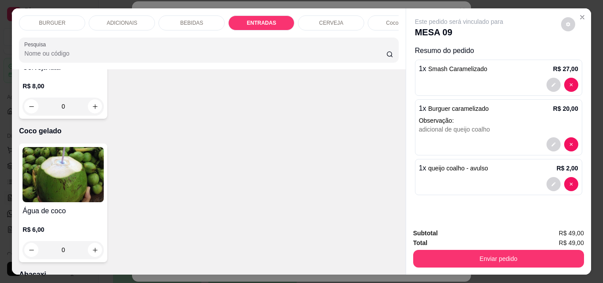
scroll to position [23, 0]
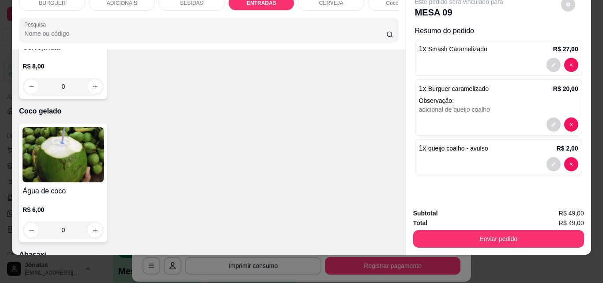
type input "1"
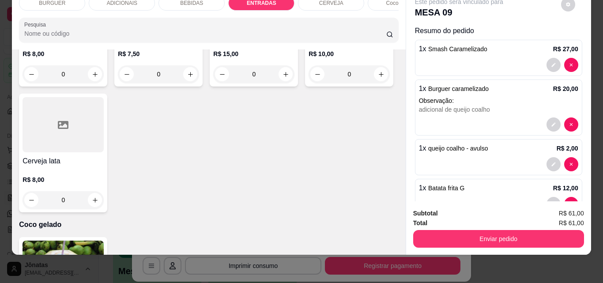
click at [168, 1] on div "BEBIDAS" at bounding box center [191, 3] width 66 height 15
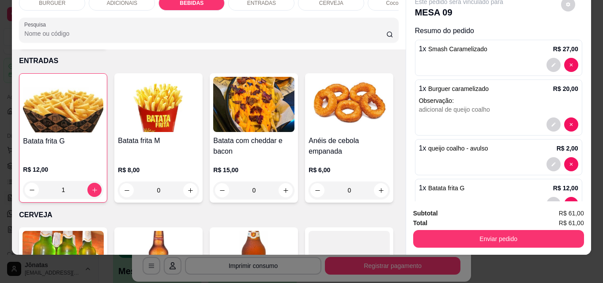
scroll to position [1403, 0]
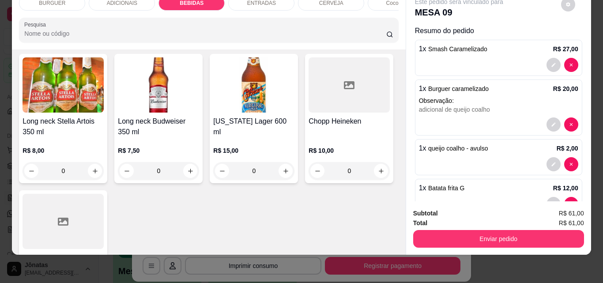
type input "1"
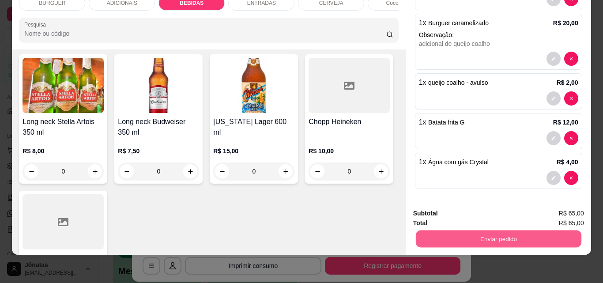
click at [424, 236] on button "Enviar pedido" at bounding box center [497, 238] width 165 height 17
click at [431, 210] on button "Não registrar e enviar pedido" at bounding box center [468, 210] width 89 height 16
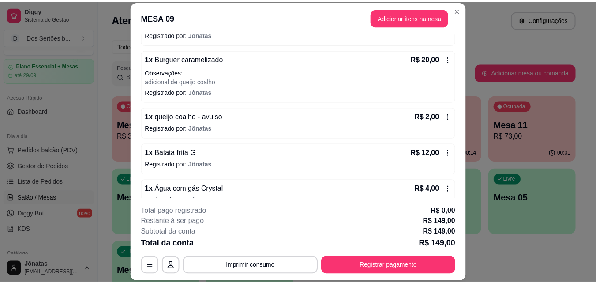
scroll to position [263, 0]
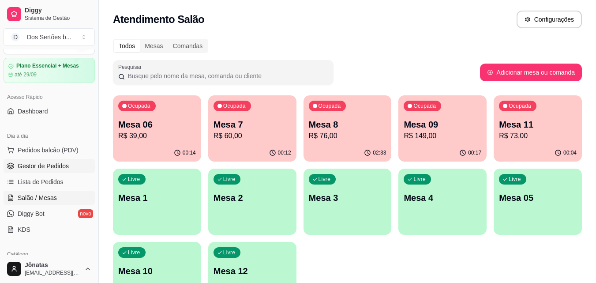
click at [79, 169] on link "Gestor de Pedidos" at bounding box center [49, 166] width 91 height 14
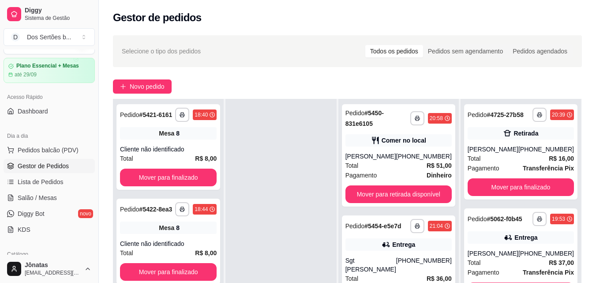
scroll to position [135, 0]
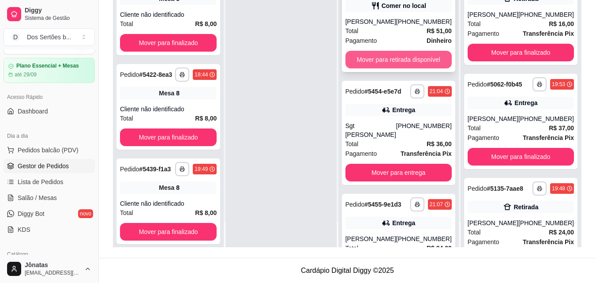
click at [413, 60] on button "Mover para retirada disponível" at bounding box center [398, 60] width 106 height 18
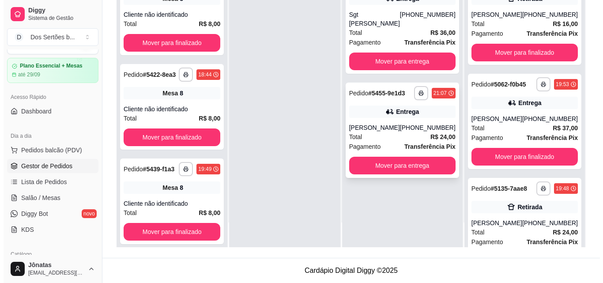
scroll to position [0, 0]
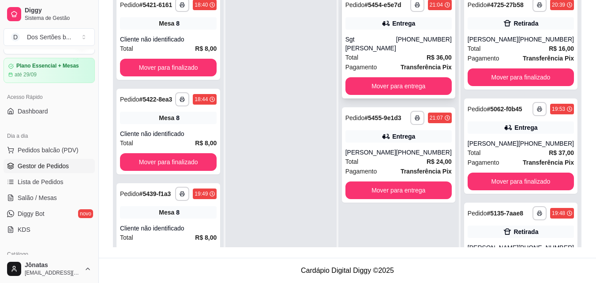
click at [396, 38] on div "Sgt [PERSON_NAME]" at bounding box center [370, 44] width 51 height 18
click at [44, 150] on span "Pedidos balcão (PDV)" at bounding box center [48, 150] width 61 height 9
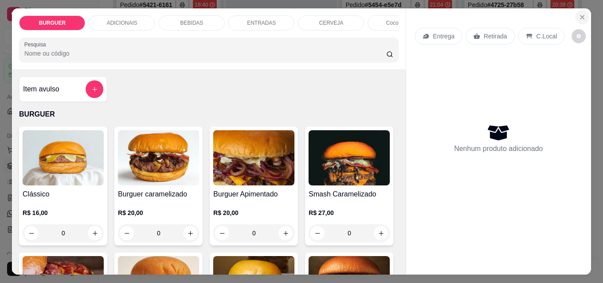
click at [576, 10] on button "Close" at bounding box center [582, 17] width 14 height 14
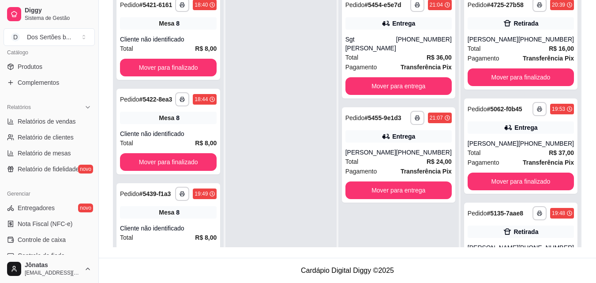
scroll to position [225, 0]
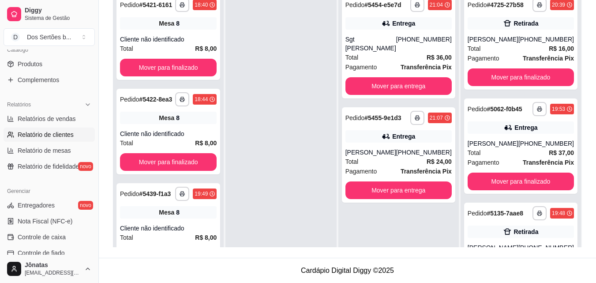
click at [41, 133] on span "Relatório de clientes" at bounding box center [46, 134] width 56 height 9
select select "30"
select select "HIGHEST_TOTAL_SPENT_WITH_ORDERS"
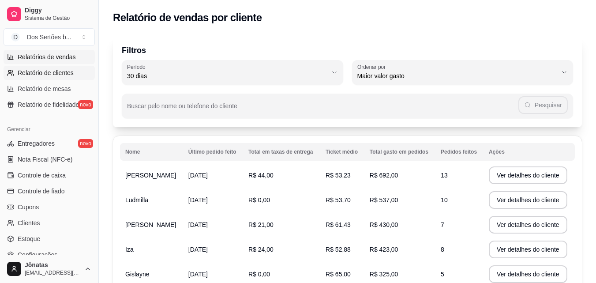
click at [31, 51] on link "Relatórios de vendas" at bounding box center [49, 57] width 91 height 14
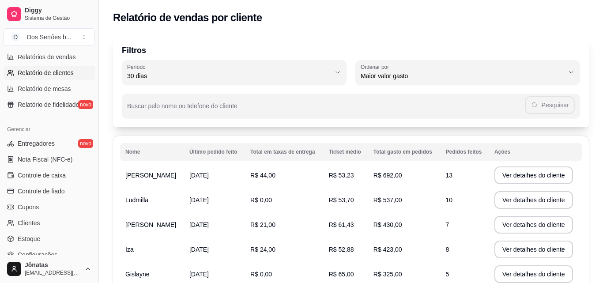
select select "ALL"
select select "0"
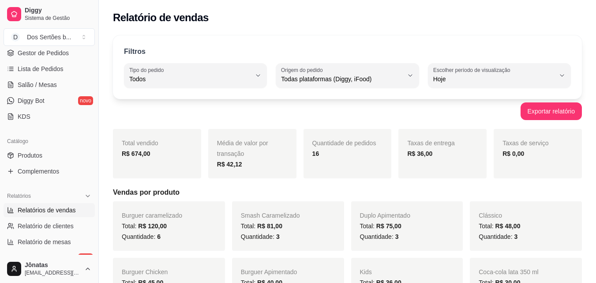
scroll to position [44, 0]
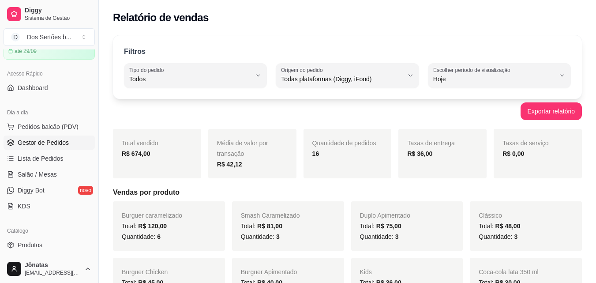
click at [55, 143] on span "Gestor de Pedidos" at bounding box center [43, 142] width 51 height 9
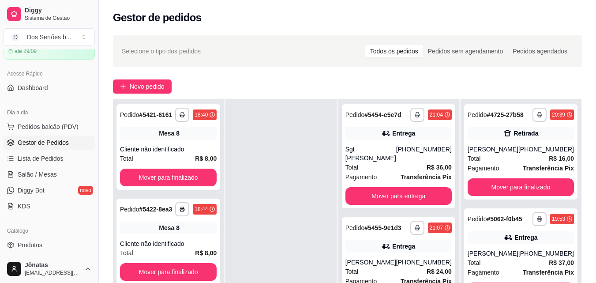
scroll to position [135, 0]
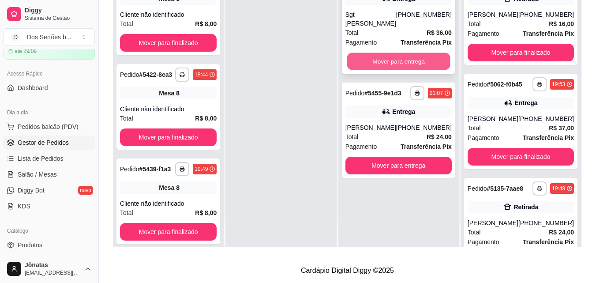
click at [391, 53] on button "Mover para entrega" at bounding box center [398, 61] width 103 height 17
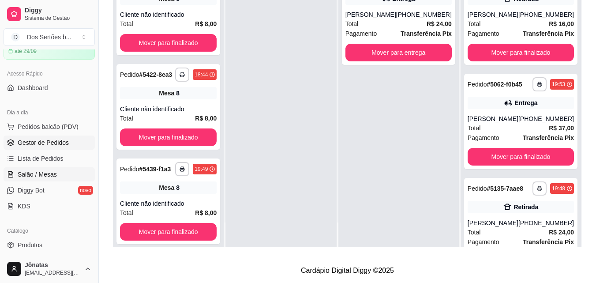
click at [17, 171] on link "Salão / Mesas" at bounding box center [49, 174] width 91 height 14
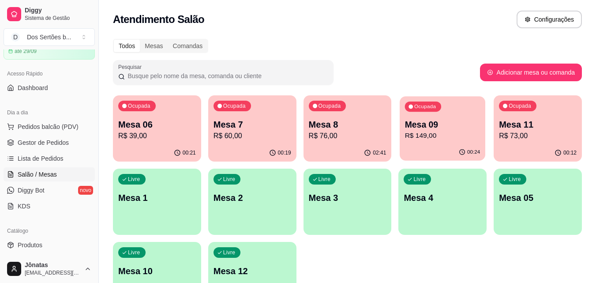
click at [419, 135] on p "R$ 149,00" at bounding box center [442, 136] width 75 height 10
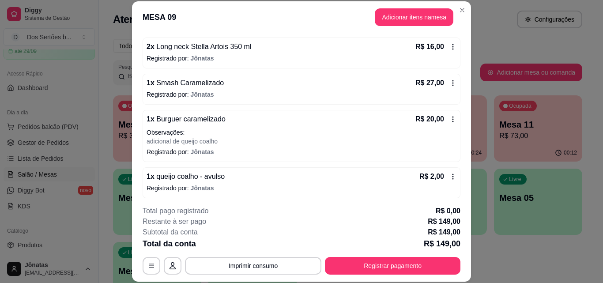
scroll to position [189, 0]
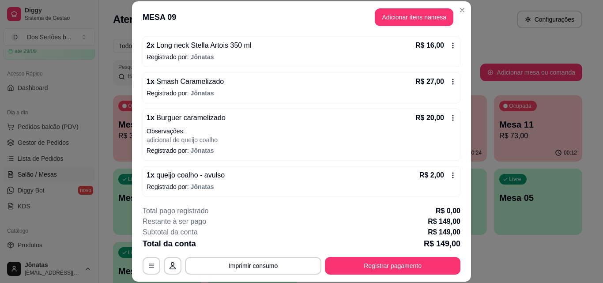
click at [443, 55] on p "Registrado por: Jônatas" at bounding box center [301, 57] width 310 height 9
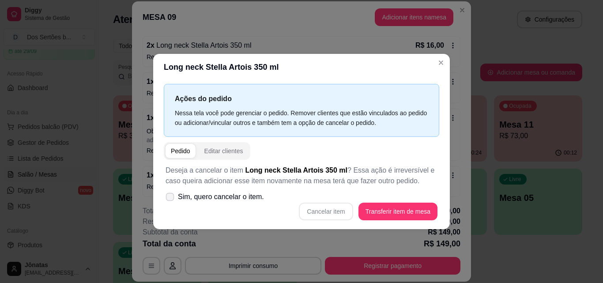
click at [173, 196] on icon at bounding box center [169, 196] width 7 height 5
click at [171, 198] on input "Sim, quero cancelar o item." at bounding box center [168, 201] width 6 height 6
checkbox input "true"
click at [331, 214] on button "Cancelar item" at bounding box center [326, 211] width 53 height 17
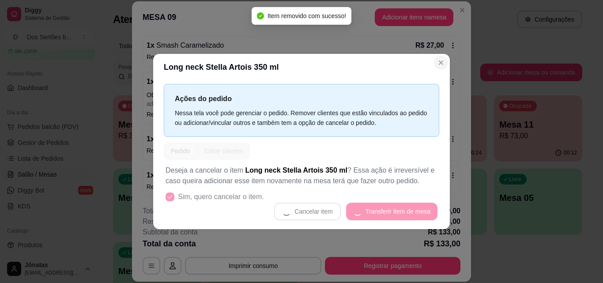
scroll to position [153, 0]
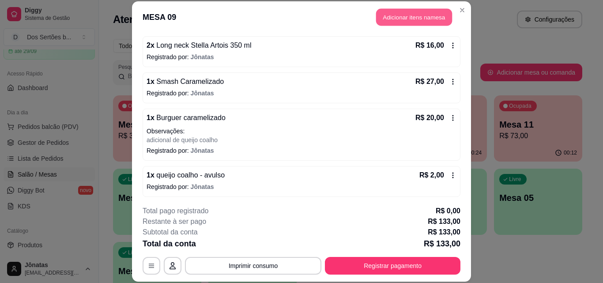
click at [386, 19] on button "Adicionar itens na mesa" at bounding box center [414, 17] width 76 height 17
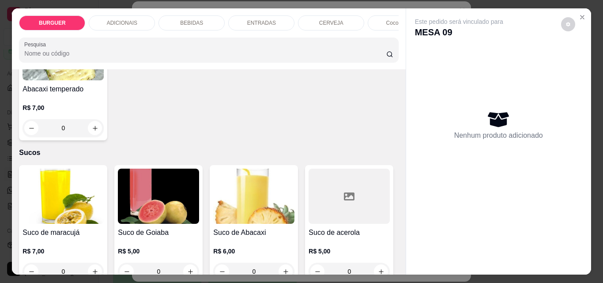
scroll to position [1983, 0]
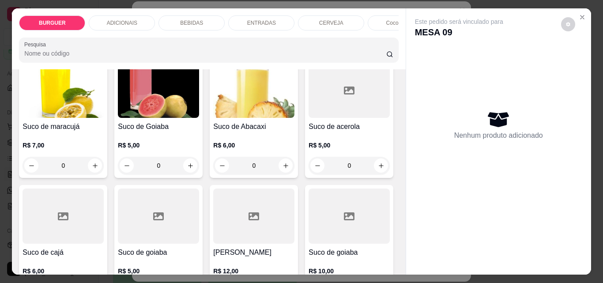
type input "1"
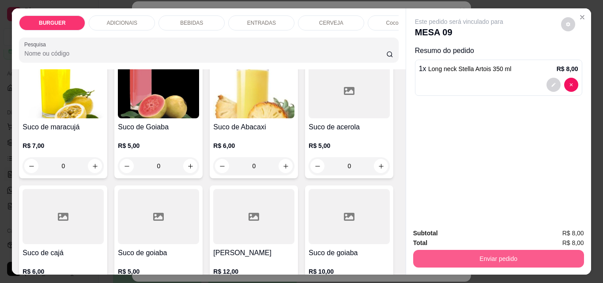
click at [428, 261] on button "Enviar pedido" at bounding box center [498, 259] width 171 height 18
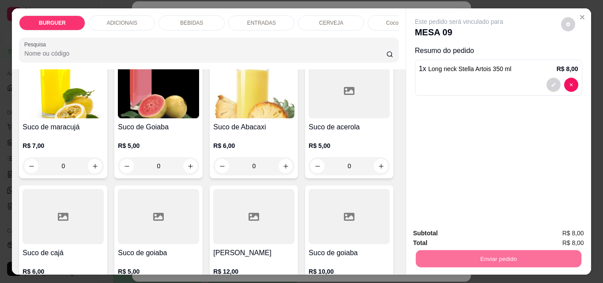
click at [449, 233] on button "Não registrar e enviar pedido" at bounding box center [468, 233] width 89 height 16
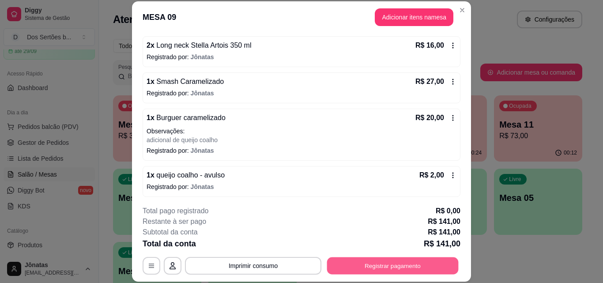
click at [421, 262] on button "Registrar pagamento" at bounding box center [392, 265] width 131 height 17
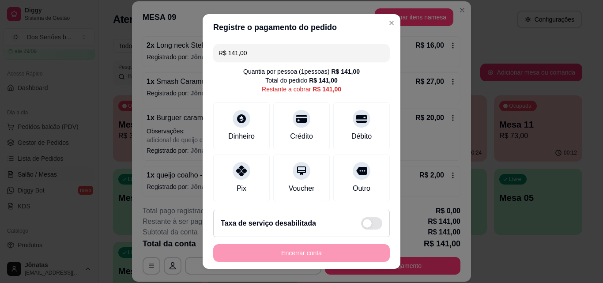
click at [261, 60] on input "R$ 141,00" at bounding box center [301, 53] width 166 height 18
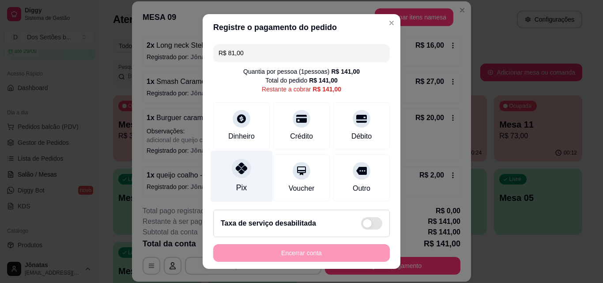
click at [240, 166] on icon at bounding box center [241, 167] width 11 height 11
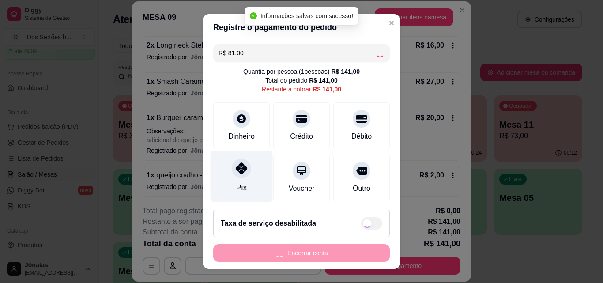
type input "R$ 60,00"
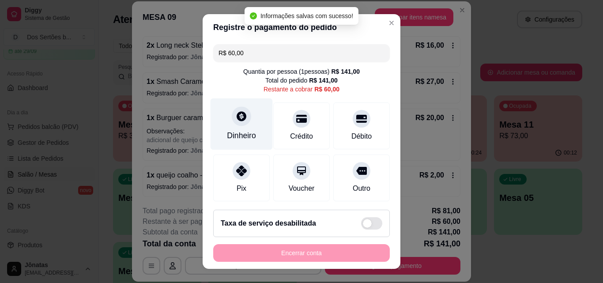
click at [251, 135] on div "Dinheiro" at bounding box center [241, 124] width 62 height 52
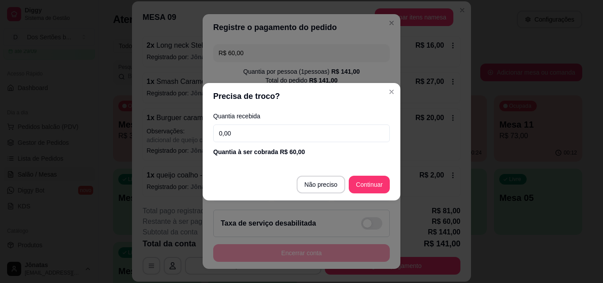
click at [245, 135] on input "0,00" at bounding box center [301, 133] width 176 height 18
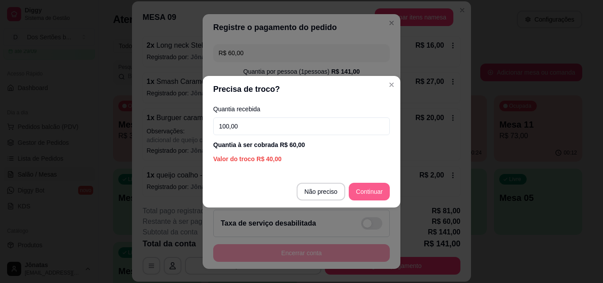
type input "100,00"
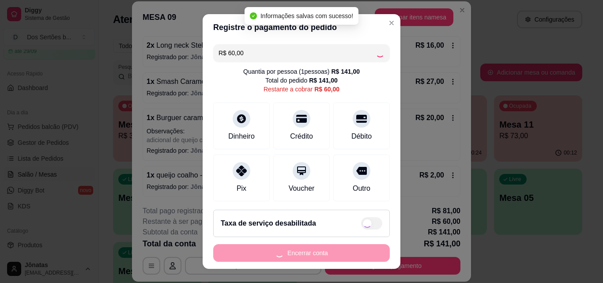
type input "R$ 0,00"
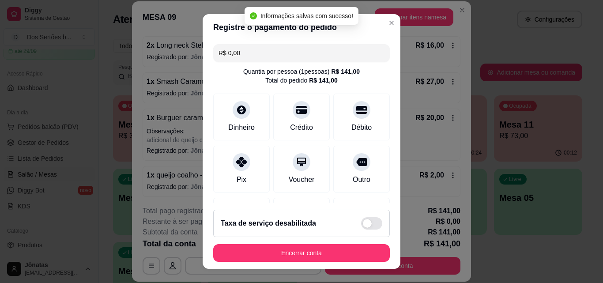
scroll to position [135, 0]
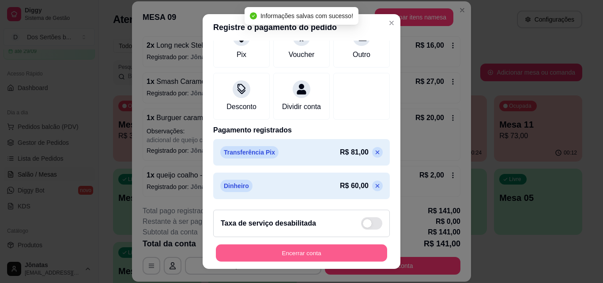
click at [334, 259] on button "Encerrar conta" at bounding box center [301, 252] width 171 height 17
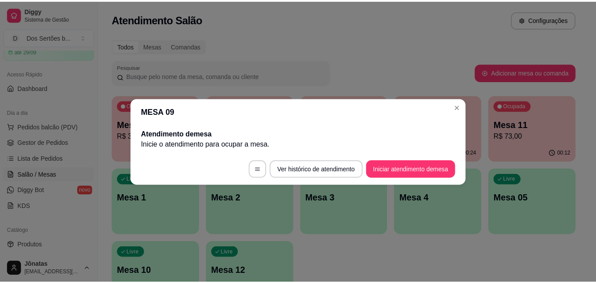
scroll to position [0, 0]
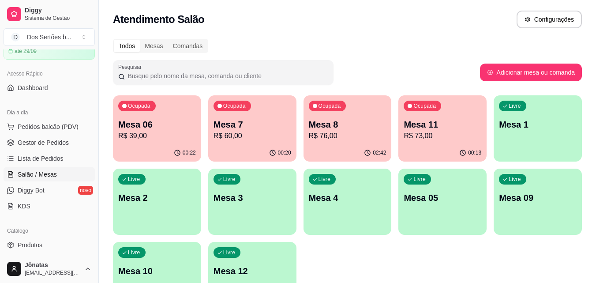
click at [38, 150] on ul "Pedidos balcão (PDV) Gestor de Pedidos Lista de Pedidos Salão / Mesas Diggy Bot…" at bounding box center [49, 167] width 91 height 94
click at [28, 146] on span "Gestor de Pedidos" at bounding box center [43, 142] width 51 height 9
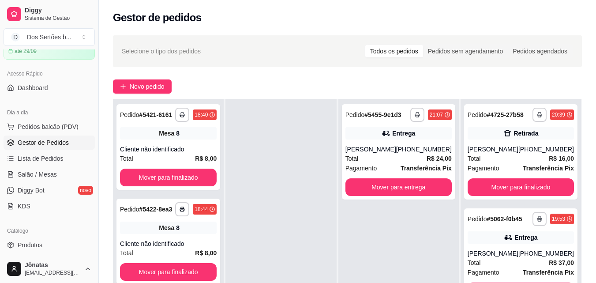
scroll to position [107, 0]
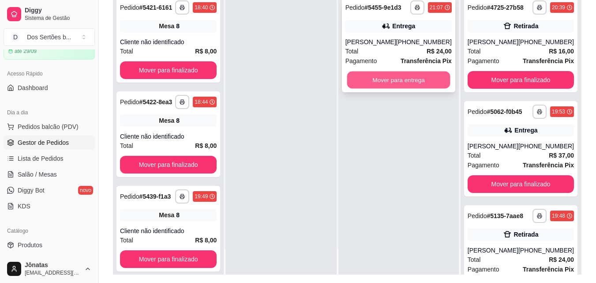
click at [386, 75] on button "Mover para entrega" at bounding box center [398, 79] width 103 height 17
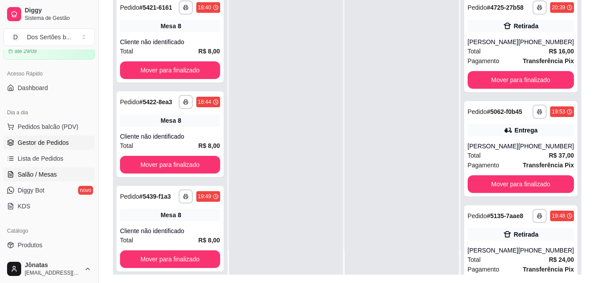
click at [36, 168] on link "Salão / Mesas" at bounding box center [49, 174] width 91 height 14
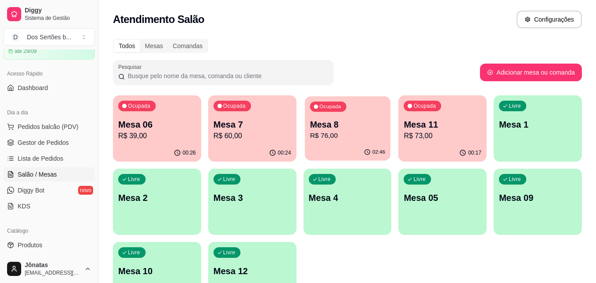
click at [329, 136] on p "R$ 76,00" at bounding box center [347, 136] width 75 height 10
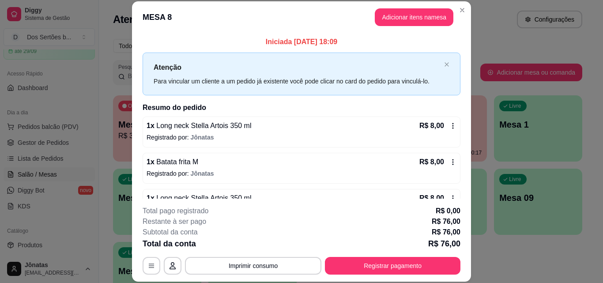
scroll to position [169, 0]
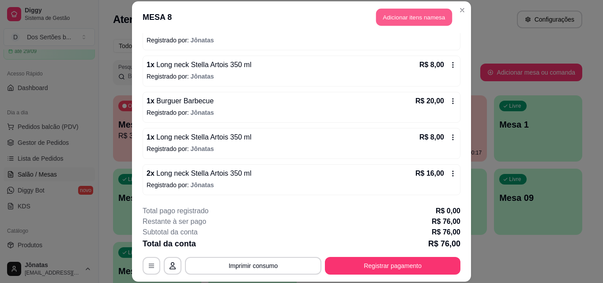
click at [419, 13] on button "Adicionar itens na mesa" at bounding box center [414, 17] width 76 height 17
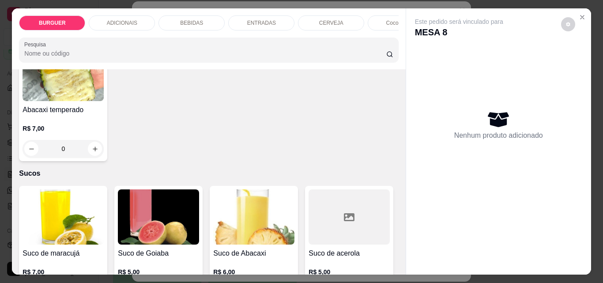
scroll to position [2002, 0]
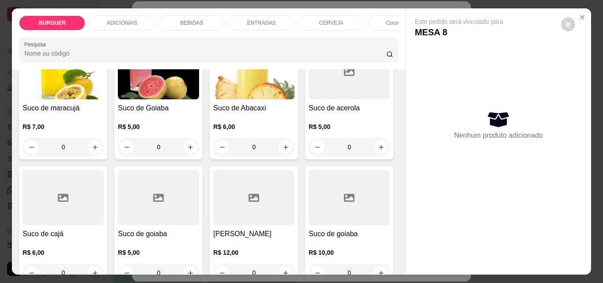
type input "1"
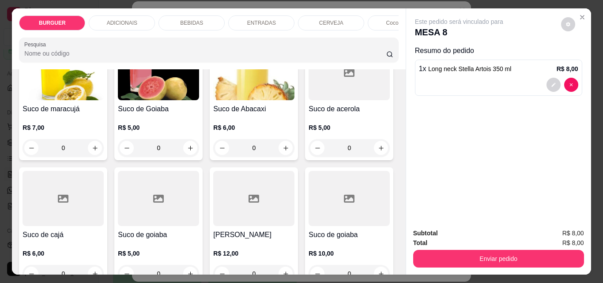
scroll to position [2002, 0]
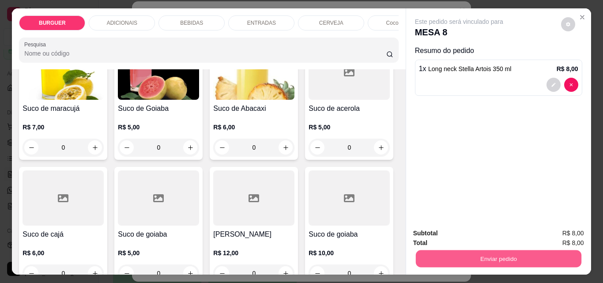
click at [472, 252] on button "Enviar pedido" at bounding box center [497, 258] width 165 height 17
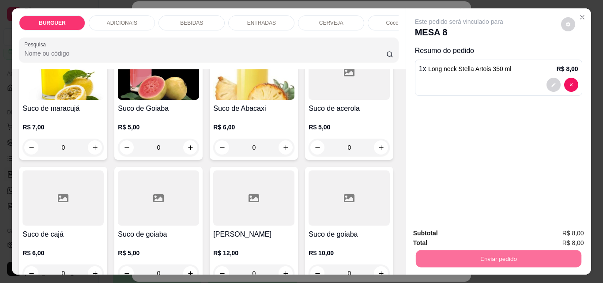
click at [469, 230] on button "Não registrar e enviar pedido" at bounding box center [468, 233] width 89 height 16
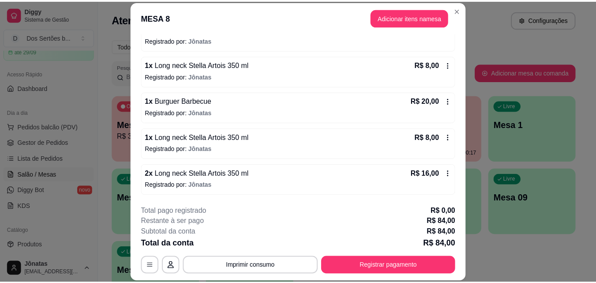
scroll to position [206, 0]
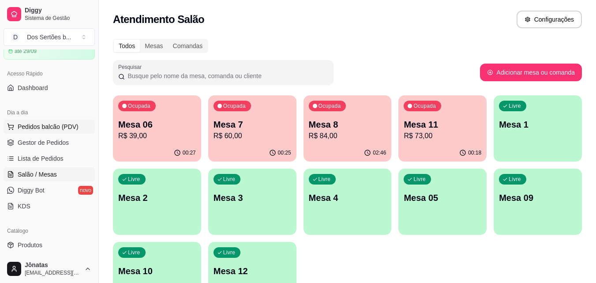
click at [60, 133] on button "Pedidos balcão (PDV)" at bounding box center [49, 127] width 91 height 14
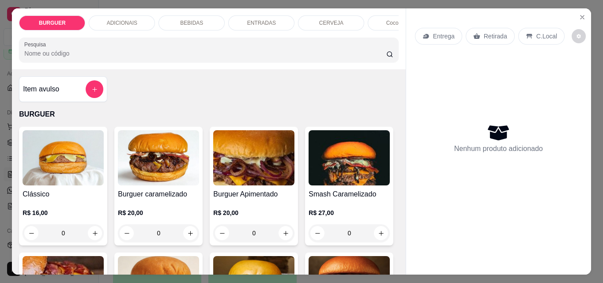
click at [55, 139] on img at bounding box center [63, 157] width 81 height 55
click at [578, 16] on icon "Close" at bounding box center [581, 17] width 7 height 7
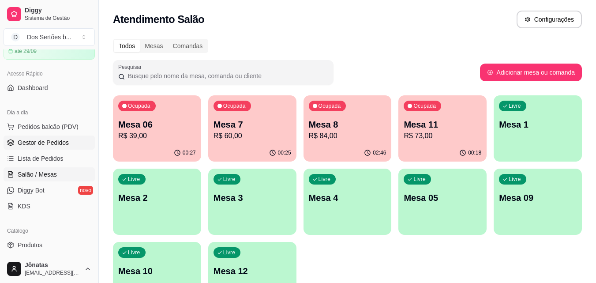
click at [36, 143] on span "Gestor de Pedidos" at bounding box center [43, 142] width 51 height 9
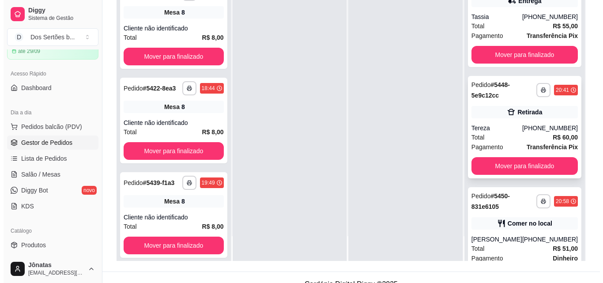
scroll to position [395, 0]
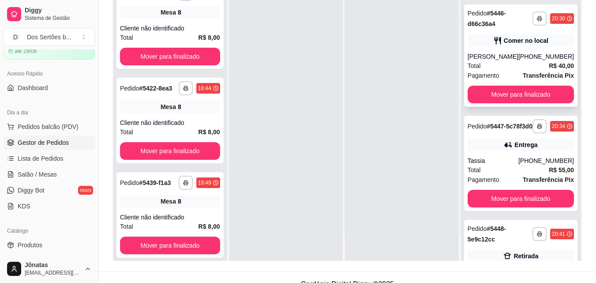
click at [522, 71] on div "Total R$ 40,00" at bounding box center [521, 66] width 106 height 10
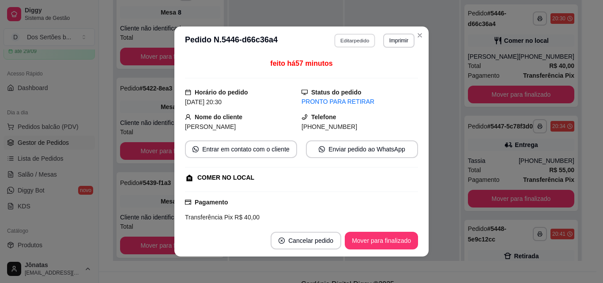
click at [351, 41] on button "Editar pedido" at bounding box center [354, 41] width 41 height 14
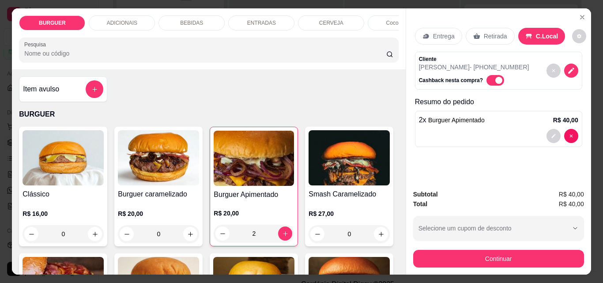
click at [188, 24] on div "BEBIDAS" at bounding box center [191, 22] width 66 height 15
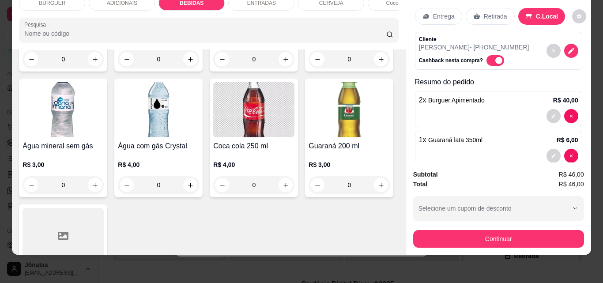
type input "0"
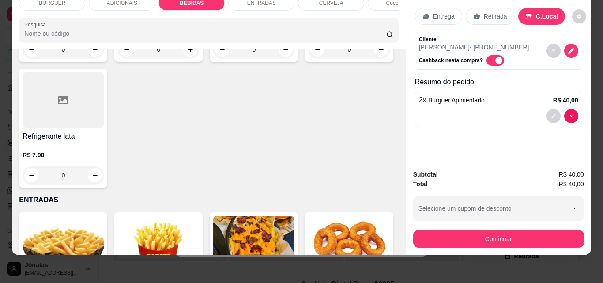
scroll to position [1172, 0]
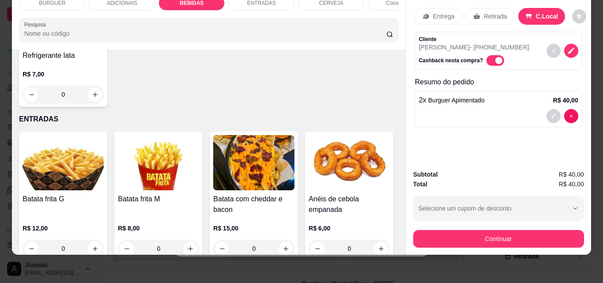
type input "1"
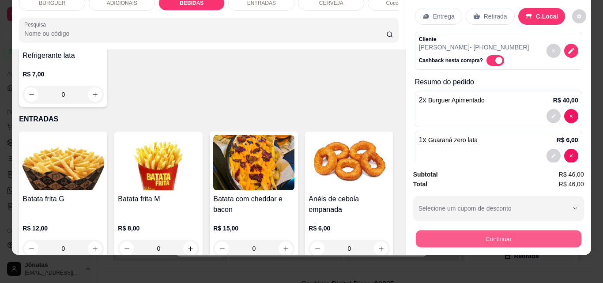
click at [469, 230] on button "Continuar" at bounding box center [497, 238] width 165 height 17
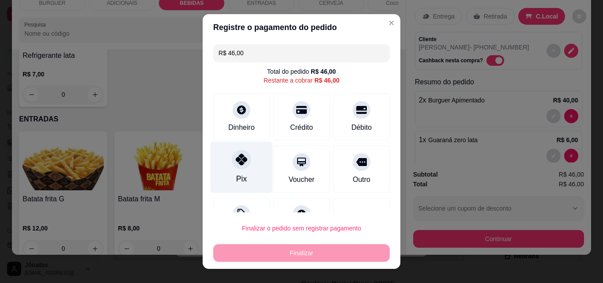
click at [213, 160] on div "Pix" at bounding box center [241, 168] width 62 height 52
type input "R$ 0,00"
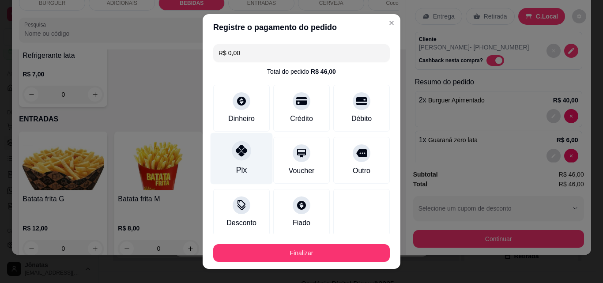
scroll to position [52, 0]
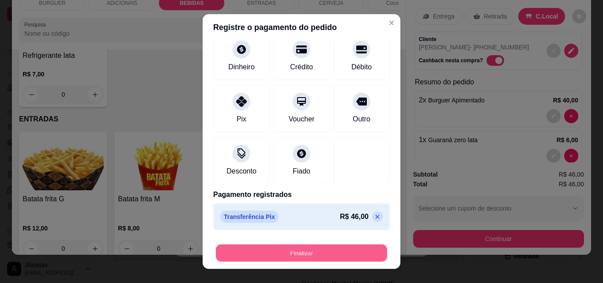
click at [341, 260] on button "Finalizar" at bounding box center [301, 252] width 171 height 17
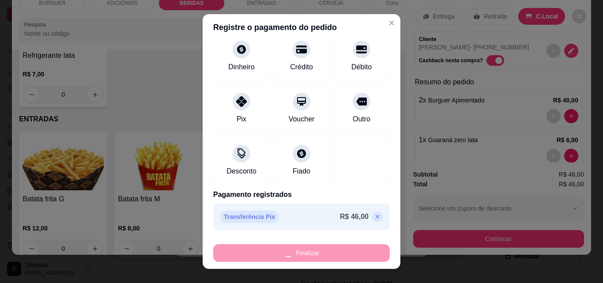
type input "0"
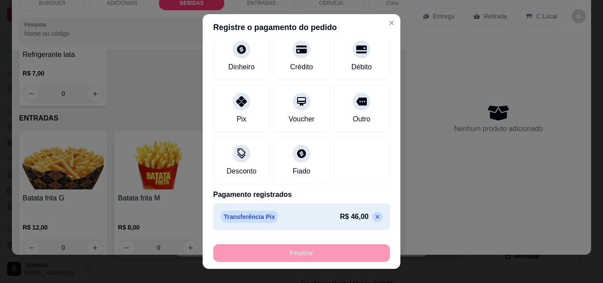
type input "-R$ 46,00"
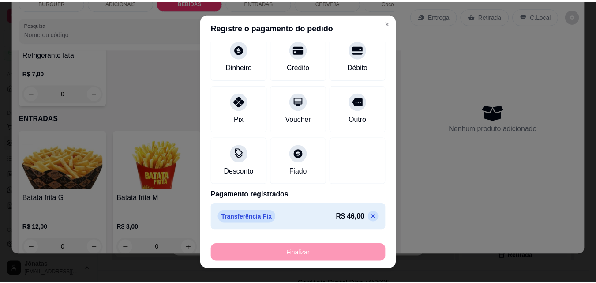
scroll to position [1171, 0]
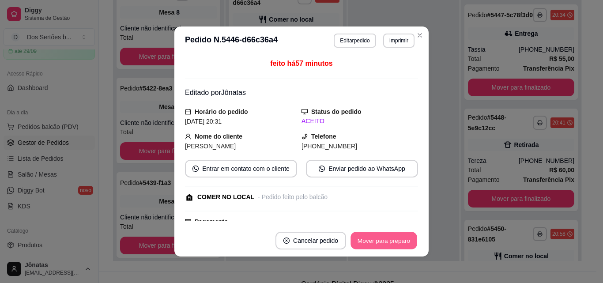
click at [390, 235] on button "Mover para preparo" at bounding box center [383, 240] width 66 height 17
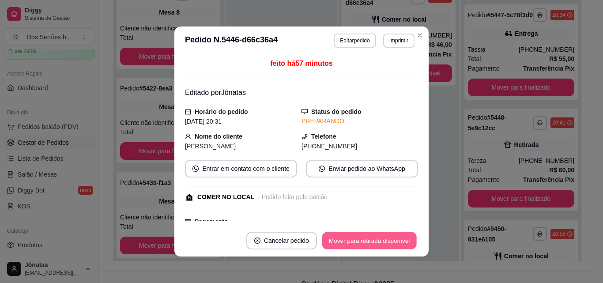
click at [390, 235] on button "Mover para retirada disponível" at bounding box center [369, 240] width 94 height 17
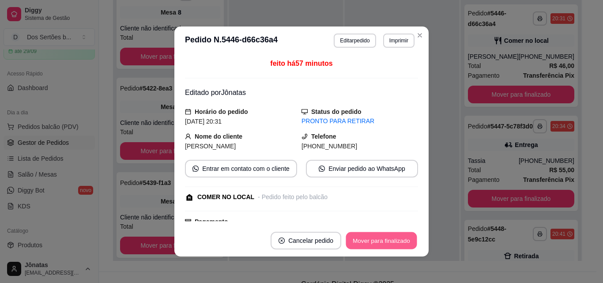
click at [390, 235] on button "Mover para finalizado" at bounding box center [381, 240] width 71 height 17
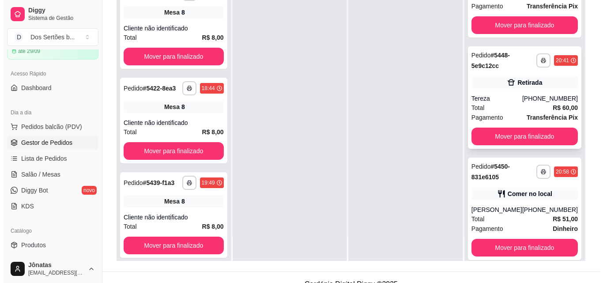
scroll to position [436, 0]
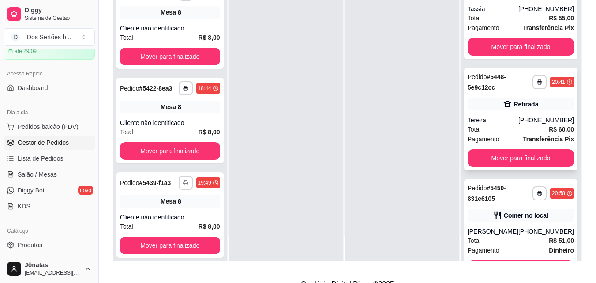
click at [507, 110] on div "Retirada" at bounding box center [521, 104] width 106 height 12
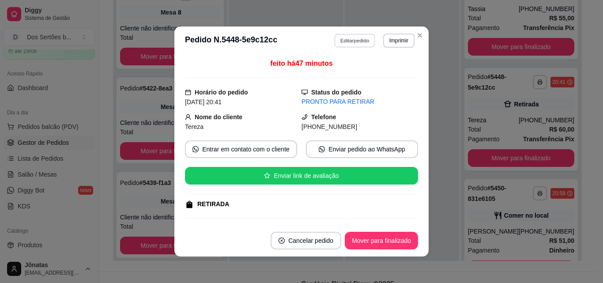
click at [337, 40] on button "Editar pedido" at bounding box center [354, 41] width 41 height 14
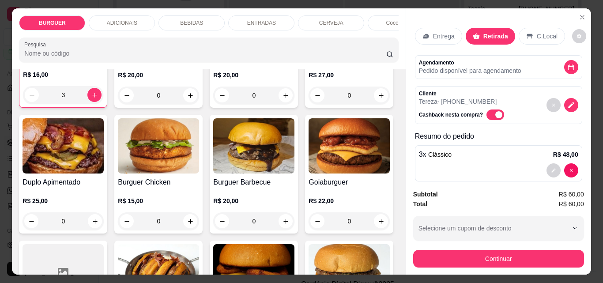
scroll to position [51, 0]
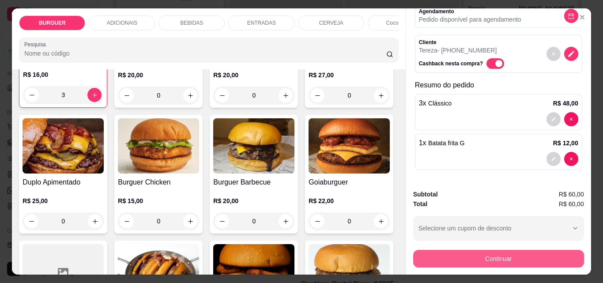
click at [463, 255] on button "Continuar" at bounding box center [498, 259] width 171 height 18
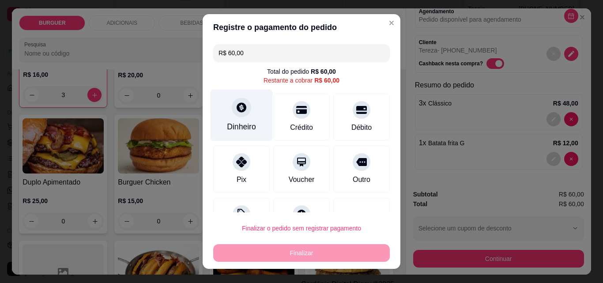
click at [214, 107] on div "Dinheiro" at bounding box center [241, 116] width 62 height 52
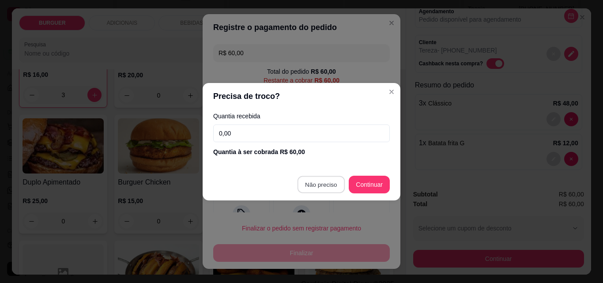
type input "R$ 0,00"
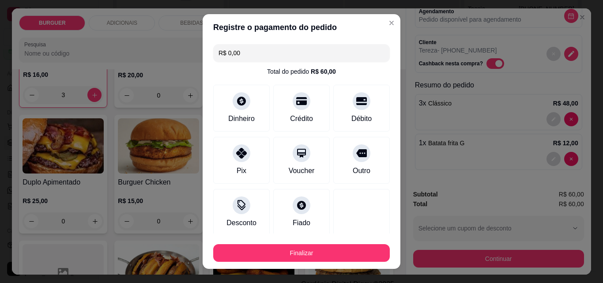
scroll to position [52, 0]
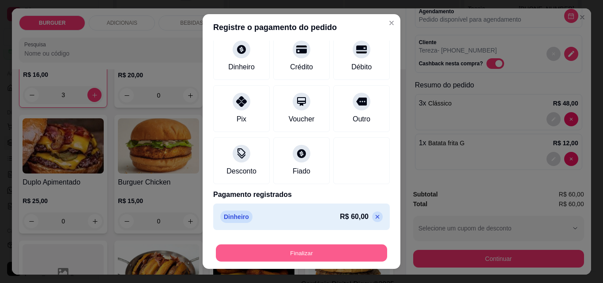
click at [344, 252] on button "Finalizar" at bounding box center [301, 252] width 171 height 17
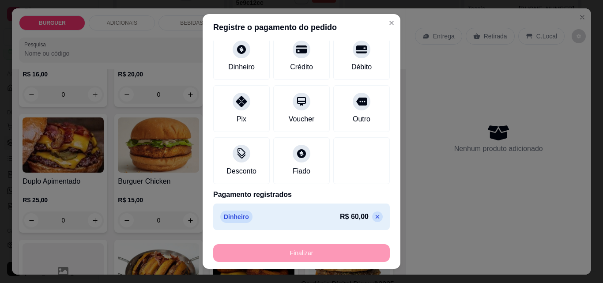
scroll to position [0, 0]
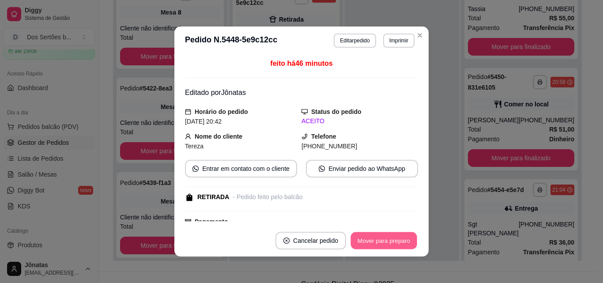
click at [391, 236] on button "Mover para preparo" at bounding box center [383, 240] width 66 height 17
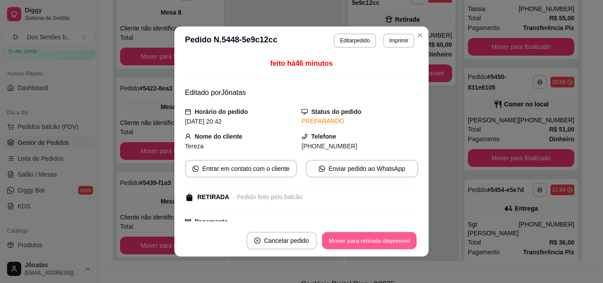
click at [391, 236] on button "Mover para retirada disponível" at bounding box center [369, 240] width 94 height 17
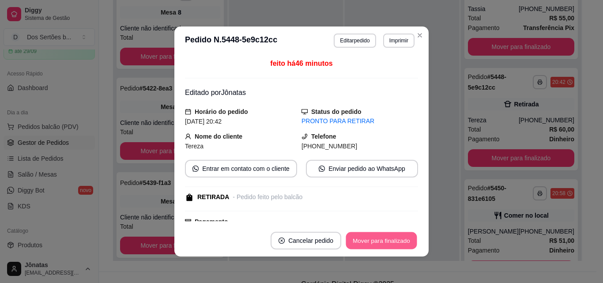
click at [390, 236] on button "Mover para finalizado" at bounding box center [381, 240] width 71 height 17
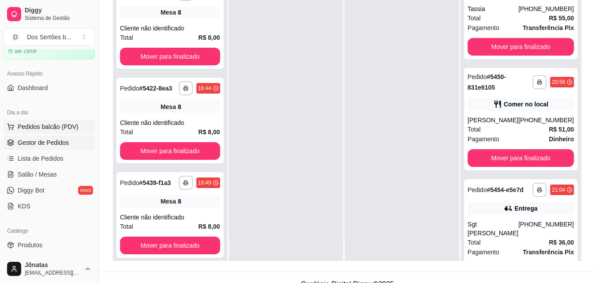
click at [72, 128] on span "Pedidos balcão (PDV)" at bounding box center [48, 126] width 61 height 9
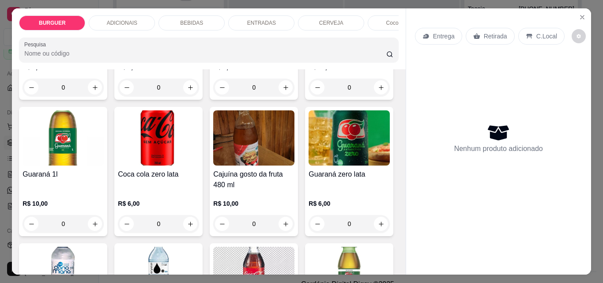
scroll to position [974, 0]
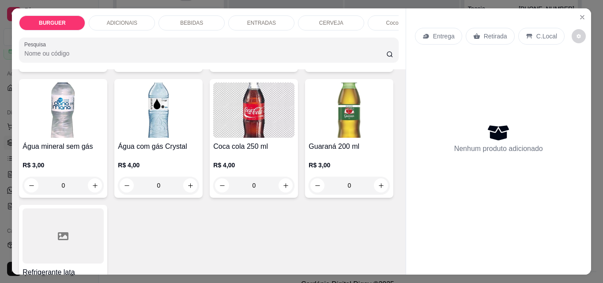
type input "1"
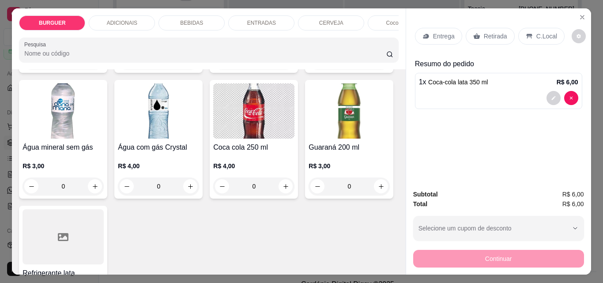
scroll to position [974, 0]
click at [486, 32] on p "Retirada" at bounding box center [495, 36] width 23 height 9
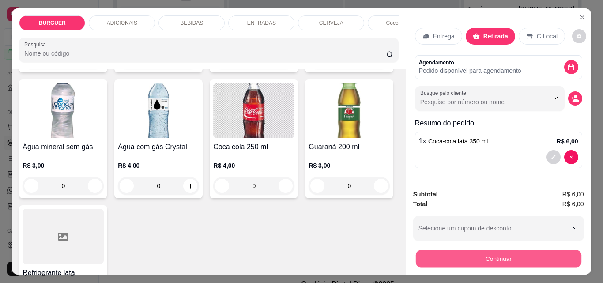
click at [467, 256] on button "Continuar" at bounding box center [497, 258] width 165 height 17
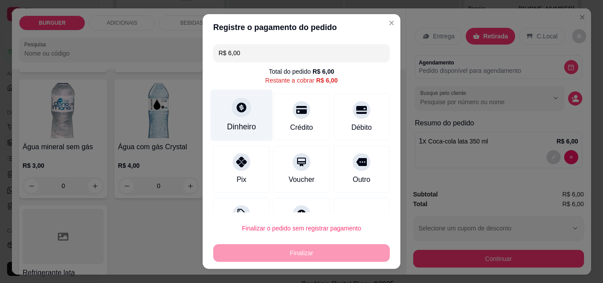
click at [229, 120] on div "Dinheiro" at bounding box center [241, 116] width 62 height 52
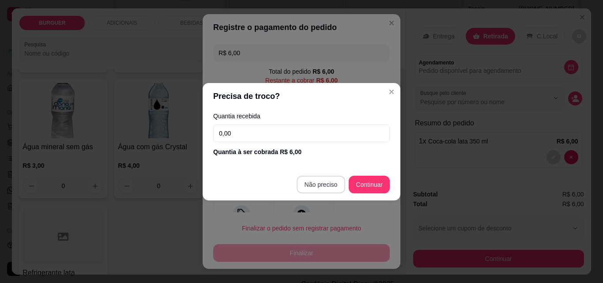
type input "R$ 0,00"
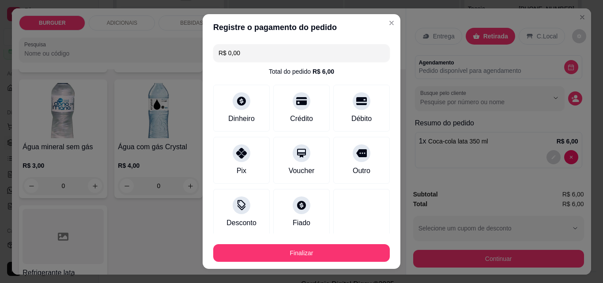
scroll to position [52, 0]
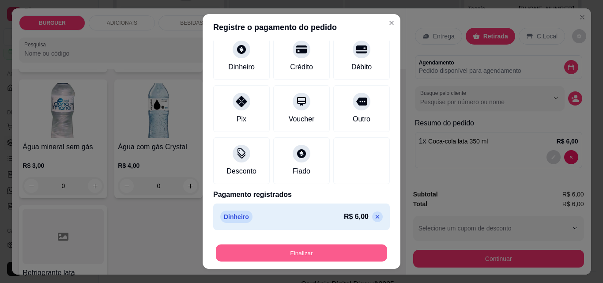
click at [368, 255] on button "Finalizar" at bounding box center [301, 252] width 171 height 17
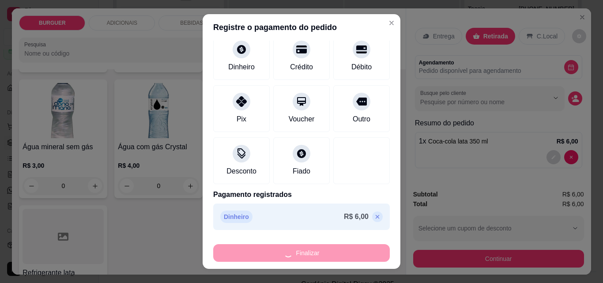
type input "0"
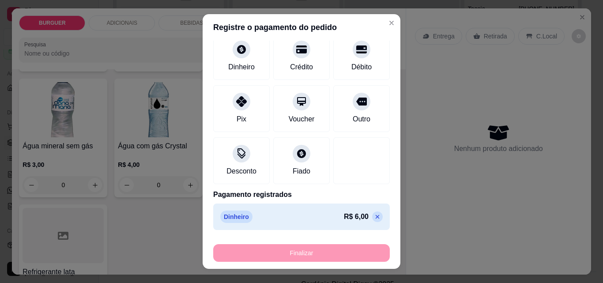
type input "-R$ 6,00"
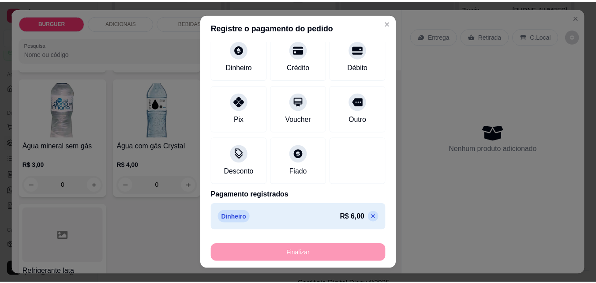
scroll to position [974, 0]
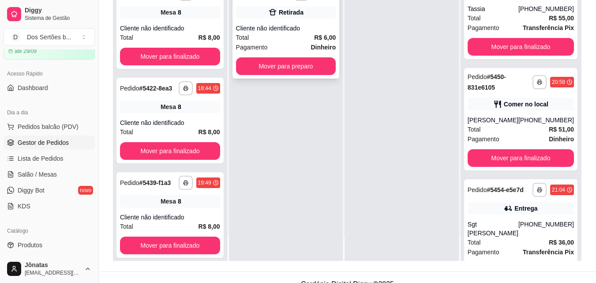
click at [292, 14] on div "Retirada" at bounding box center [291, 12] width 25 height 9
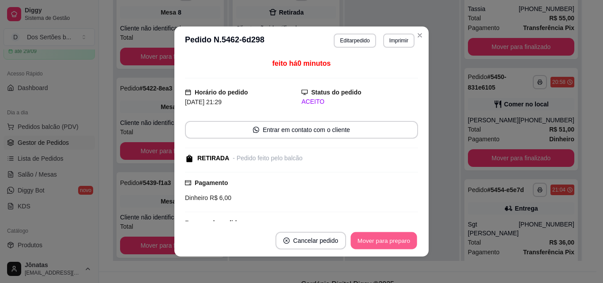
click at [374, 234] on button "Mover para preparo" at bounding box center [383, 240] width 66 height 17
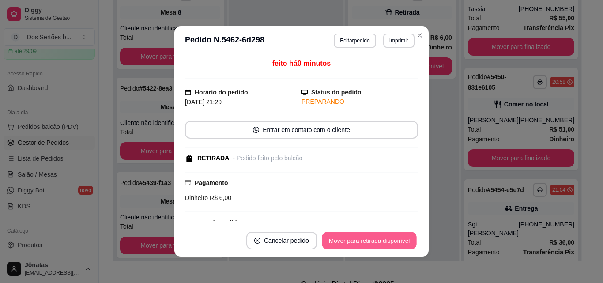
click at [374, 234] on button "Mover para retirada disponível" at bounding box center [369, 240] width 94 height 17
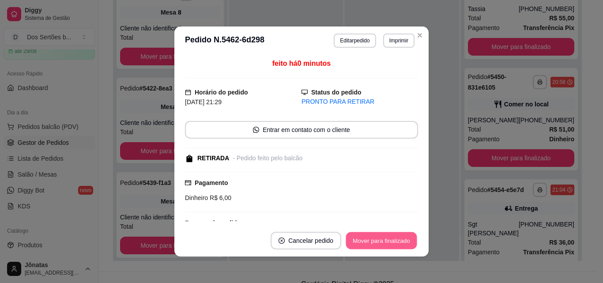
click at [392, 239] on button "Mover para finalizado" at bounding box center [381, 240] width 71 height 17
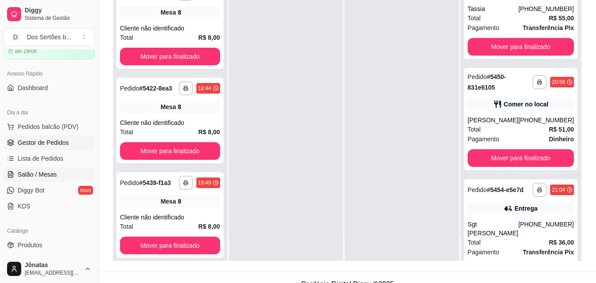
click at [47, 175] on span "Salão / Mesas" at bounding box center [37, 174] width 39 height 9
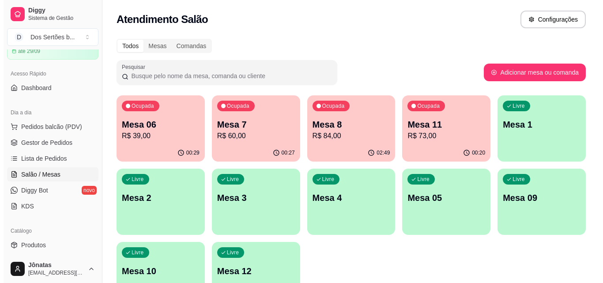
scroll to position [60, 0]
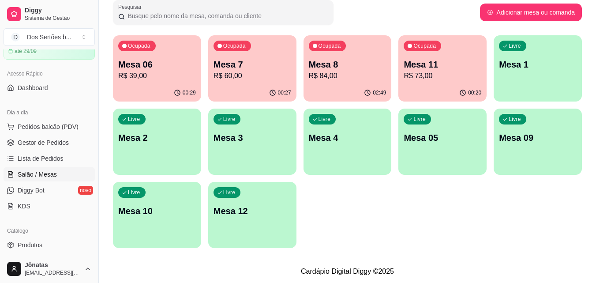
click at [252, 148] on div "Livre Mesa 3" at bounding box center [252, 137] width 88 height 56
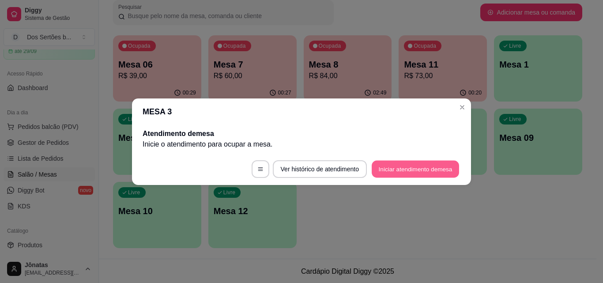
click at [424, 164] on button "Iniciar atendimento de mesa" at bounding box center [415, 168] width 87 height 17
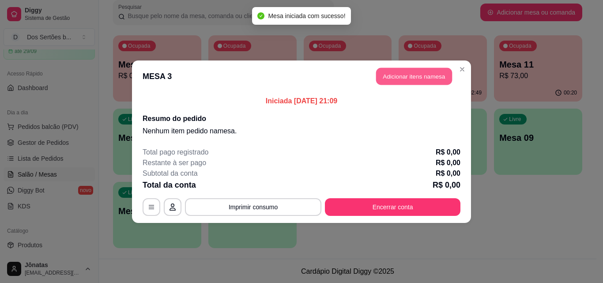
click at [424, 71] on button "Adicionar itens na mesa" at bounding box center [414, 76] width 76 height 17
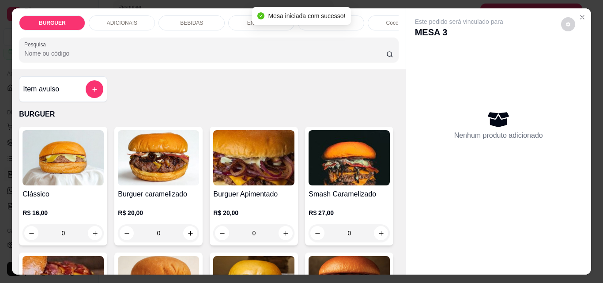
scroll to position [84, 0]
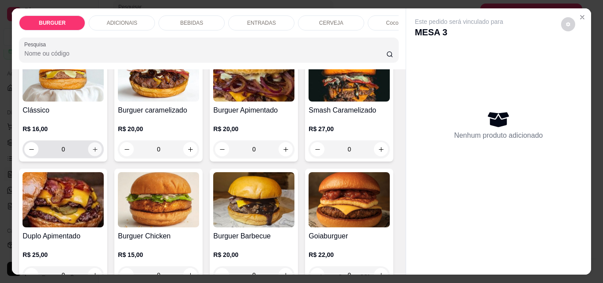
click at [93, 153] on icon "increase-product-quantity" at bounding box center [95, 149] width 7 height 7
type input "1"
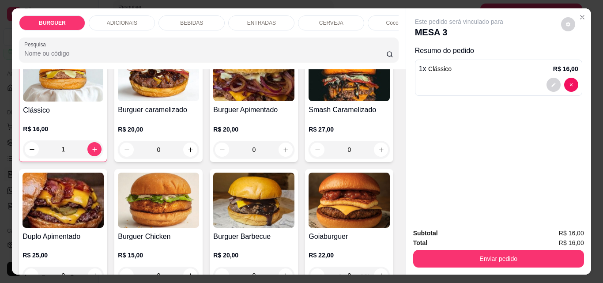
scroll to position [178, 0]
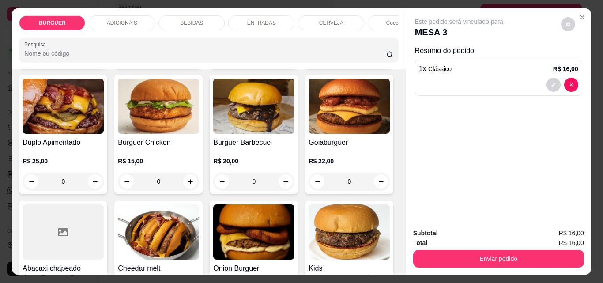
click at [378, 59] on icon "increase-product-quantity" at bounding box center [381, 56] width 7 height 7
type input "1"
click at [184, 15] on div "BEBIDAS" at bounding box center [191, 22] width 66 height 15
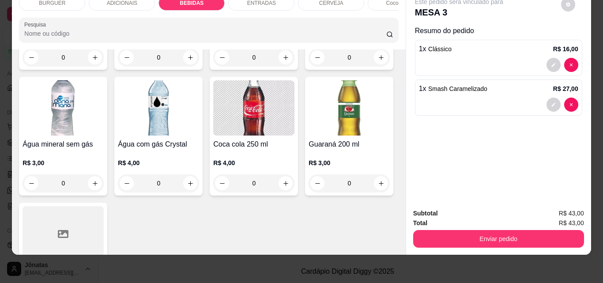
scroll to position [1107, 0]
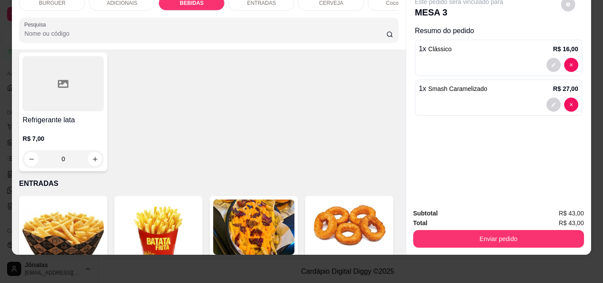
type input "2"
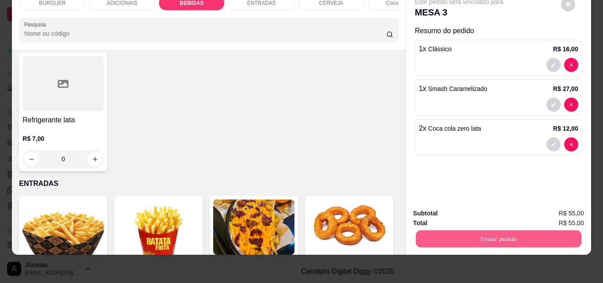
click at [463, 230] on button "Enviar pedido" at bounding box center [497, 238] width 165 height 17
click at [469, 209] on button "Não registrar e enviar pedido" at bounding box center [468, 210] width 89 height 16
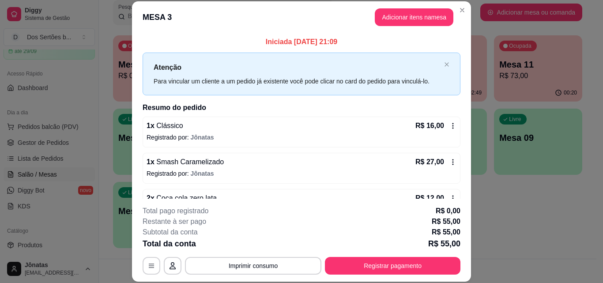
scroll to position [25, 0]
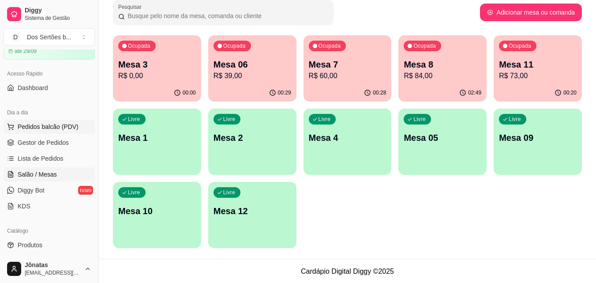
click at [31, 127] on span "Pedidos balcão (PDV)" at bounding box center [48, 126] width 61 height 9
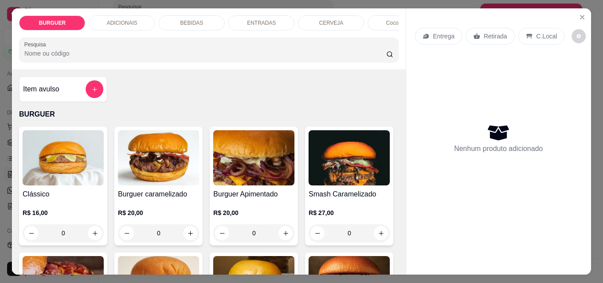
scroll to position [28, 0]
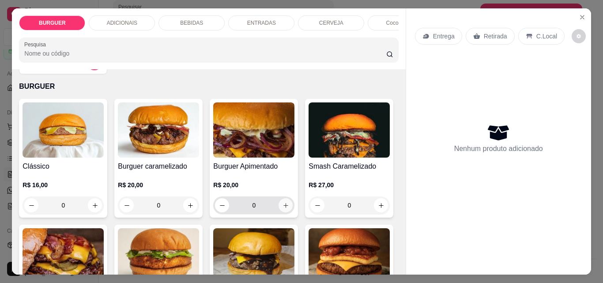
click at [284, 208] on icon "increase-product-quantity" at bounding box center [285, 205] width 7 height 7
type input "1"
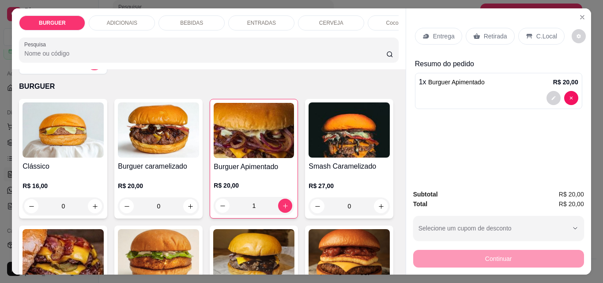
click at [234, 20] on div "ENTRADAS" at bounding box center [261, 22] width 66 height 15
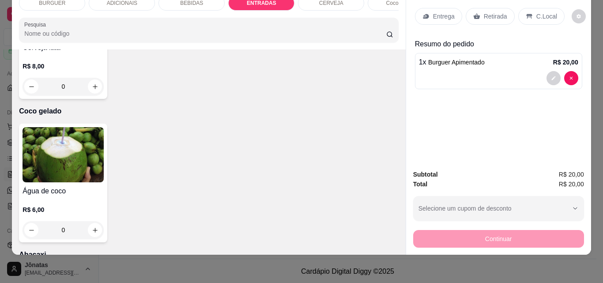
scroll to position [1756, 0]
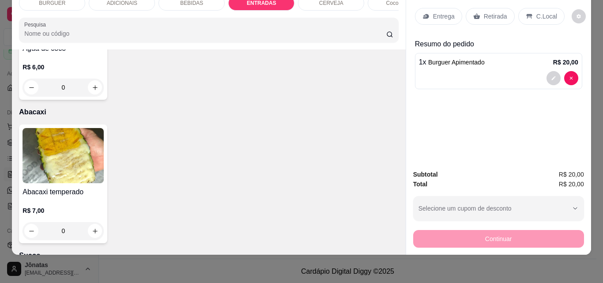
type input "1"
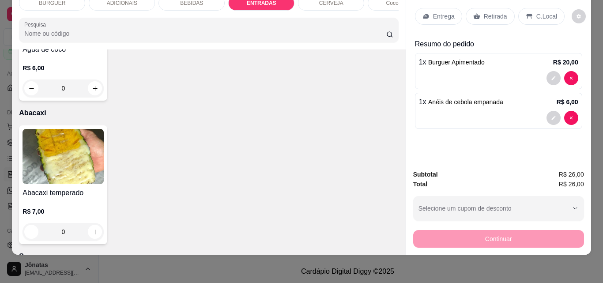
click at [485, 12] on p "Retirada" at bounding box center [495, 16] width 23 height 9
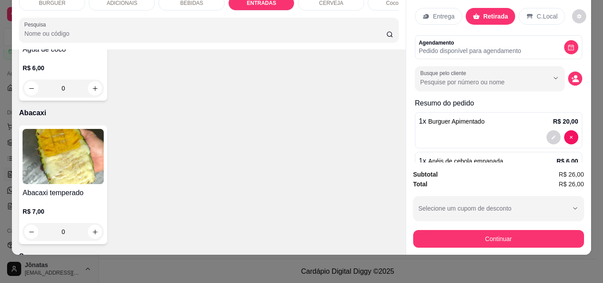
click at [434, 12] on p "Entrega" at bounding box center [444, 16] width 22 height 9
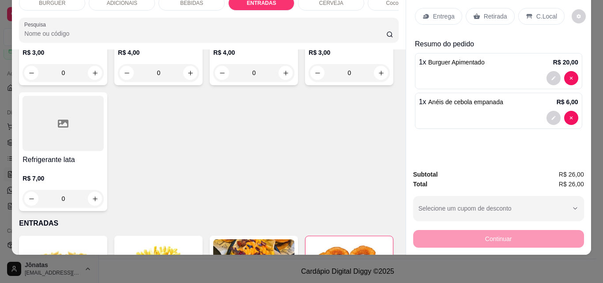
scroll to position [993, 0]
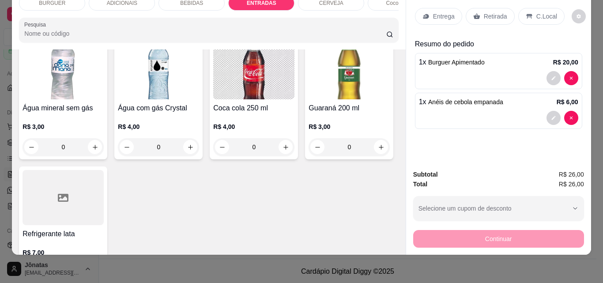
type input "1"
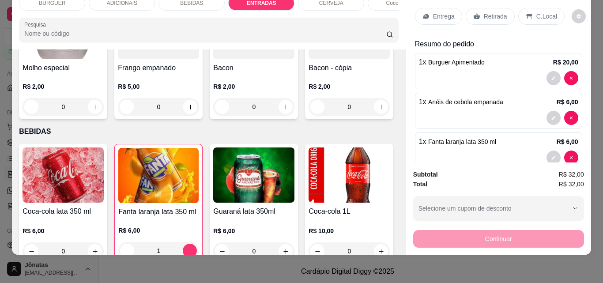
scroll to position [729, 0]
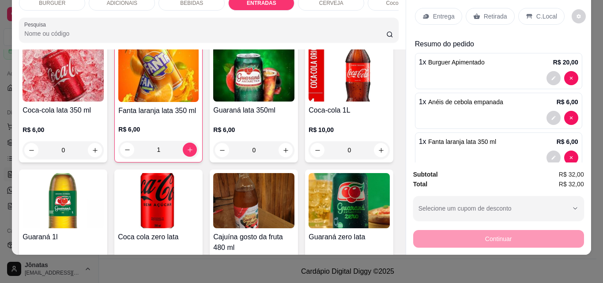
click at [98, 9] on icon "increase-product-quantity" at bounding box center [95, 6] width 7 height 7
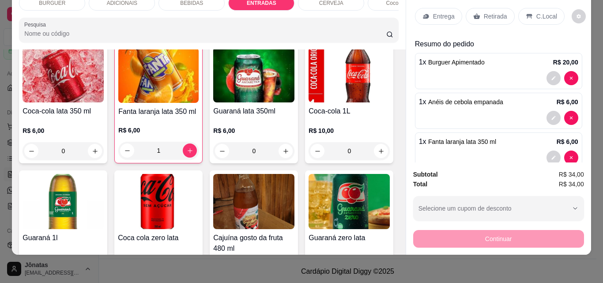
click at [98, 10] on icon "increase-product-quantity" at bounding box center [94, 6] width 7 height 7
type input "2"
click at [433, 8] on div "Entrega" at bounding box center [438, 16] width 47 height 17
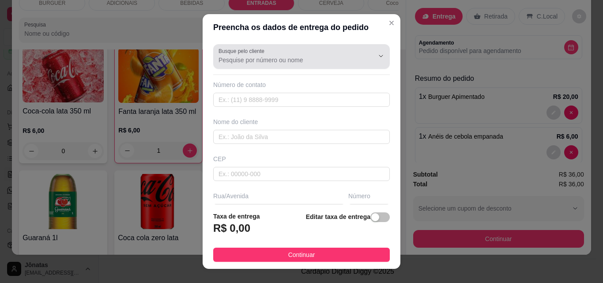
click at [270, 54] on div at bounding box center [301, 57] width 166 height 18
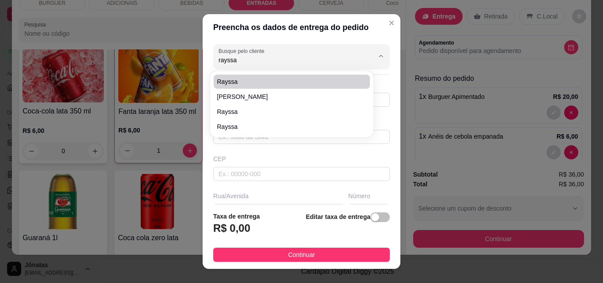
click at [257, 82] on span "Rayssa" at bounding box center [287, 81] width 140 height 9
type input "Rayssa"
type input "86981655037"
type input "Rayssa"
type input "Bar da DEUSA"
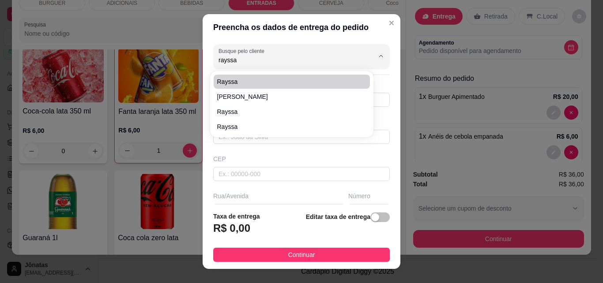
type input "Batalha"
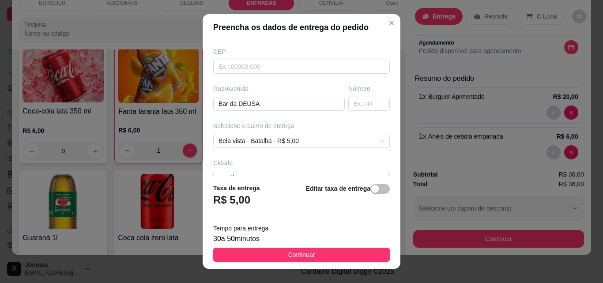
scroll to position [162, 0]
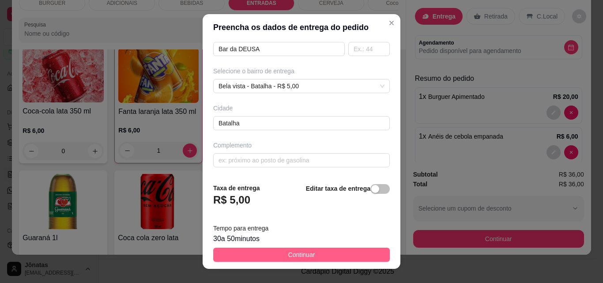
type input "Rayssa"
click at [349, 253] on button "Continuar" at bounding box center [301, 255] width 176 height 14
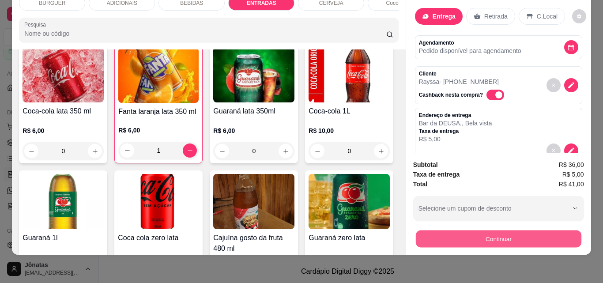
click at [437, 235] on button "Continuar" at bounding box center [497, 238] width 165 height 17
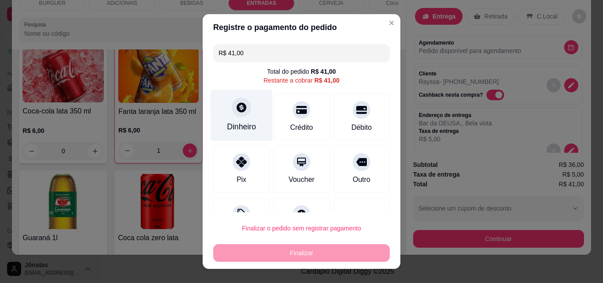
click at [235, 124] on div "Dinheiro" at bounding box center [241, 126] width 29 height 11
click at [234, 128] on div "Dinheiro" at bounding box center [241, 126] width 29 height 11
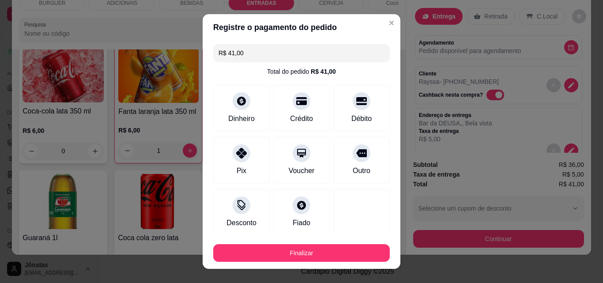
type input "R$ 0,00"
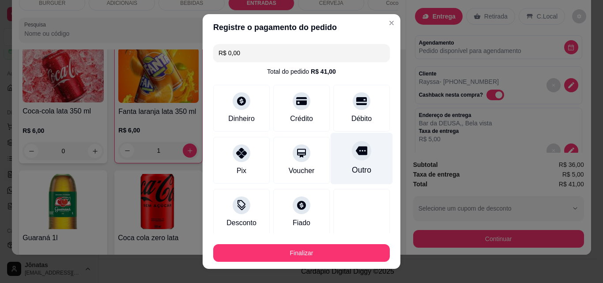
scroll to position [52, 0]
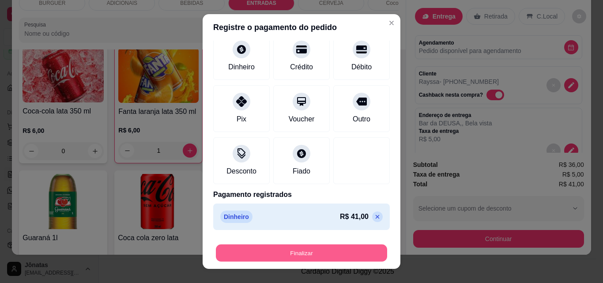
click at [362, 253] on button "Finalizar" at bounding box center [301, 252] width 171 height 17
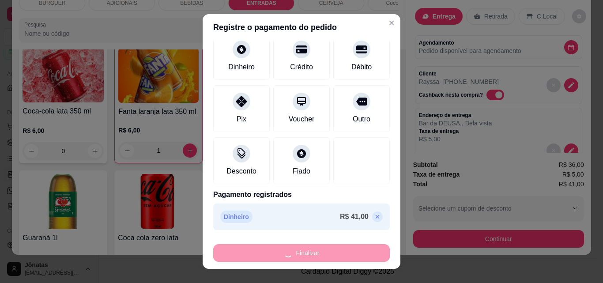
type input "0"
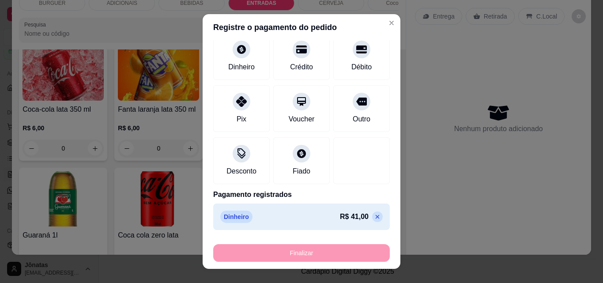
type input "-R$ 41,00"
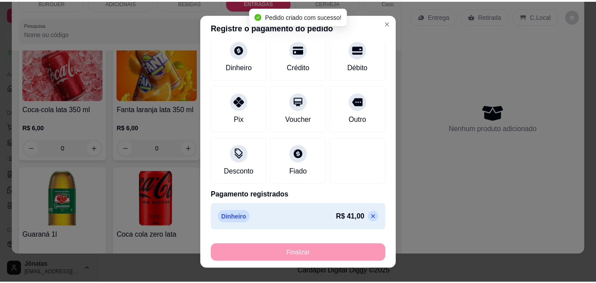
scroll to position [728, 0]
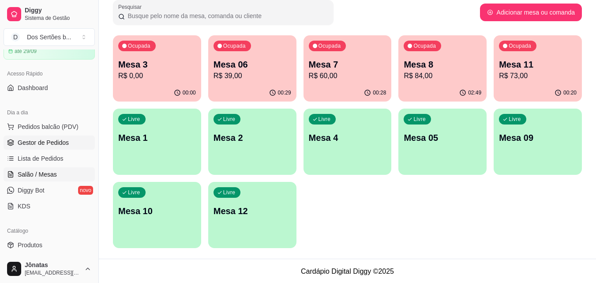
click at [26, 144] on span "Gestor de Pedidos" at bounding box center [43, 142] width 51 height 9
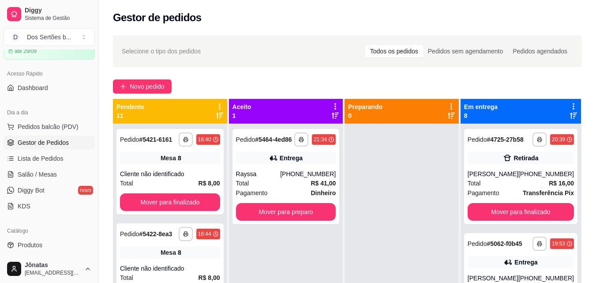
scroll to position [25, 0]
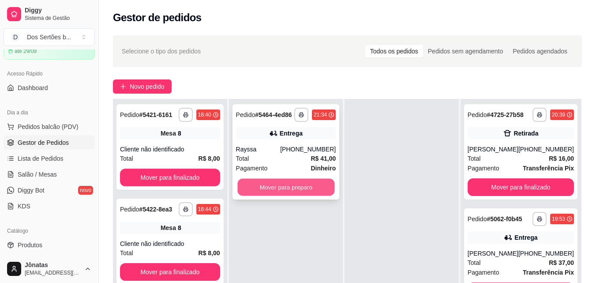
click at [304, 179] on button "Mover para preparo" at bounding box center [285, 187] width 97 height 17
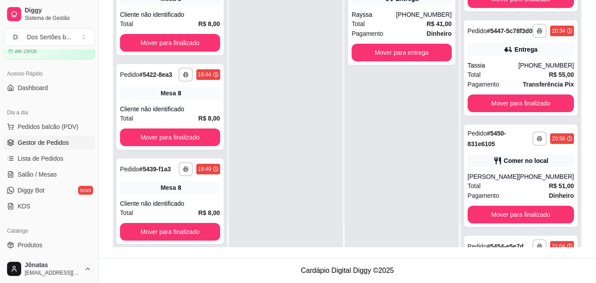
scroll to position [426, 0]
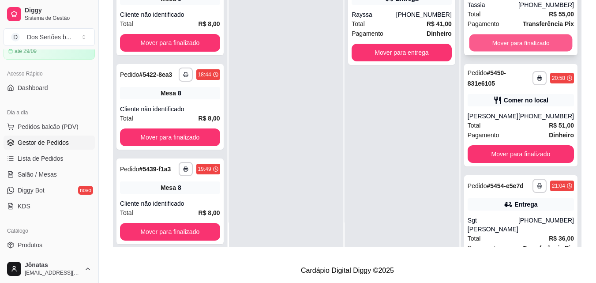
click at [484, 52] on button "Mover para finalizado" at bounding box center [520, 42] width 103 height 17
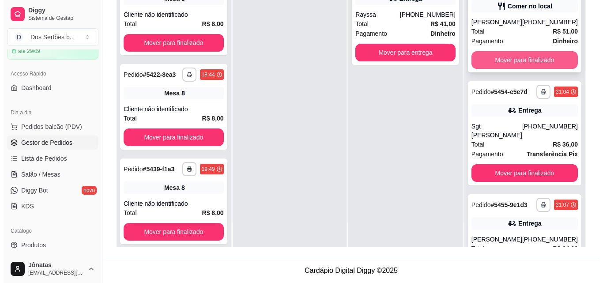
scroll to position [413, 0]
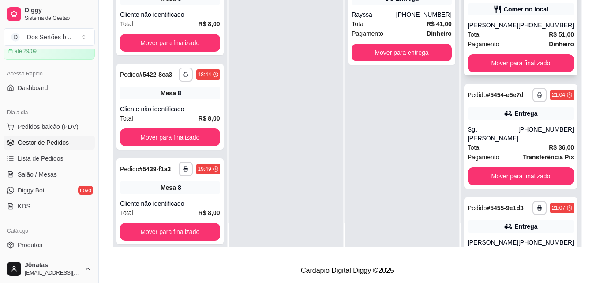
click at [505, 47] on div "**********" at bounding box center [520, 24] width 113 height 102
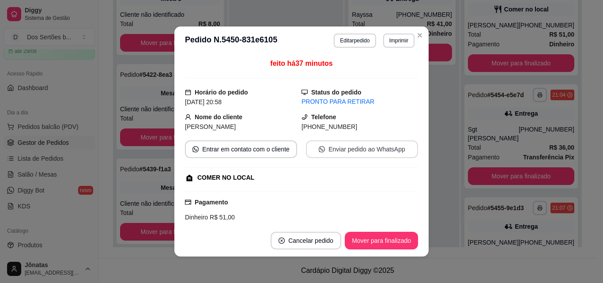
scroll to position [139, 0]
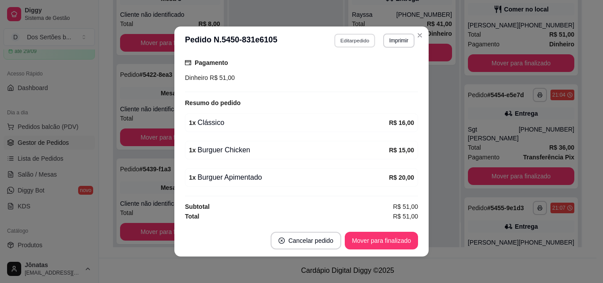
click at [338, 36] on button "Editar pedido" at bounding box center [354, 41] width 41 height 14
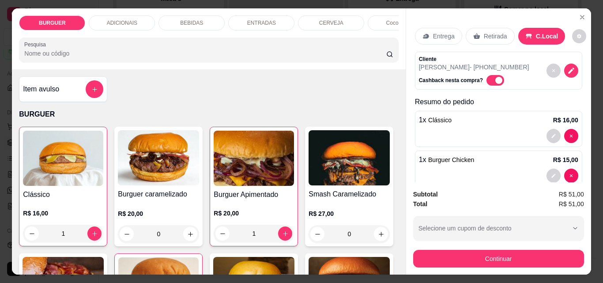
click at [181, 23] on p "BEBIDAS" at bounding box center [191, 22] width 23 height 7
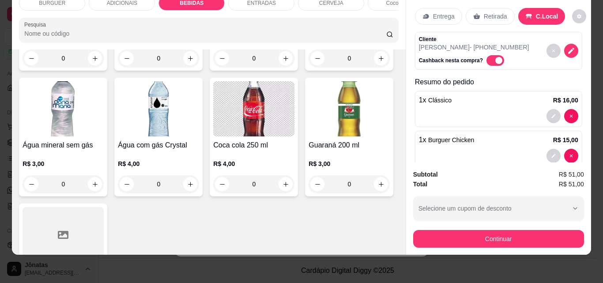
scroll to position [1132, 0]
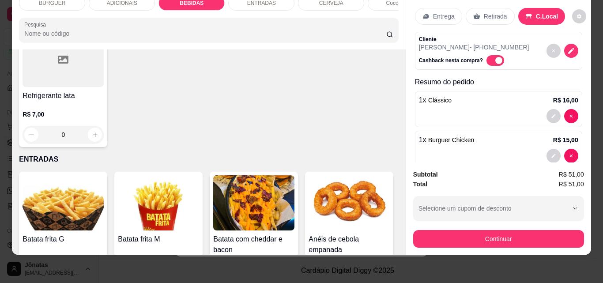
type input "1"
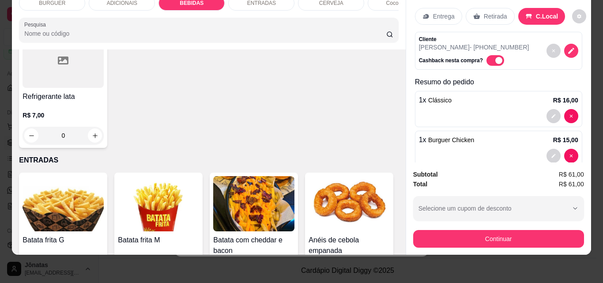
scroll to position [1133, 0]
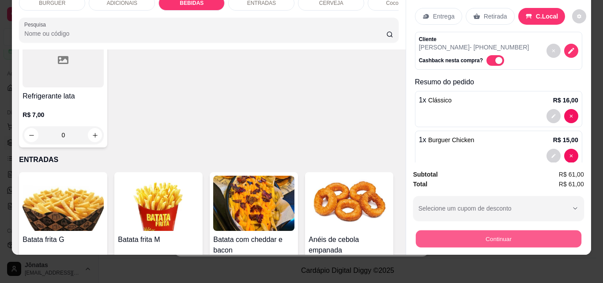
click at [436, 233] on button "Continuar" at bounding box center [497, 238] width 165 height 17
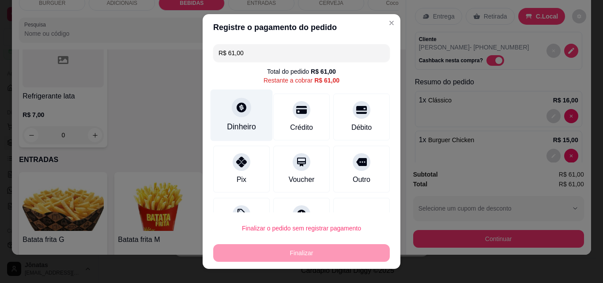
click at [228, 124] on div "Dinheiro" at bounding box center [241, 126] width 29 height 11
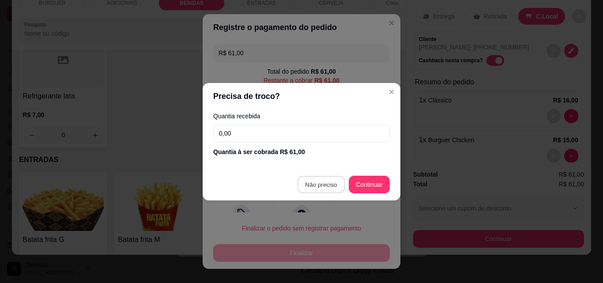
type input "R$ 0,00"
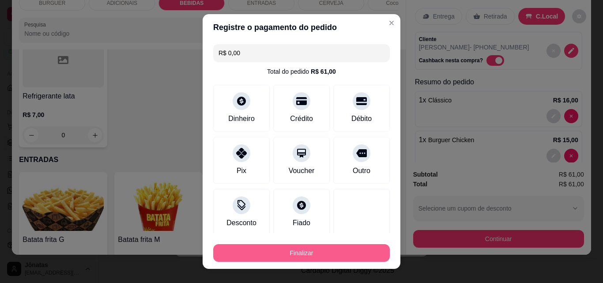
click at [329, 250] on button "Finalizar" at bounding box center [301, 253] width 176 height 18
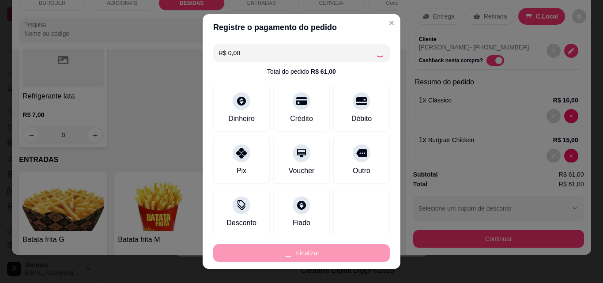
type input "0"
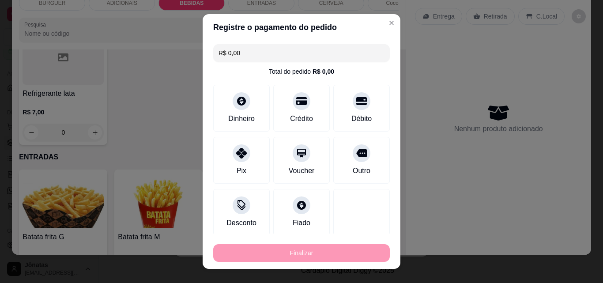
type input "-R$ 61,00"
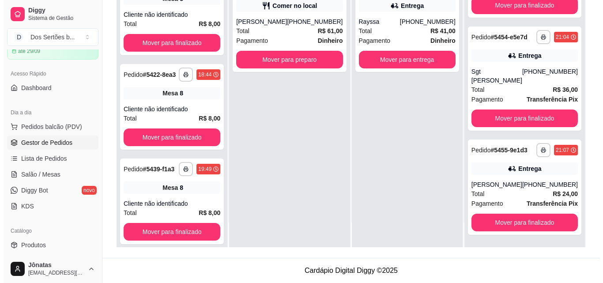
scroll to position [0, 0]
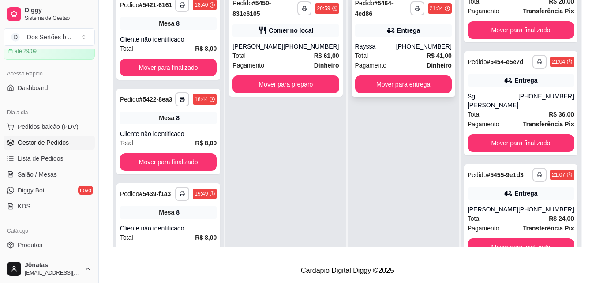
click at [402, 53] on div "Total R$ 41,00" at bounding box center [403, 56] width 97 height 10
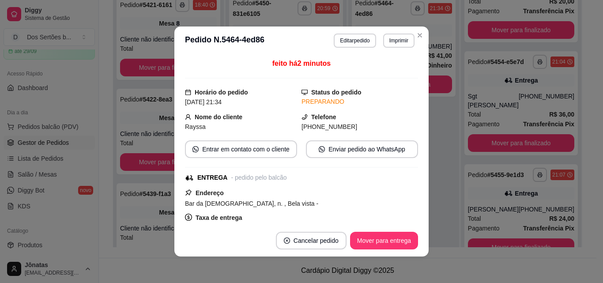
scroll to position [158, 0]
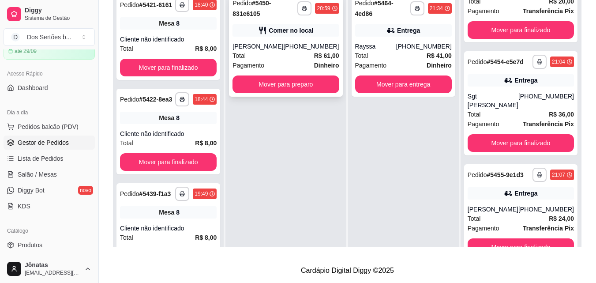
click at [267, 37] on div "**********" at bounding box center [285, 45] width 113 height 102
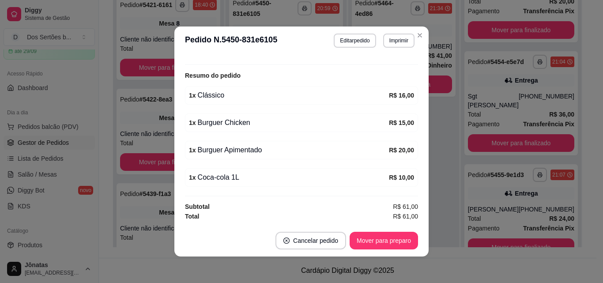
scroll to position [2, 0]
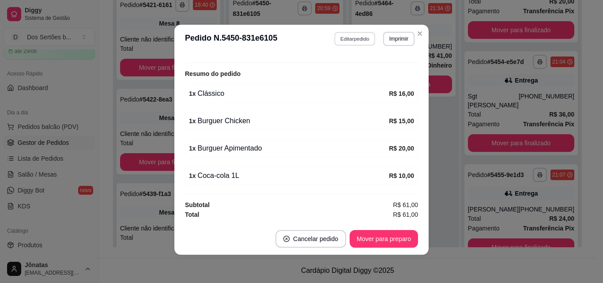
click at [345, 38] on button "Editar pedido" at bounding box center [354, 39] width 41 height 14
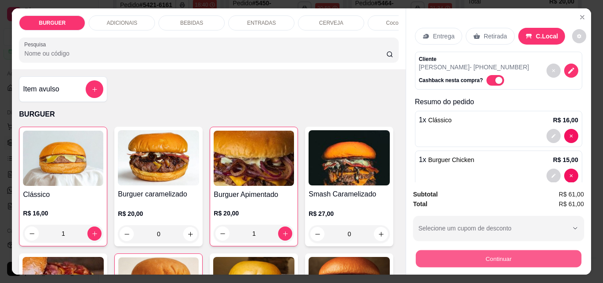
click at [432, 250] on button "Continuar" at bounding box center [497, 258] width 165 height 17
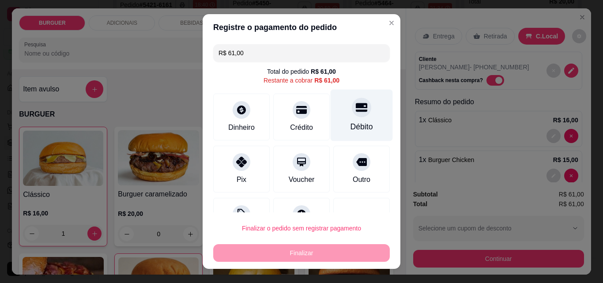
click at [350, 124] on div "Débito" at bounding box center [361, 126] width 23 height 11
type input "R$ 0,00"
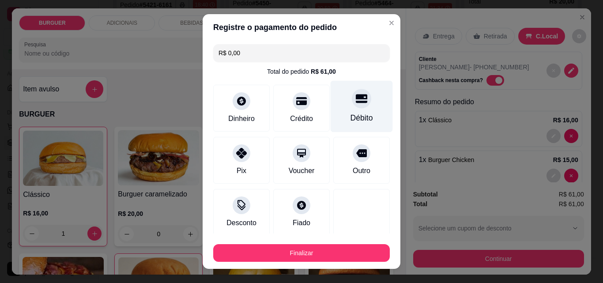
scroll to position [52, 0]
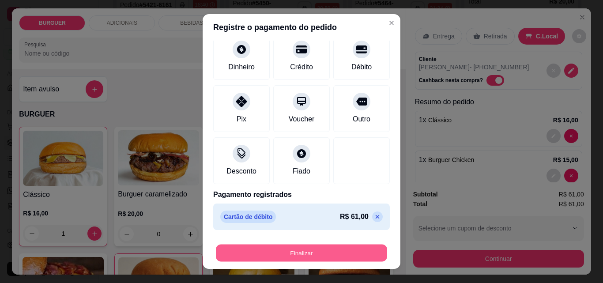
click at [324, 250] on button "Finalizar" at bounding box center [301, 252] width 171 height 17
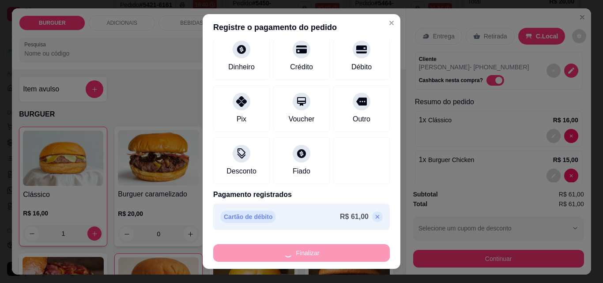
type input "0"
type input "-R$ 61,00"
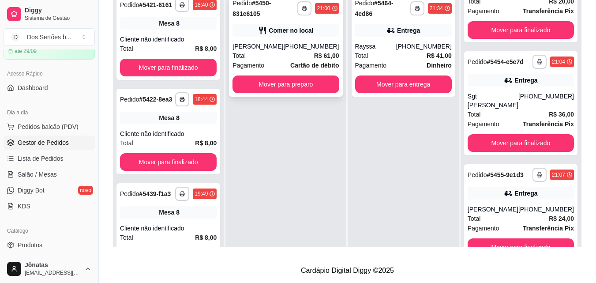
click at [306, 55] on div "Total R$ 61,00" at bounding box center [286, 56] width 106 height 10
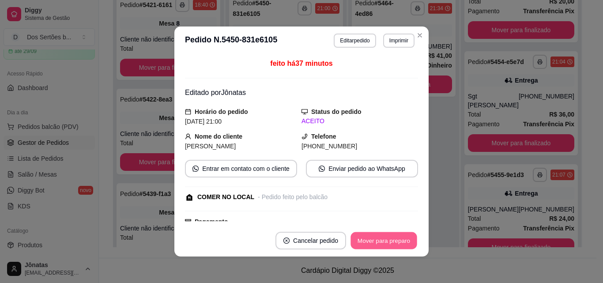
click at [378, 242] on button "Mover para preparo" at bounding box center [383, 240] width 66 height 17
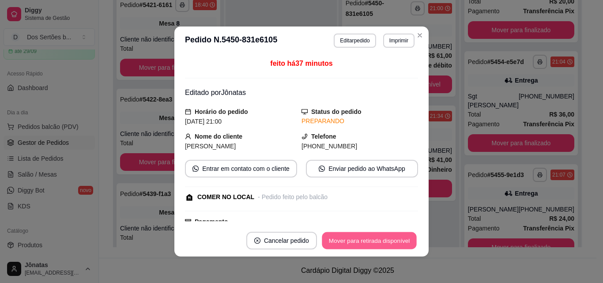
click at [378, 242] on button "Mover para retirada disponível" at bounding box center [369, 240] width 94 height 17
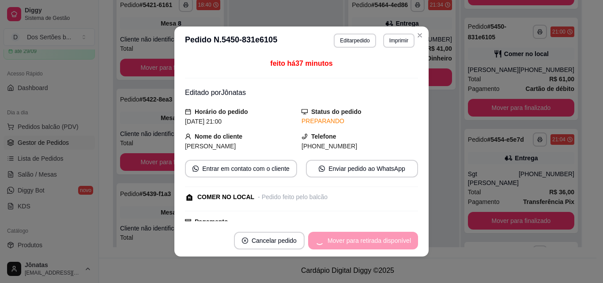
scroll to position [413, 0]
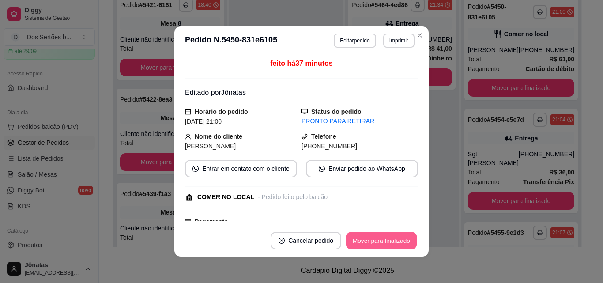
click at [378, 242] on button "Mover para finalizado" at bounding box center [381, 240] width 71 height 17
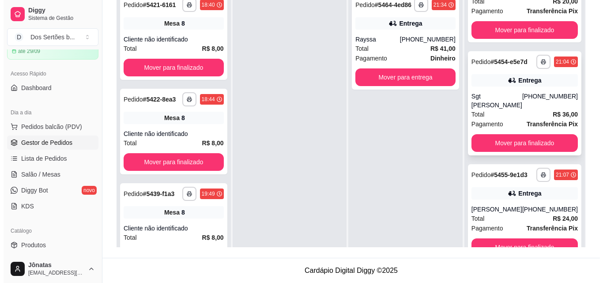
scroll to position [25, 0]
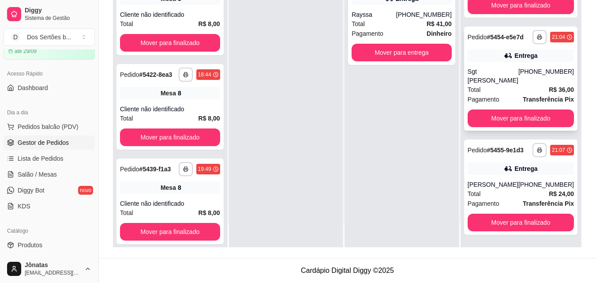
click at [507, 86] on div "Total R$ 36,00" at bounding box center [521, 90] width 106 height 10
click at [512, 62] on div "Entrega" at bounding box center [521, 55] width 106 height 12
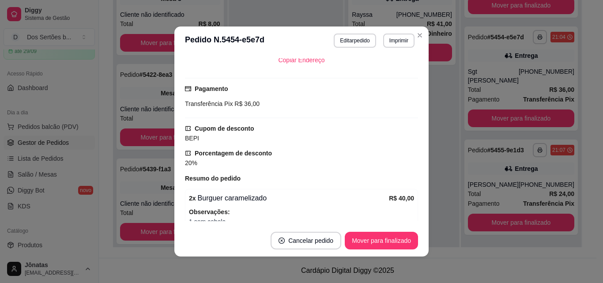
scroll to position [266, 0]
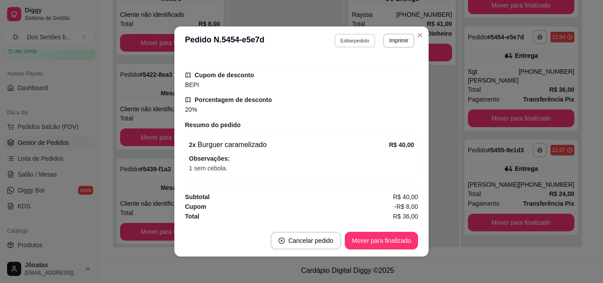
click at [346, 42] on button "Editar pedido" at bounding box center [354, 41] width 41 height 14
select select "689e904026838b02dc7bd4f5"
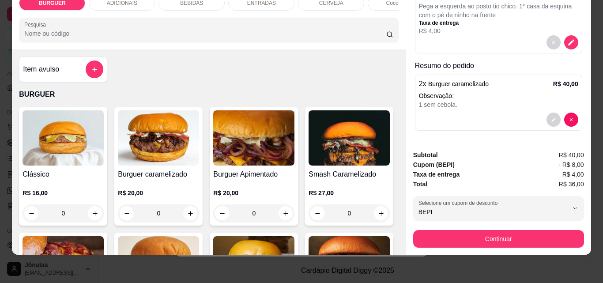
scroll to position [32, 0]
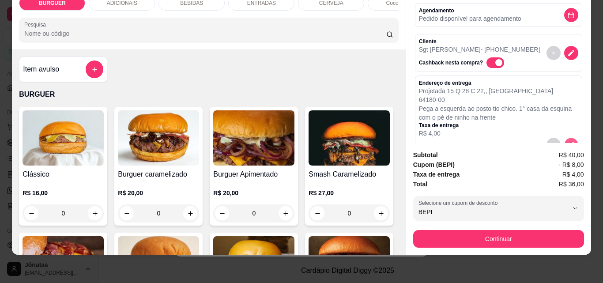
click at [564, 138] on button "decrease-product-quantity" at bounding box center [571, 145] width 14 height 14
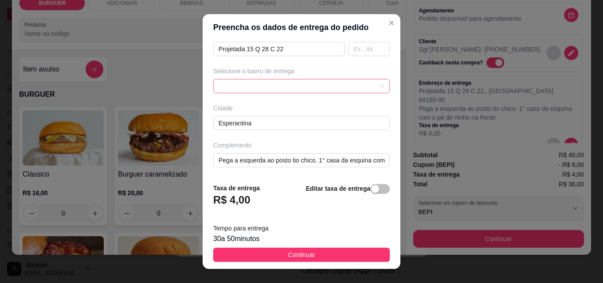
scroll to position [14, 0]
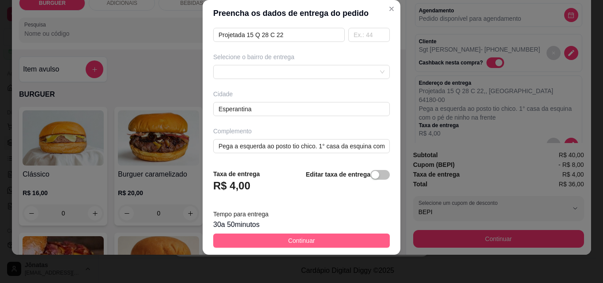
click at [326, 238] on button "Continuar" at bounding box center [301, 240] width 176 height 14
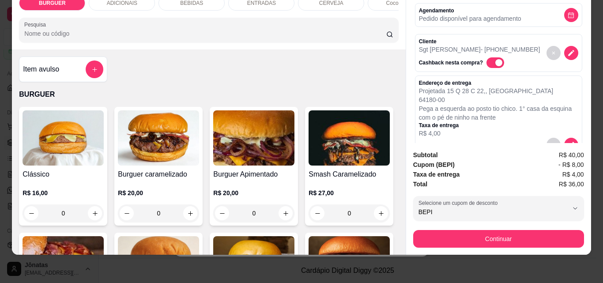
scroll to position [135, 0]
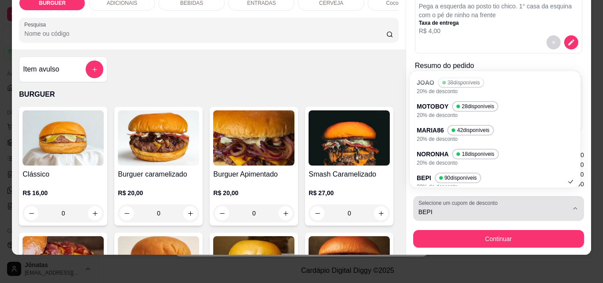
click at [511, 199] on div "BEPI" at bounding box center [493, 208] width 150 height 18
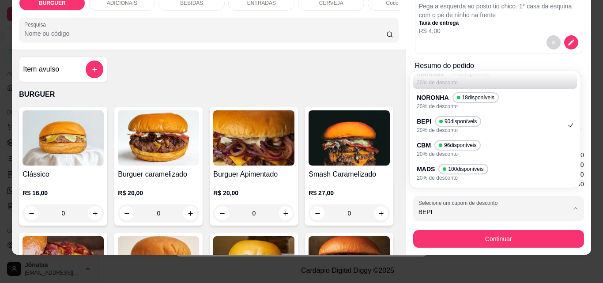
click at [493, 42] on div at bounding box center [498, 42] width 159 height 14
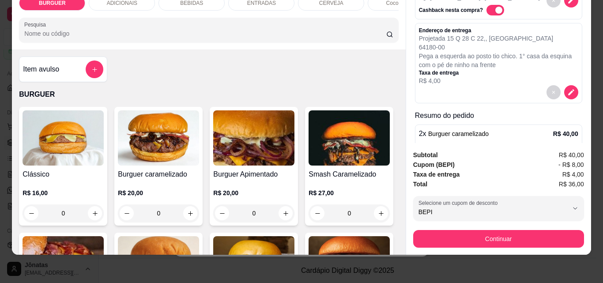
scroll to position [135, 0]
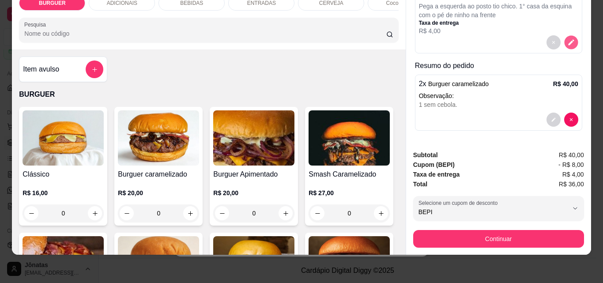
click at [564, 36] on button "decrease-product-quantity" at bounding box center [571, 43] width 14 height 14
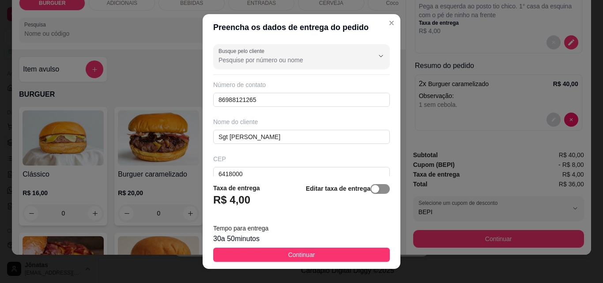
click at [372, 194] on span "button" at bounding box center [379, 189] width 19 height 10
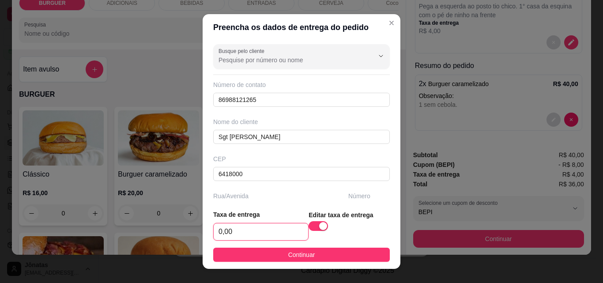
click at [230, 239] on input "0,00" at bounding box center [261, 231] width 94 height 17
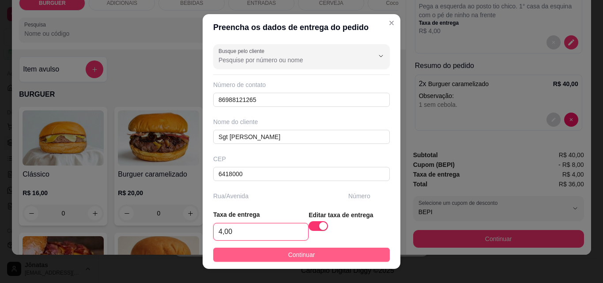
type input "4,00"
click at [268, 257] on button "Continuar" at bounding box center [301, 255] width 176 height 14
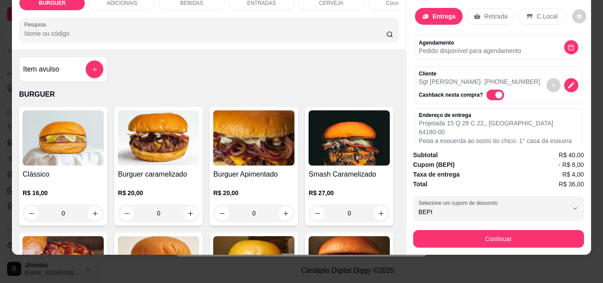
scroll to position [0, 0]
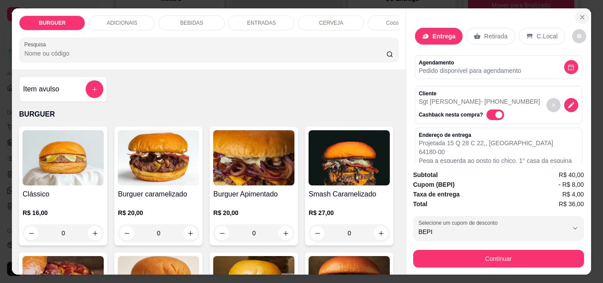
click at [578, 15] on icon "Close" at bounding box center [581, 17] width 7 height 7
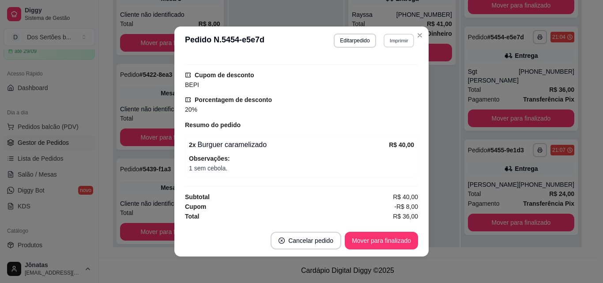
click at [392, 41] on button "Imprimir" at bounding box center [398, 41] width 30 height 14
click at [373, 69] on button "Impressora" at bounding box center [380, 71] width 62 height 14
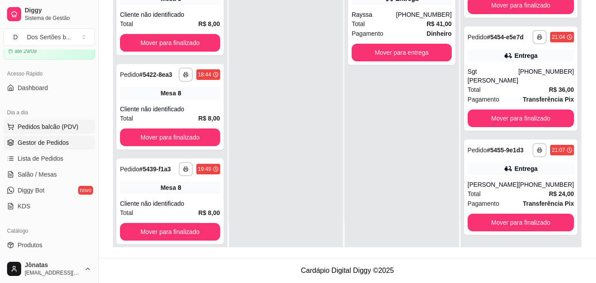
click at [30, 127] on span "Pedidos balcão (PDV)" at bounding box center [48, 126] width 61 height 9
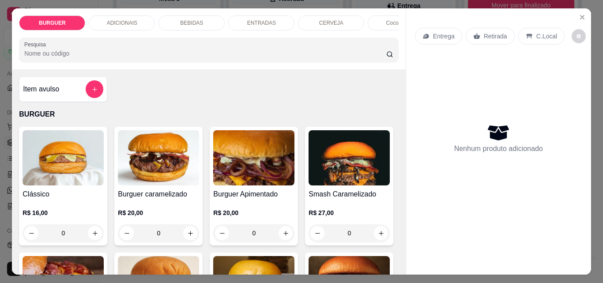
click at [437, 32] on p "Entrega" at bounding box center [444, 36] width 22 height 9
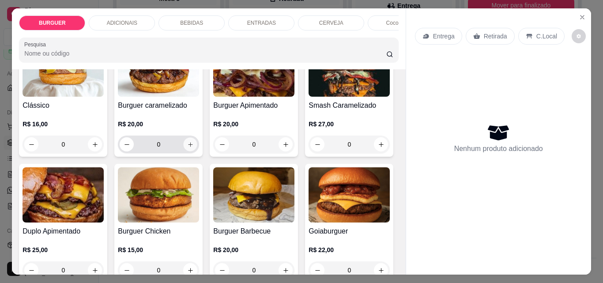
click at [187, 146] on icon "increase-product-quantity" at bounding box center [190, 144] width 7 height 7
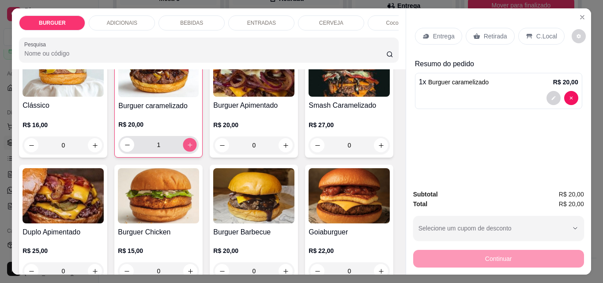
click at [187, 146] on icon "increase-product-quantity" at bounding box center [190, 145] width 7 height 7
type input "2"
click at [442, 38] on div "Entrega" at bounding box center [438, 36] width 47 height 17
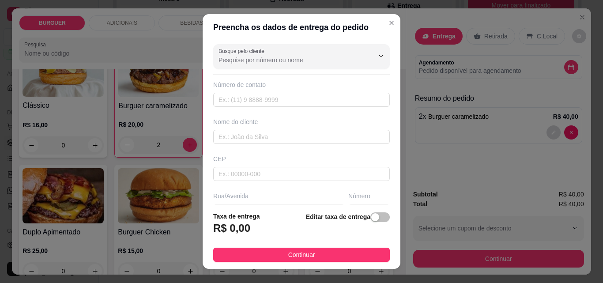
scroll to position [10, 0]
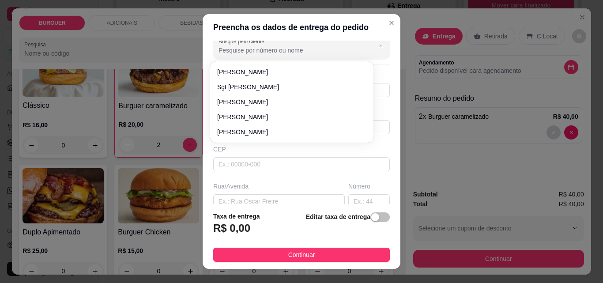
click at [227, 51] on input "Busque pelo cliente" at bounding box center [288, 50] width 141 height 9
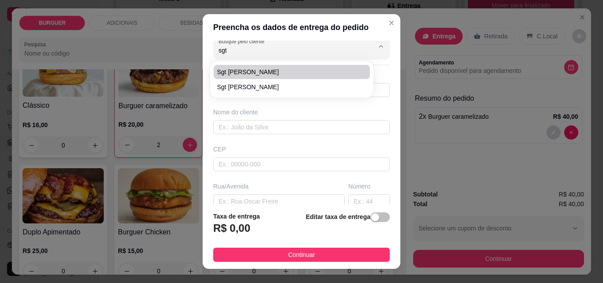
click at [235, 72] on span "Sgt [PERSON_NAME]" at bounding box center [287, 72] width 140 height 9
type input "Sgt [PERSON_NAME]"
type input "86988121265"
type input "Sgt [PERSON_NAME]"
type input "6418000"
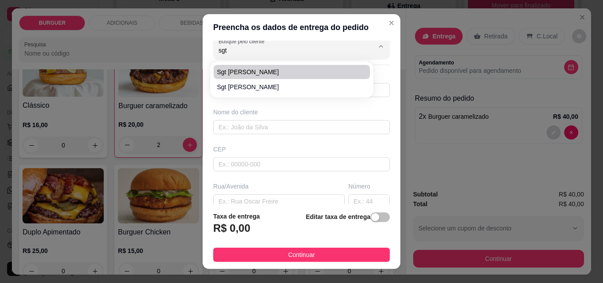
type input "Projetada 15 Q 28 C 22"
type input "Esperantina"
type input "Pega a esquerda ao posto tio chico. 1° casa da esquina com o pé de ninho na fre…"
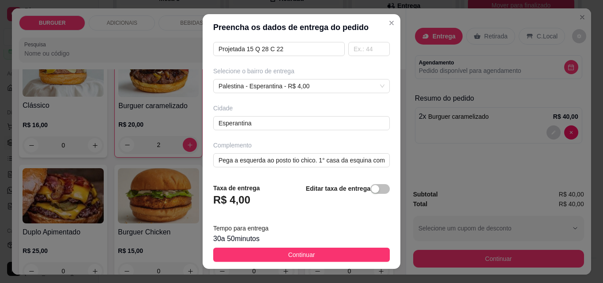
scroll to position [14, 0]
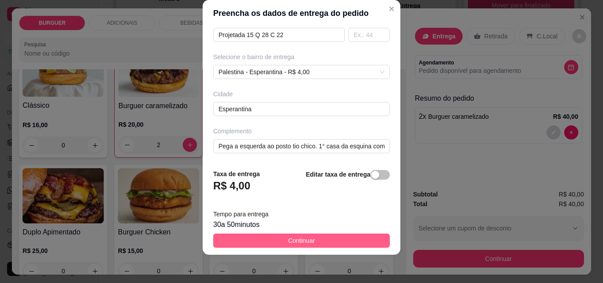
type input "Sgt [PERSON_NAME]"
click at [345, 239] on button "Continuar" at bounding box center [301, 240] width 176 height 14
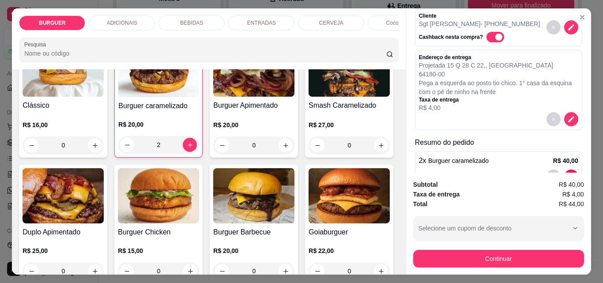
scroll to position [105, 0]
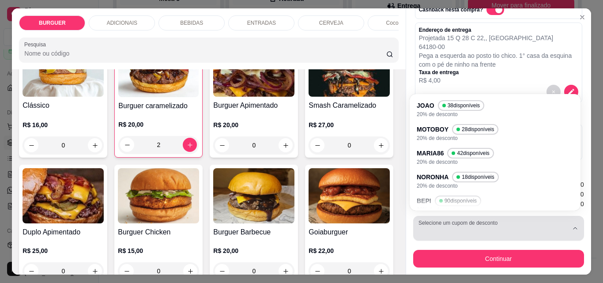
click at [473, 221] on button "Selecione um cupom de desconto" at bounding box center [498, 228] width 171 height 25
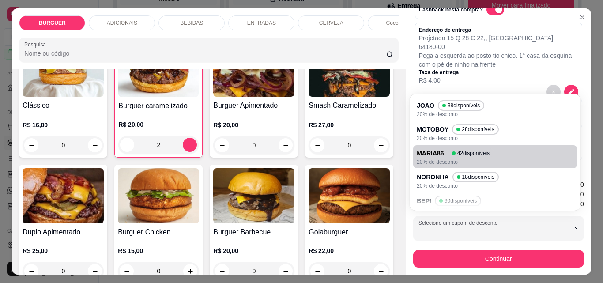
scroll to position [56, 0]
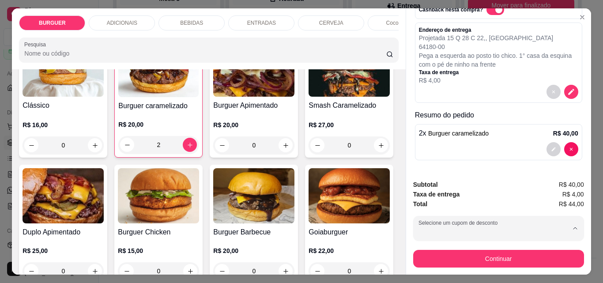
click at [431, 149] on div "BEPI 90 disponíveis" at bounding box center [451, 147] width 62 height 10
type input "689e904026838b02dc7bd4f5"
select select "689e904026838b02dc7bd4f5"
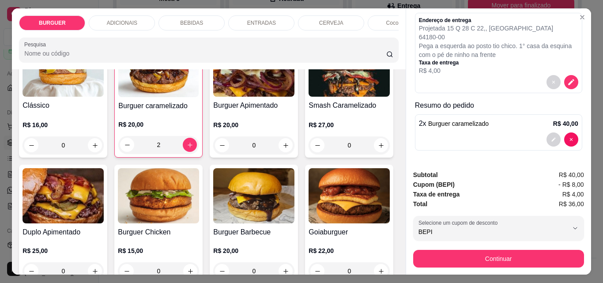
scroll to position [0, 0]
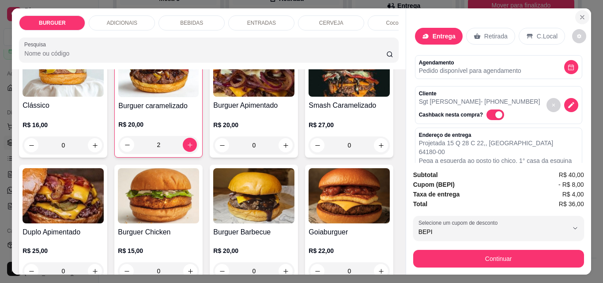
click at [578, 14] on icon "Close" at bounding box center [581, 17] width 7 height 7
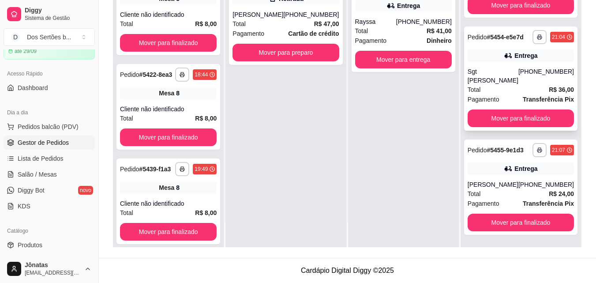
click at [506, 85] on div "Total R$ 36,00" at bounding box center [521, 90] width 106 height 10
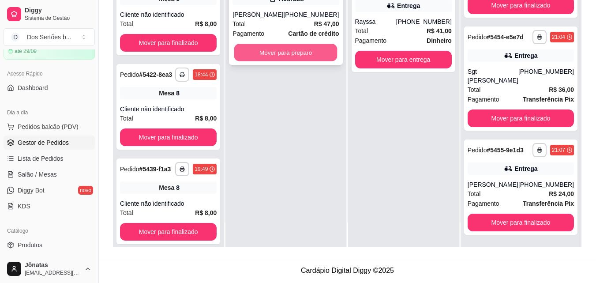
click at [270, 61] on button "Mover para preparo" at bounding box center [285, 52] width 103 height 17
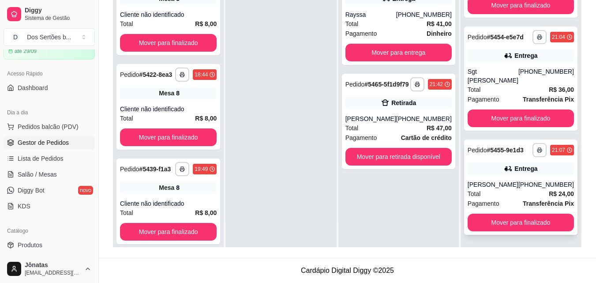
click at [532, 185] on div "[PHONE_NUMBER]" at bounding box center [546, 184] width 56 height 9
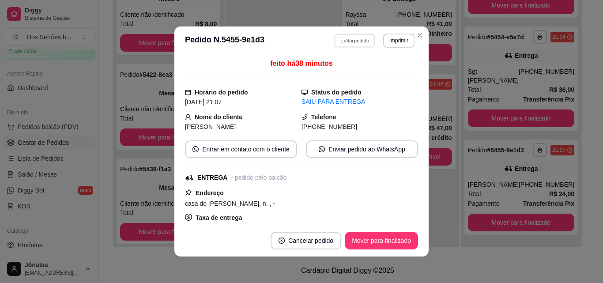
click at [336, 39] on button "Editar pedido" at bounding box center [354, 41] width 41 height 14
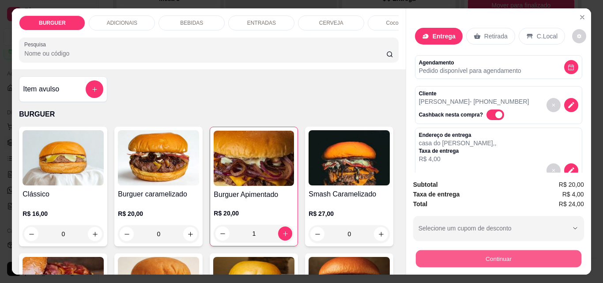
click at [455, 252] on button "Continuar" at bounding box center [497, 258] width 165 height 17
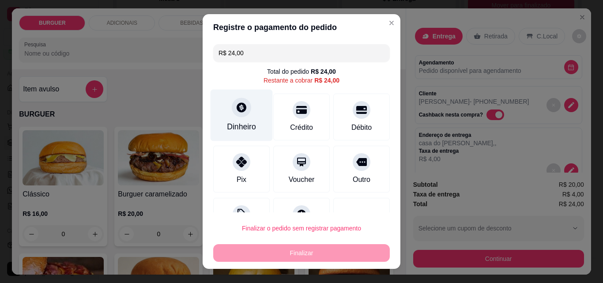
click at [244, 123] on div "Dinheiro" at bounding box center [241, 126] width 29 height 11
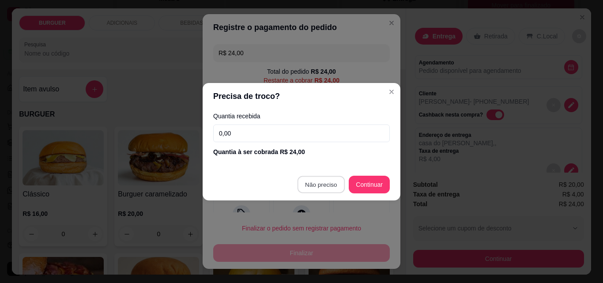
type input "R$ 0,00"
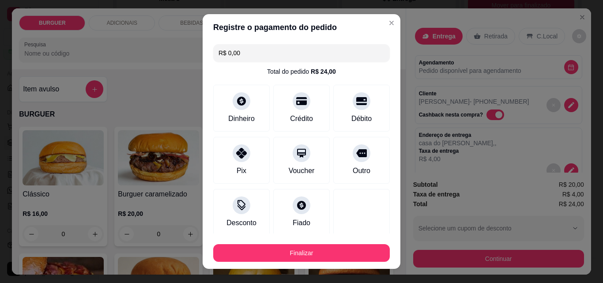
scroll to position [52, 0]
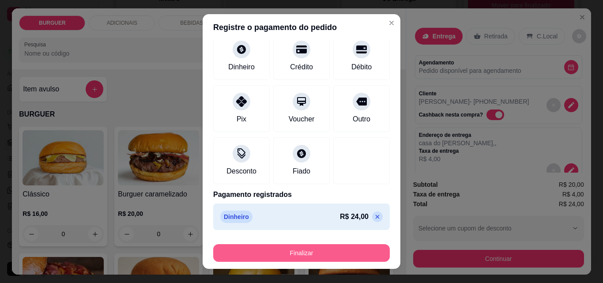
click at [347, 248] on button "Finalizar" at bounding box center [301, 253] width 176 height 18
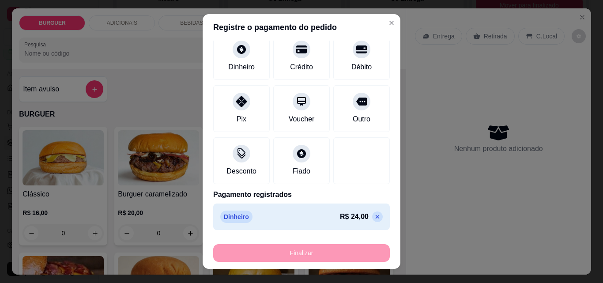
type input "0"
type input "-R$ 24,00"
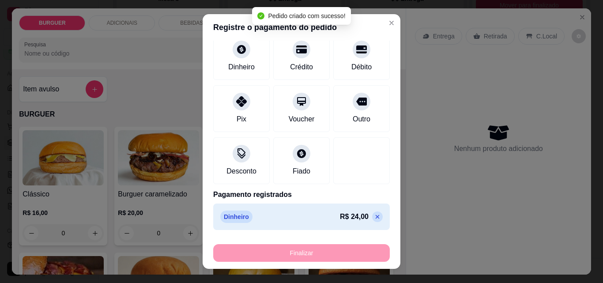
scroll to position [282, 0]
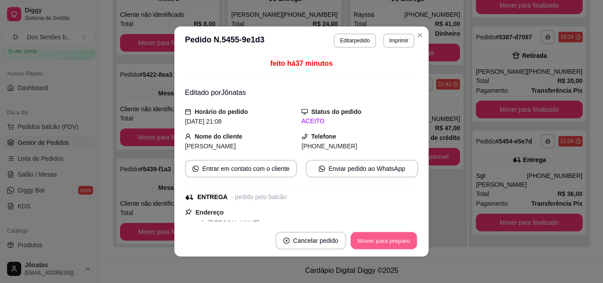
click at [377, 245] on button "Mover para preparo" at bounding box center [383, 240] width 66 height 17
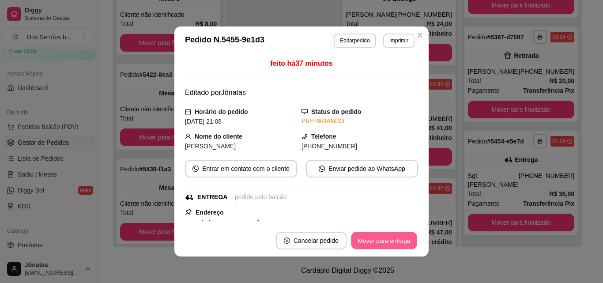
click at [381, 241] on button "Mover para entrega" at bounding box center [384, 240] width 66 height 17
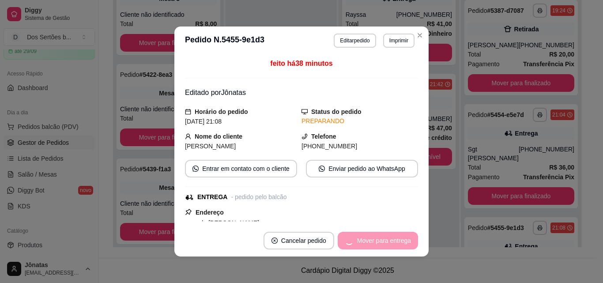
scroll to position [393, 0]
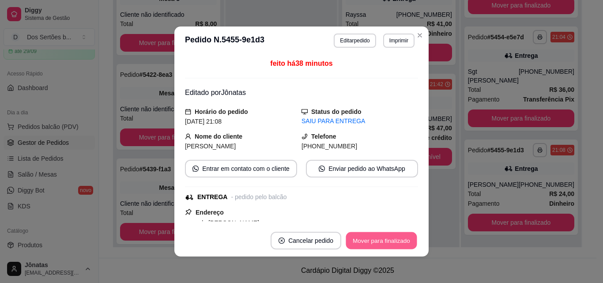
click at [381, 241] on button "Mover para finalizado" at bounding box center [381, 240] width 71 height 17
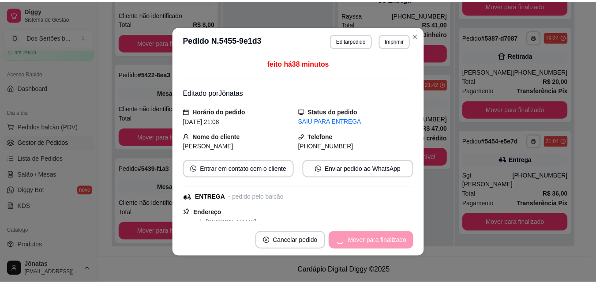
scroll to position [282, 0]
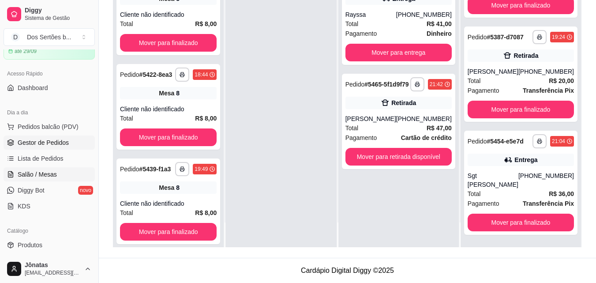
click at [40, 169] on link "Salão / Mesas" at bounding box center [49, 174] width 91 height 14
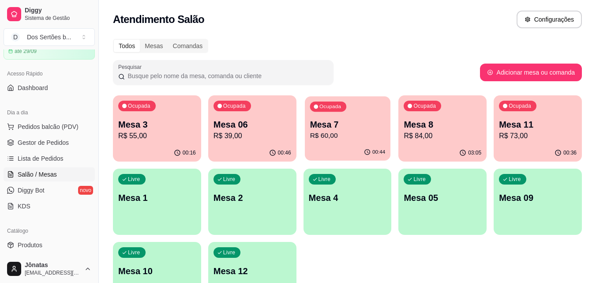
click at [360, 134] on p "R$ 60,00" at bounding box center [347, 136] width 75 height 10
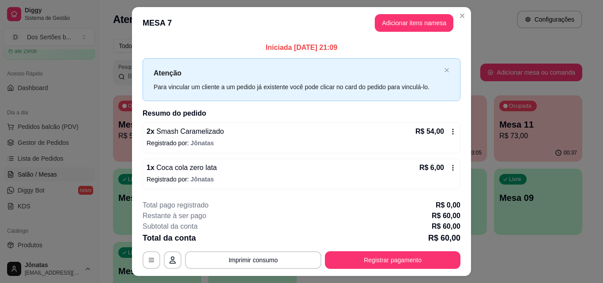
scroll to position [21, 0]
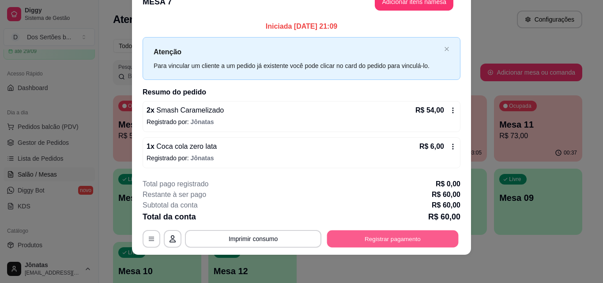
click at [371, 234] on button "Registrar pagamento" at bounding box center [392, 238] width 131 height 17
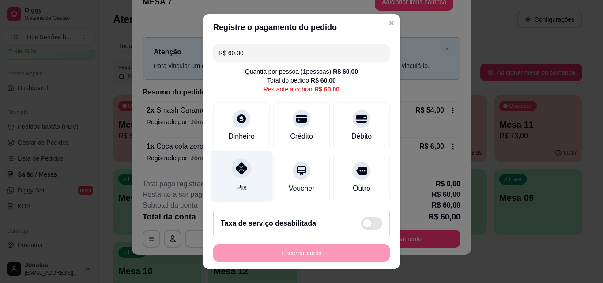
click at [253, 182] on div "Pix" at bounding box center [241, 176] width 62 height 52
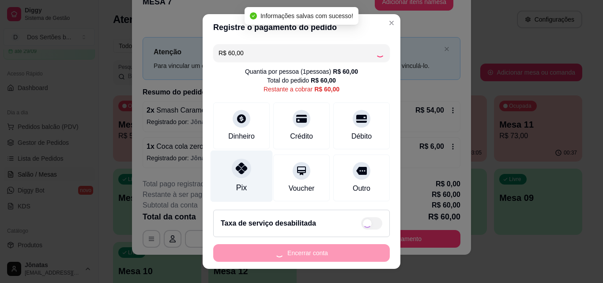
type input "R$ 0,00"
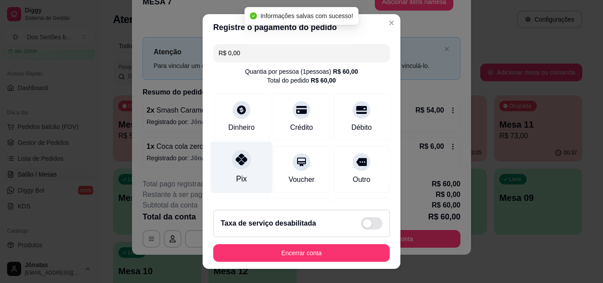
scroll to position [102, 0]
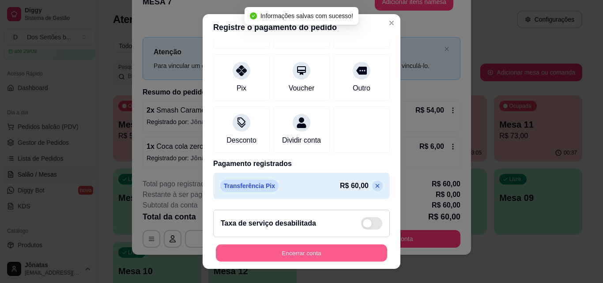
click at [343, 248] on button "Encerrar conta" at bounding box center [301, 252] width 171 height 17
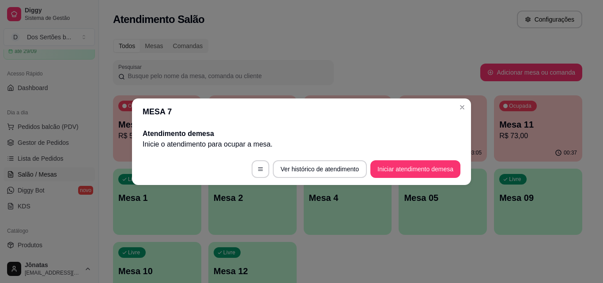
scroll to position [0, 0]
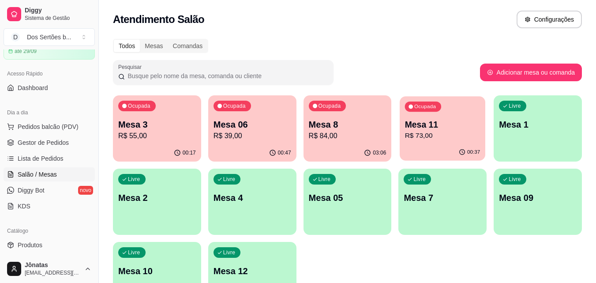
click at [419, 129] on p "Mesa 11" at bounding box center [442, 125] width 75 height 12
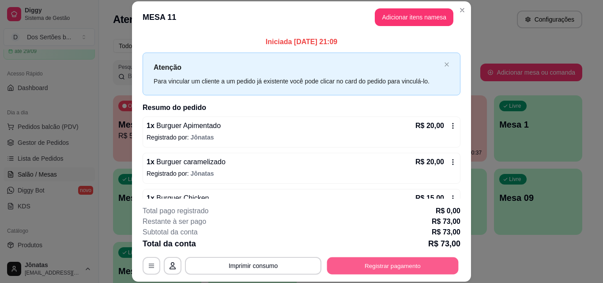
click at [409, 262] on button "Registrar pagamento" at bounding box center [392, 265] width 131 height 17
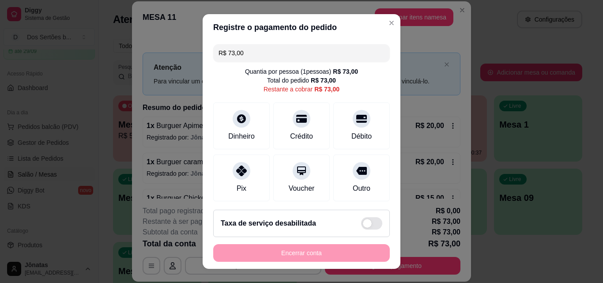
click at [248, 56] on input "R$ 73,00" at bounding box center [301, 53] width 166 height 18
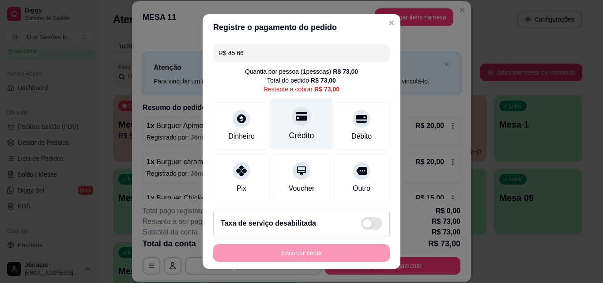
click at [299, 134] on div "Crédito" at bounding box center [301, 135] width 25 height 11
click at [316, 120] on div "Crédito" at bounding box center [301, 124] width 62 height 52
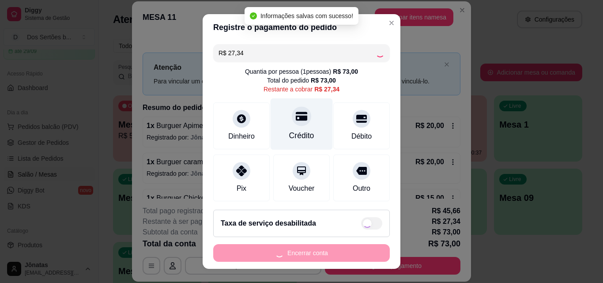
type input "R$ 0,00"
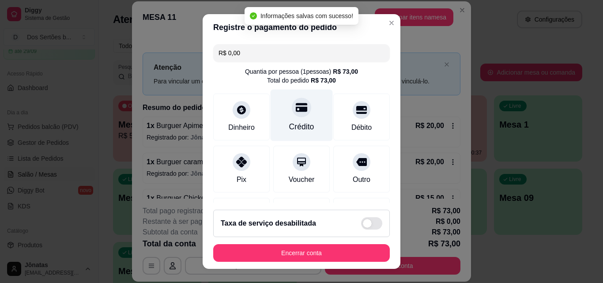
scroll to position [135, 0]
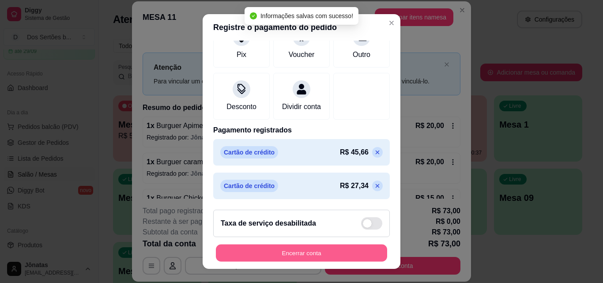
click at [345, 246] on button "Encerrar conta" at bounding box center [301, 252] width 171 height 17
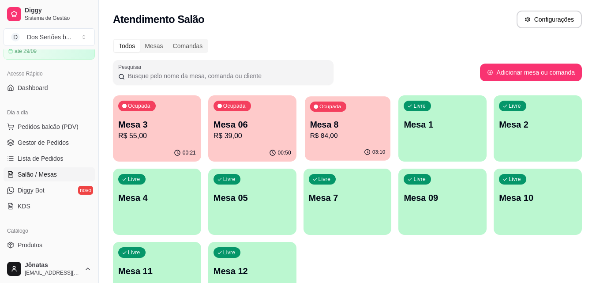
click at [339, 130] on p "Mesa 8" at bounding box center [347, 125] width 75 height 12
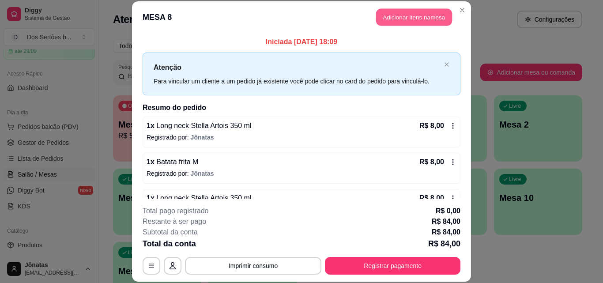
click at [402, 20] on button "Adicionar itens na mesa" at bounding box center [414, 17] width 76 height 17
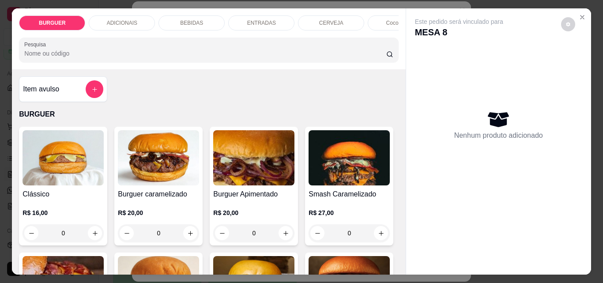
click at [188, 15] on div "BEBIDAS" at bounding box center [191, 22] width 66 height 15
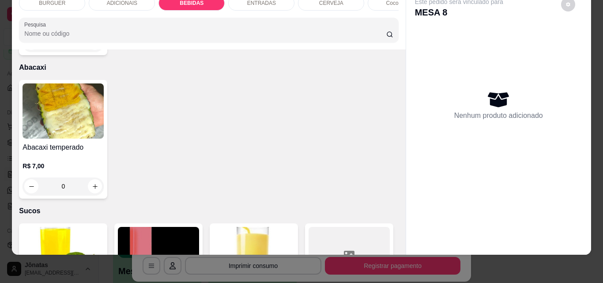
scroll to position [2020, 0]
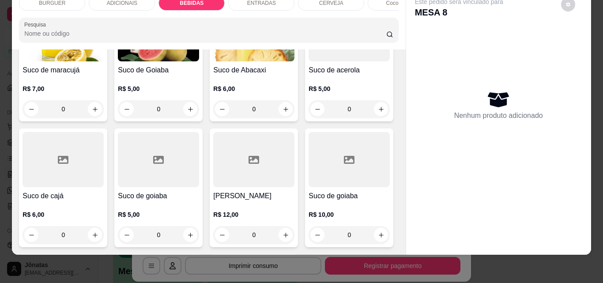
type input "1"
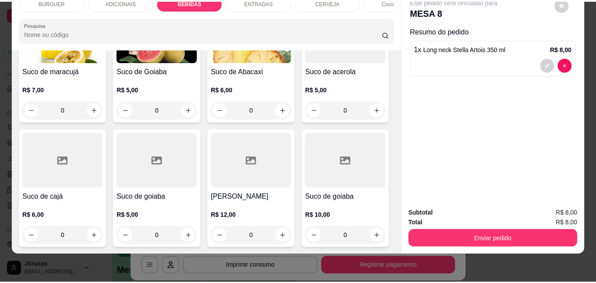
scroll to position [2020, 0]
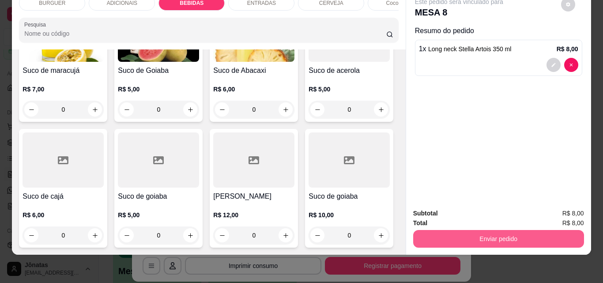
click at [451, 233] on button "Enviar pedido" at bounding box center [498, 239] width 171 height 18
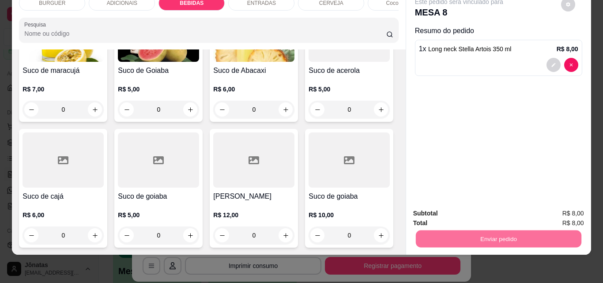
click at [473, 203] on button "Não registrar e enviar pedido" at bounding box center [468, 210] width 89 height 16
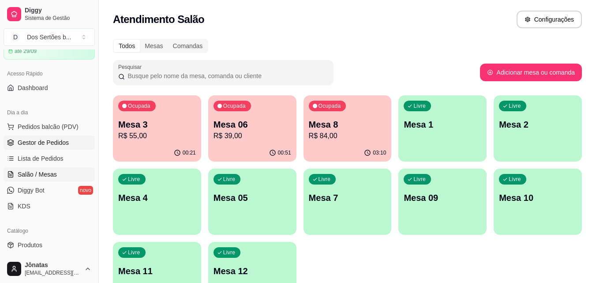
click at [32, 143] on span "Gestor de Pedidos" at bounding box center [43, 142] width 51 height 9
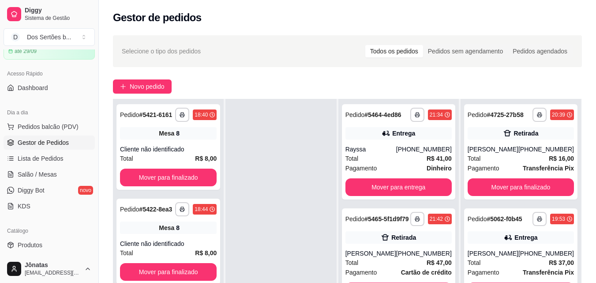
scroll to position [135, 0]
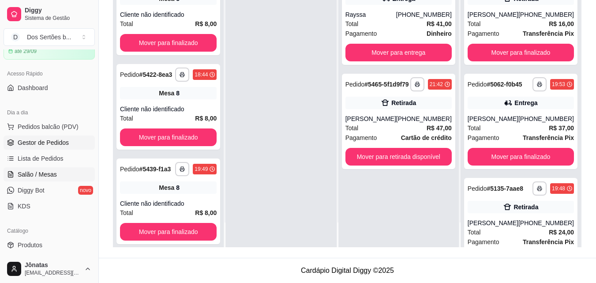
click at [23, 174] on span "Salão / Mesas" at bounding box center [37, 174] width 39 height 9
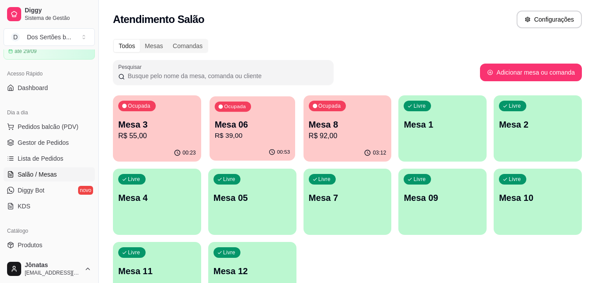
click at [242, 135] on p "R$ 39,00" at bounding box center [251, 136] width 75 height 10
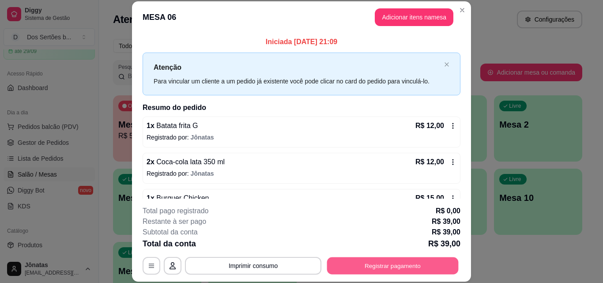
click at [411, 260] on button "Registrar pagamento" at bounding box center [392, 265] width 131 height 17
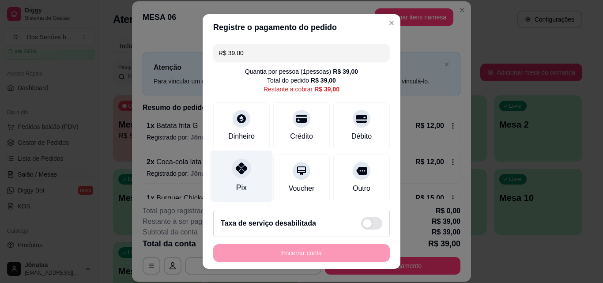
click at [236, 168] on icon at bounding box center [241, 167] width 11 height 11
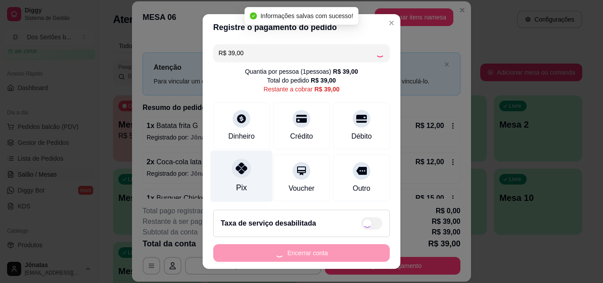
type input "R$ 0,00"
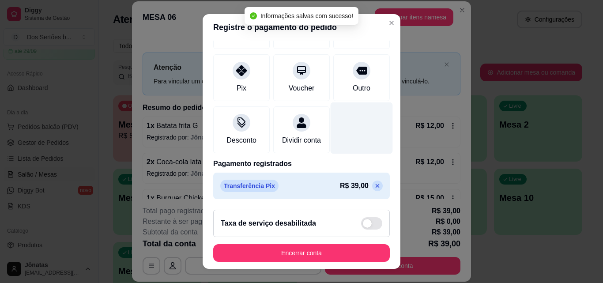
scroll to position [102, 0]
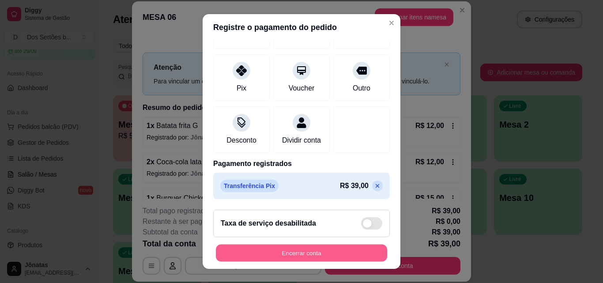
click at [314, 248] on button "Encerrar conta" at bounding box center [301, 252] width 171 height 17
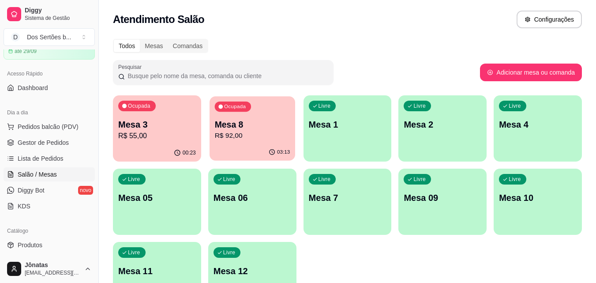
click at [247, 145] on div "03:13" at bounding box center [253, 152] width 86 height 17
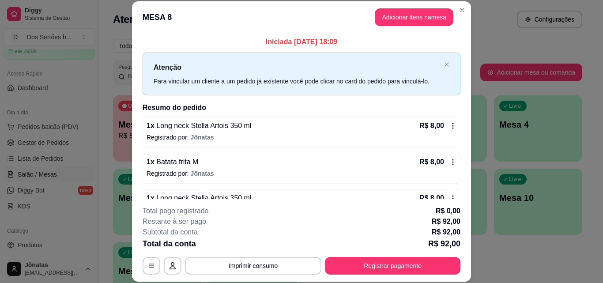
scroll to position [160, 0]
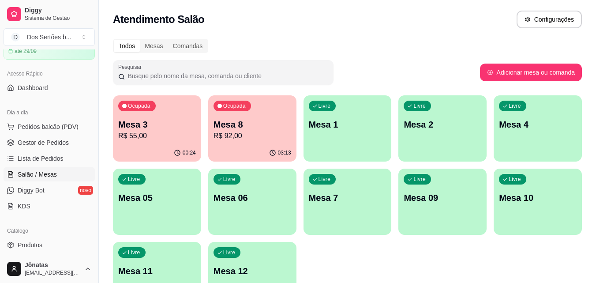
click at [162, 131] on p "R$ 55,00" at bounding box center [157, 136] width 78 height 11
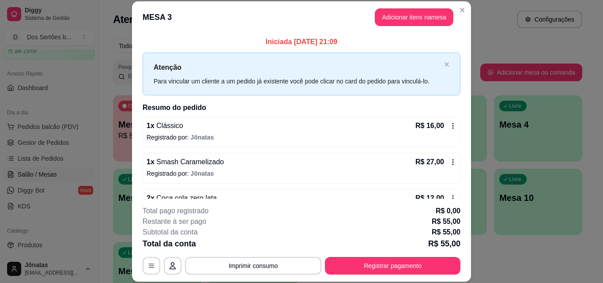
scroll to position [25, 0]
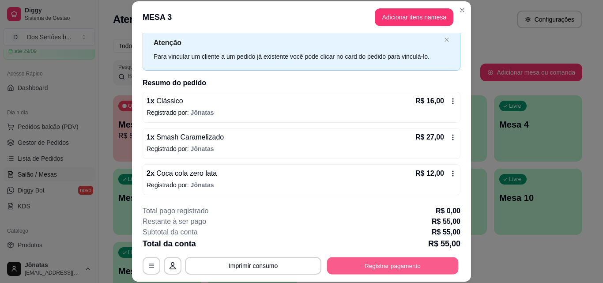
click at [397, 264] on button "Registrar pagamento" at bounding box center [392, 265] width 131 height 17
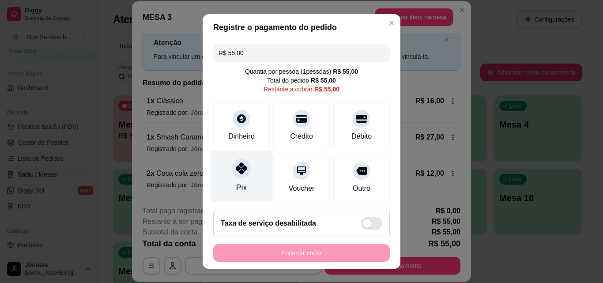
click at [236, 171] on icon at bounding box center [241, 167] width 11 height 11
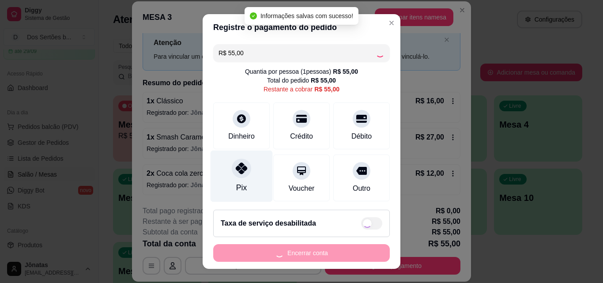
type input "R$ 0,00"
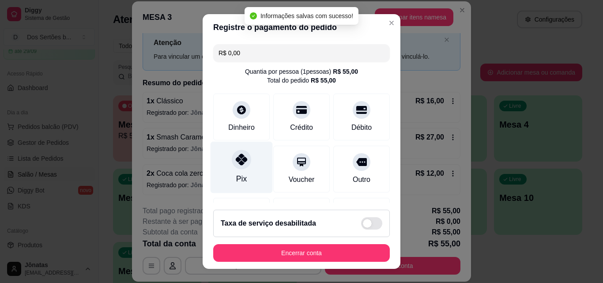
scroll to position [102, 0]
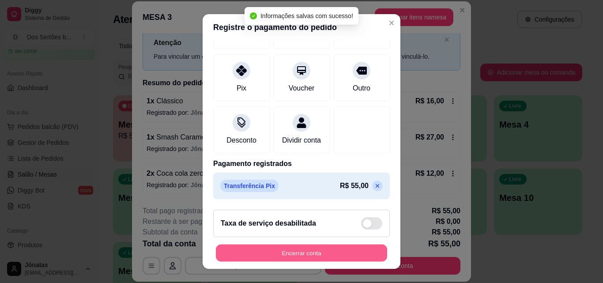
click at [321, 253] on button "Encerrar conta" at bounding box center [301, 252] width 171 height 17
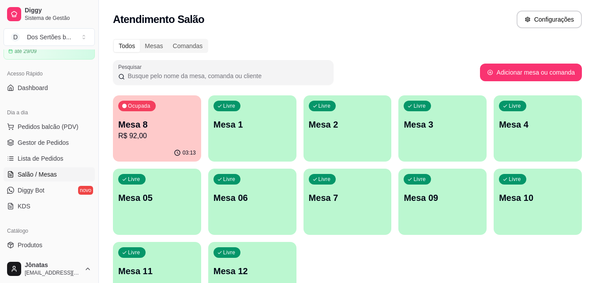
scroll to position [120, 0]
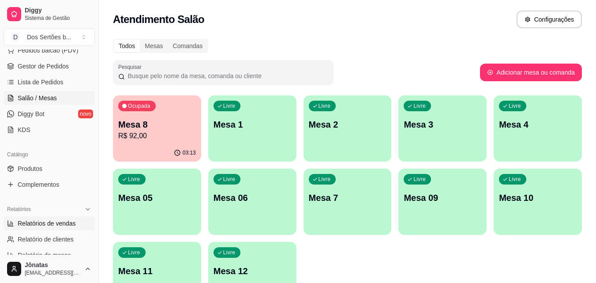
click at [44, 222] on span "Relatórios de vendas" at bounding box center [47, 223] width 58 height 9
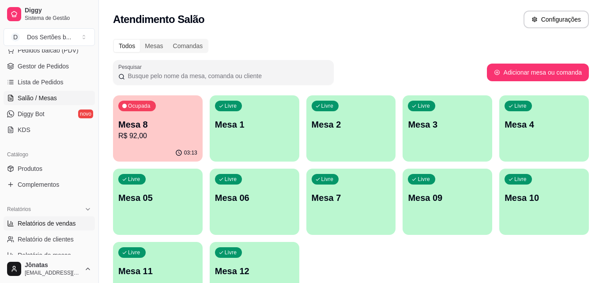
select select "ALL"
select select "0"
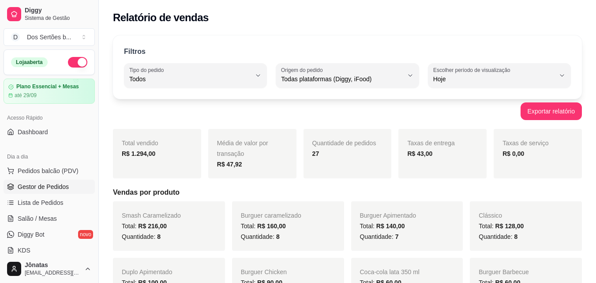
click at [63, 180] on link "Gestor de Pedidos" at bounding box center [49, 187] width 91 height 14
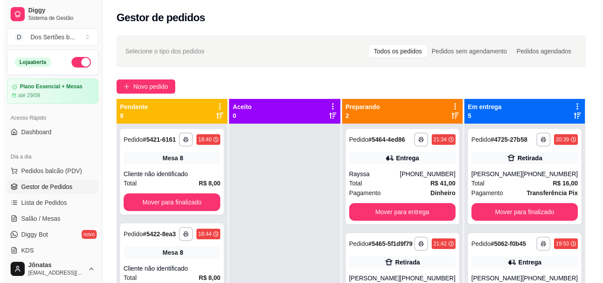
scroll to position [25, 0]
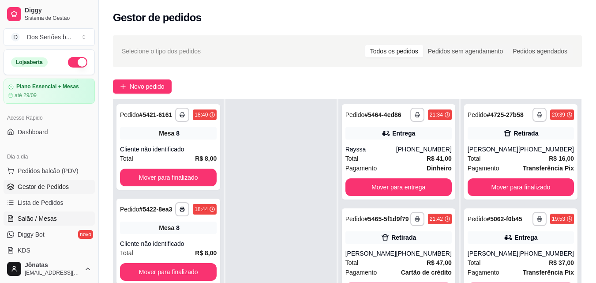
click at [17, 219] on link "Salão / Mesas" at bounding box center [49, 218] width 91 height 14
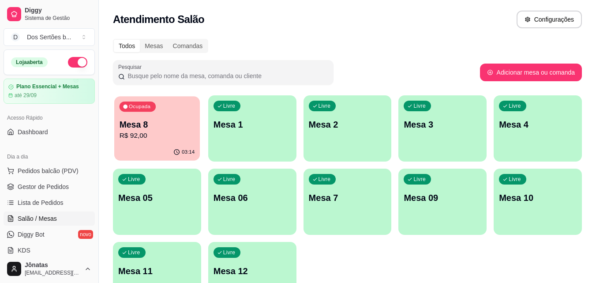
click at [170, 139] on p "R$ 92,00" at bounding box center [157, 136] width 75 height 10
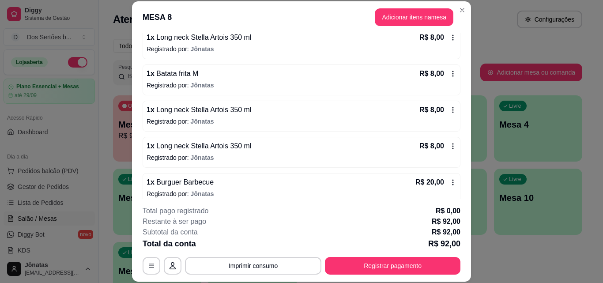
scroll to position [115, 0]
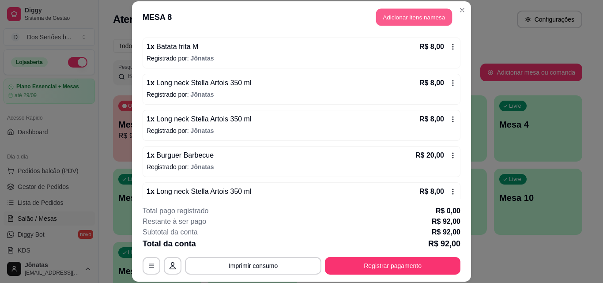
click at [404, 16] on button "Adicionar itens na mesa" at bounding box center [414, 17] width 76 height 17
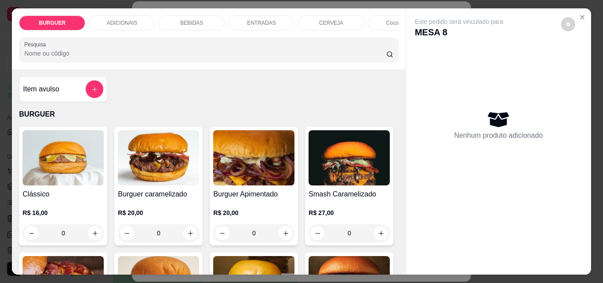
click at [204, 19] on div "BEBIDAS" at bounding box center [191, 22] width 66 height 15
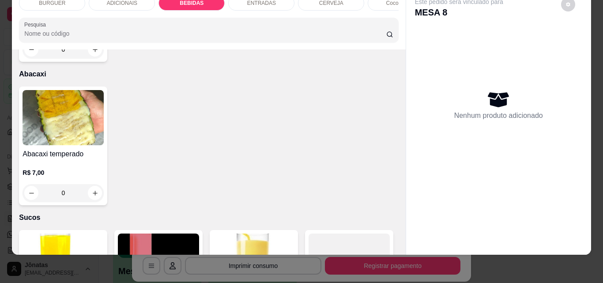
scroll to position [1948, 0]
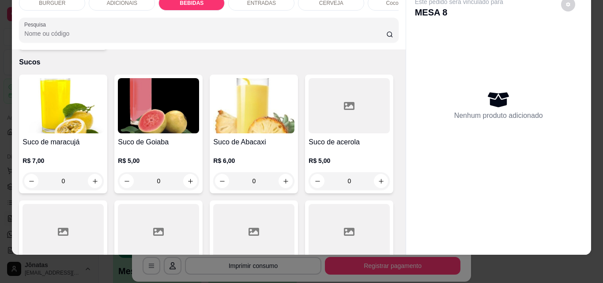
type input "1"
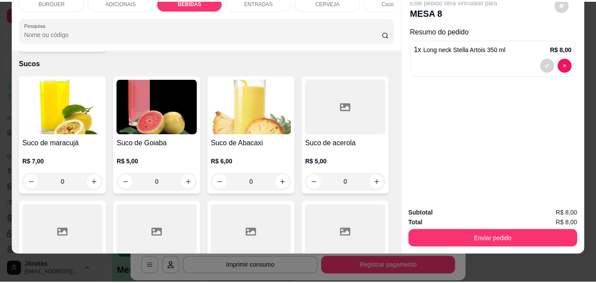
scroll to position [1949, 0]
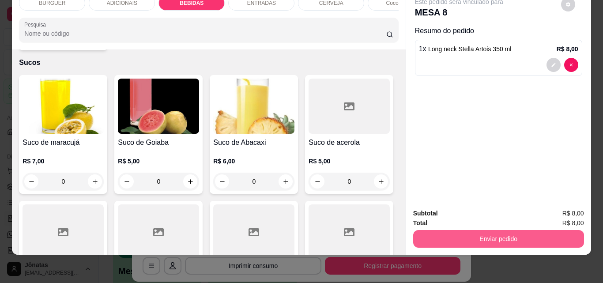
click at [441, 234] on button "Enviar pedido" at bounding box center [498, 239] width 171 height 18
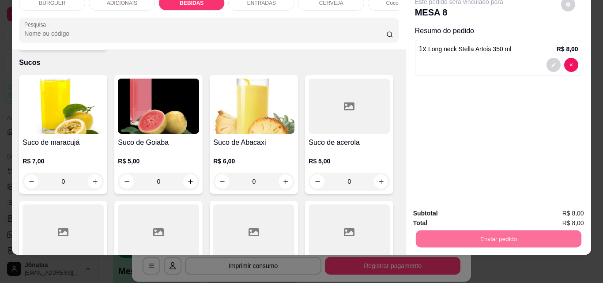
click at [459, 208] on button "Não registrar e enviar pedido" at bounding box center [468, 210] width 89 height 16
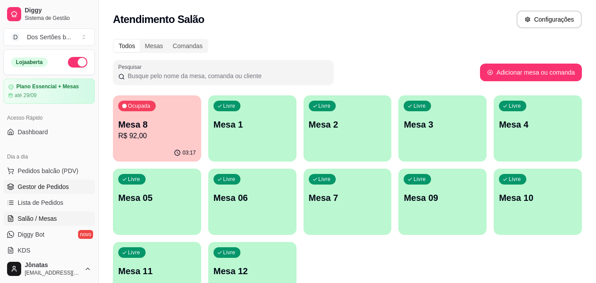
click at [56, 189] on span "Gestor de Pedidos" at bounding box center [43, 186] width 51 height 9
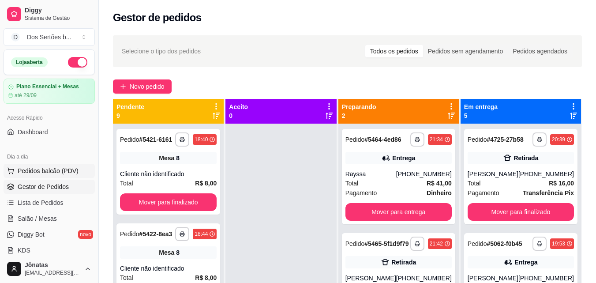
click at [64, 165] on button "Pedidos balcão (PDV)" at bounding box center [49, 171] width 91 height 14
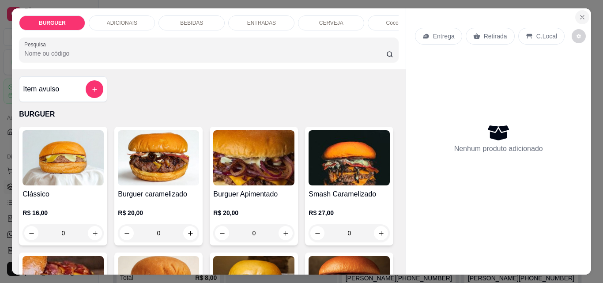
click at [578, 16] on icon "Close" at bounding box center [581, 17] width 7 height 7
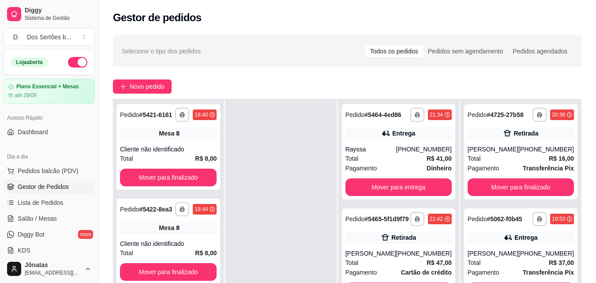
scroll to position [134, 0]
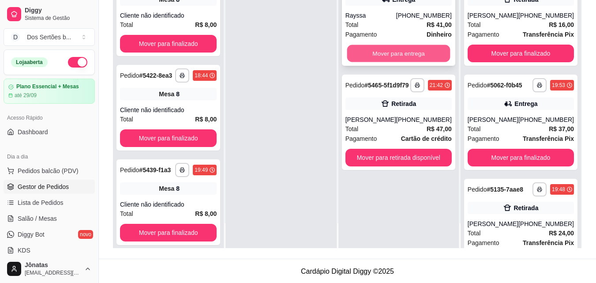
click at [383, 52] on button "Mover para entrega" at bounding box center [398, 53] width 103 height 17
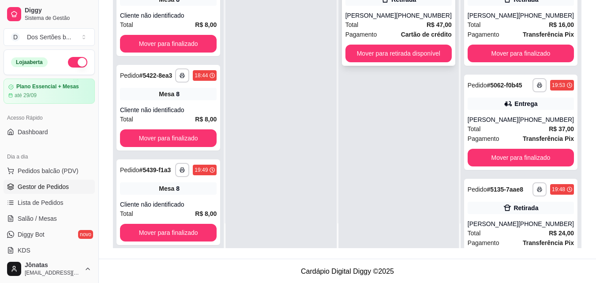
click at [439, 19] on div "[PHONE_NUMBER]" at bounding box center [424, 15] width 56 height 9
click at [56, 216] on link "Salão / Mesas" at bounding box center [49, 218] width 91 height 14
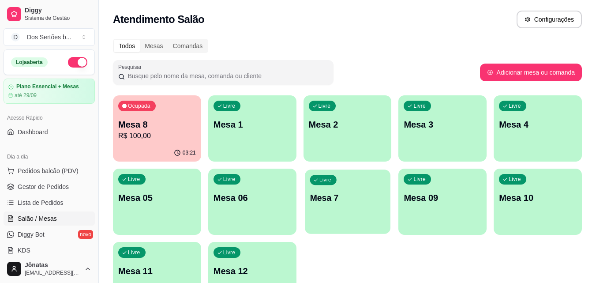
click at [346, 210] on div "Livre Mesa 7" at bounding box center [348, 196] width 86 height 54
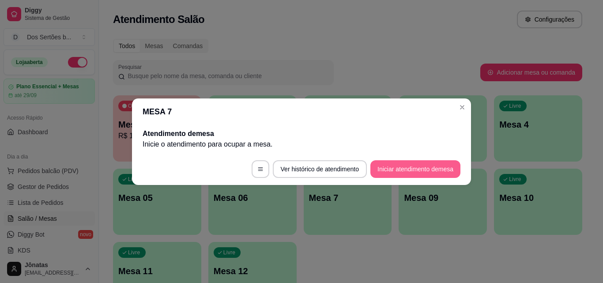
click at [400, 172] on button "Iniciar atendimento de mesa" at bounding box center [415, 169] width 90 height 18
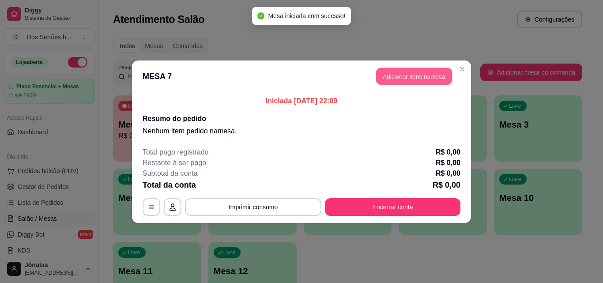
click at [389, 76] on button "Adicionar itens na mesa" at bounding box center [414, 76] width 76 height 17
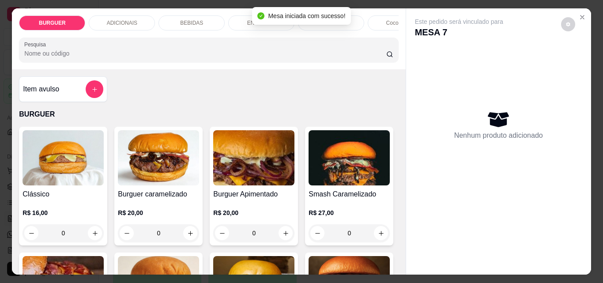
scroll to position [81, 0]
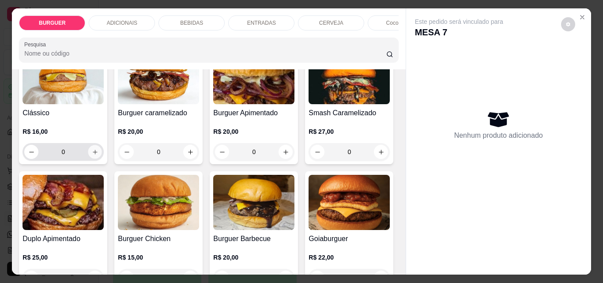
click at [91, 151] on button "increase-product-quantity" at bounding box center [95, 152] width 14 height 14
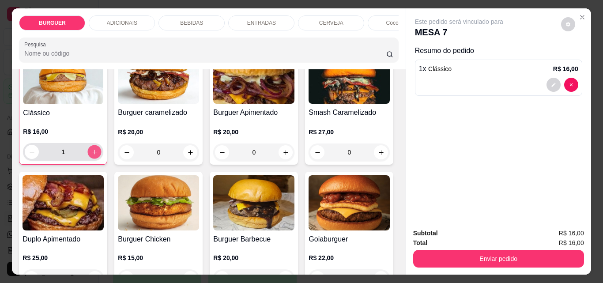
click at [91, 151] on button "increase-product-quantity" at bounding box center [95, 152] width 14 height 14
type input "2"
click at [173, 15] on div "BEBIDAS" at bounding box center [191, 22] width 66 height 15
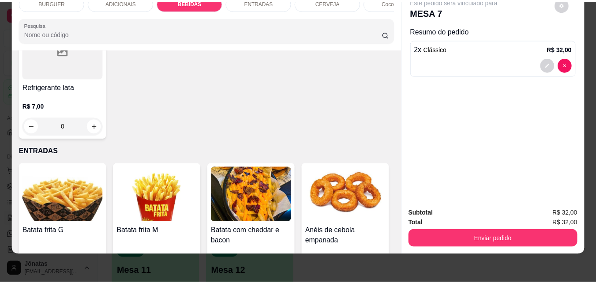
scroll to position [1159, 0]
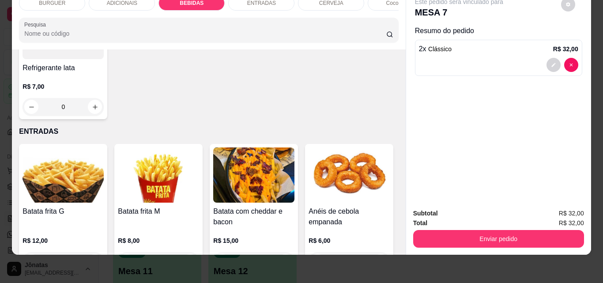
type input "1"
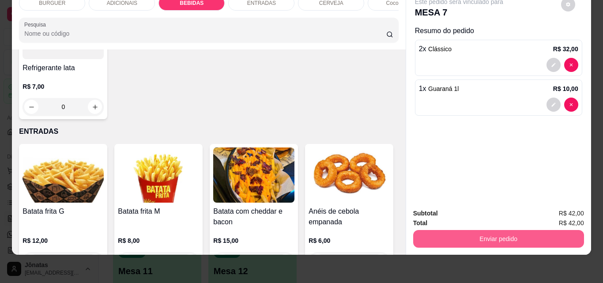
click at [428, 233] on button "Enviar pedido" at bounding box center [498, 239] width 171 height 18
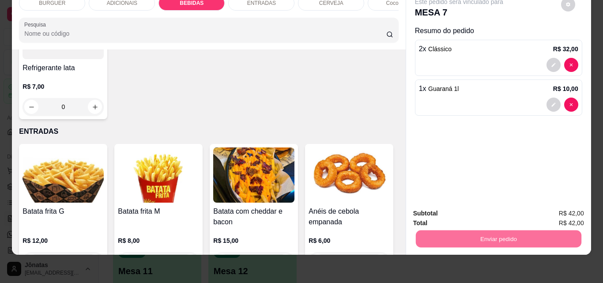
click at [458, 206] on button "Não registrar e enviar pedido" at bounding box center [468, 210] width 89 height 16
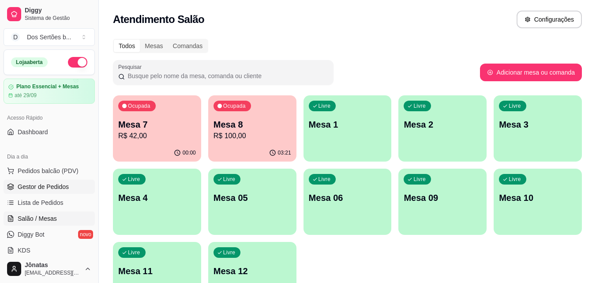
click at [79, 192] on link "Gestor de Pedidos" at bounding box center [49, 187] width 91 height 14
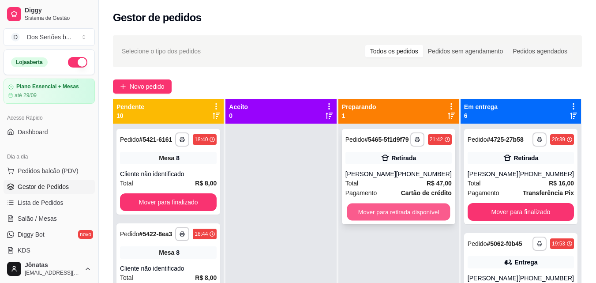
click at [381, 214] on button "Mover para retirada disponível" at bounding box center [398, 211] width 103 height 17
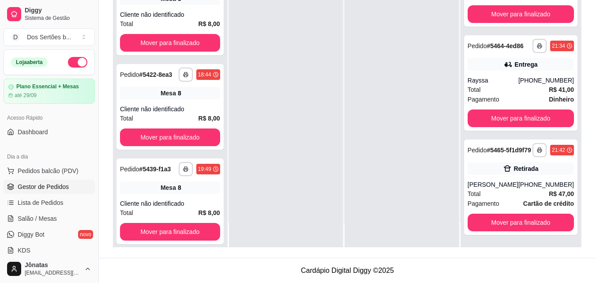
scroll to position [504, 0]
click at [18, 213] on link "Salão / Mesas" at bounding box center [49, 218] width 91 height 14
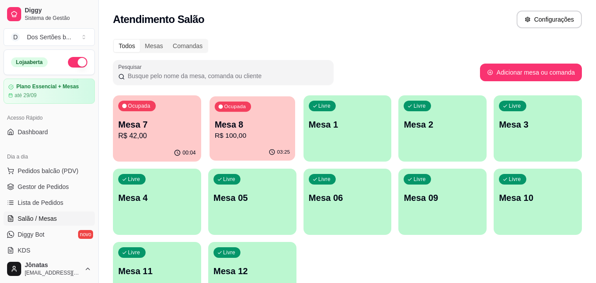
click at [231, 135] on p "R$ 100,00" at bounding box center [251, 136] width 75 height 10
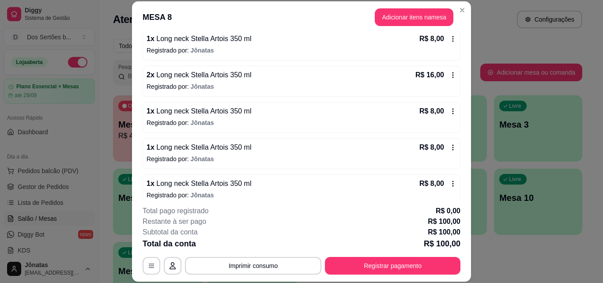
scroll to position [278, 0]
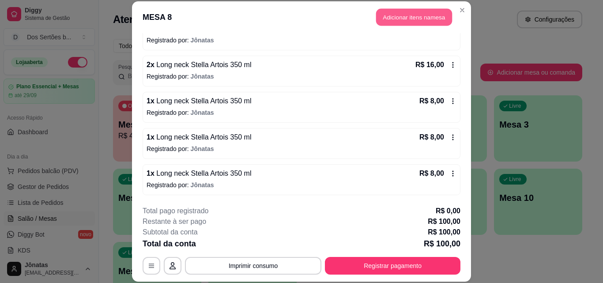
click at [388, 13] on button "Adicionar itens na mesa" at bounding box center [414, 17] width 76 height 17
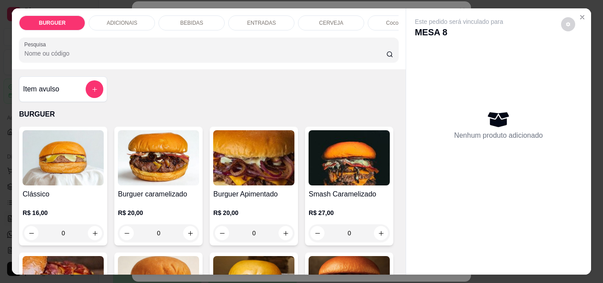
click at [187, 15] on div "BEBIDAS" at bounding box center [191, 22] width 66 height 15
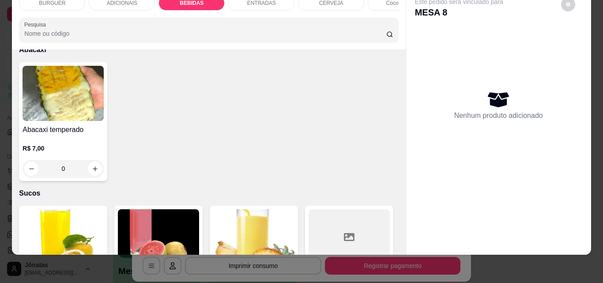
scroll to position [1906, 0]
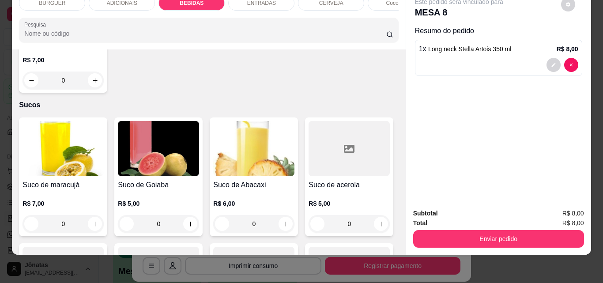
type input "1"
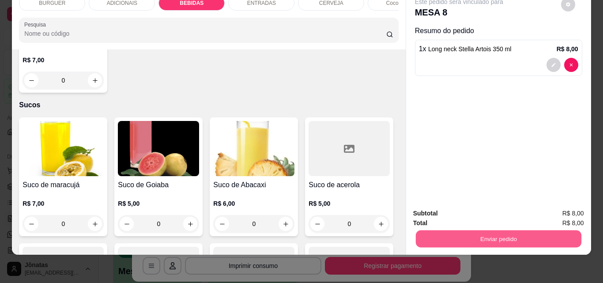
click at [415, 230] on button "Enviar pedido" at bounding box center [497, 238] width 165 height 17
click at [438, 207] on button "Não registrar e enviar pedido" at bounding box center [468, 210] width 89 height 16
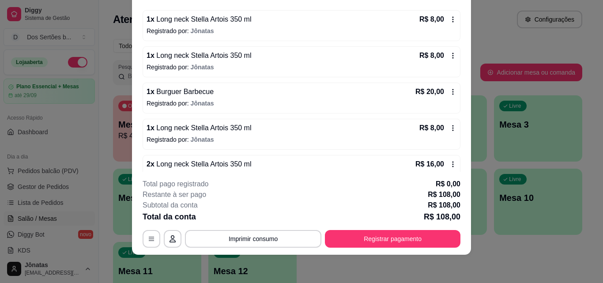
scroll to position [210, 0]
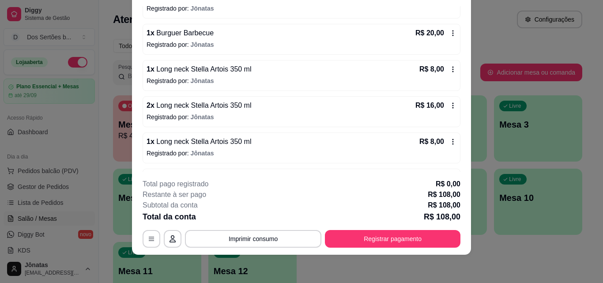
click at [223, 71] on span "Long neck Stella Artois 350 ml" at bounding box center [202, 69] width 97 height 8
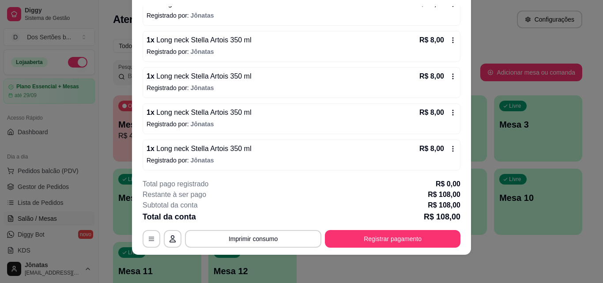
scroll to position [314, 0]
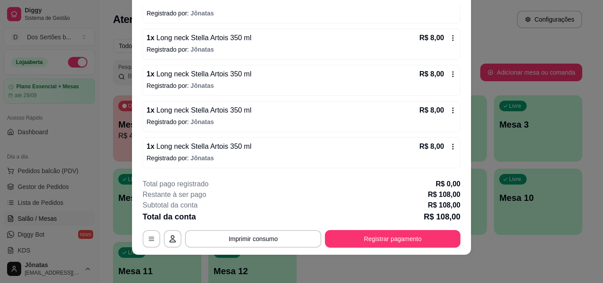
click at [442, 143] on div "R$ 8,00" at bounding box center [437, 146] width 37 height 11
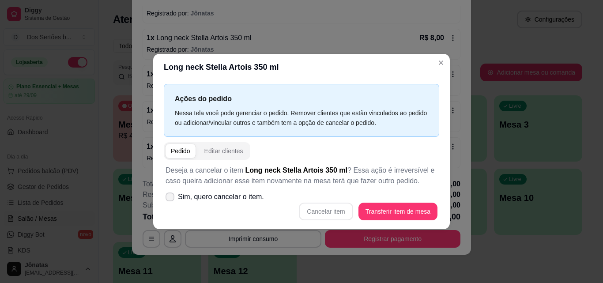
click at [171, 196] on icon at bounding box center [169, 196] width 7 height 5
click at [171, 198] on input "Sim, quero cancelar o item." at bounding box center [168, 201] width 6 height 6
checkbox input "true"
click at [330, 210] on button "Cancelar item" at bounding box center [326, 211] width 53 height 17
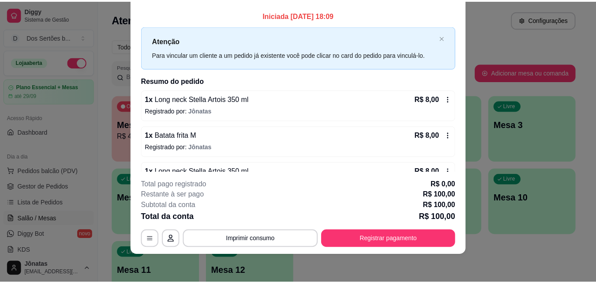
scroll to position [0, 0]
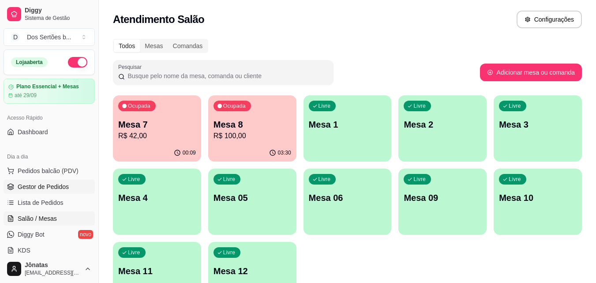
click at [41, 190] on span "Gestor de Pedidos" at bounding box center [43, 186] width 51 height 9
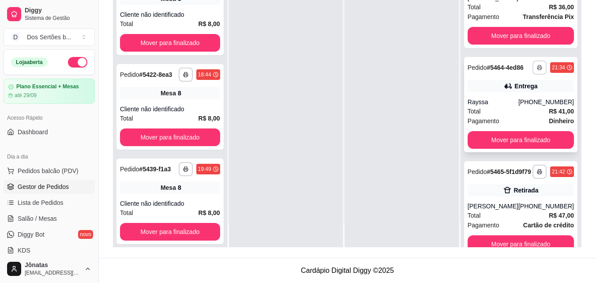
scroll to position [492, 0]
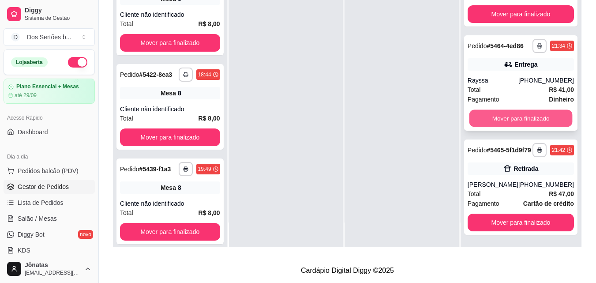
click at [506, 124] on button "Mover para finalizado" at bounding box center [520, 118] width 103 height 17
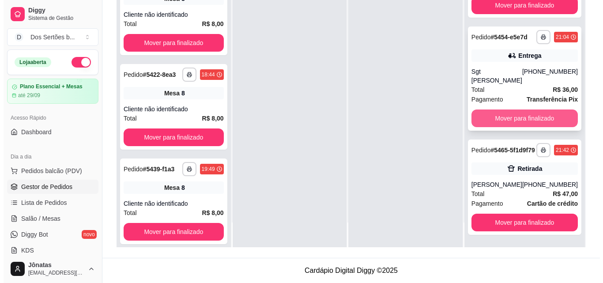
scroll to position [393, 0]
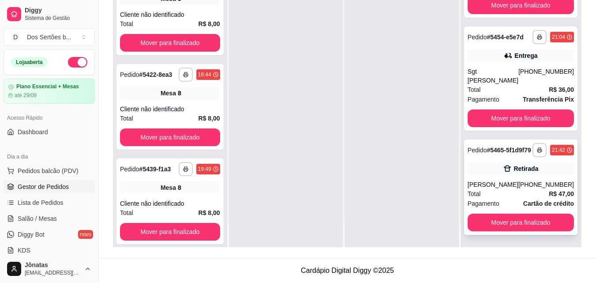
click at [514, 165] on div "Retirada" at bounding box center [526, 168] width 25 height 9
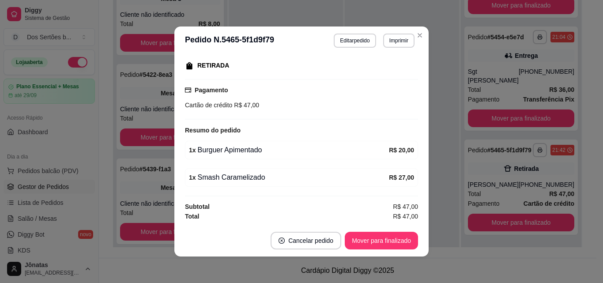
scroll to position [2, 0]
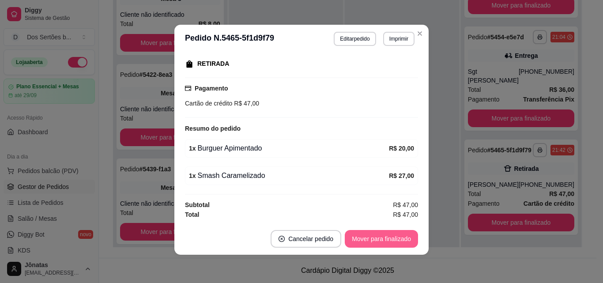
click at [388, 237] on button "Mover para finalizado" at bounding box center [381, 239] width 73 height 18
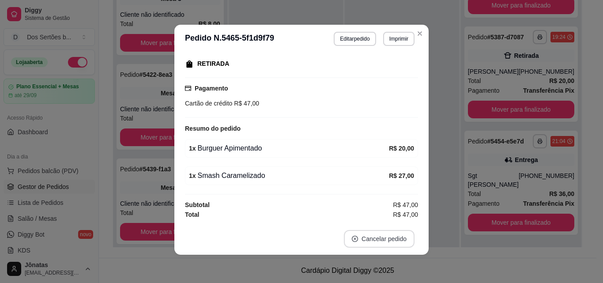
scroll to position [118, 0]
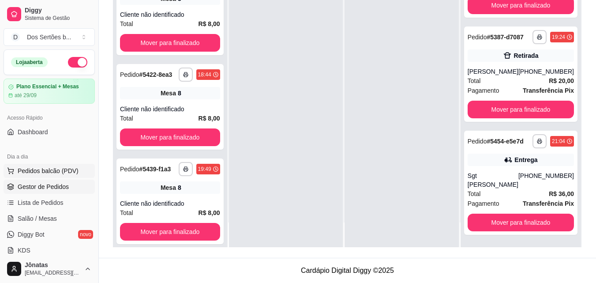
click at [31, 169] on span "Pedidos balcão (PDV)" at bounding box center [48, 170] width 61 height 9
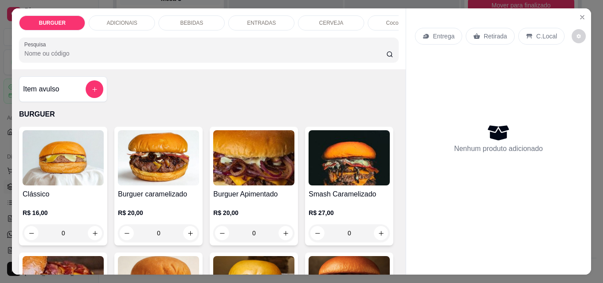
scroll to position [90, 0]
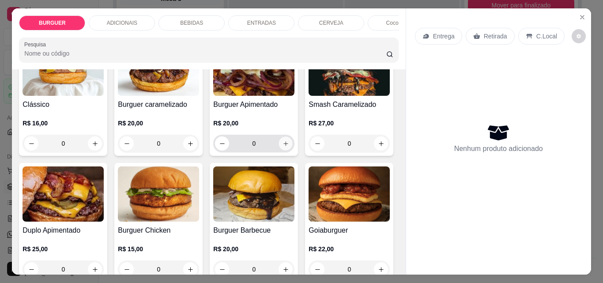
click at [285, 142] on button "increase-product-quantity" at bounding box center [286, 144] width 14 height 14
type input "1"
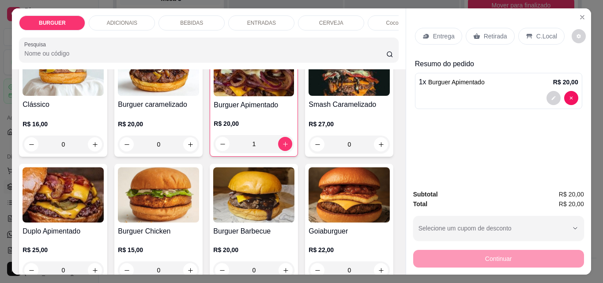
click at [181, 15] on div "BEBIDAS" at bounding box center [191, 22] width 66 height 15
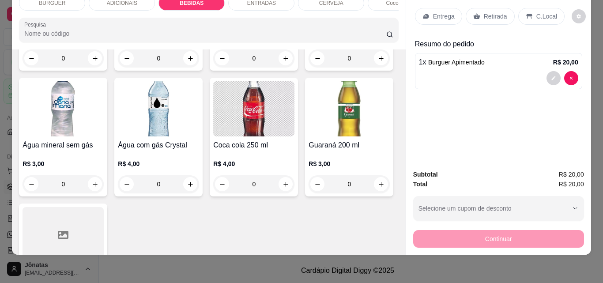
scroll to position [1073, 0]
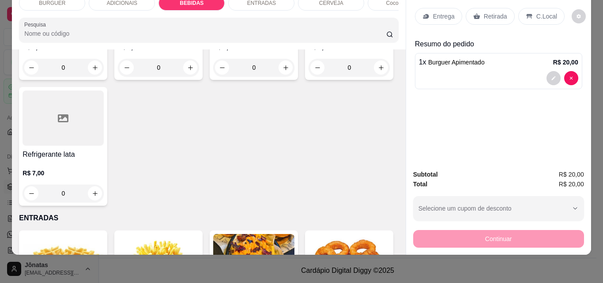
type input "1"
click at [488, 12] on p "Retirada" at bounding box center [495, 16] width 23 height 9
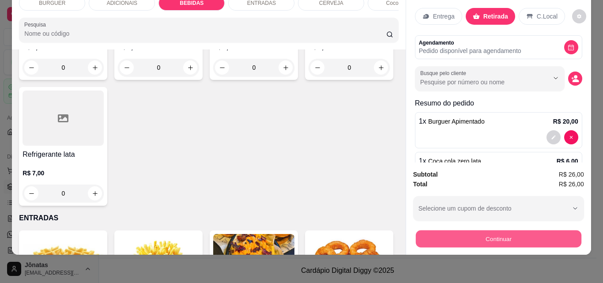
click at [451, 230] on button "Continuar" at bounding box center [497, 238] width 165 height 17
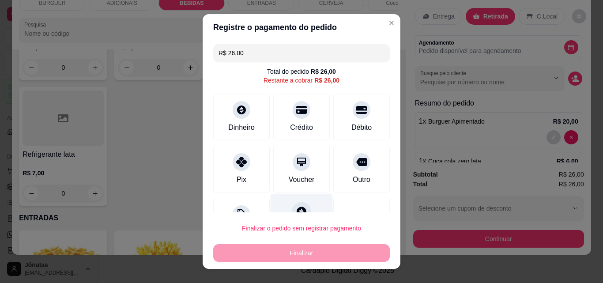
click at [283, 205] on div "Fiado" at bounding box center [301, 220] width 62 height 52
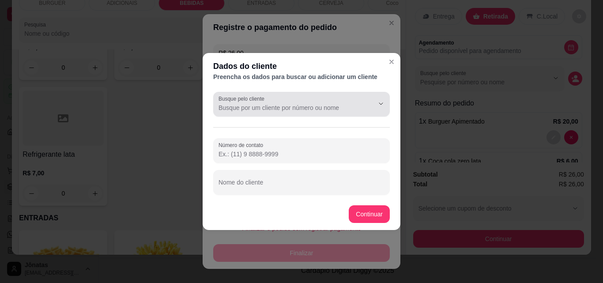
click at [237, 102] on div at bounding box center [301, 104] width 166 height 18
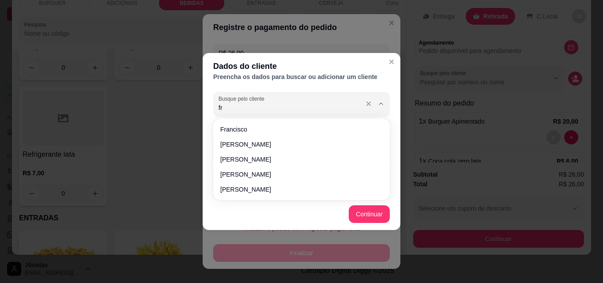
type input "f"
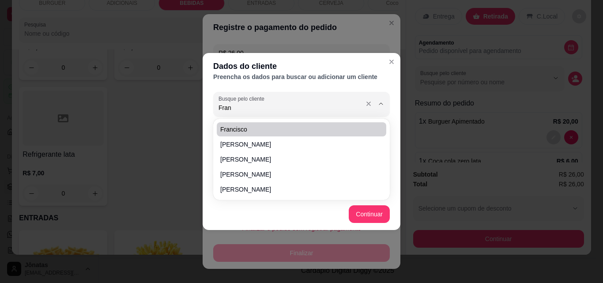
type input "Fran"
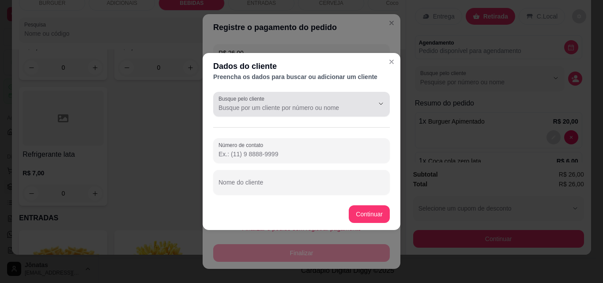
click at [361, 97] on div at bounding box center [374, 103] width 28 height 17
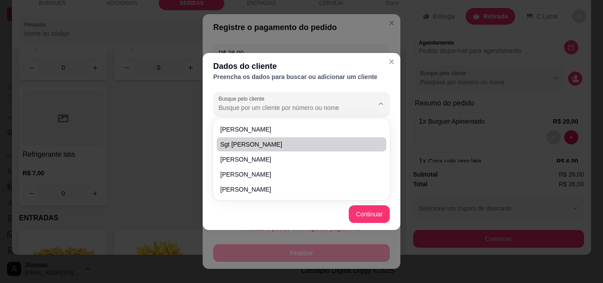
click at [212, 79] on header "Dados do cliente Preencha os dados para buscar ou adicionar um cliente" at bounding box center [302, 70] width 198 height 35
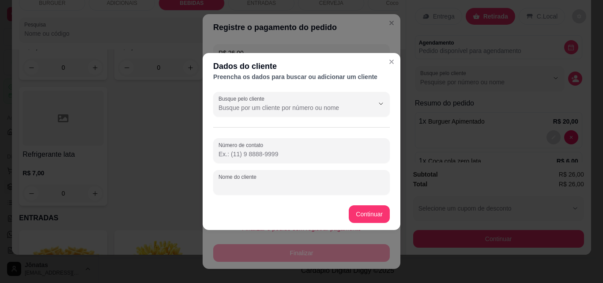
click at [234, 189] on input "Nome do cliente" at bounding box center [301, 185] width 166 height 9
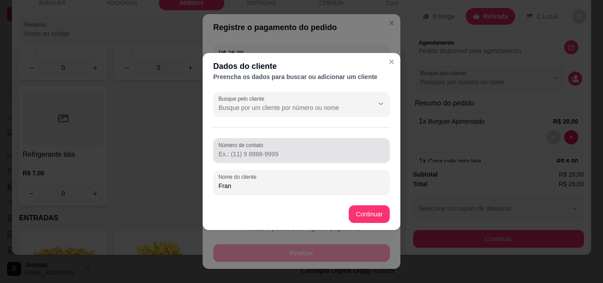
type input "Fran"
click at [225, 145] on label "Número de contato" at bounding box center [242, 145] width 48 height 8
click at [225, 150] on input "Número de contato" at bounding box center [301, 154] width 166 height 9
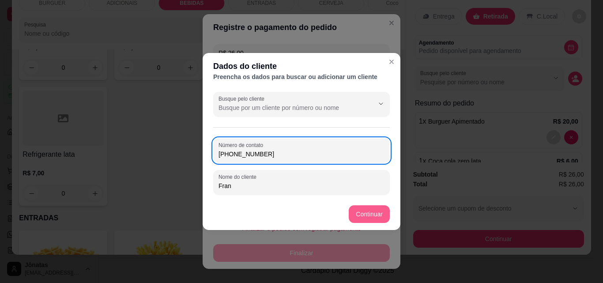
type input "[PHONE_NUMBER]"
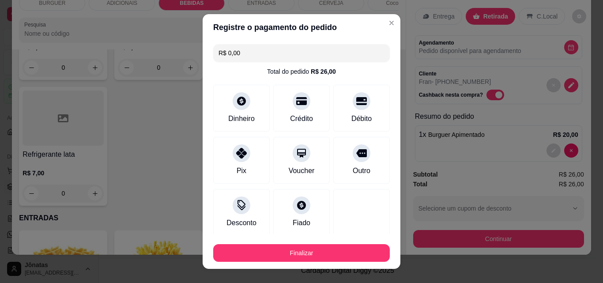
type input "R$ 0,00"
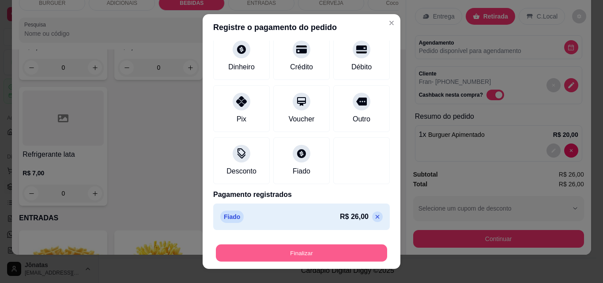
click at [332, 253] on button "Finalizar" at bounding box center [301, 252] width 171 height 17
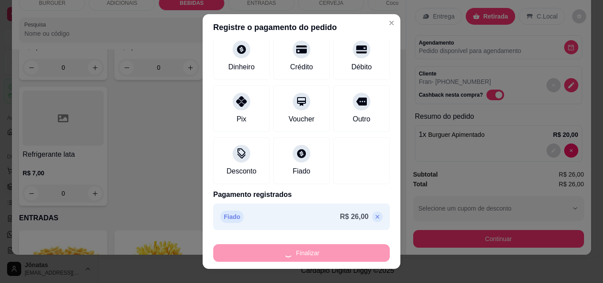
type input "0"
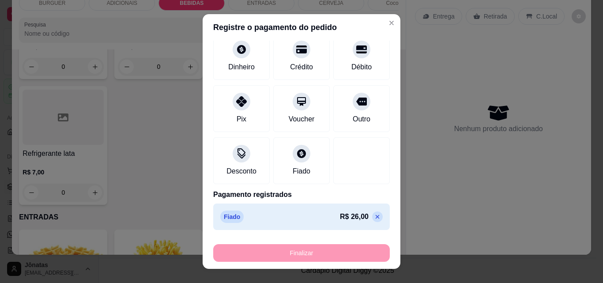
type input "-R$ 26,00"
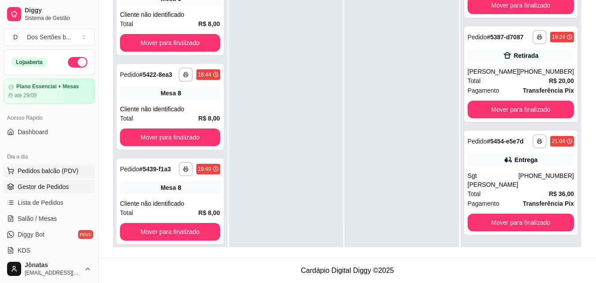
click at [53, 171] on span "Pedidos balcão (PDV)" at bounding box center [48, 170] width 61 height 9
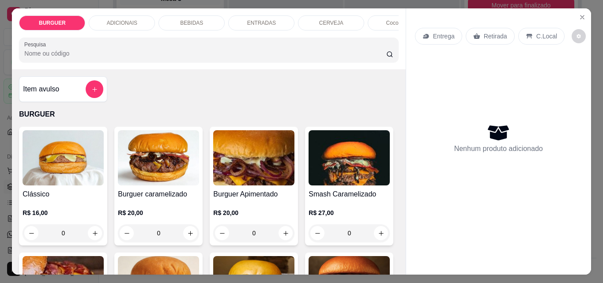
scroll to position [61, 0]
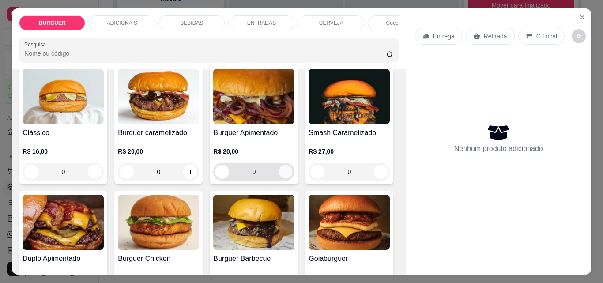
click at [283, 175] on icon "increase-product-quantity" at bounding box center [285, 172] width 7 height 7
type input "1"
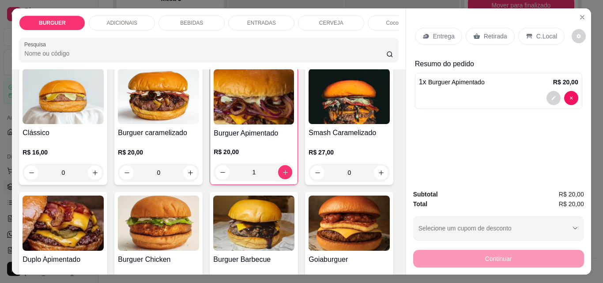
click at [527, 33] on icon at bounding box center [529, 36] width 7 height 7
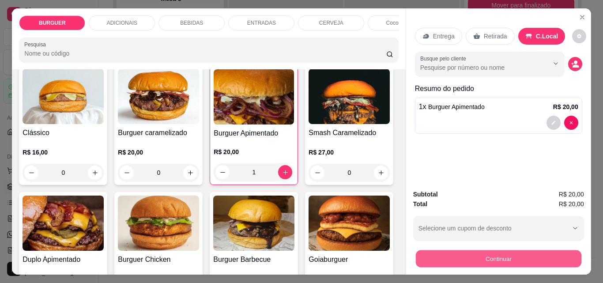
click at [473, 250] on button "Continuar" at bounding box center [497, 258] width 165 height 17
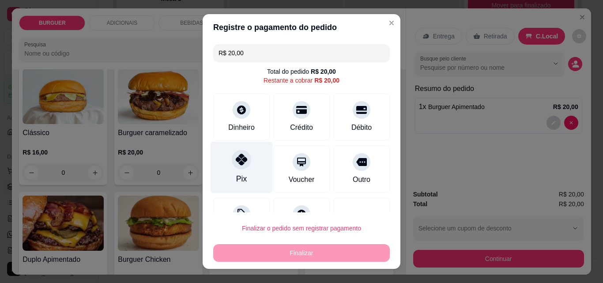
click at [232, 169] on div "Pix" at bounding box center [241, 168] width 62 height 52
type input "R$ 0,00"
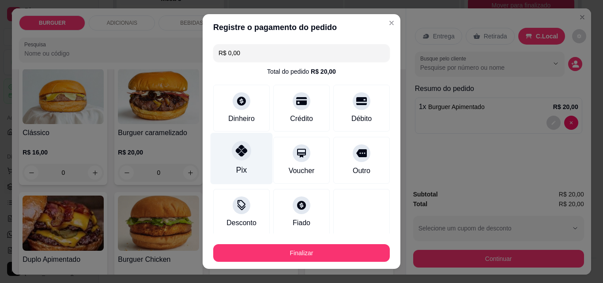
scroll to position [52, 0]
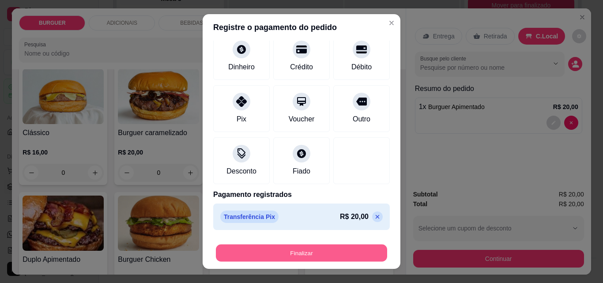
click at [311, 253] on button "Finalizar" at bounding box center [301, 252] width 171 height 17
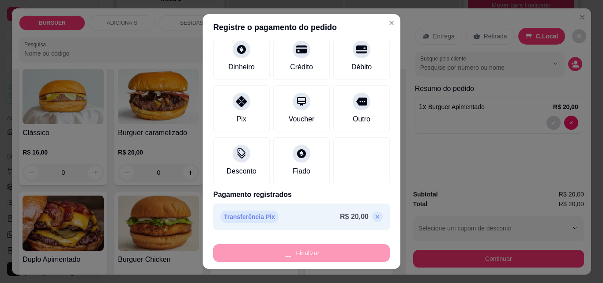
type input "0"
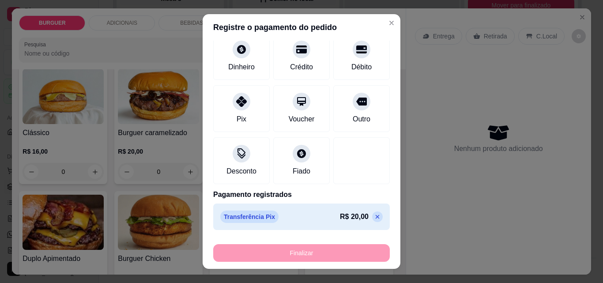
type input "-R$ 20,00"
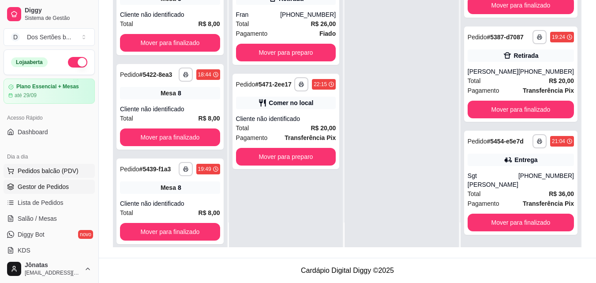
click at [38, 176] on button "Pedidos balcão (PDV)" at bounding box center [49, 171] width 91 height 14
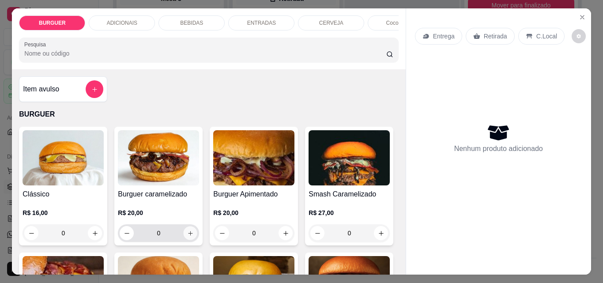
click at [189, 233] on button "increase-product-quantity" at bounding box center [191, 233] width 14 height 14
type input "1"
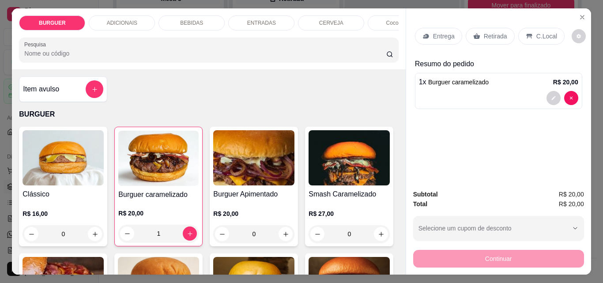
click at [185, 19] on p "BEBIDAS" at bounding box center [191, 22] width 23 height 7
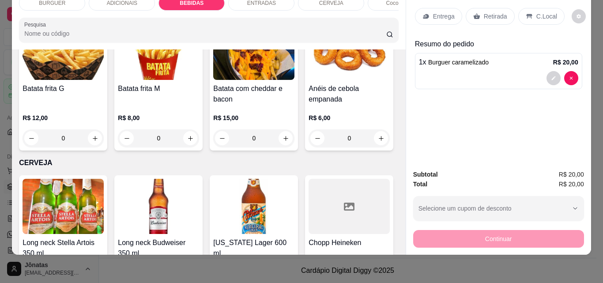
scroll to position [1409, 0]
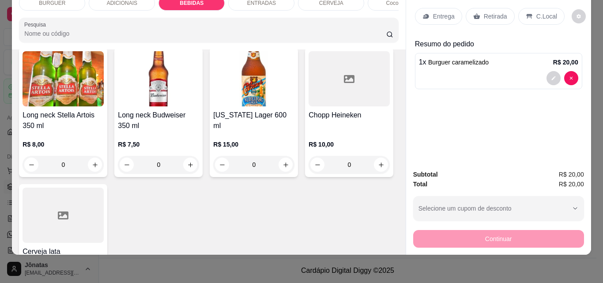
type input "1"
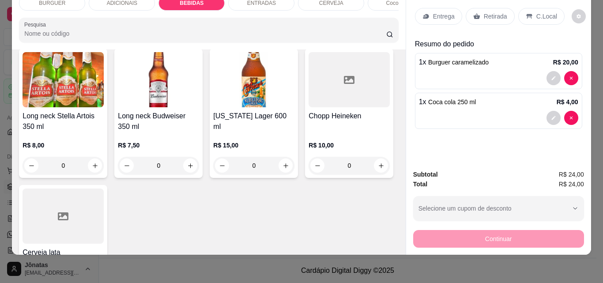
click at [527, 13] on icon at bounding box center [529, 16] width 7 height 7
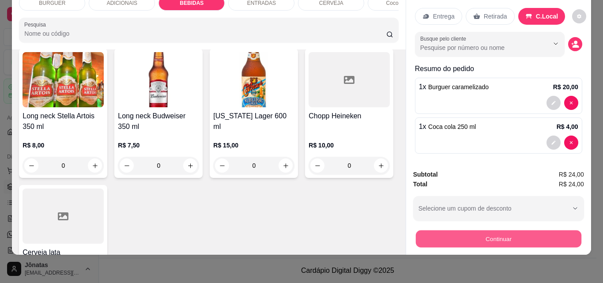
click at [486, 233] on button "Continuar" at bounding box center [497, 238] width 165 height 17
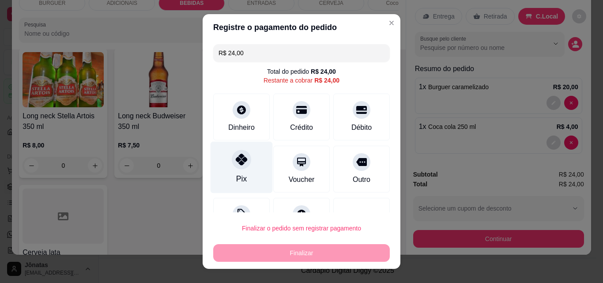
click at [248, 176] on div "Pix" at bounding box center [241, 168] width 62 height 52
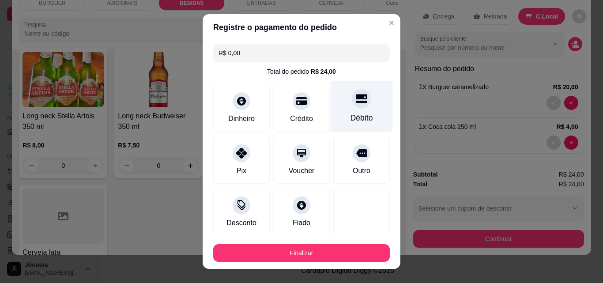
scroll to position [52, 0]
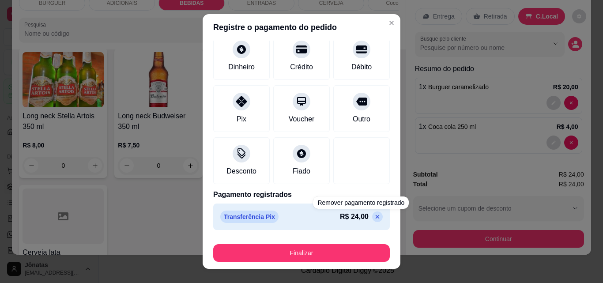
click at [374, 218] on icon at bounding box center [377, 216] width 7 height 7
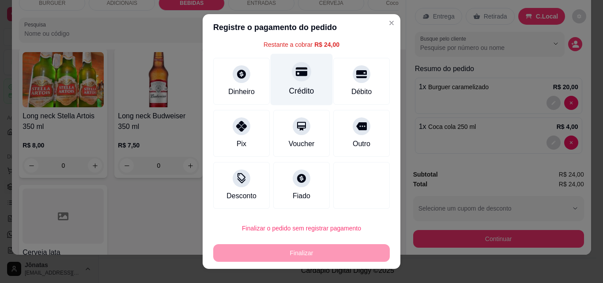
click at [292, 71] on div at bounding box center [301, 71] width 19 height 19
type input "R$ 0,00"
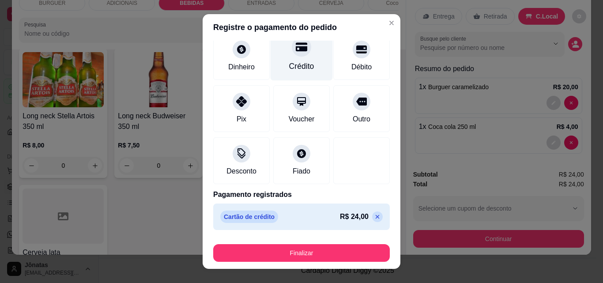
scroll to position [14, 0]
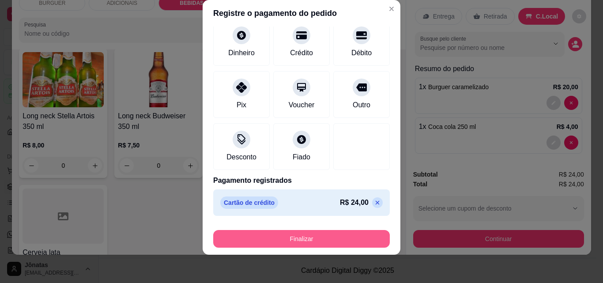
click at [349, 236] on button "Finalizar" at bounding box center [301, 239] width 176 height 18
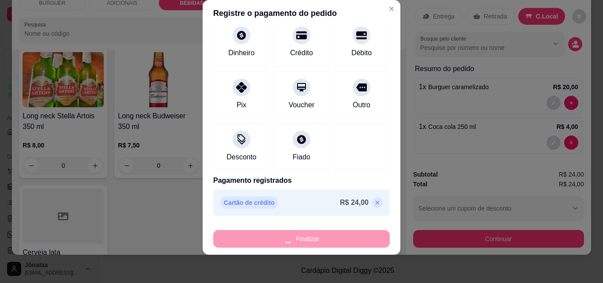
type input "0"
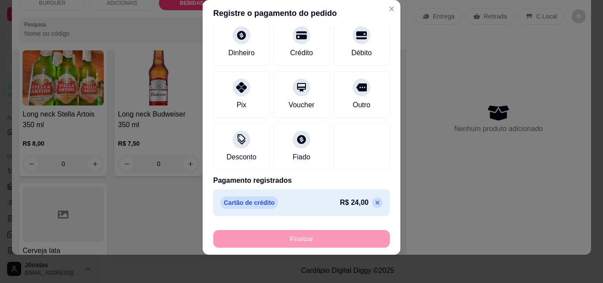
type input "-R$ 24,00"
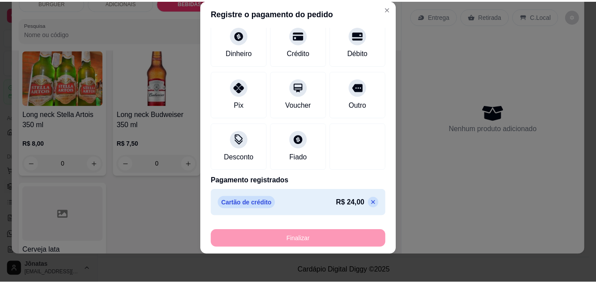
scroll to position [1408, 0]
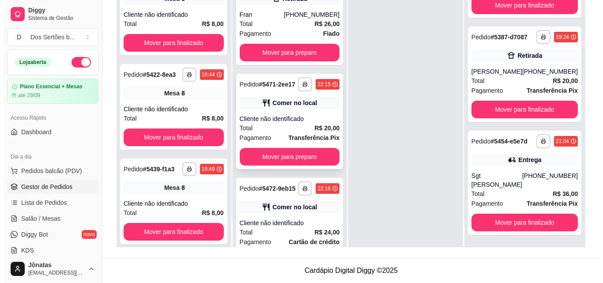
scroll to position [60, 0]
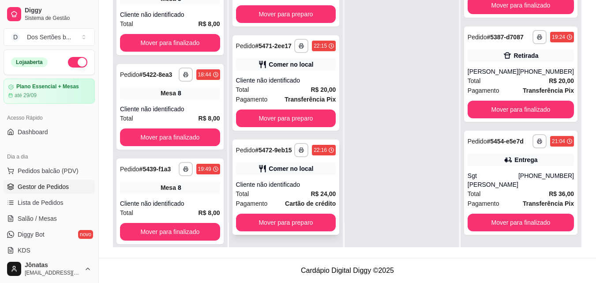
click at [303, 166] on div "Comer no local" at bounding box center [291, 168] width 45 height 9
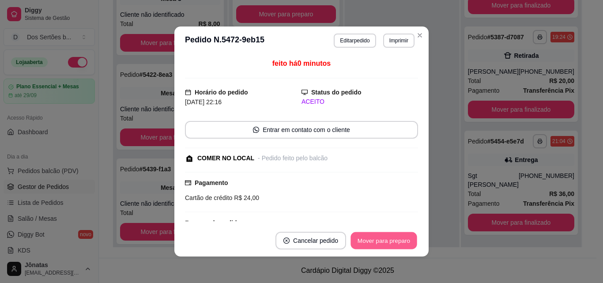
click at [384, 237] on button "Mover para preparo" at bounding box center [383, 240] width 66 height 17
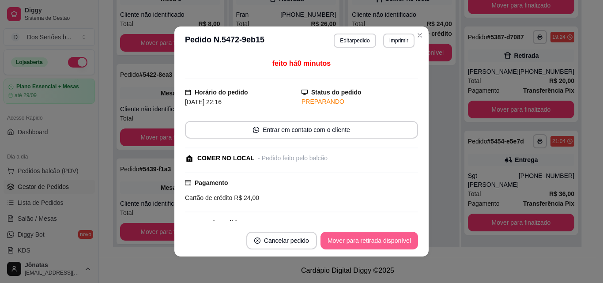
click at [383, 237] on button "Mover para retirada disponível" at bounding box center [369, 241] width 98 height 18
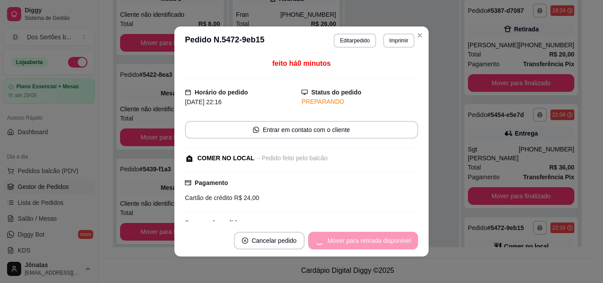
scroll to position [393, 0]
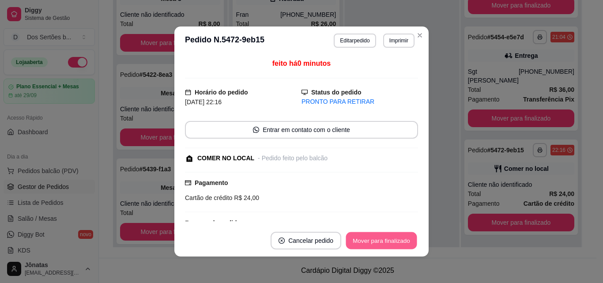
click at [383, 238] on button "Mover para finalizado" at bounding box center [381, 240] width 71 height 17
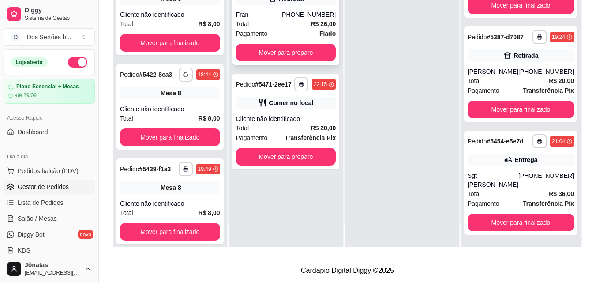
click at [261, 34] on span "Pagamento" at bounding box center [252, 34] width 32 height 10
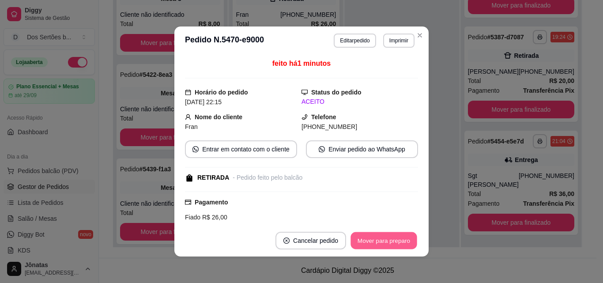
click at [375, 235] on button "Mover para preparo" at bounding box center [383, 240] width 66 height 17
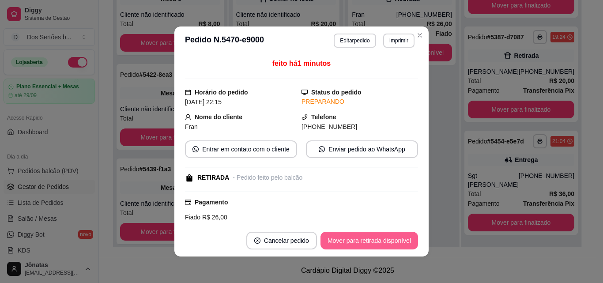
click at [392, 239] on button "Mover para retirada disponível" at bounding box center [369, 241] width 98 height 18
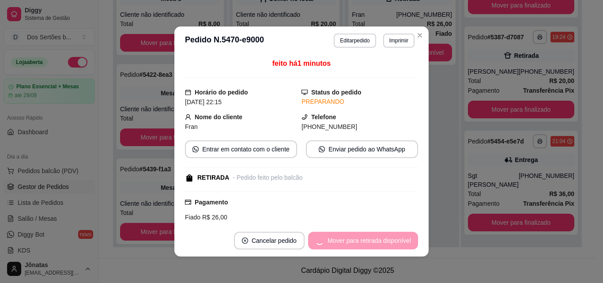
scroll to position [393, 0]
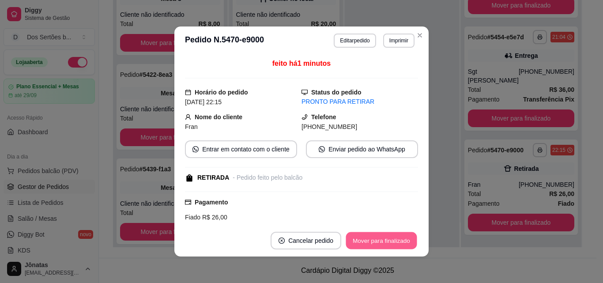
click at [395, 239] on button "Mover para finalizado" at bounding box center [381, 240] width 71 height 17
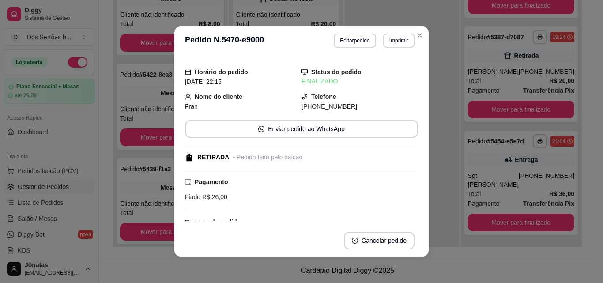
scroll to position [282, 0]
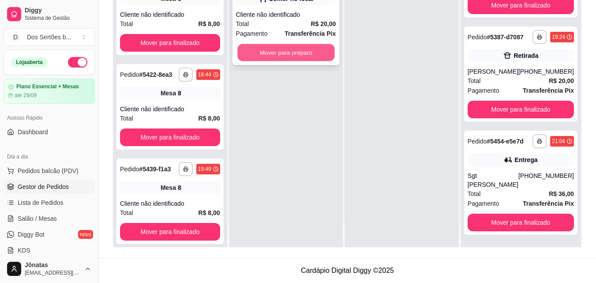
click at [289, 55] on button "Mover para preparo" at bounding box center [285, 52] width 97 height 17
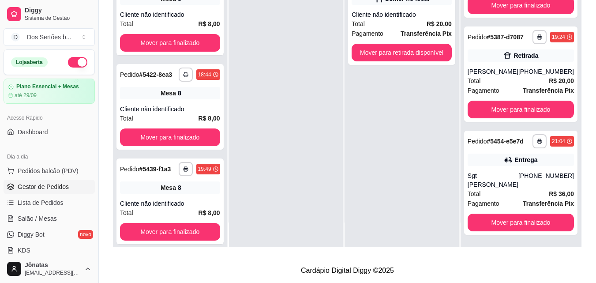
click at [68, 60] on button "button" at bounding box center [77, 62] width 19 height 11
click at [38, 167] on span "Pedidos balcão (PDV)" at bounding box center [48, 170] width 61 height 9
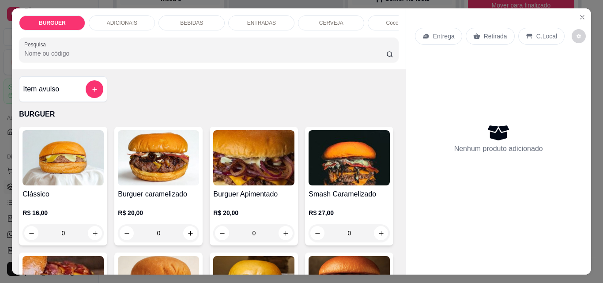
scroll to position [49, 0]
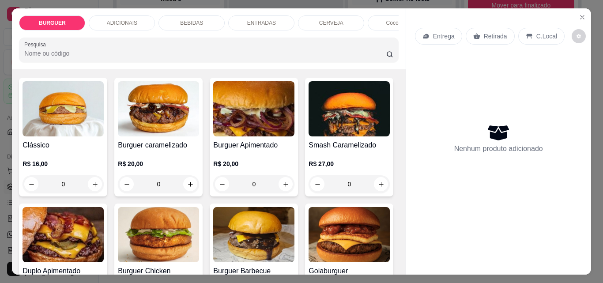
click at [181, 19] on p "BEBIDAS" at bounding box center [191, 22] width 23 height 7
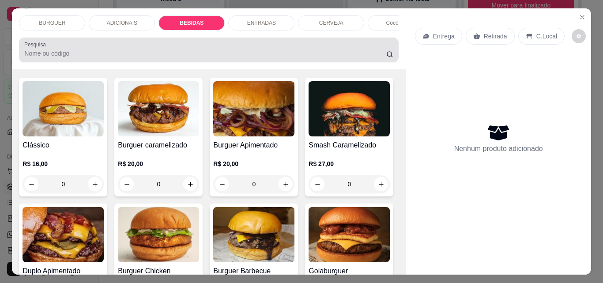
scroll to position [23, 0]
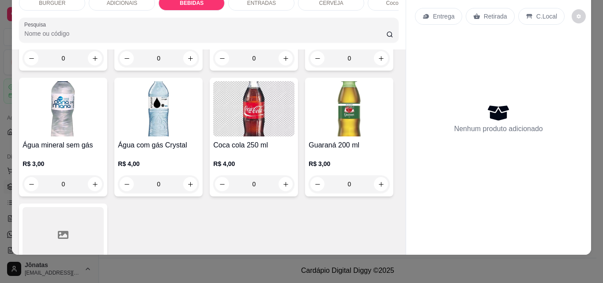
click at [251, 2] on div "ENTRADAS" at bounding box center [261, 3] width 66 height 15
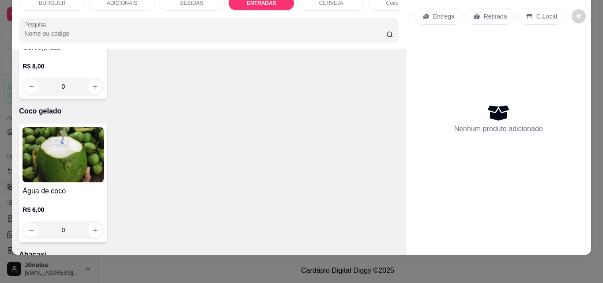
type input "1"
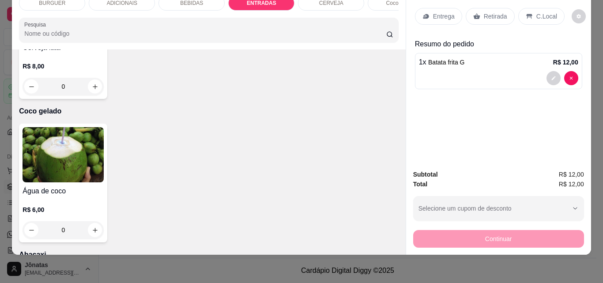
click at [493, 12] on p "Retirada" at bounding box center [495, 16] width 23 height 9
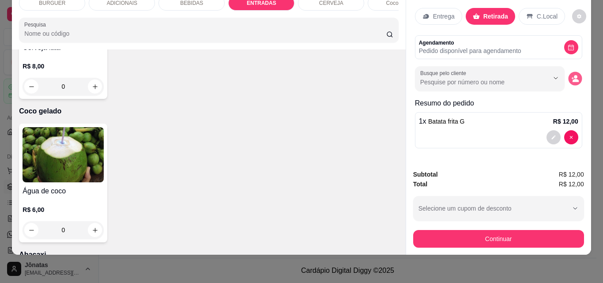
click at [571, 75] on icon "decrease-product-quantity" at bounding box center [575, 79] width 8 height 8
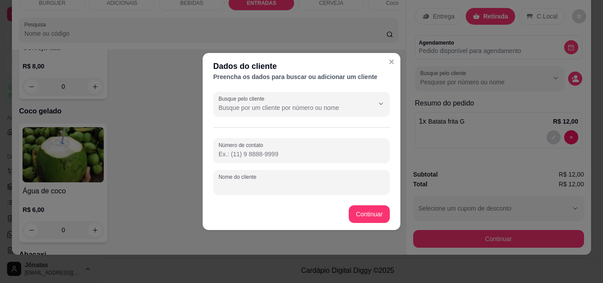
click at [232, 183] on input "Nome do cliente" at bounding box center [301, 185] width 166 height 9
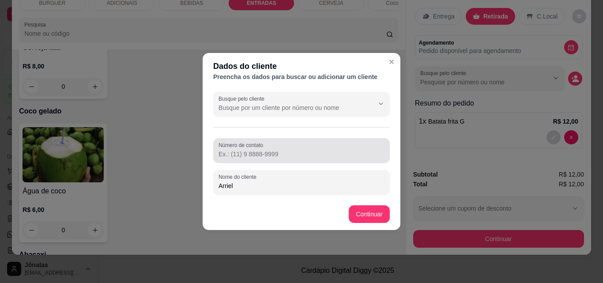
type input "Arriel"
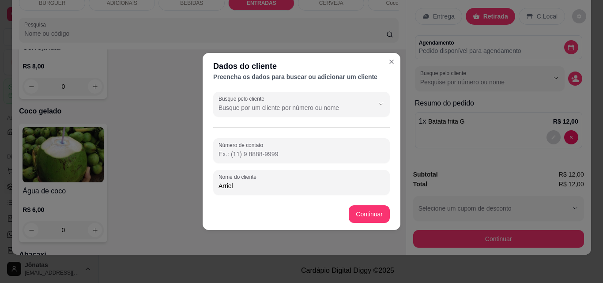
click at [227, 153] on input "Número de contato" at bounding box center [301, 154] width 166 height 9
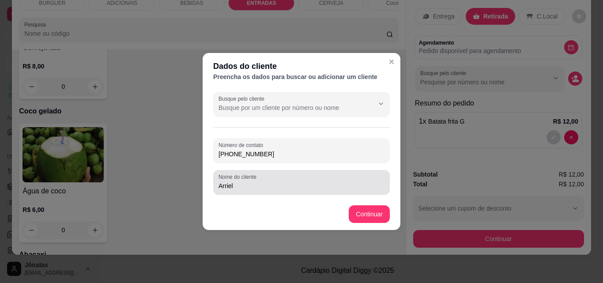
type input "[PHONE_NUMBER]"
click at [226, 185] on input "Arriel" at bounding box center [301, 185] width 166 height 9
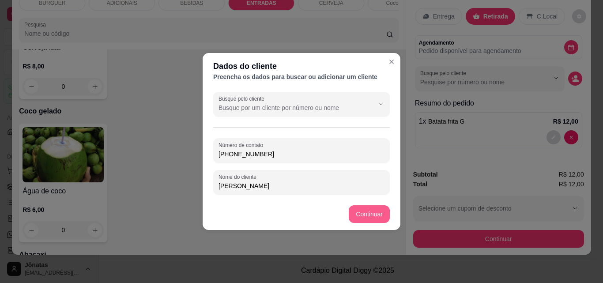
type input "[PERSON_NAME]"
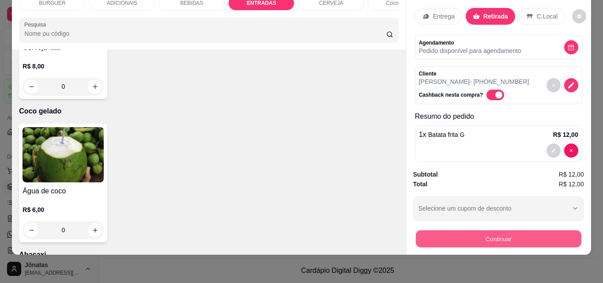
click at [468, 232] on button "Continuar" at bounding box center [497, 238] width 165 height 17
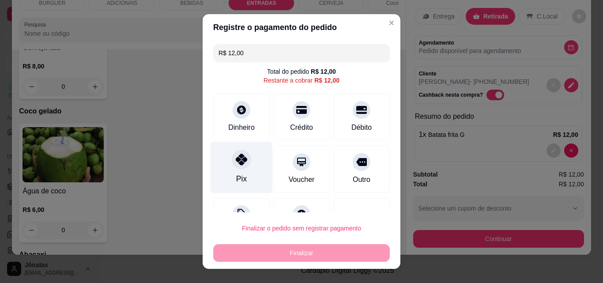
click at [239, 173] on div "Pix" at bounding box center [241, 168] width 62 height 52
type input "R$ 0,00"
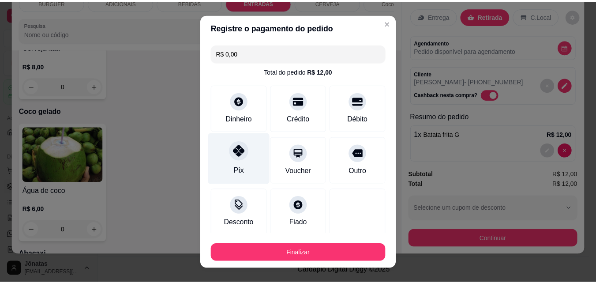
scroll to position [52, 0]
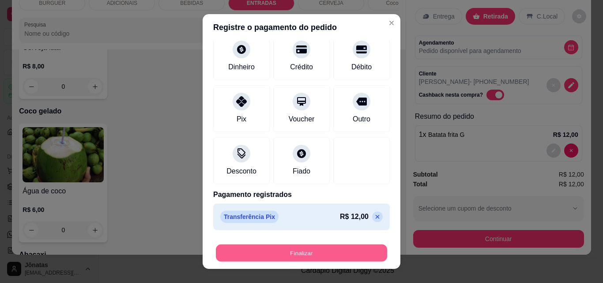
click at [317, 248] on button "Finalizar" at bounding box center [301, 252] width 171 height 17
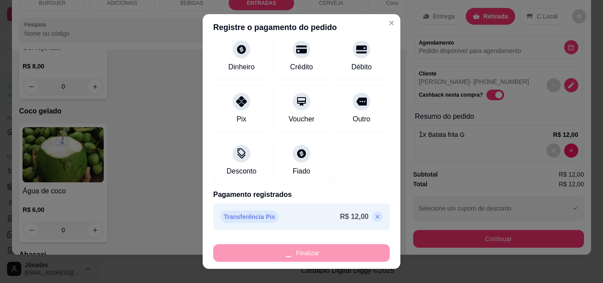
type input "0"
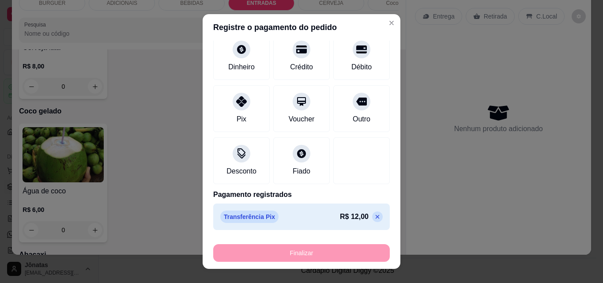
type input "-R$ 12,00"
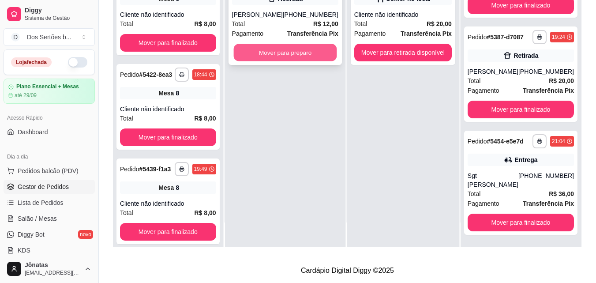
click at [253, 49] on button "Mover para preparo" at bounding box center [284, 52] width 103 height 17
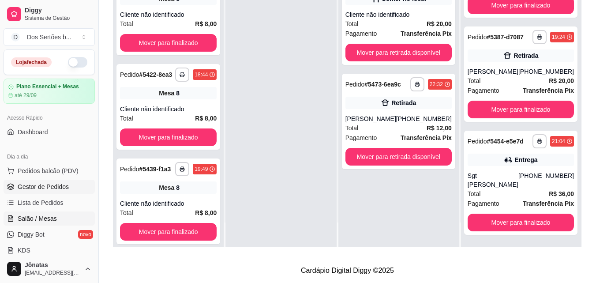
click at [38, 218] on span "Salão / Mesas" at bounding box center [37, 218] width 39 height 9
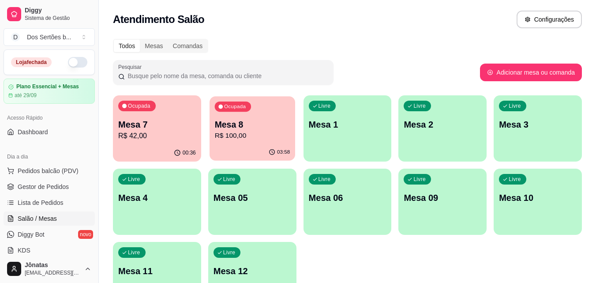
click at [246, 155] on div "03:58" at bounding box center [253, 152] width 86 height 17
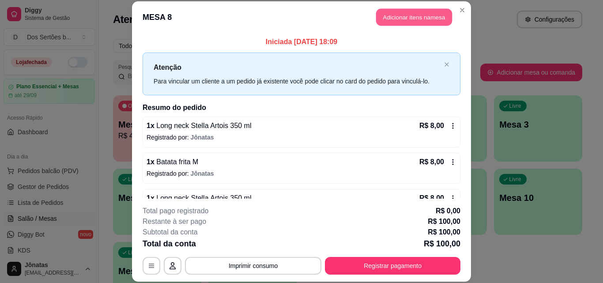
click at [390, 15] on button "Adicionar itens na mesa" at bounding box center [414, 17] width 76 height 17
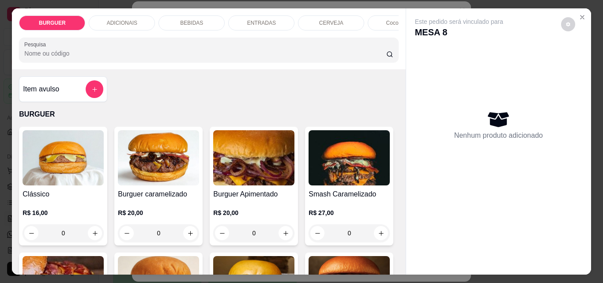
click at [186, 19] on p "BEBIDAS" at bounding box center [191, 22] width 23 height 7
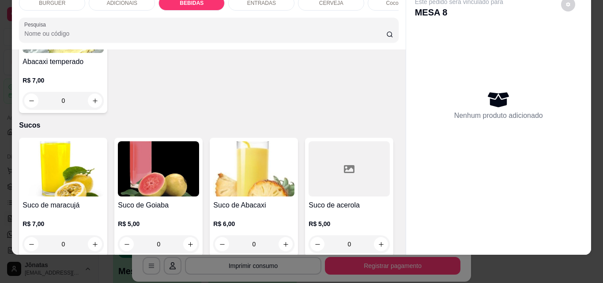
scroll to position [2013, 0]
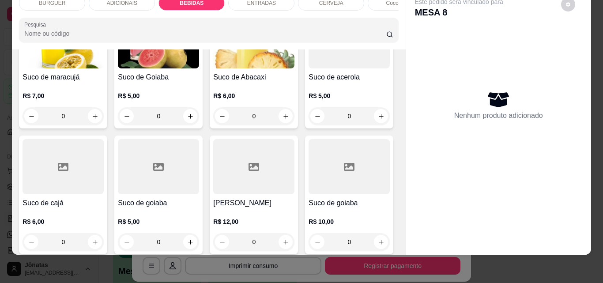
type input "1"
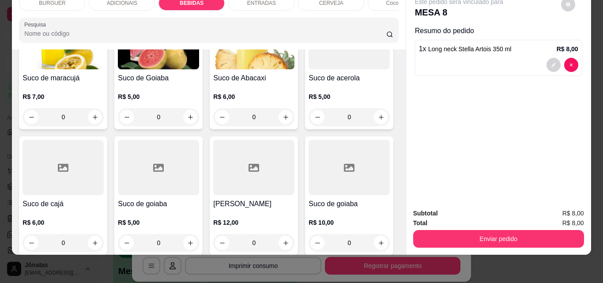
scroll to position [2013, 0]
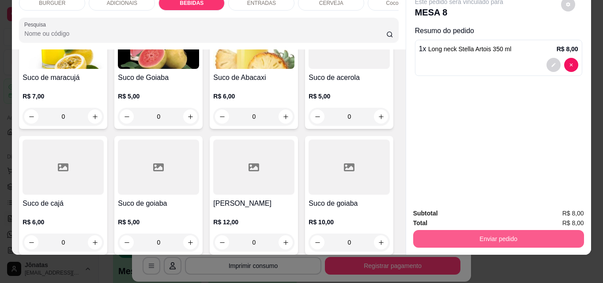
click at [489, 230] on button "Enviar pedido" at bounding box center [498, 239] width 171 height 18
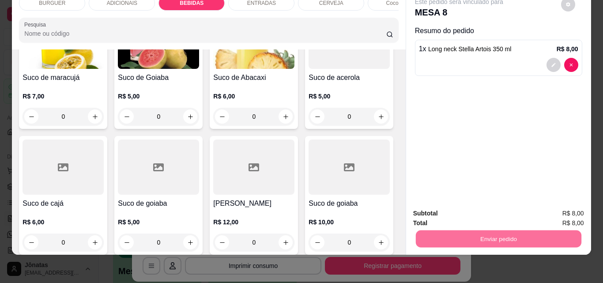
click at [481, 207] on button "Não registrar e enviar pedido" at bounding box center [468, 210] width 89 height 16
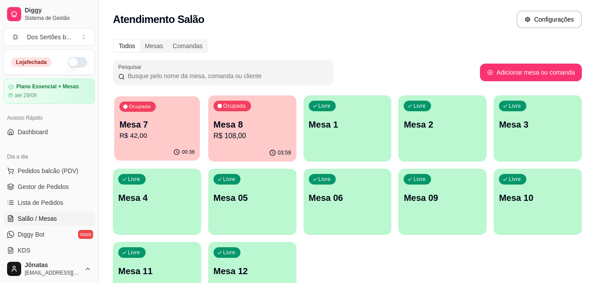
click at [156, 139] on p "R$ 42,00" at bounding box center [157, 136] width 75 height 10
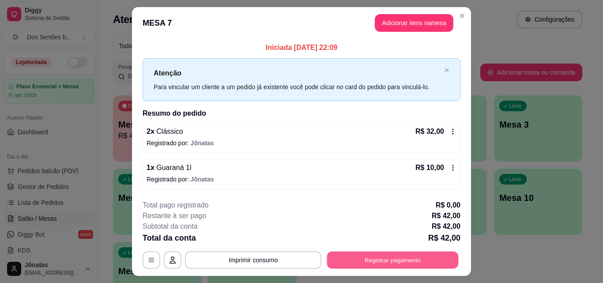
click at [416, 256] on button "Registrar pagamento" at bounding box center [392, 260] width 131 height 17
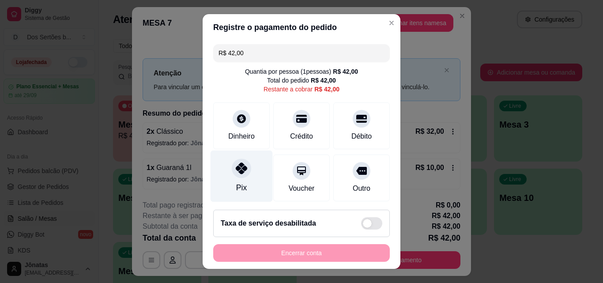
scroll to position [65, 0]
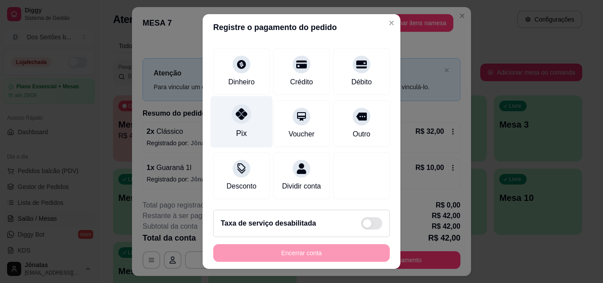
click at [217, 100] on div "Pix" at bounding box center [241, 122] width 62 height 52
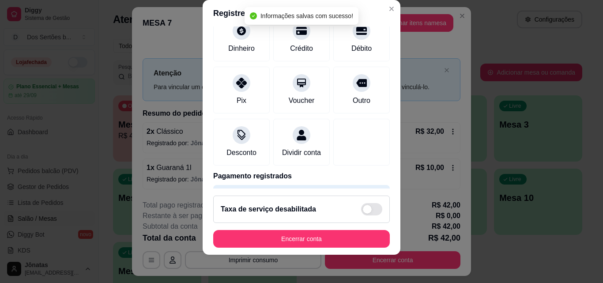
type input "R$ 0,00"
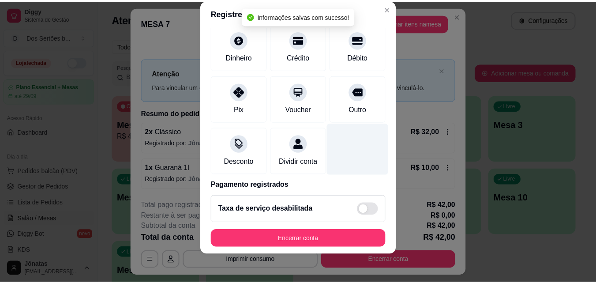
scroll to position [102, 0]
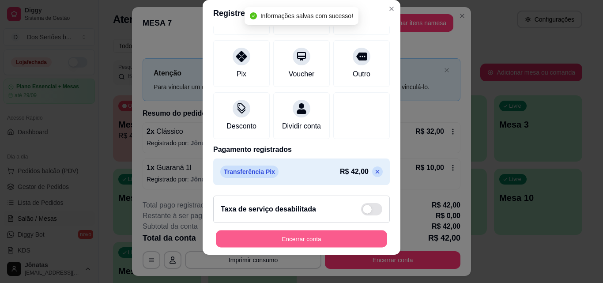
click at [360, 236] on button "Encerrar conta" at bounding box center [301, 238] width 171 height 17
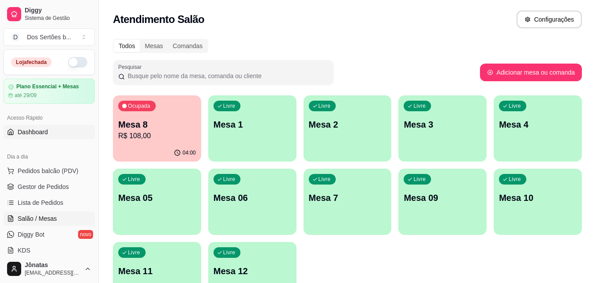
click at [75, 137] on link "Dashboard" at bounding box center [49, 132] width 91 height 14
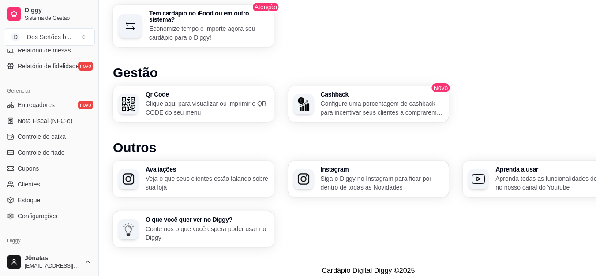
scroll to position [352, 0]
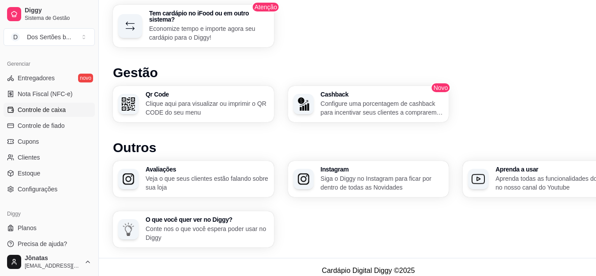
click at [39, 109] on span "Controle de caixa" at bounding box center [42, 109] width 48 height 9
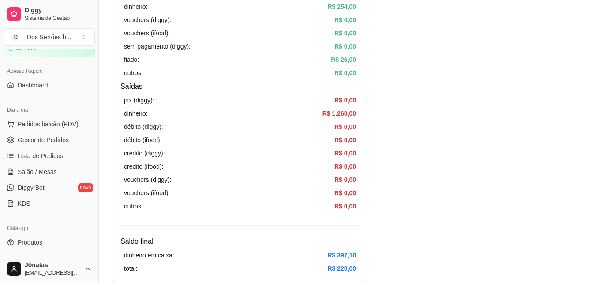
scroll to position [20, 0]
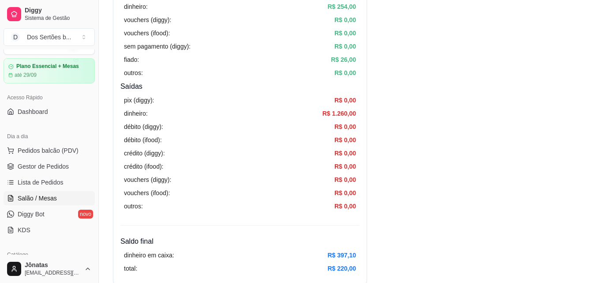
click at [38, 192] on link "Salão / Mesas" at bounding box center [49, 198] width 91 height 14
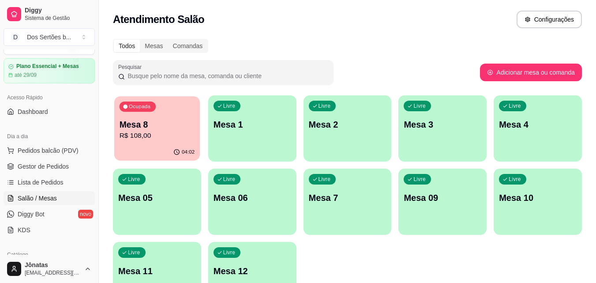
click at [142, 139] on p "R$ 108,00" at bounding box center [157, 136] width 75 height 10
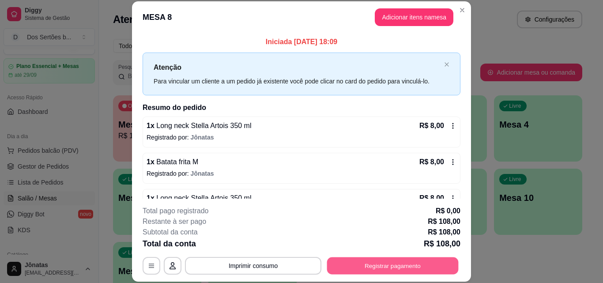
click at [391, 266] on button "Registrar pagamento" at bounding box center [392, 265] width 131 height 17
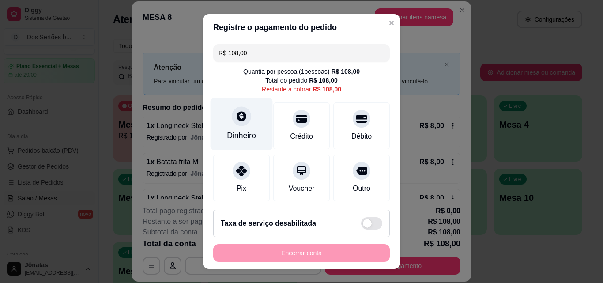
click at [236, 121] on icon at bounding box center [241, 115] width 11 height 11
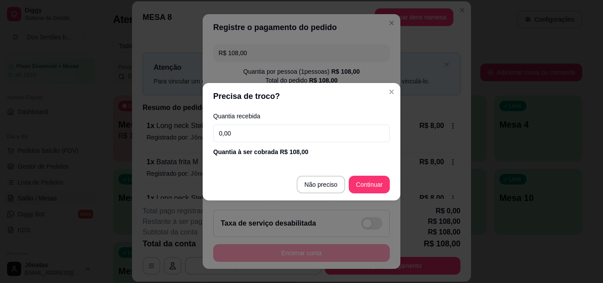
click at [244, 136] on input "0,00" at bounding box center [301, 133] width 176 height 18
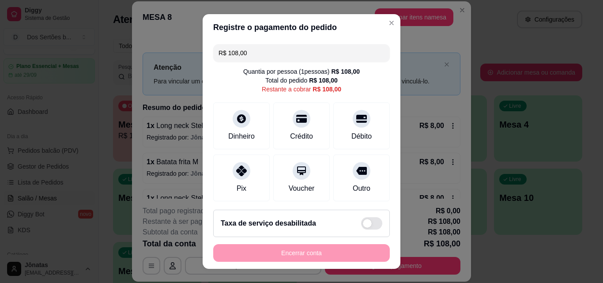
click at [271, 55] on input "R$ 108,00" at bounding box center [301, 53] width 166 height 18
type input "R$ 0,00"
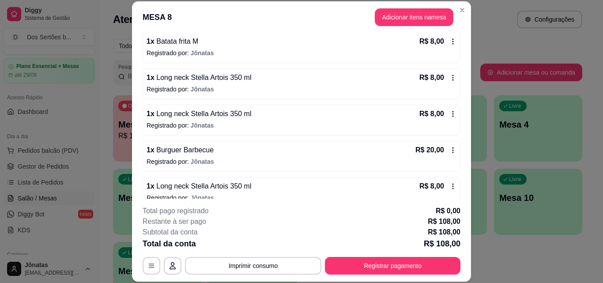
scroll to position [213, 0]
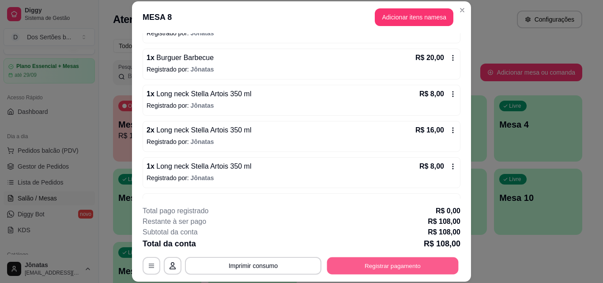
click at [358, 267] on button "Registrar pagamento" at bounding box center [392, 265] width 131 height 17
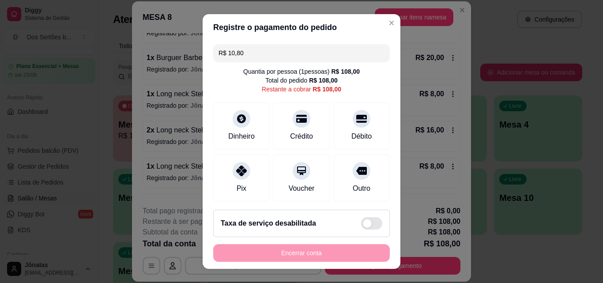
click at [255, 52] on input "R$ 10,80" at bounding box center [301, 53] width 166 height 18
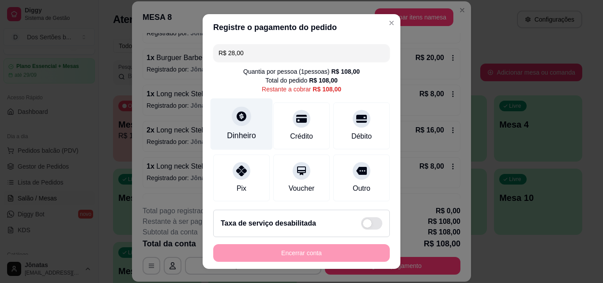
click at [242, 117] on div at bounding box center [241, 115] width 19 height 19
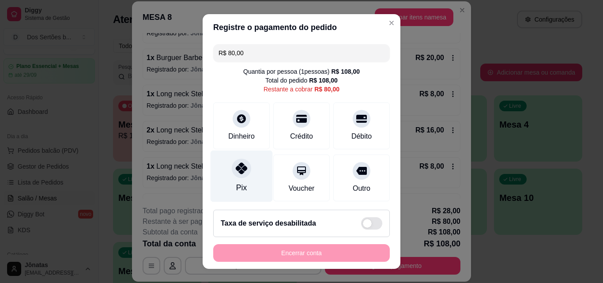
click at [239, 178] on div "Pix" at bounding box center [241, 176] width 62 height 52
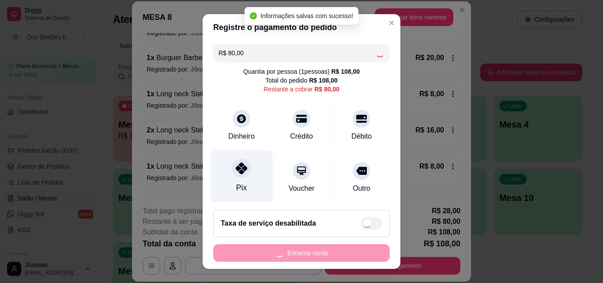
type input "R$ 0,00"
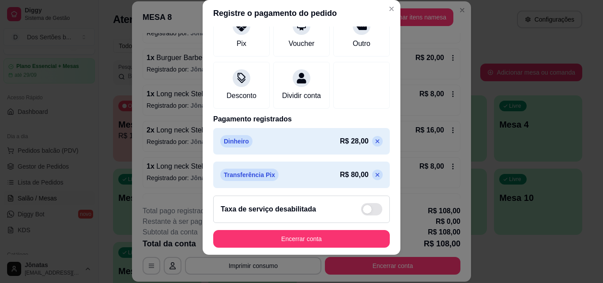
scroll to position [135, 0]
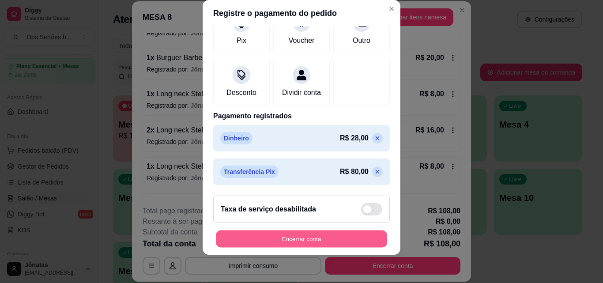
click at [327, 236] on button "Encerrar conta" at bounding box center [301, 238] width 171 height 17
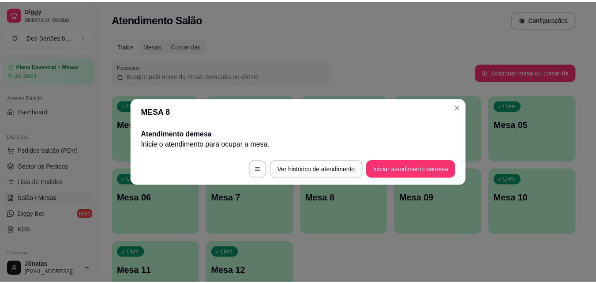
scroll to position [0, 0]
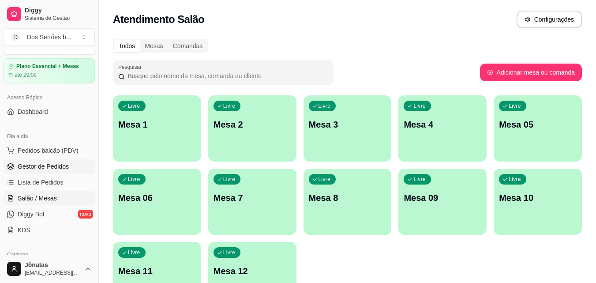
click at [75, 169] on link "Gestor de Pedidos" at bounding box center [49, 166] width 91 height 14
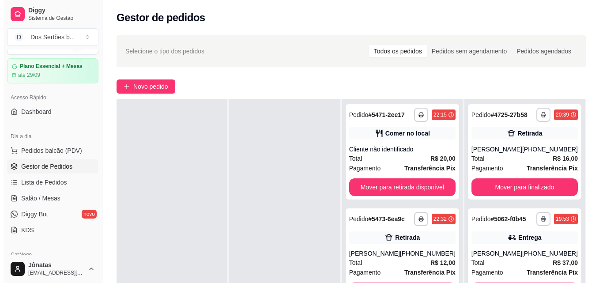
scroll to position [123, 0]
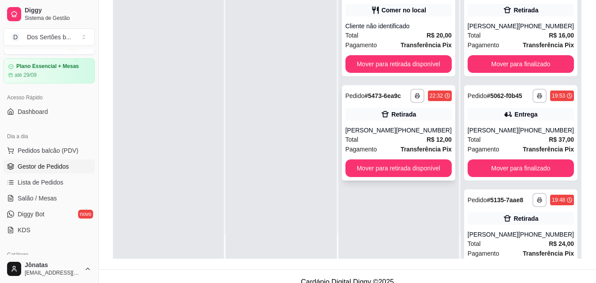
click at [413, 122] on div "**********" at bounding box center [398, 132] width 113 height 95
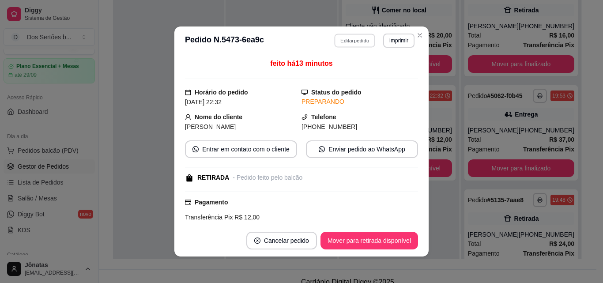
click at [358, 40] on button "Editar pedido" at bounding box center [354, 41] width 41 height 14
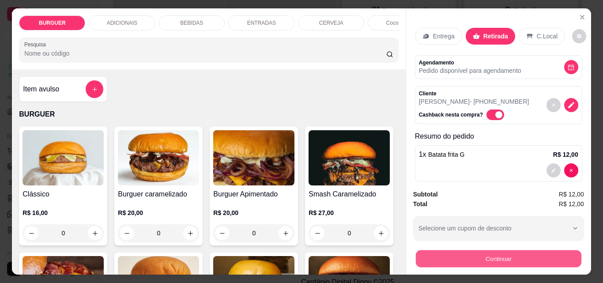
click at [473, 252] on button "Continuar" at bounding box center [497, 258] width 165 height 17
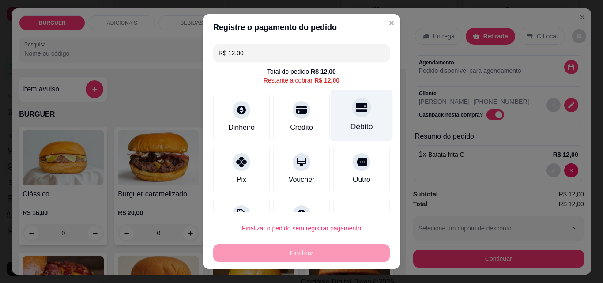
click at [350, 123] on div "Débito" at bounding box center [361, 126] width 23 height 11
type input "R$ 0,00"
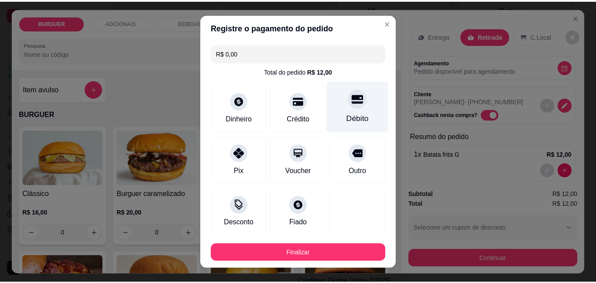
scroll to position [52, 0]
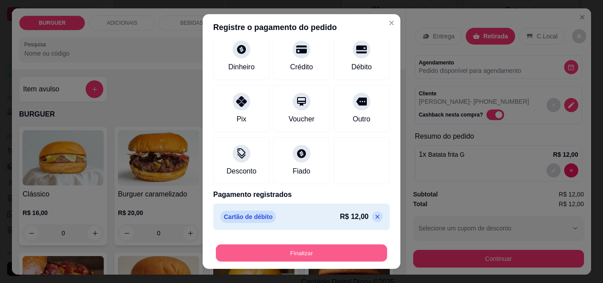
click at [338, 254] on button "Finalizar" at bounding box center [301, 252] width 171 height 17
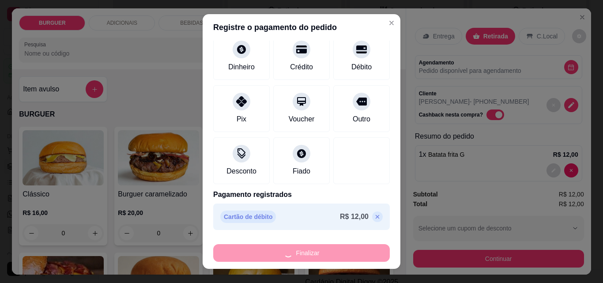
type input "0"
type input "-R$ 12,00"
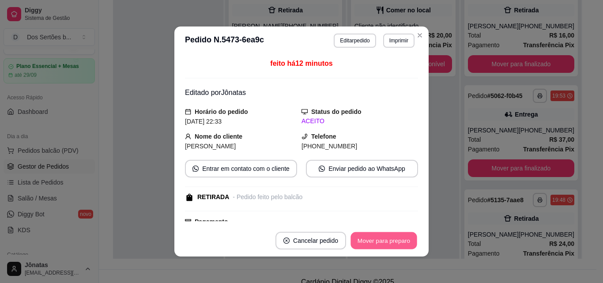
click at [379, 237] on button "Mover para preparo" at bounding box center [383, 240] width 66 height 17
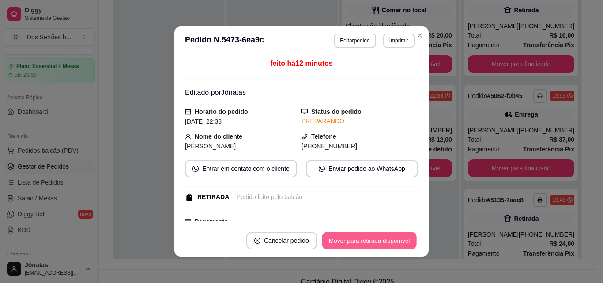
click at [379, 237] on button "Mover para retirada disponível" at bounding box center [369, 240] width 94 height 17
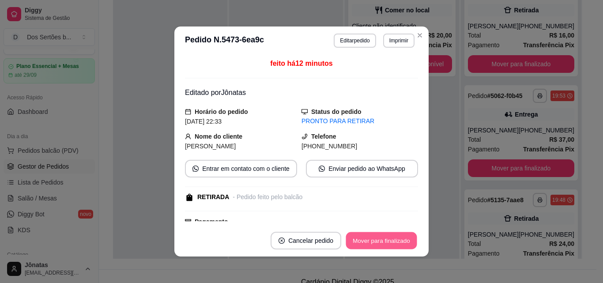
click at [379, 237] on button "Mover para finalizado" at bounding box center [381, 240] width 71 height 17
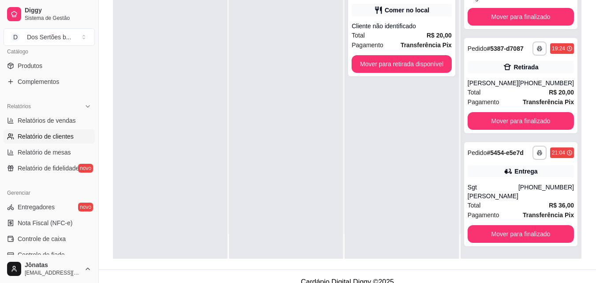
scroll to position [322, 0]
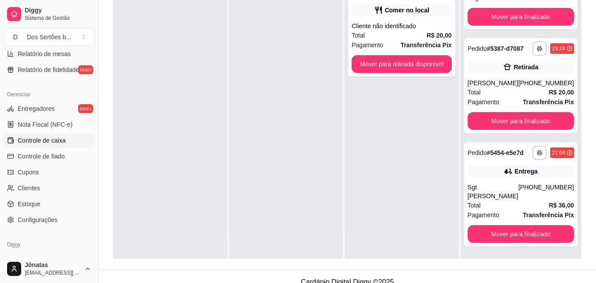
click at [57, 141] on span "Controle de caixa" at bounding box center [42, 140] width 48 height 9
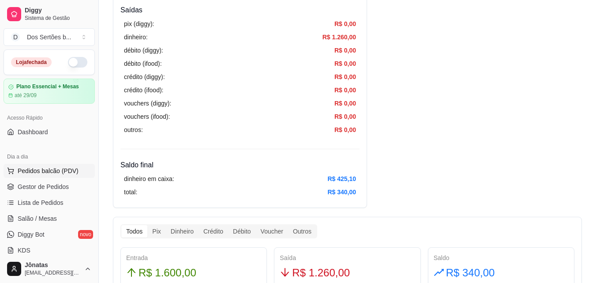
click at [60, 172] on span "Pedidos balcão (PDV)" at bounding box center [48, 170] width 61 height 9
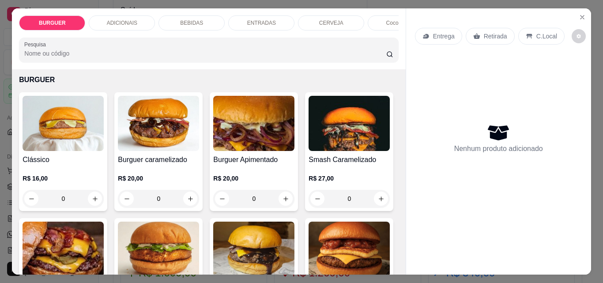
scroll to position [79, 0]
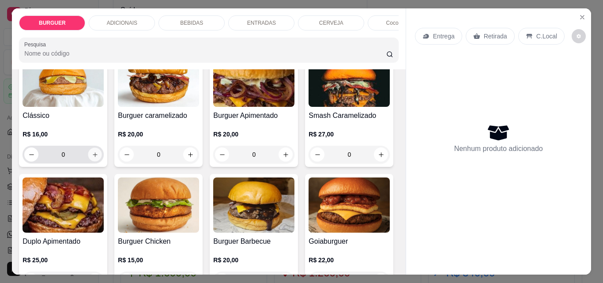
click at [94, 157] on icon "increase-product-quantity" at bounding box center [95, 154] width 7 height 7
type input "1"
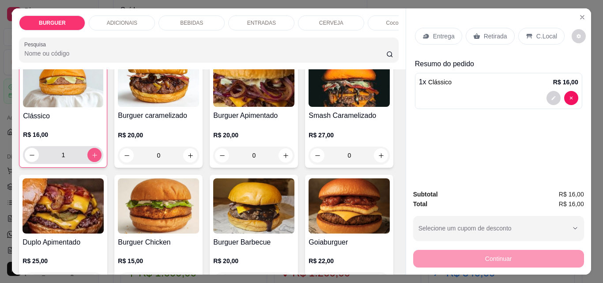
scroll to position [79, 0]
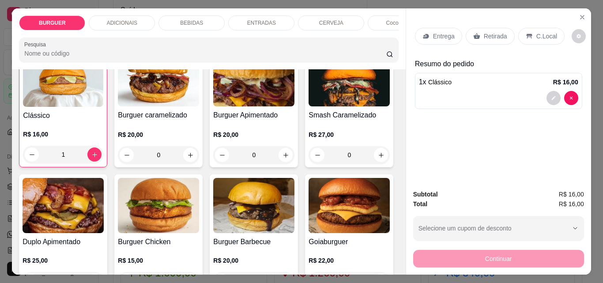
click at [493, 32] on p "Retirada" at bounding box center [495, 36] width 23 height 9
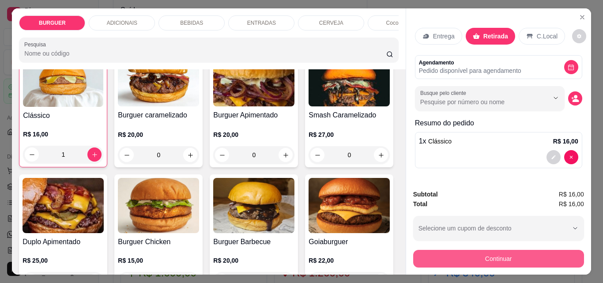
click at [531, 255] on button "Continuar" at bounding box center [498, 259] width 171 height 18
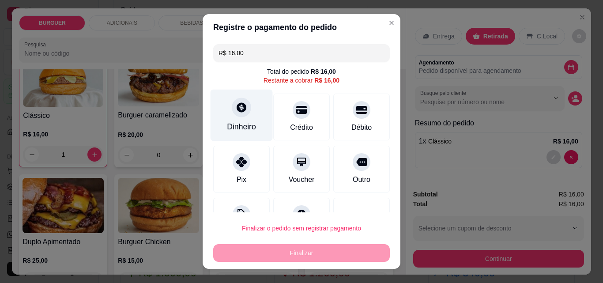
click at [238, 114] on div at bounding box center [241, 107] width 19 height 19
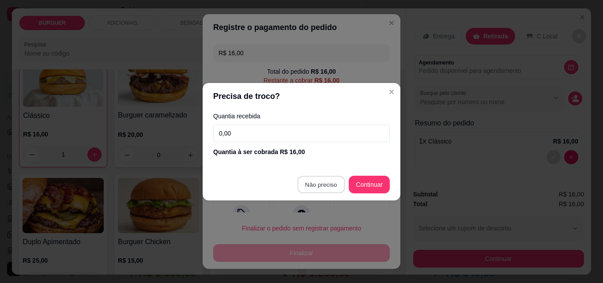
type input "R$ 0,00"
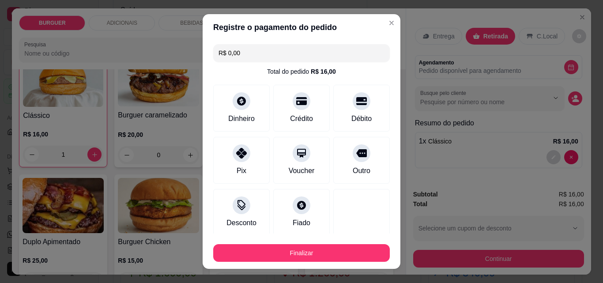
scroll to position [52, 0]
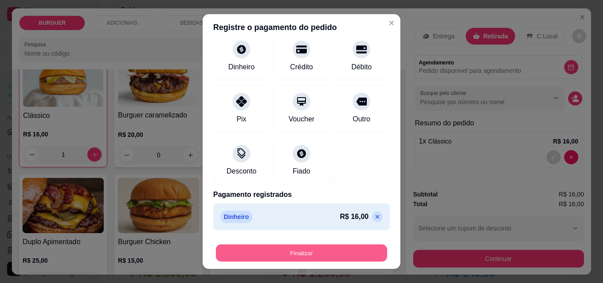
click at [338, 245] on button "Finalizar" at bounding box center [301, 252] width 171 height 17
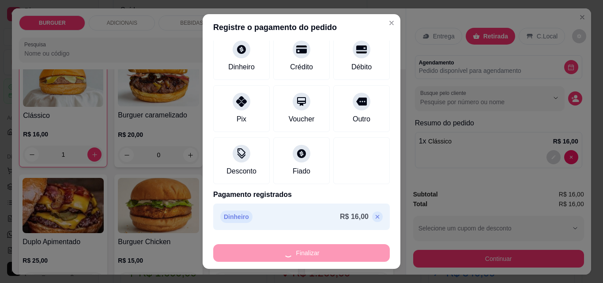
type input "0"
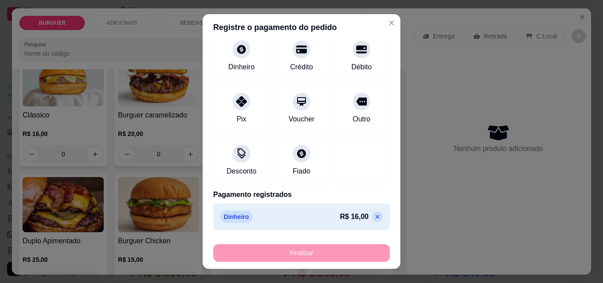
type input "-R$ 16,00"
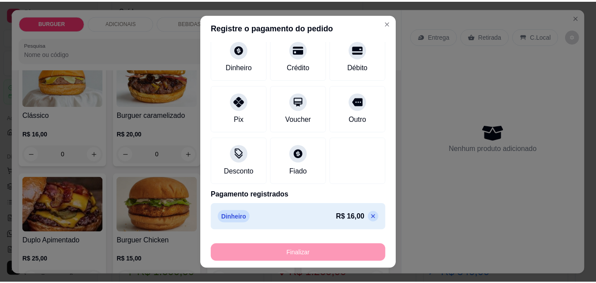
scroll to position [79, 0]
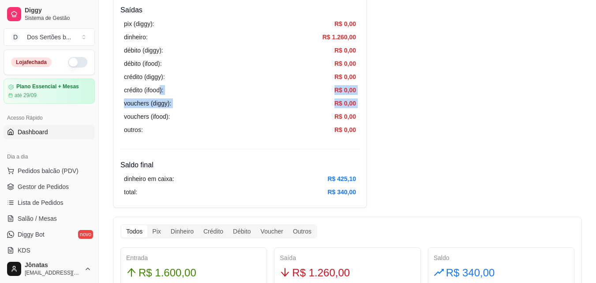
drag, startPoint x: 161, startPoint y: 91, endPoint x: 62, endPoint y: 136, distance: 108.6
click at [59, 178] on ul "Pedidos balcão (PDV) Gestor de Pedidos Lista de Pedidos Salão / Mesas Diggy Bot…" at bounding box center [49, 211] width 91 height 94
click at [36, 188] on span "Gestor de Pedidos" at bounding box center [43, 186] width 51 height 9
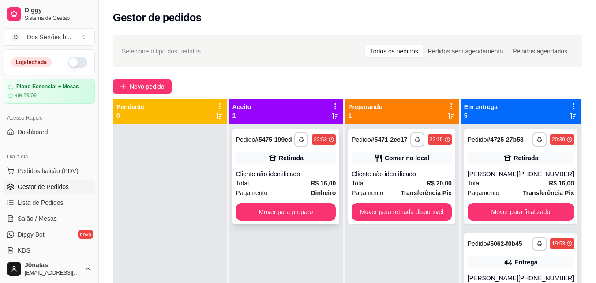
click at [289, 163] on div "Retirada" at bounding box center [286, 158] width 100 height 12
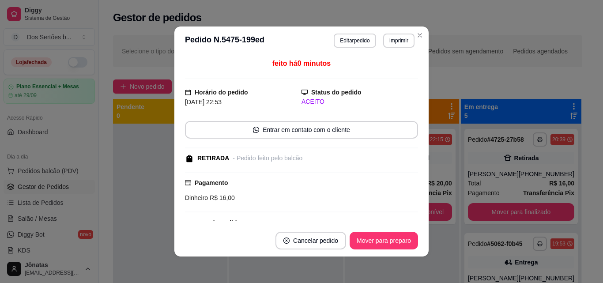
scroll to position [65, 0]
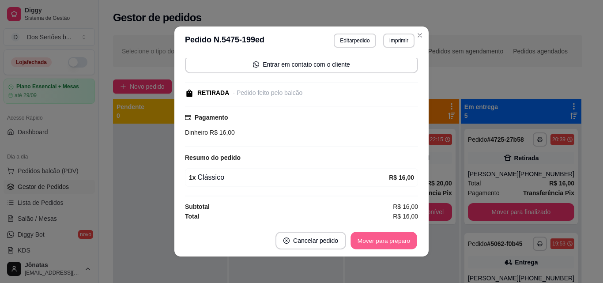
click at [383, 240] on button "Mover para preparo" at bounding box center [383, 240] width 66 height 17
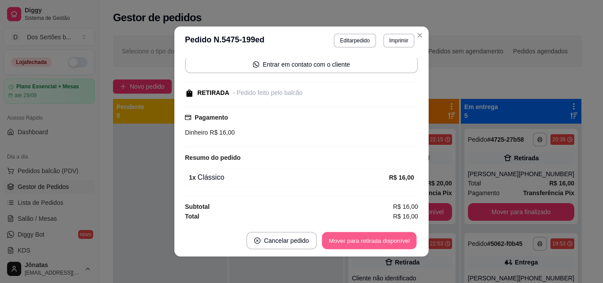
click at [379, 236] on button "Mover para retirada disponível" at bounding box center [369, 240] width 94 height 17
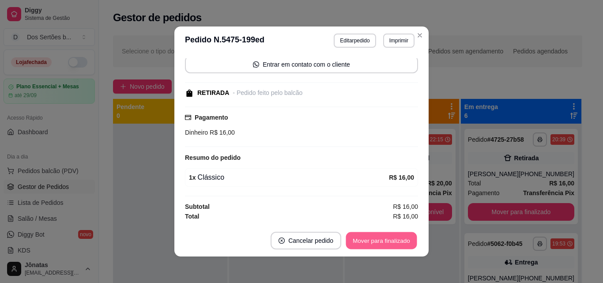
click at [378, 236] on button "Mover para finalizado" at bounding box center [381, 240] width 71 height 17
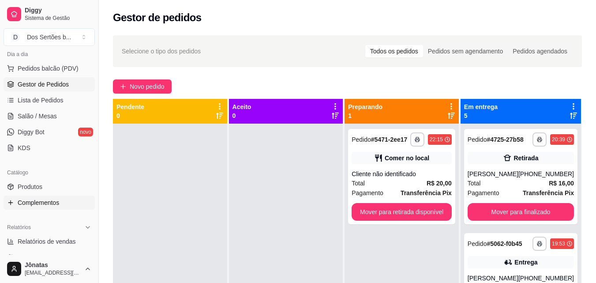
scroll to position [161, 0]
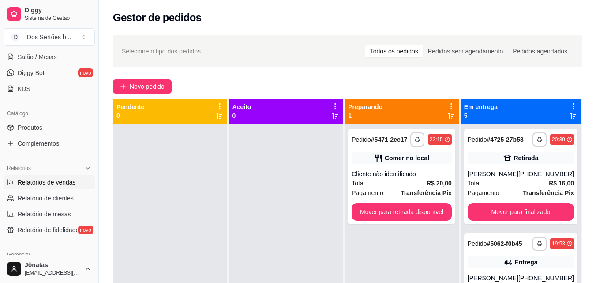
click at [51, 182] on span "Relatórios de vendas" at bounding box center [47, 182] width 58 height 9
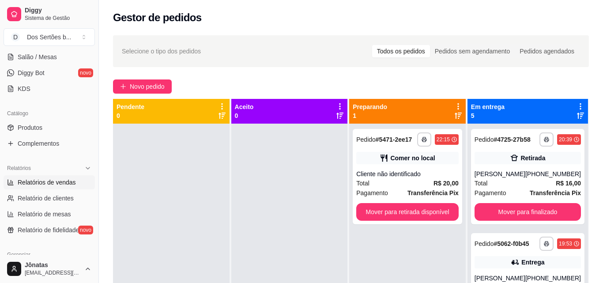
select select "ALL"
select select "0"
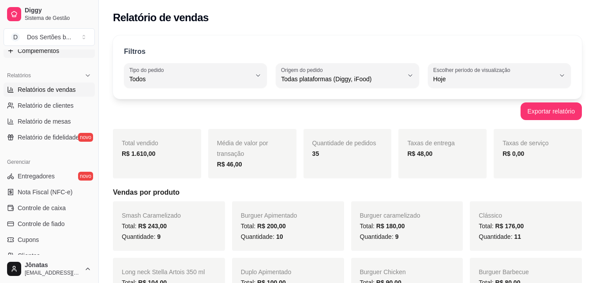
scroll to position [332, 0]
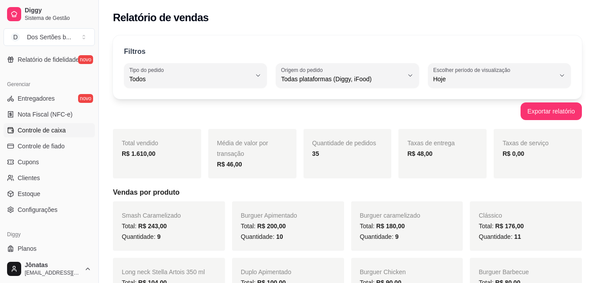
click at [45, 132] on span "Controle de caixa" at bounding box center [42, 130] width 48 height 9
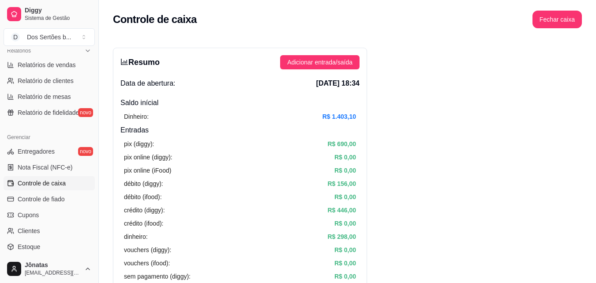
scroll to position [244, 0]
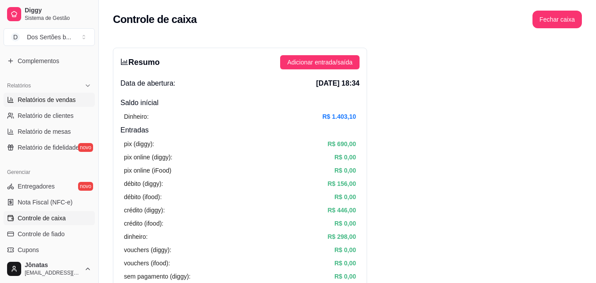
click at [47, 99] on span "Relatórios de vendas" at bounding box center [47, 99] width 58 height 9
select select "ALL"
select select "0"
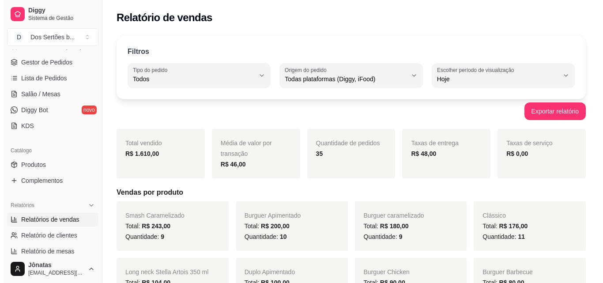
scroll to position [56, 0]
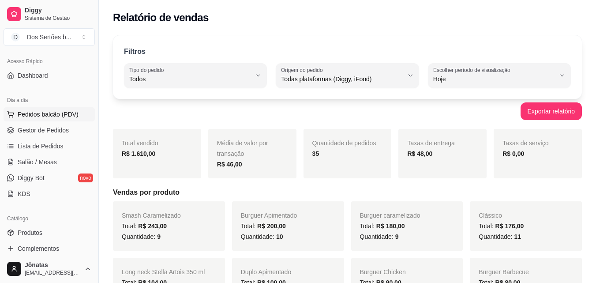
click at [51, 113] on span "Pedidos balcão (PDV)" at bounding box center [48, 114] width 61 height 9
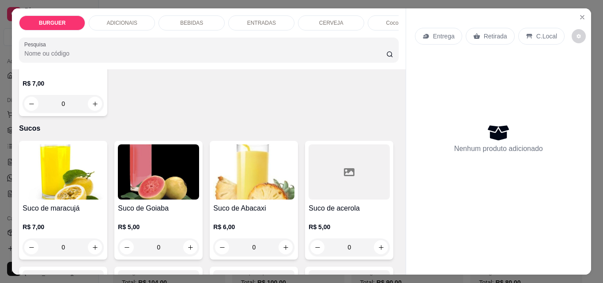
scroll to position [1984, 0]
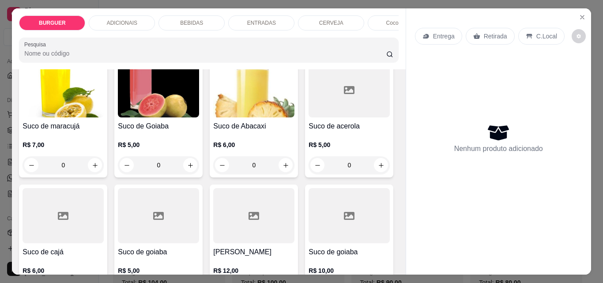
type input "1"
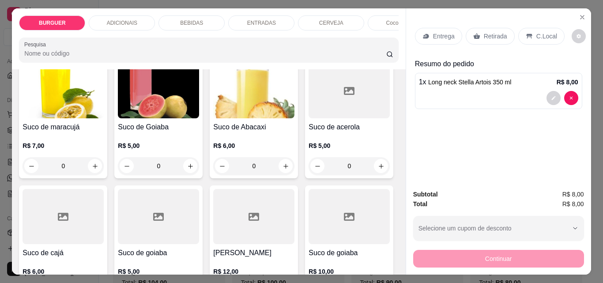
scroll to position [1984, 0]
click at [526, 34] on icon at bounding box center [529, 36] width 6 height 5
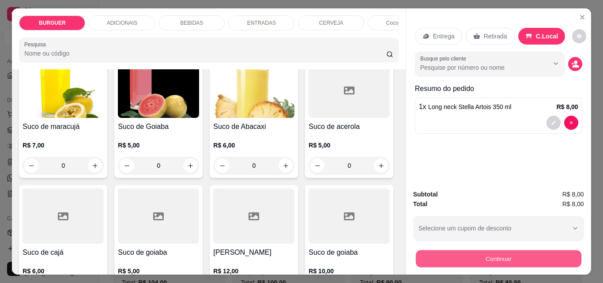
click at [492, 252] on button "Continuar" at bounding box center [497, 258] width 165 height 17
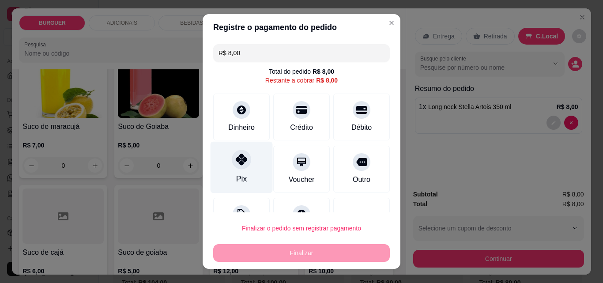
click at [244, 168] on div "Pix" at bounding box center [241, 168] width 62 height 52
type input "R$ 0,00"
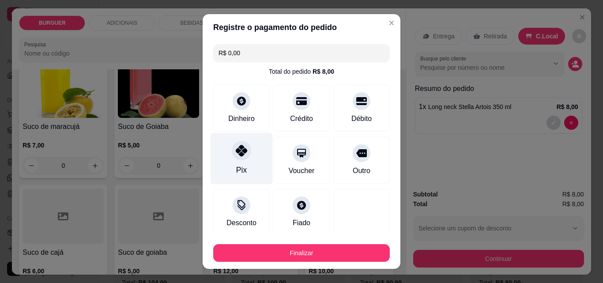
scroll to position [52, 0]
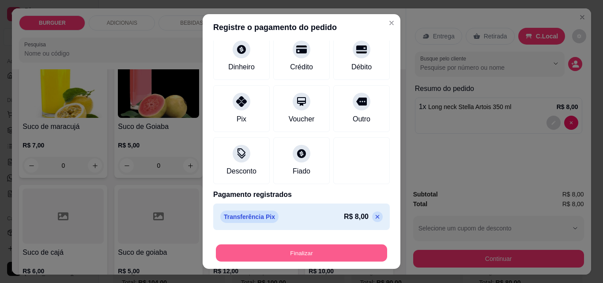
click at [313, 255] on button "Finalizar" at bounding box center [301, 252] width 171 height 17
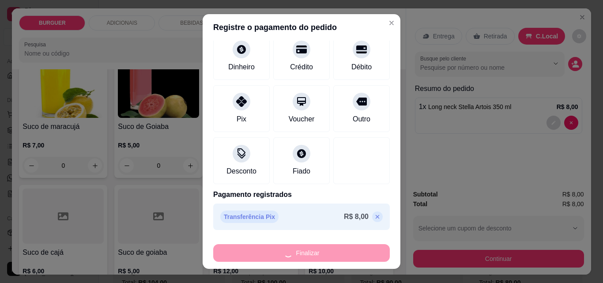
type input "0"
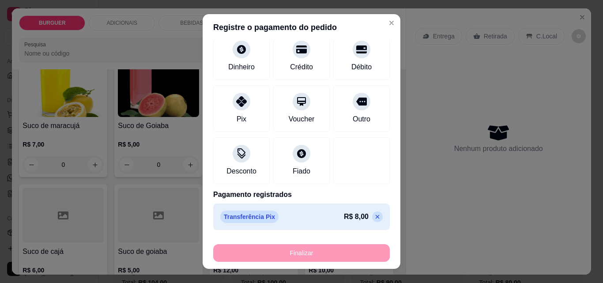
type input "-R$ 8,00"
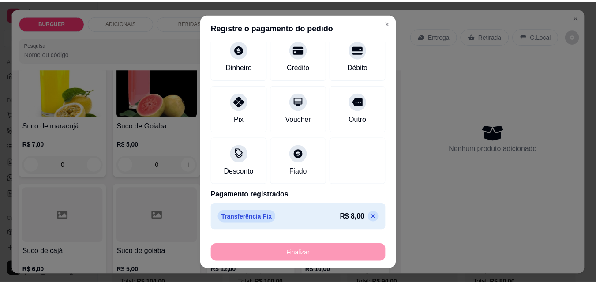
scroll to position [1984, 0]
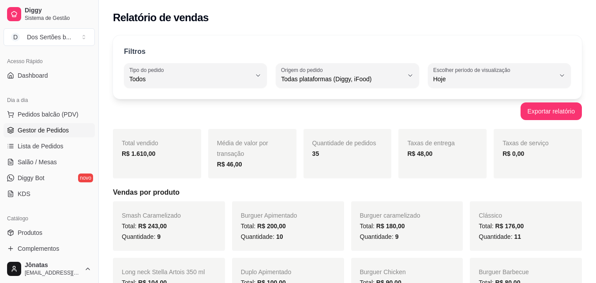
click at [38, 132] on span "Gestor de Pedidos" at bounding box center [43, 130] width 51 height 9
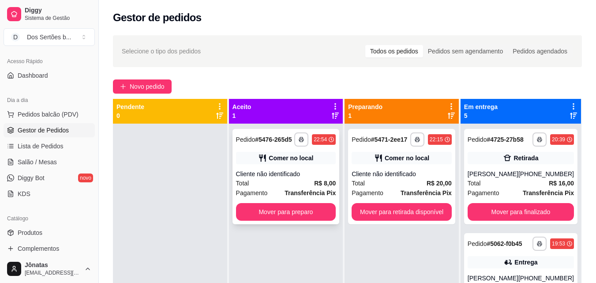
click at [280, 158] on div "Comer no local" at bounding box center [291, 158] width 45 height 9
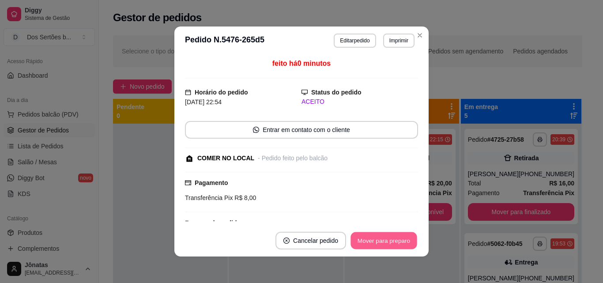
click at [392, 241] on button "Mover para preparo" at bounding box center [383, 240] width 66 height 17
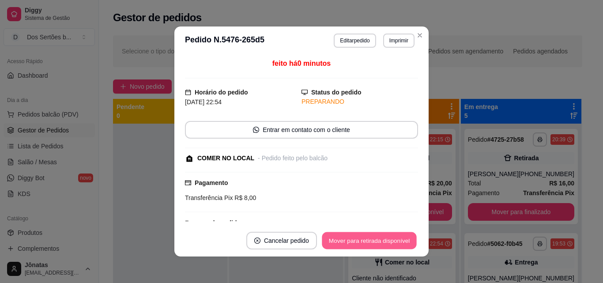
click at [392, 241] on button "Mover para retirada disponível" at bounding box center [369, 240] width 94 height 17
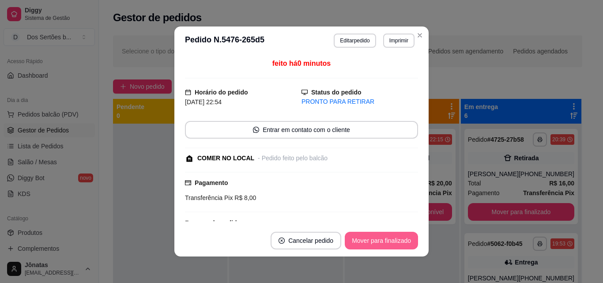
click at [392, 241] on button "Mover para finalizado" at bounding box center [381, 241] width 73 height 18
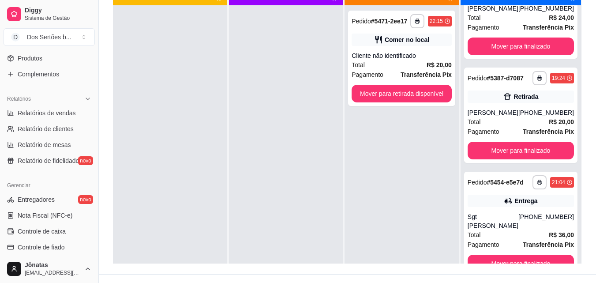
scroll to position [309, 0]
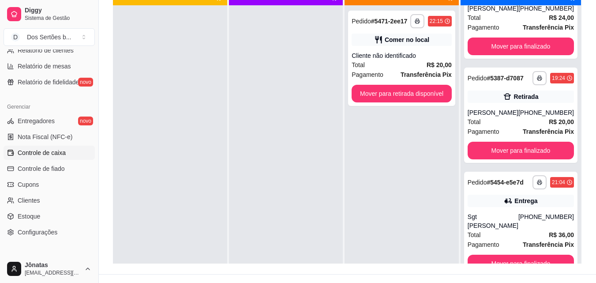
click at [43, 154] on span "Controle de caixa" at bounding box center [42, 152] width 48 height 9
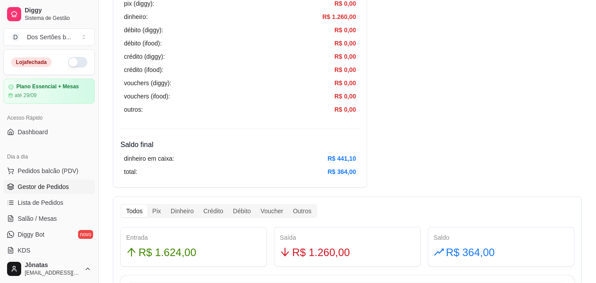
click at [39, 189] on span "Gestor de Pedidos" at bounding box center [43, 186] width 51 height 9
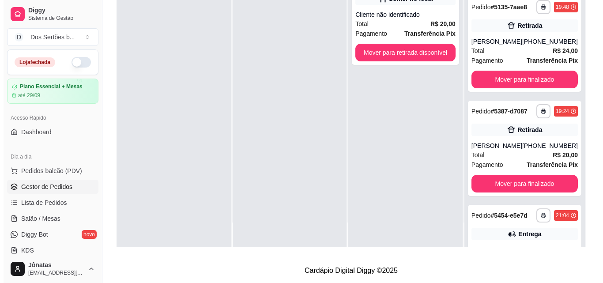
scroll to position [282, 0]
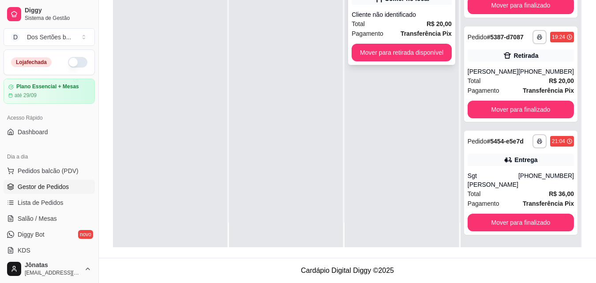
click at [389, 8] on div "**********" at bounding box center [401, 17] width 107 height 95
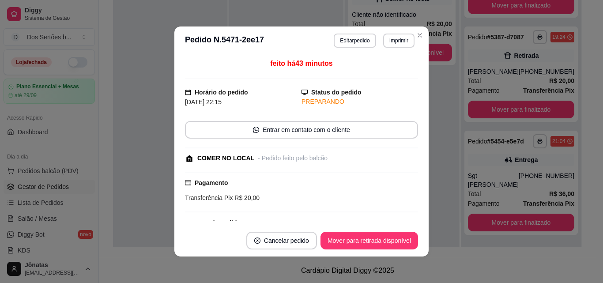
scroll to position [65, 0]
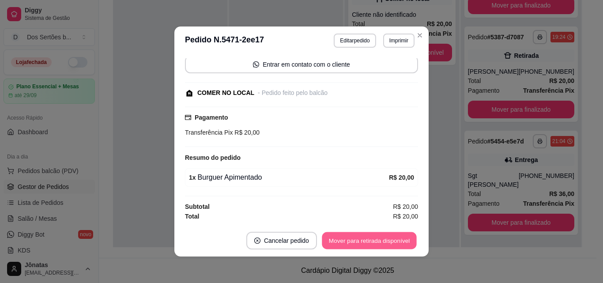
click at [349, 240] on button "Mover para retirada disponível" at bounding box center [369, 240] width 94 height 17
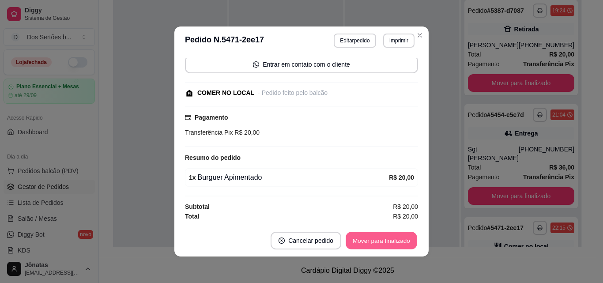
click at [389, 236] on button "Mover para finalizado" at bounding box center [381, 240] width 71 height 17
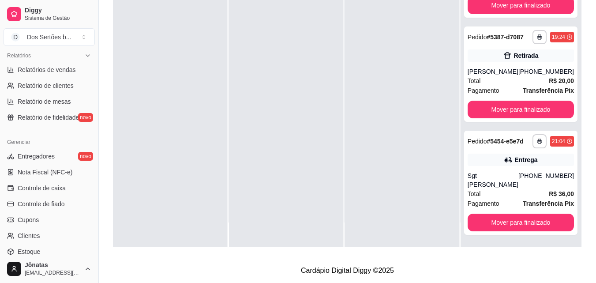
scroll to position [352, 0]
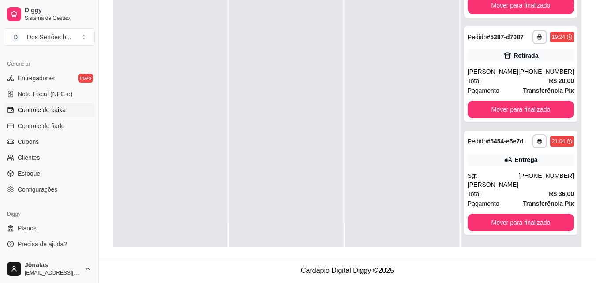
click at [53, 113] on span "Controle de caixa" at bounding box center [42, 109] width 48 height 9
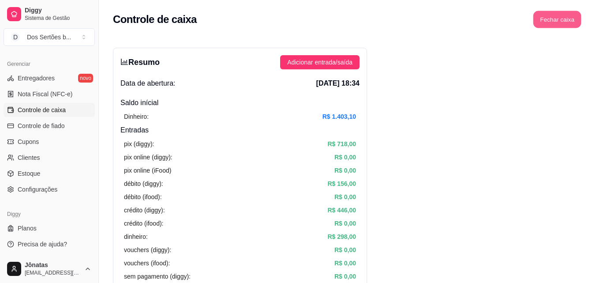
click at [549, 20] on button "Fechar caixa" at bounding box center [557, 19] width 48 height 17
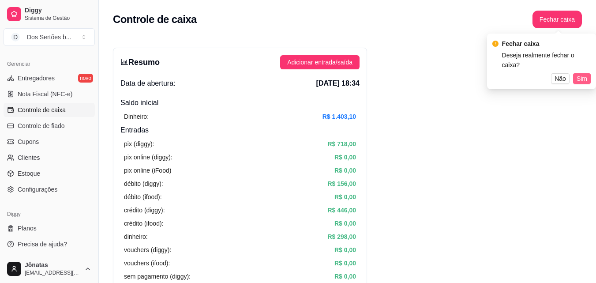
click at [579, 74] on span "Sim" at bounding box center [582, 79] width 11 height 10
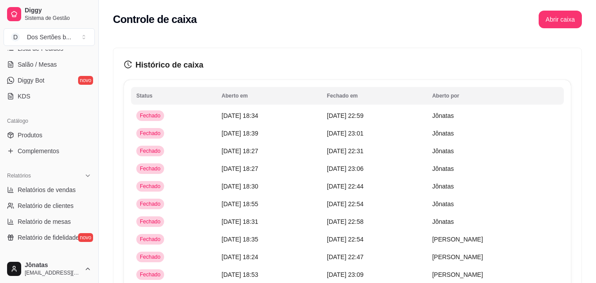
scroll to position [26, 0]
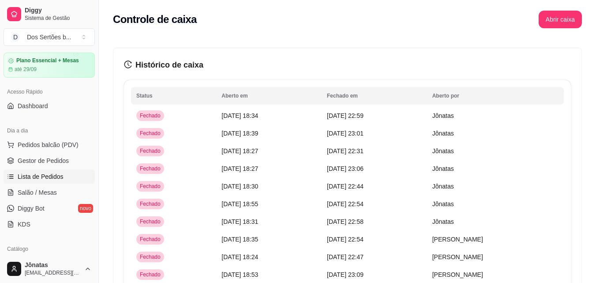
click at [43, 172] on span "Lista de Pedidos" at bounding box center [41, 176] width 46 height 9
